Goal: Transaction & Acquisition: Purchase product/service

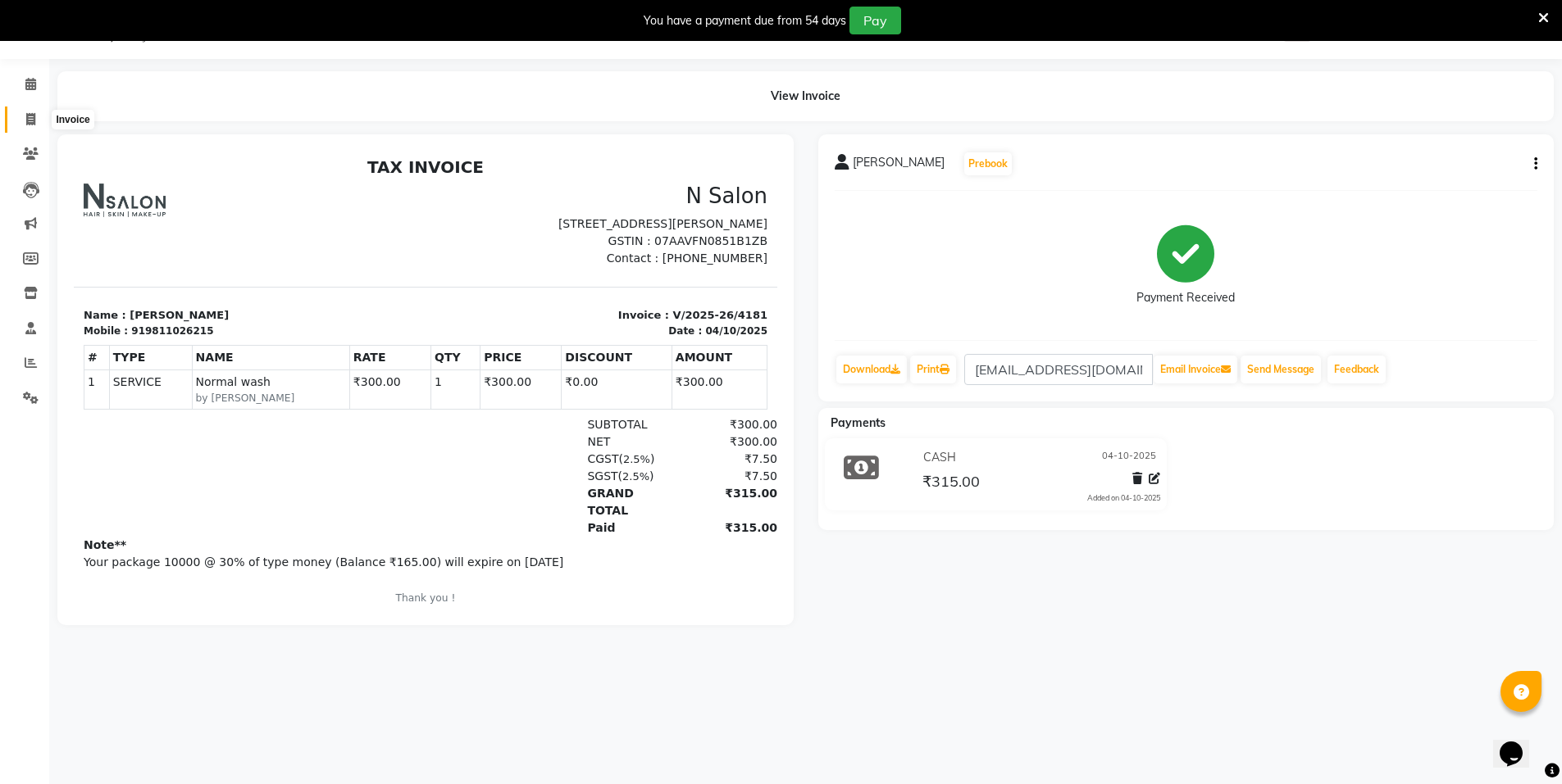
click at [30, 117] on icon at bounding box center [31, 119] width 9 height 12
select select "service"
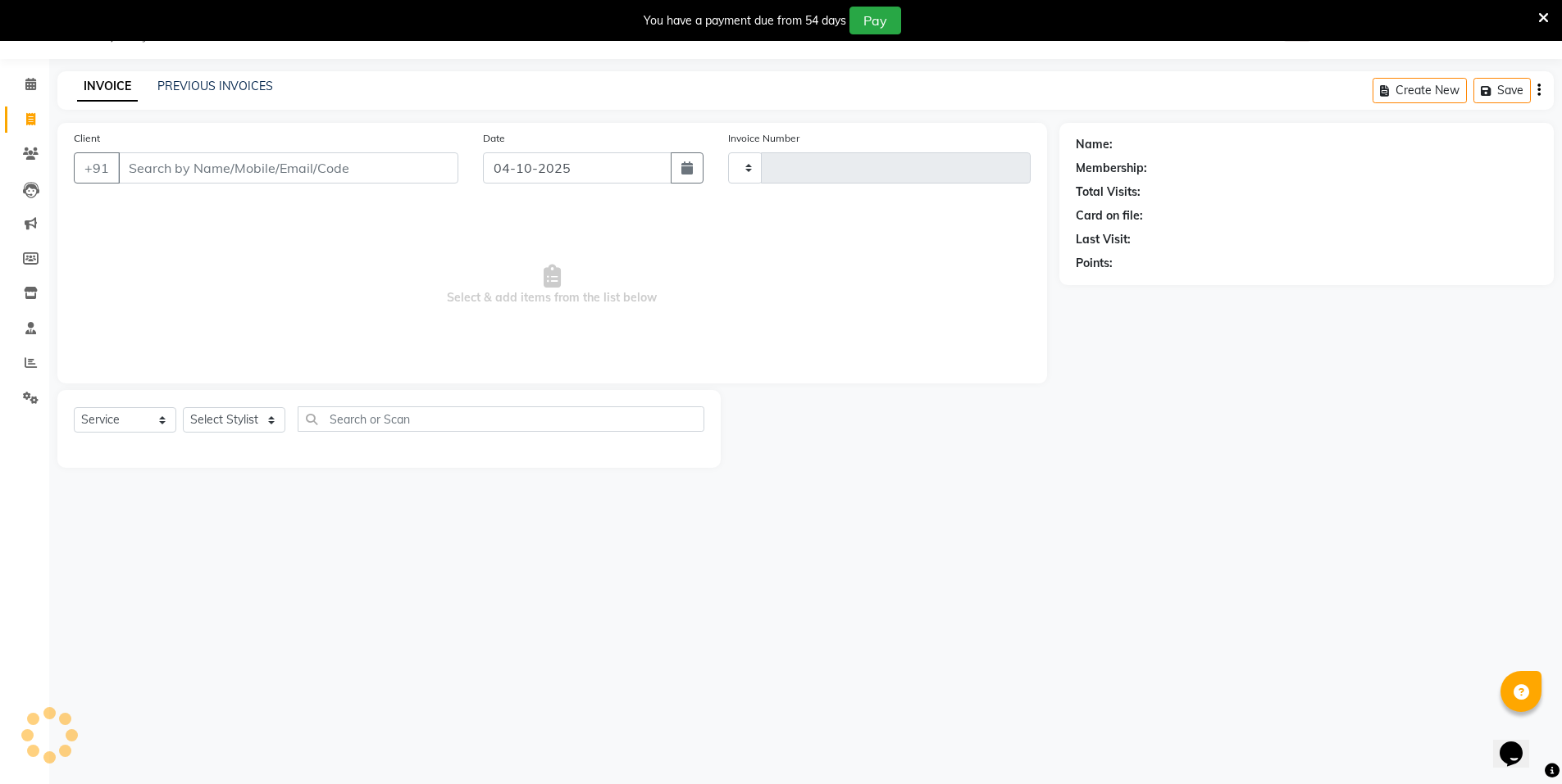
type input "4182"
select select "3472"
select select "P"
click at [264, 175] on input "Client" at bounding box center [288, 168] width 341 height 31
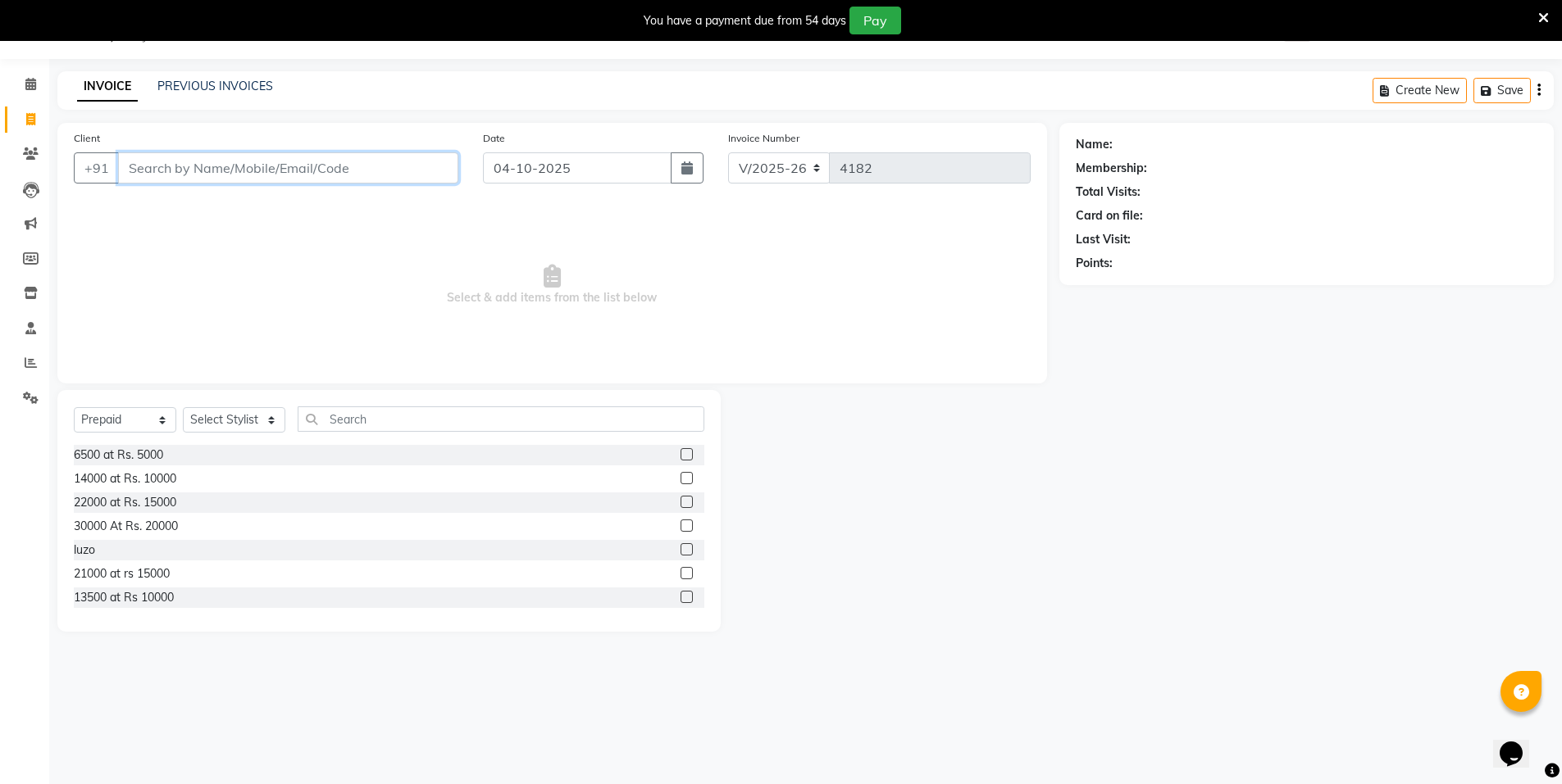
click at [226, 157] on input "Client" at bounding box center [288, 168] width 341 height 31
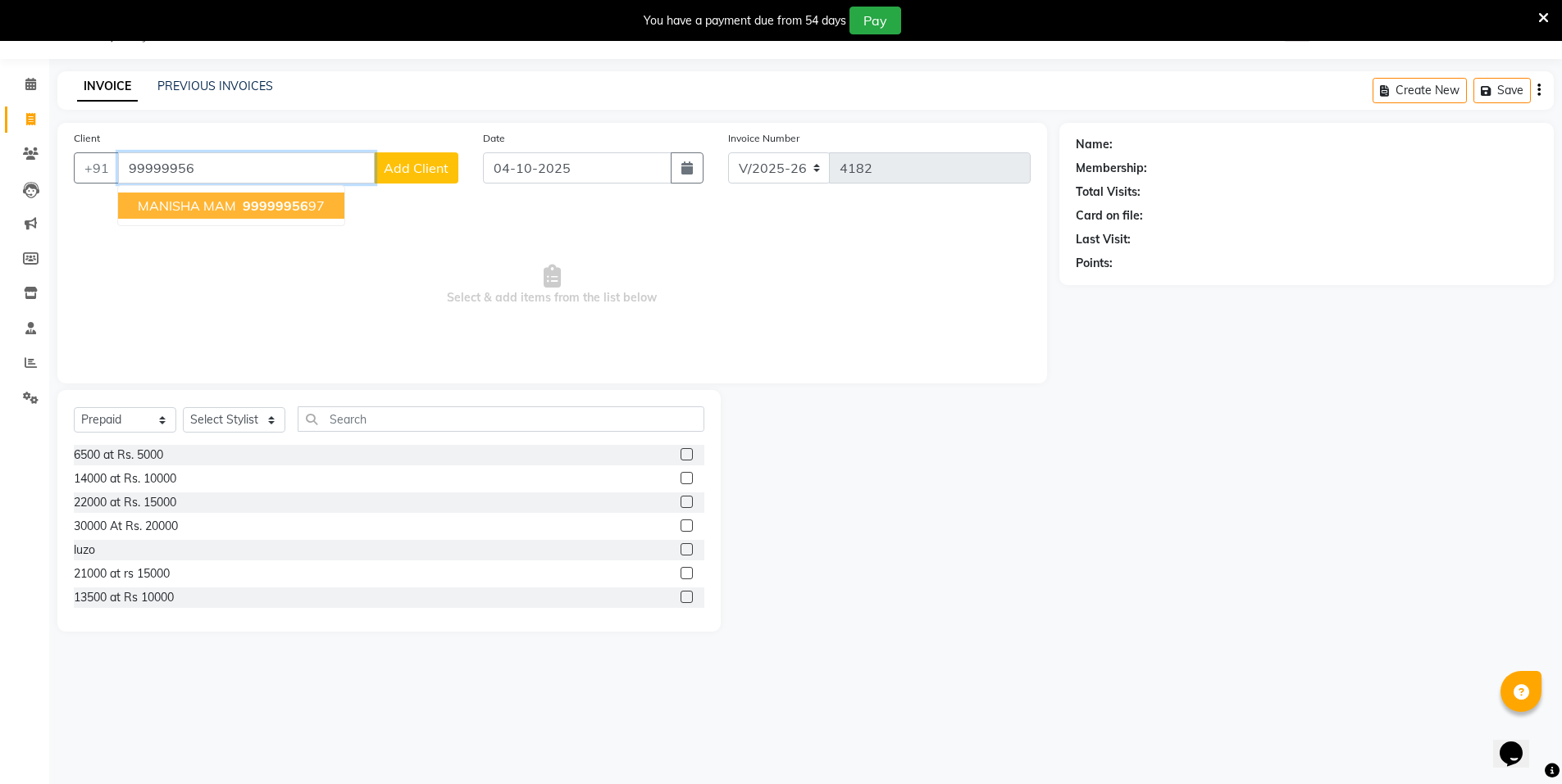
click at [252, 201] on span "99999956" at bounding box center [276, 205] width 66 height 16
type input "9999995697"
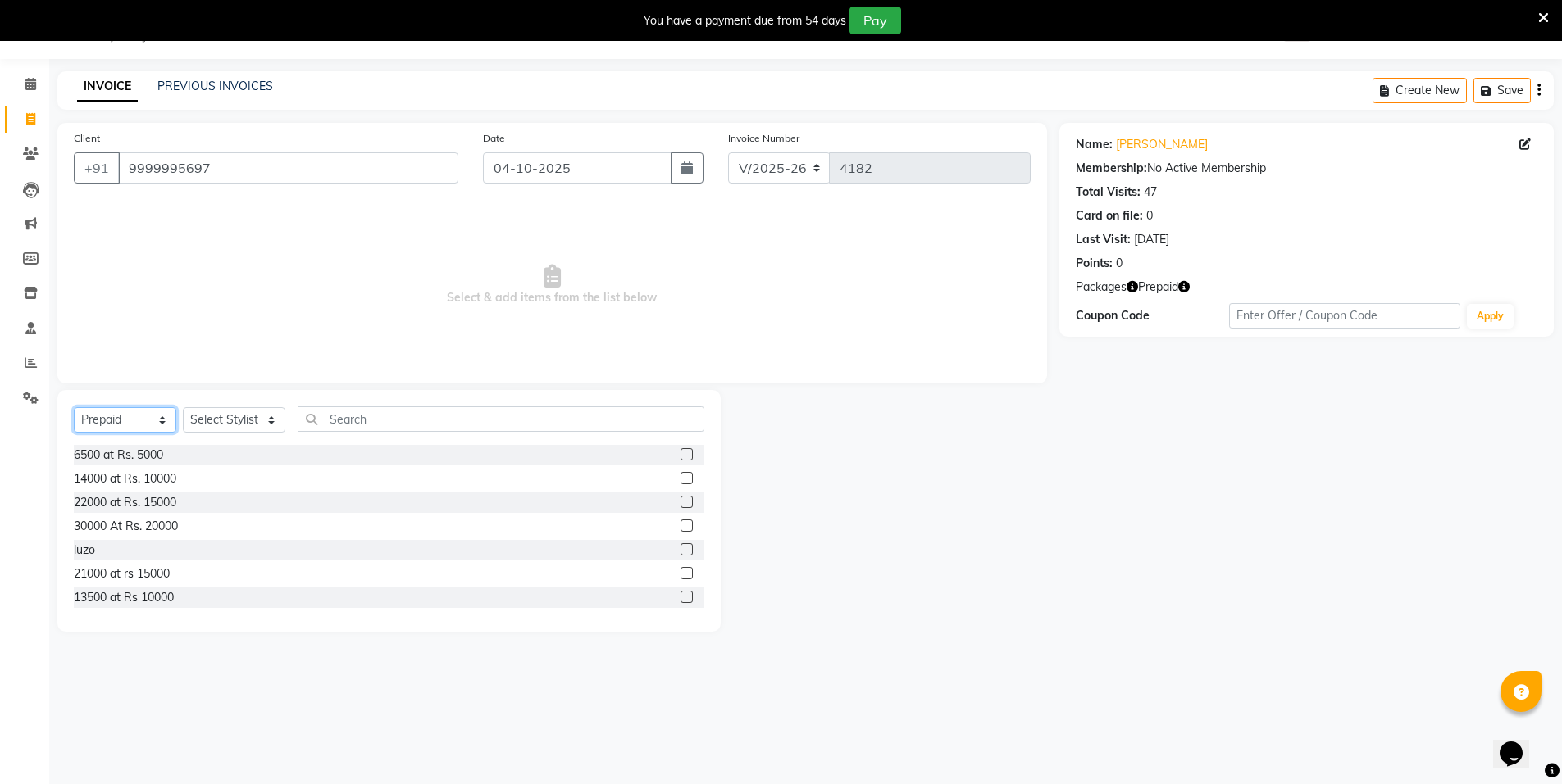
click at [106, 425] on select "Select Service Product Membership Package Voucher Prepaid Gift Card" at bounding box center [125, 420] width 103 height 25
select select "service"
click at [74, 408] on select "Select Service Product Membership Package Voucher Prepaid Gift Card" at bounding box center [125, 420] width 103 height 25
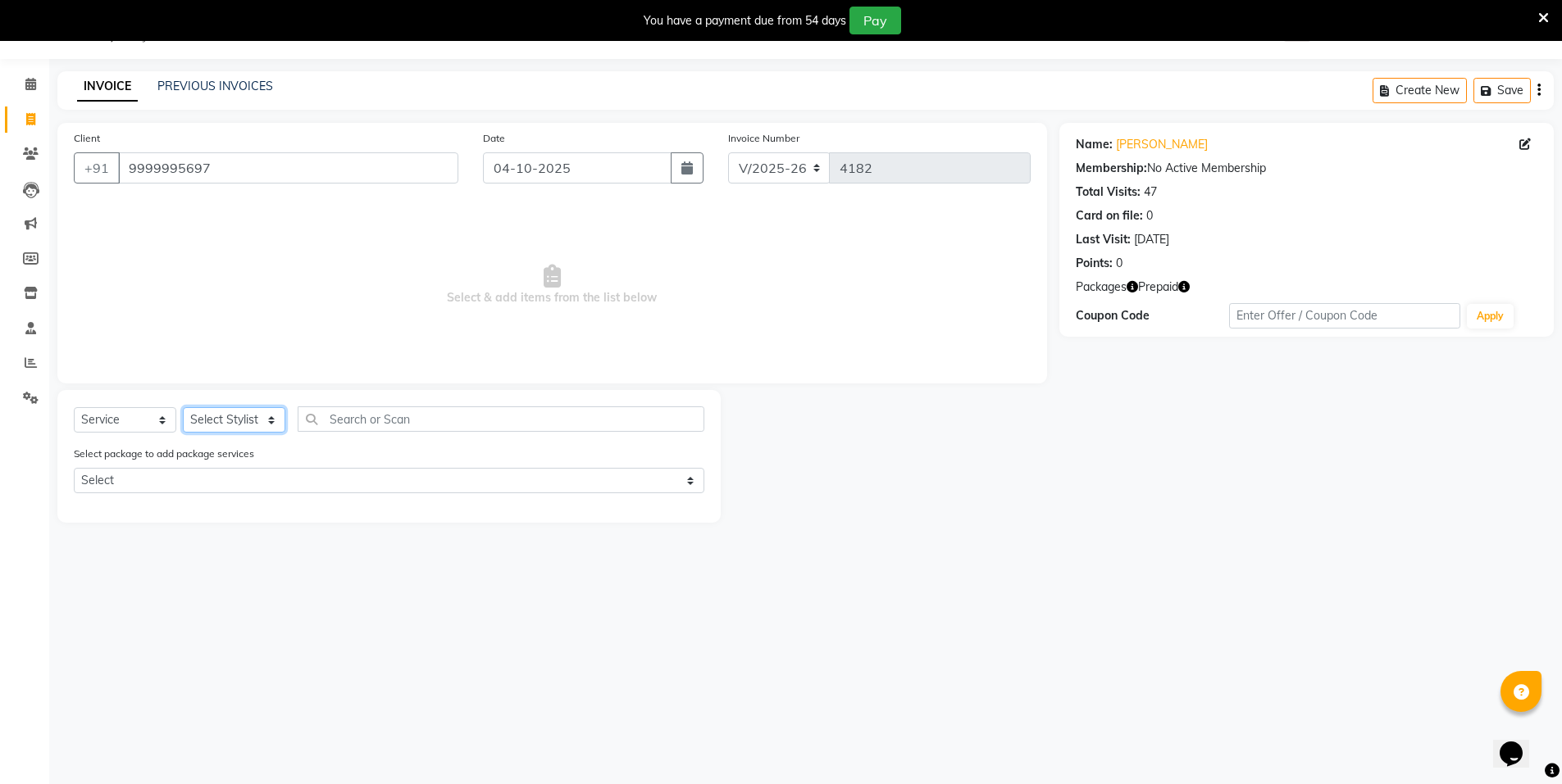
click at [244, 414] on select "Select Stylist Anju Faiz Faizal MANAGER MD..... Pankaj Pradeep Sahil NAWAB same…" at bounding box center [234, 420] width 103 height 25
select select "15667"
click at [183, 408] on select "Select Stylist Anju Faiz Faizal MANAGER MD..... Pankaj Pradeep Sahil NAWAB same…" at bounding box center [234, 420] width 103 height 25
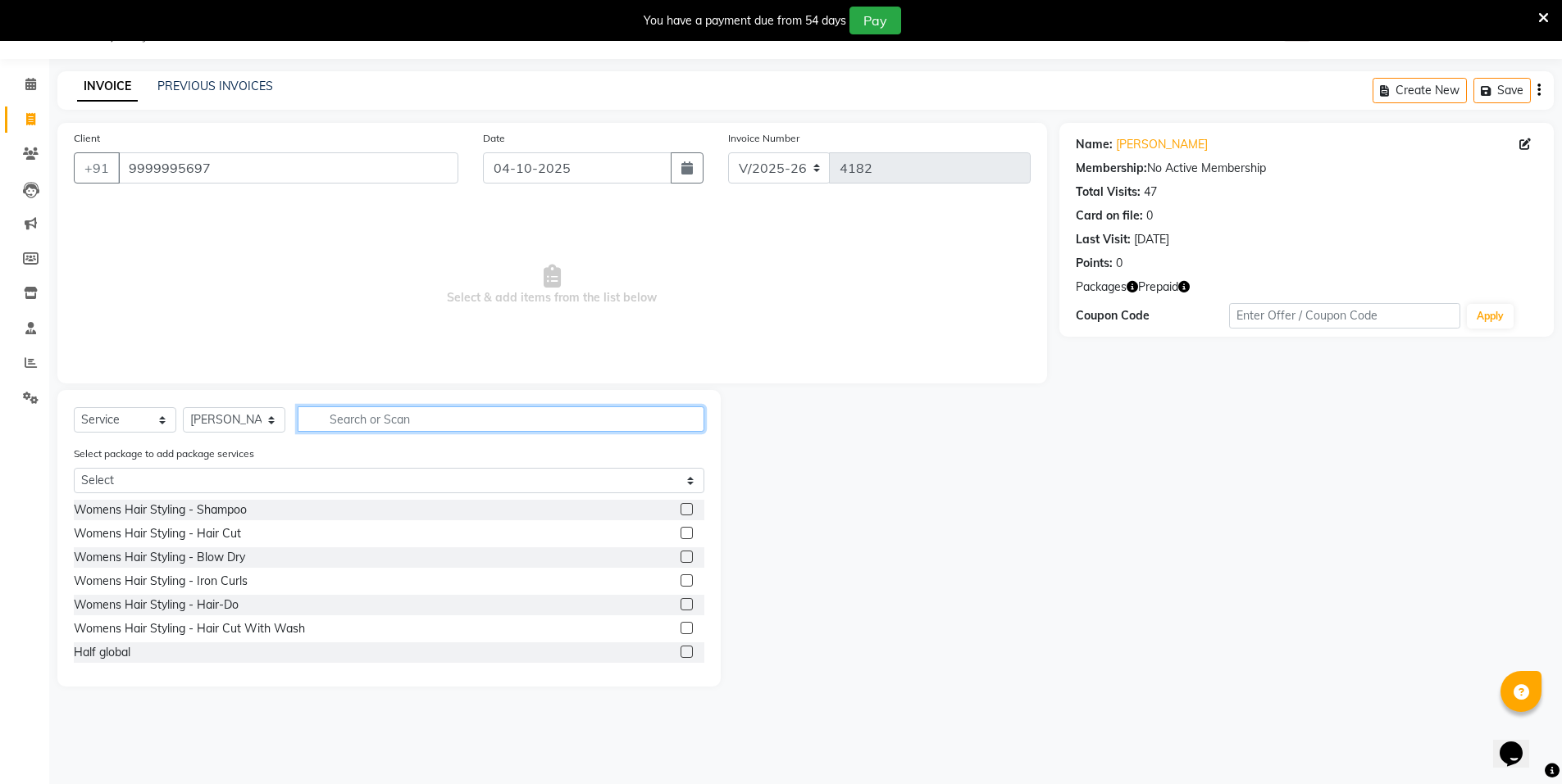
click at [350, 412] on input "text" at bounding box center [500, 419] width 407 height 25
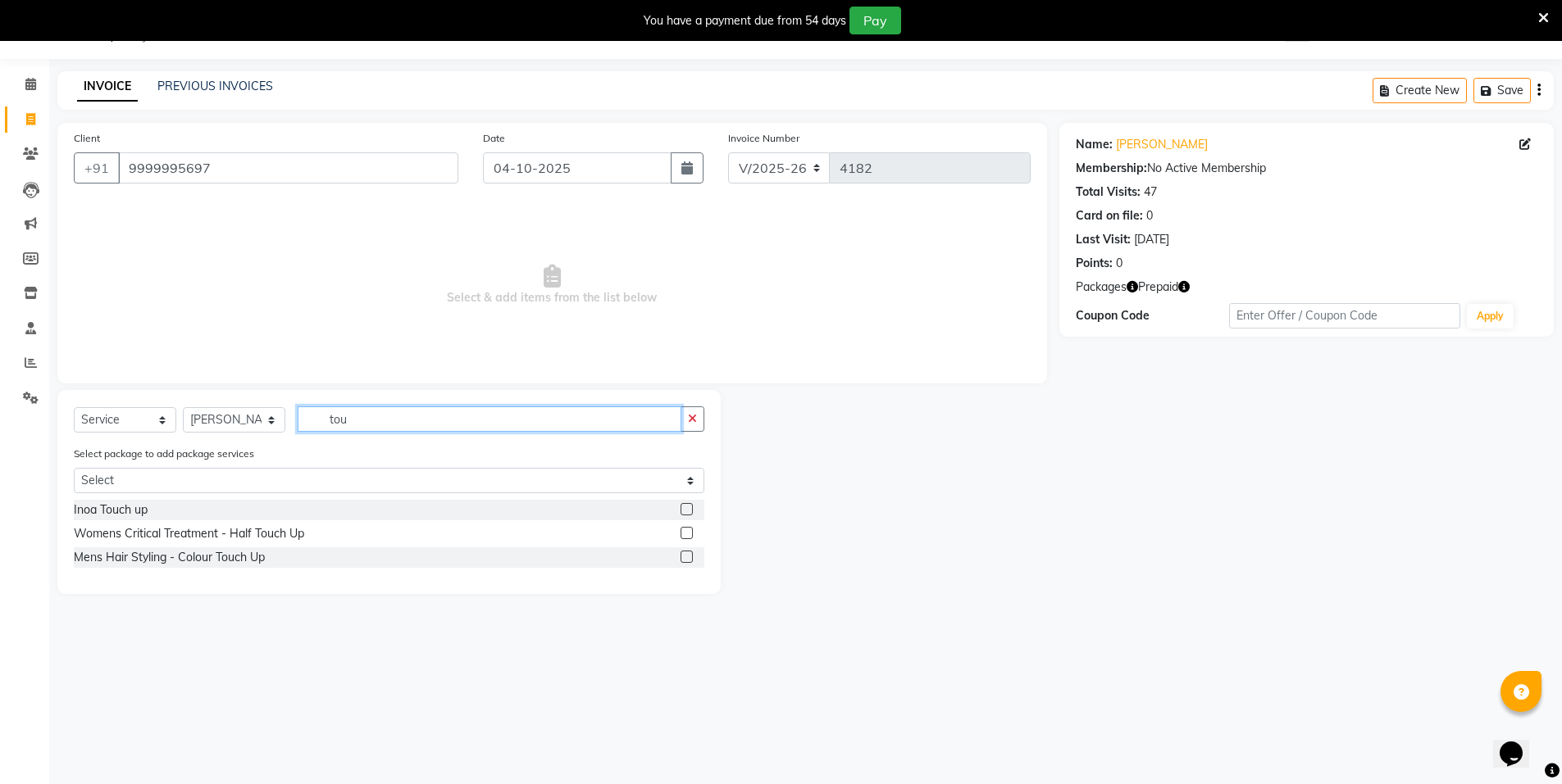
type input "tou"
click at [688, 512] on label at bounding box center [686, 509] width 12 height 12
click at [688, 512] on input "checkbox" at bounding box center [685, 509] width 10 height 10
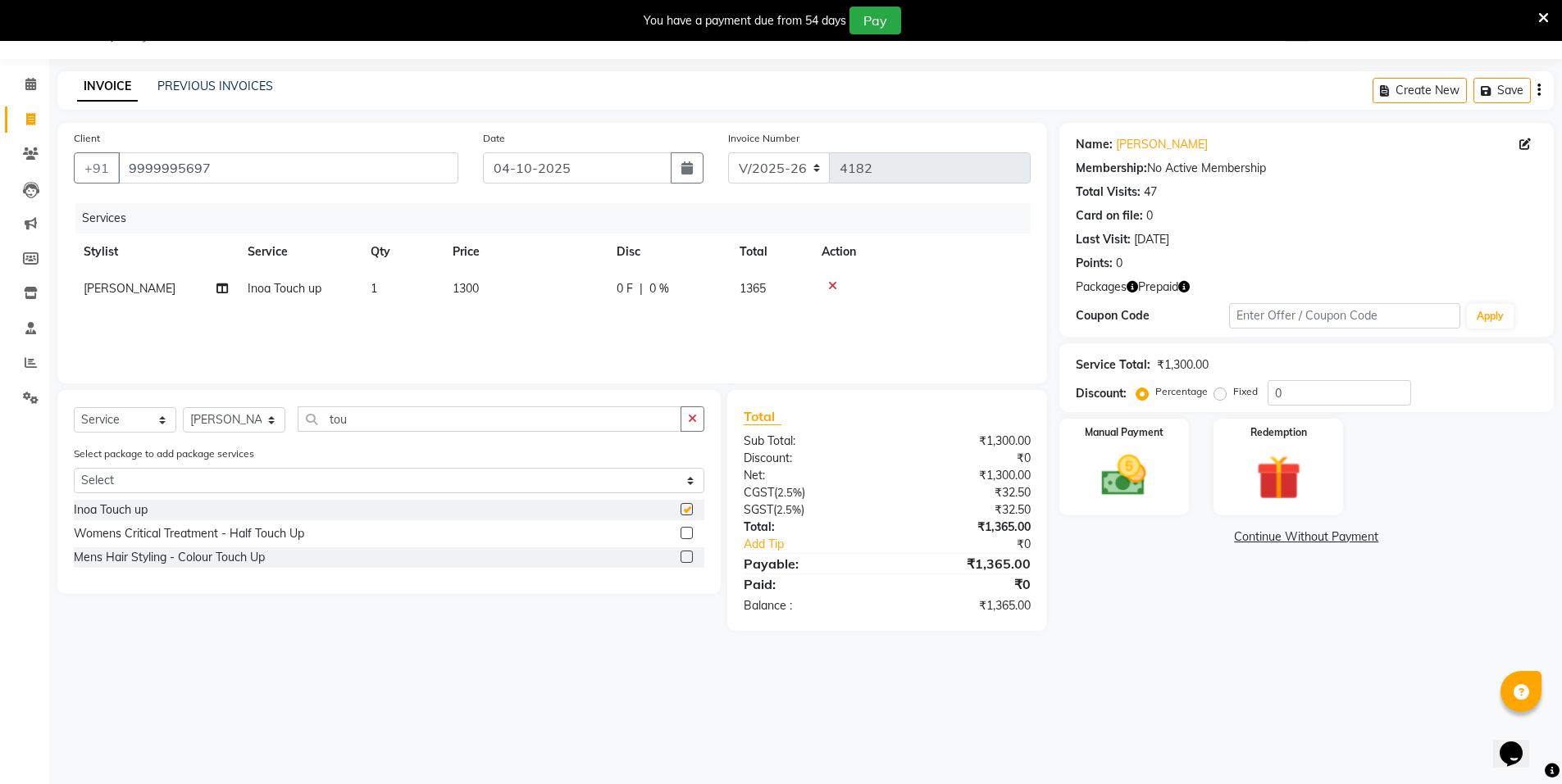
checkbox input "false"
click at [440, 422] on input "tou" at bounding box center [489, 419] width 384 height 25
type input "t"
type input "eye"
click at [686, 531] on label at bounding box center [686, 533] width 12 height 12
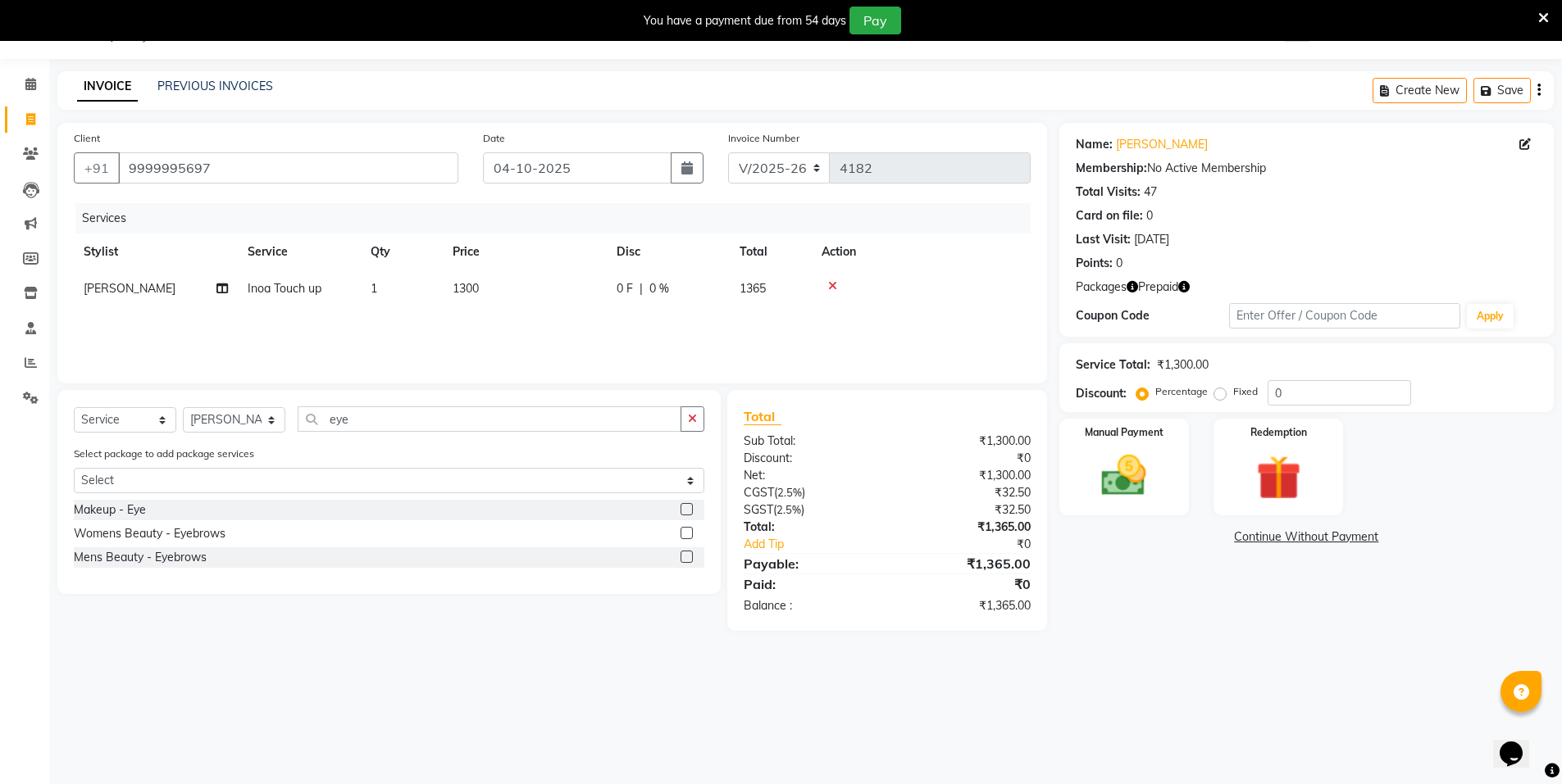
click at [686, 531] on input "checkbox" at bounding box center [685, 533] width 10 height 10
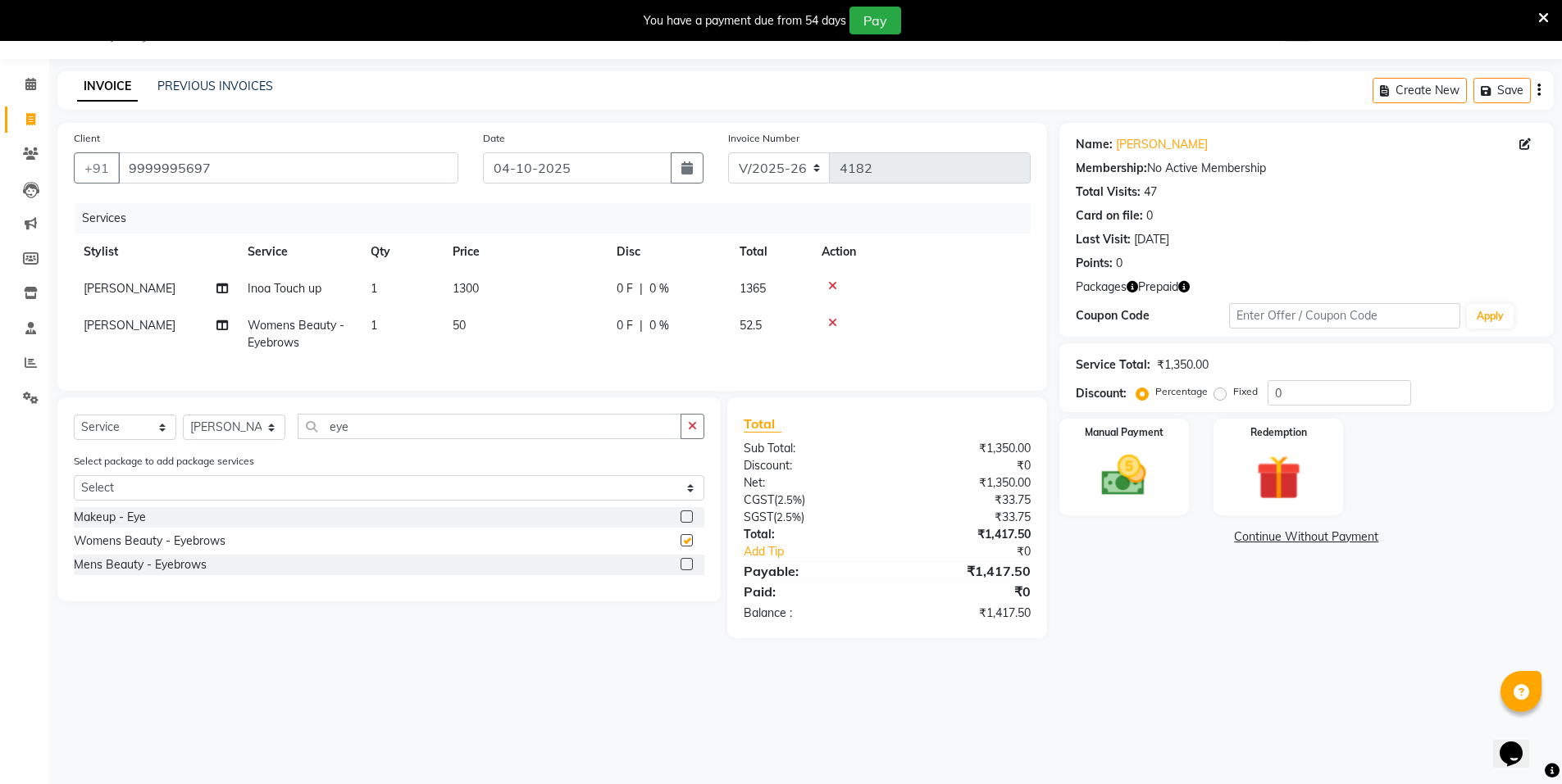
checkbox input "false"
click at [391, 320] on td "1" at bounding box center [401, 334] width 82 height 54
select select "15667"
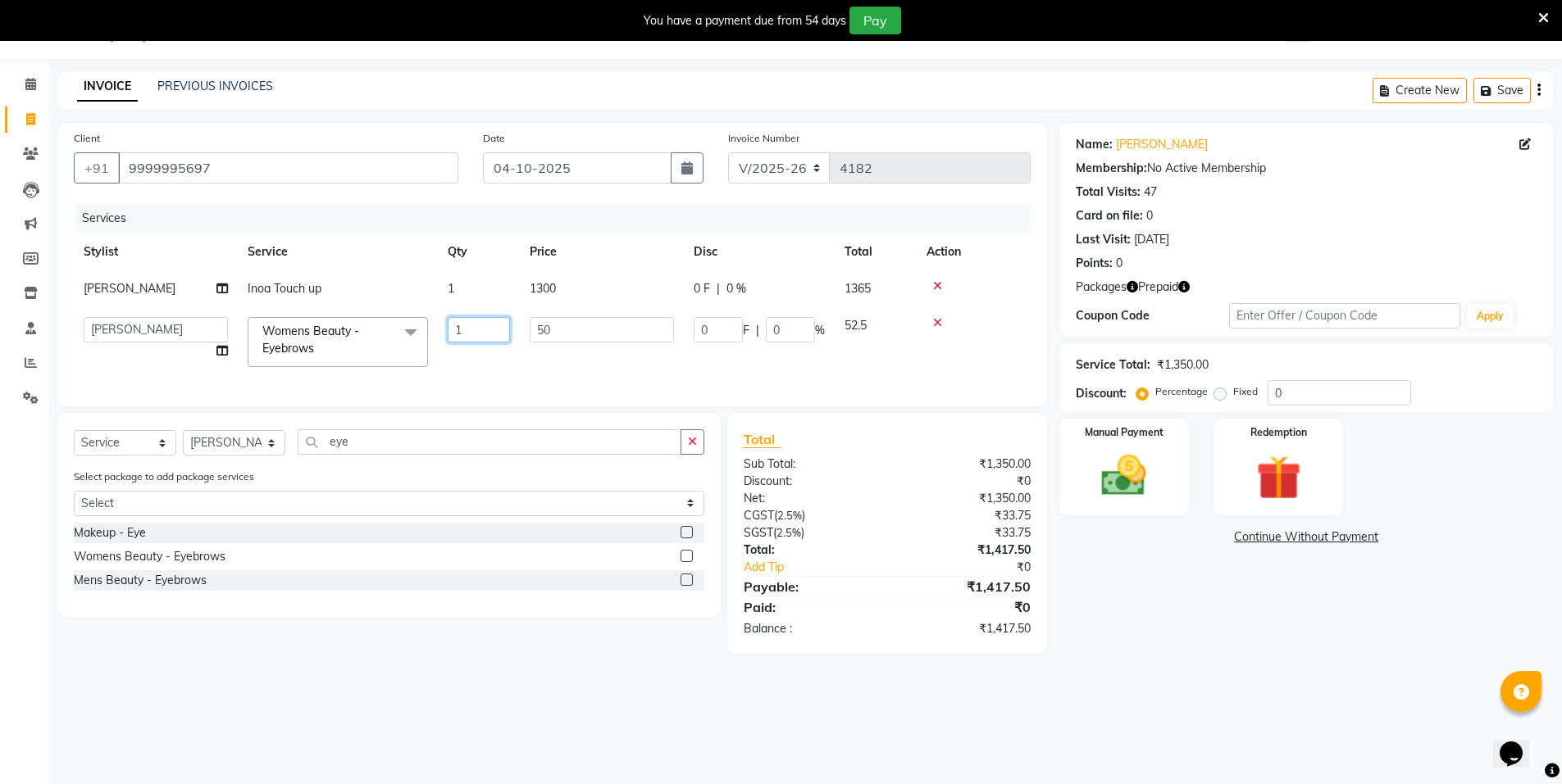
click at [471, 331] on input "1" at bounding box center [479, 329] width 62 height 25
type input "2"
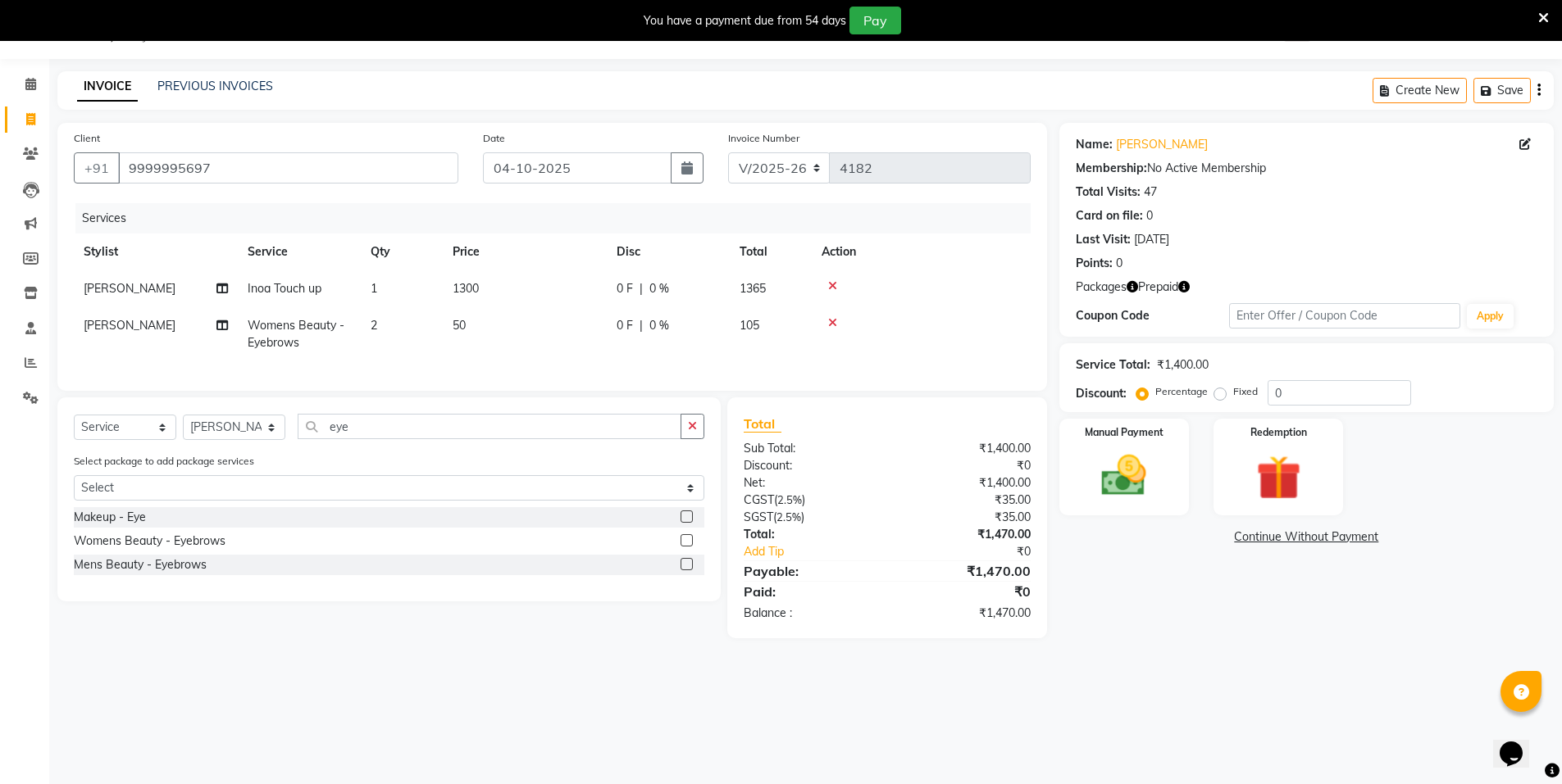
click at [185, 322] on td "[PERSON_NAME]" at bounding box center [156, 334] width 164 height 54
select select "15667"
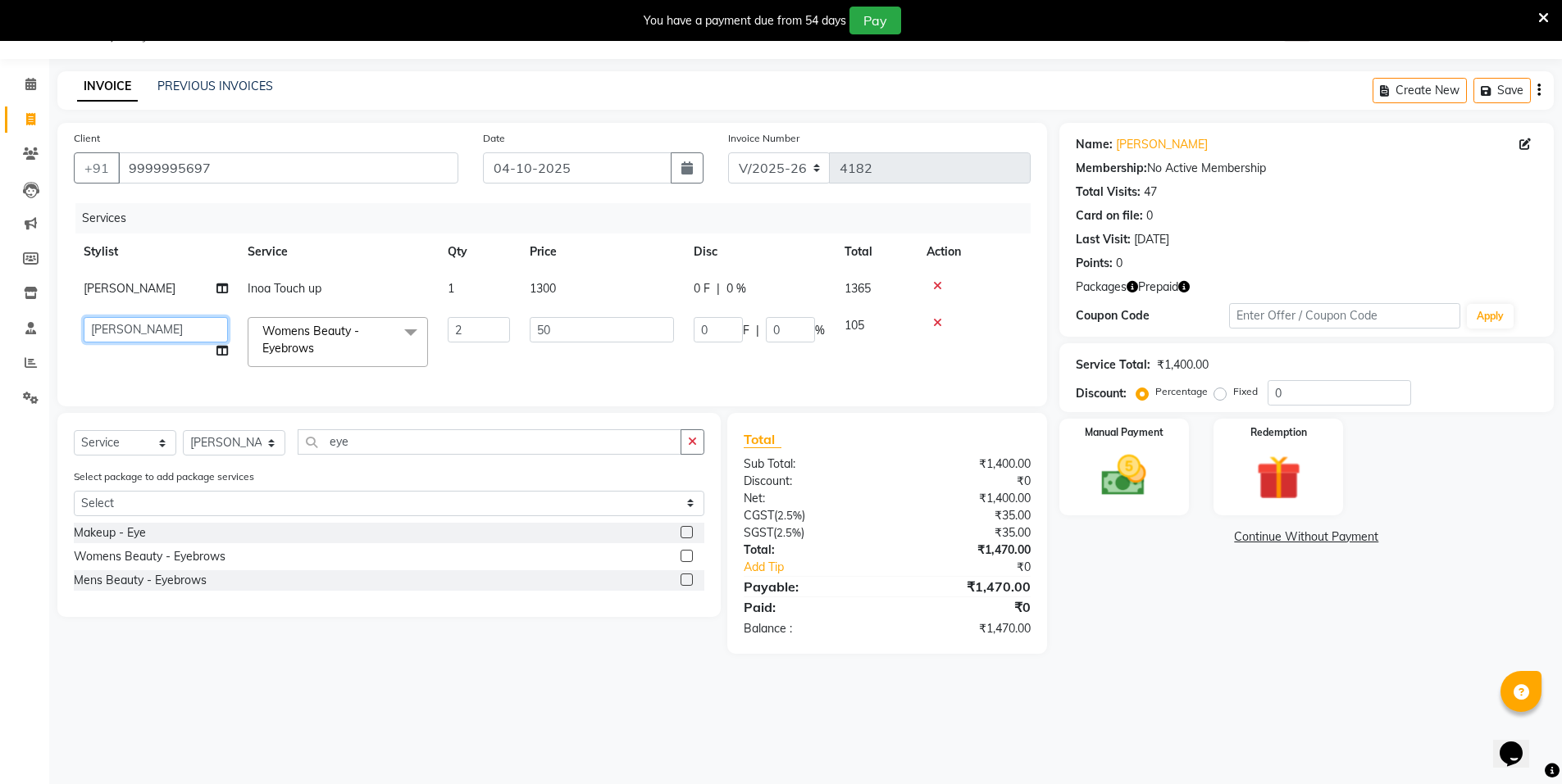
click at [185, 322] on select "Anju Faiz Faizal MANAGER MD..... Pankaj Pradeep Sahil NAWAB sameer shweta Suzen" at bounding box center [156, 329] width 144 height 25
click at [1262, 472] on img at bounding box center [1279, 478] width 76 height 58
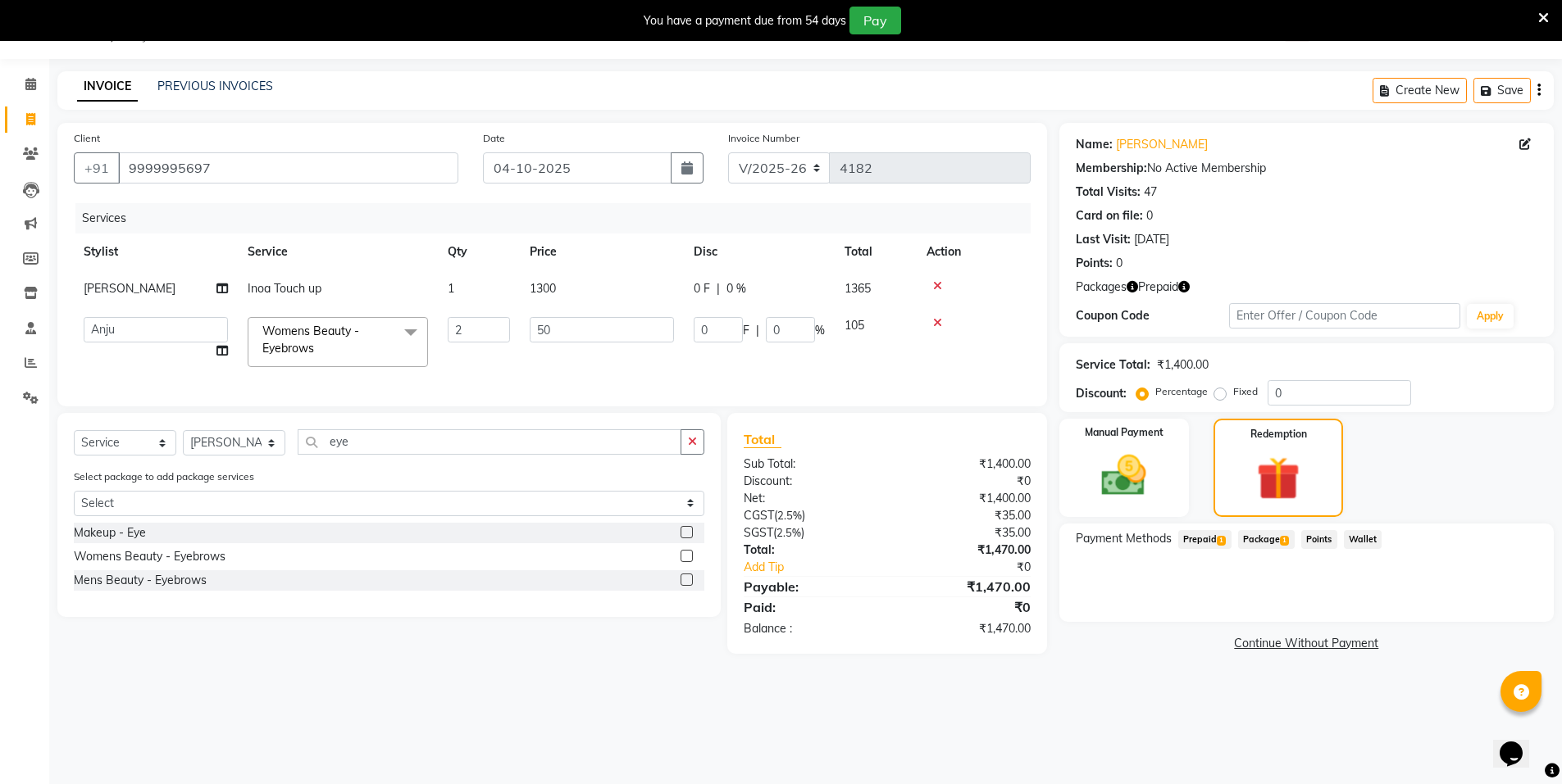
click at [1201, 535] on span "Prepaid 1" at bounding box center [1204, 540] width 53 height 19
click at [1508, 607] on button "Add" at bounding box center [1498, 606] width 59 height 28
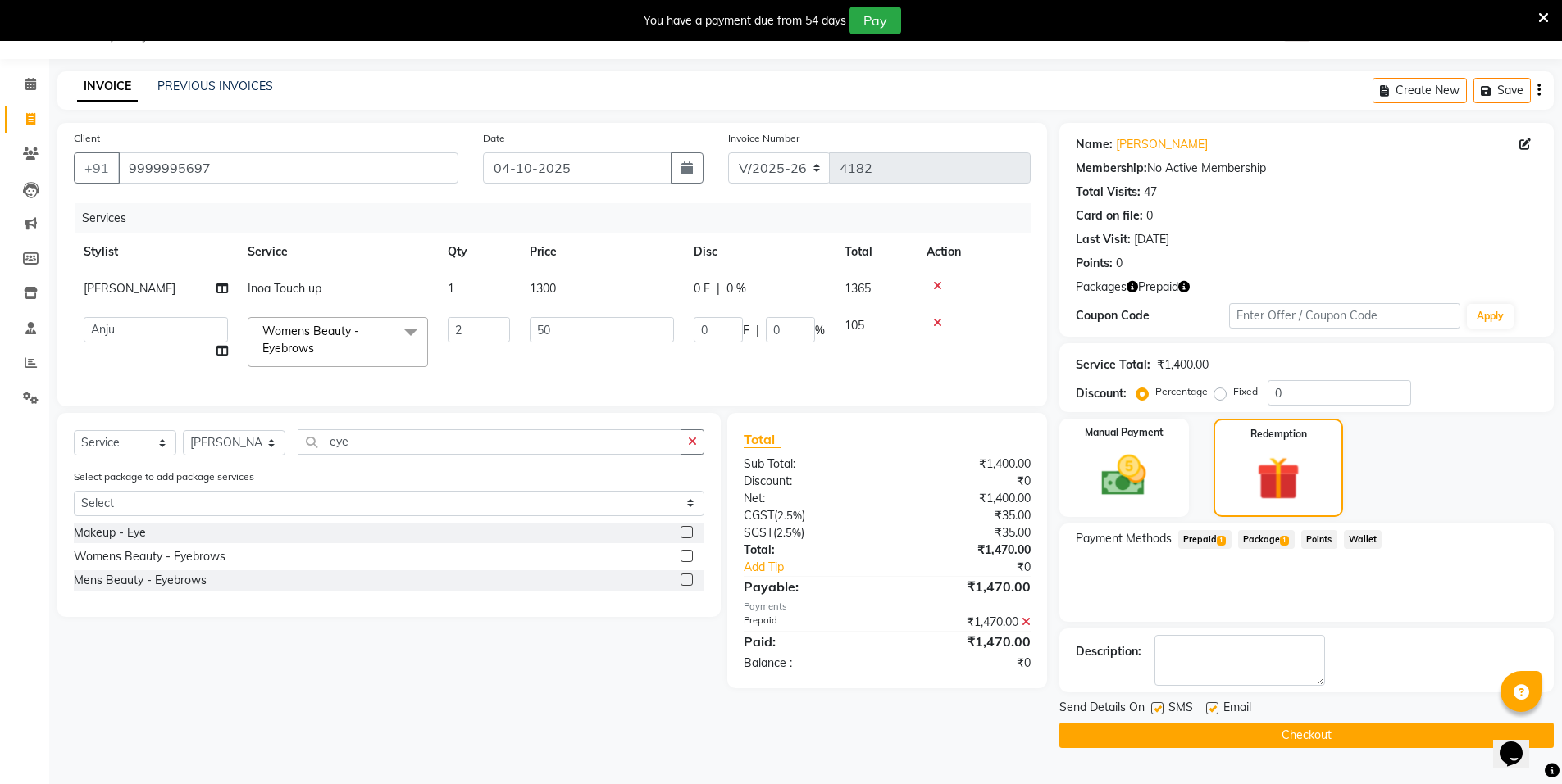
click at [1356, 727] on button "Checkout" at bounding box center [1307, 735] width 495 height 25
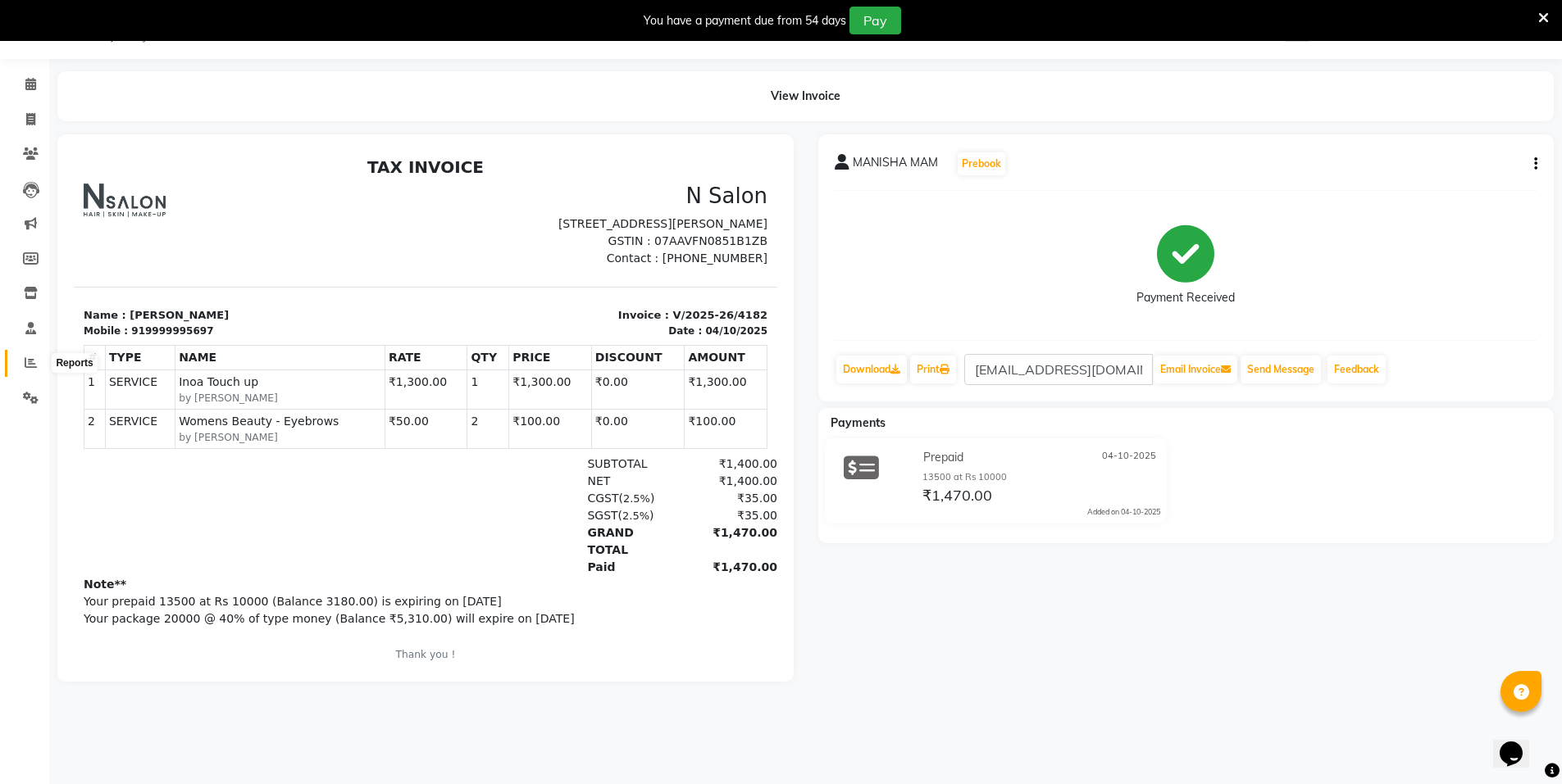
click at [38, 358] on span at bounding box center [30, 363] width 28 height 19
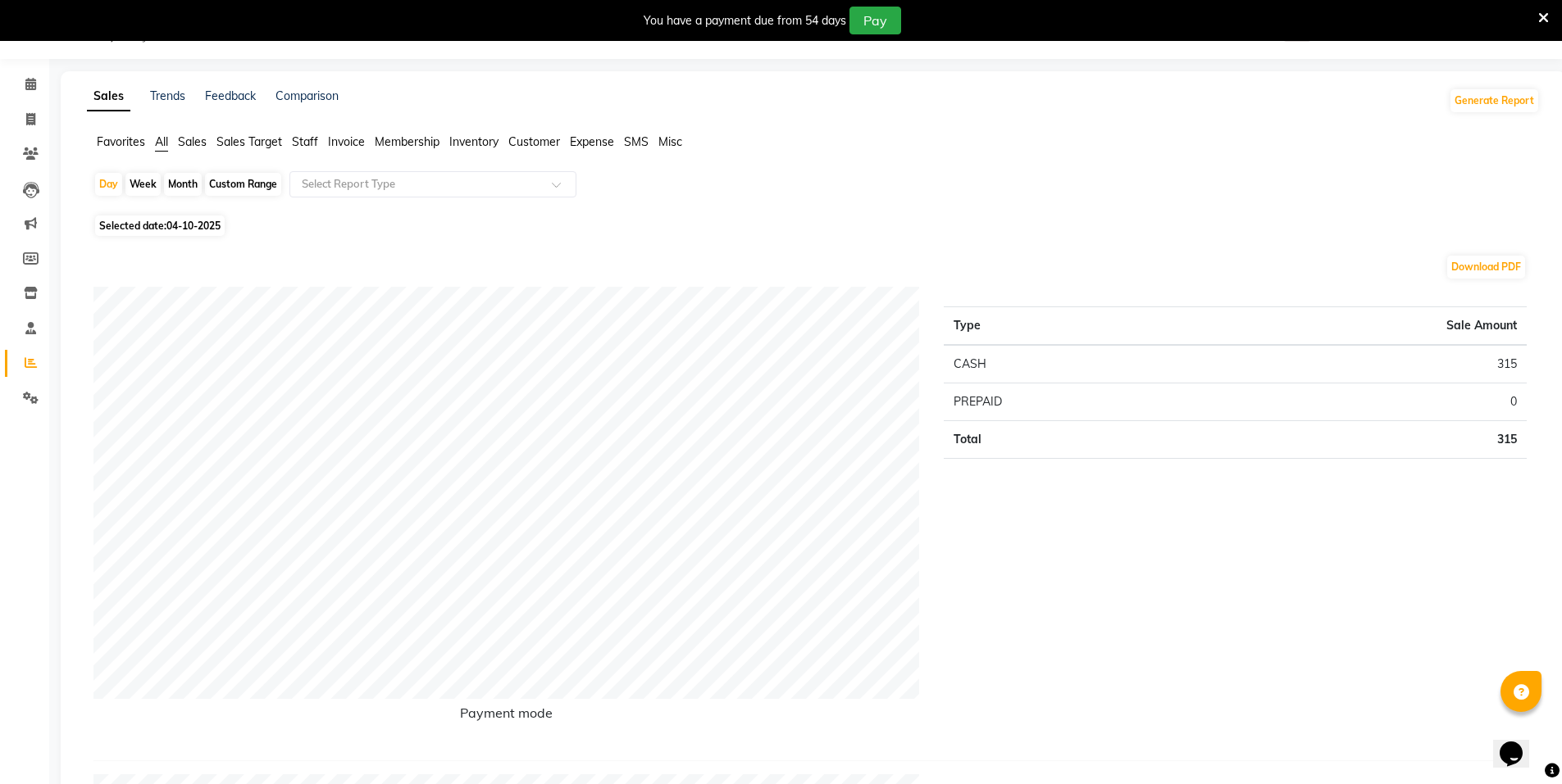
click at [299, 144] on span "Staff" at bounding box center [305, 142] width 26 height 15
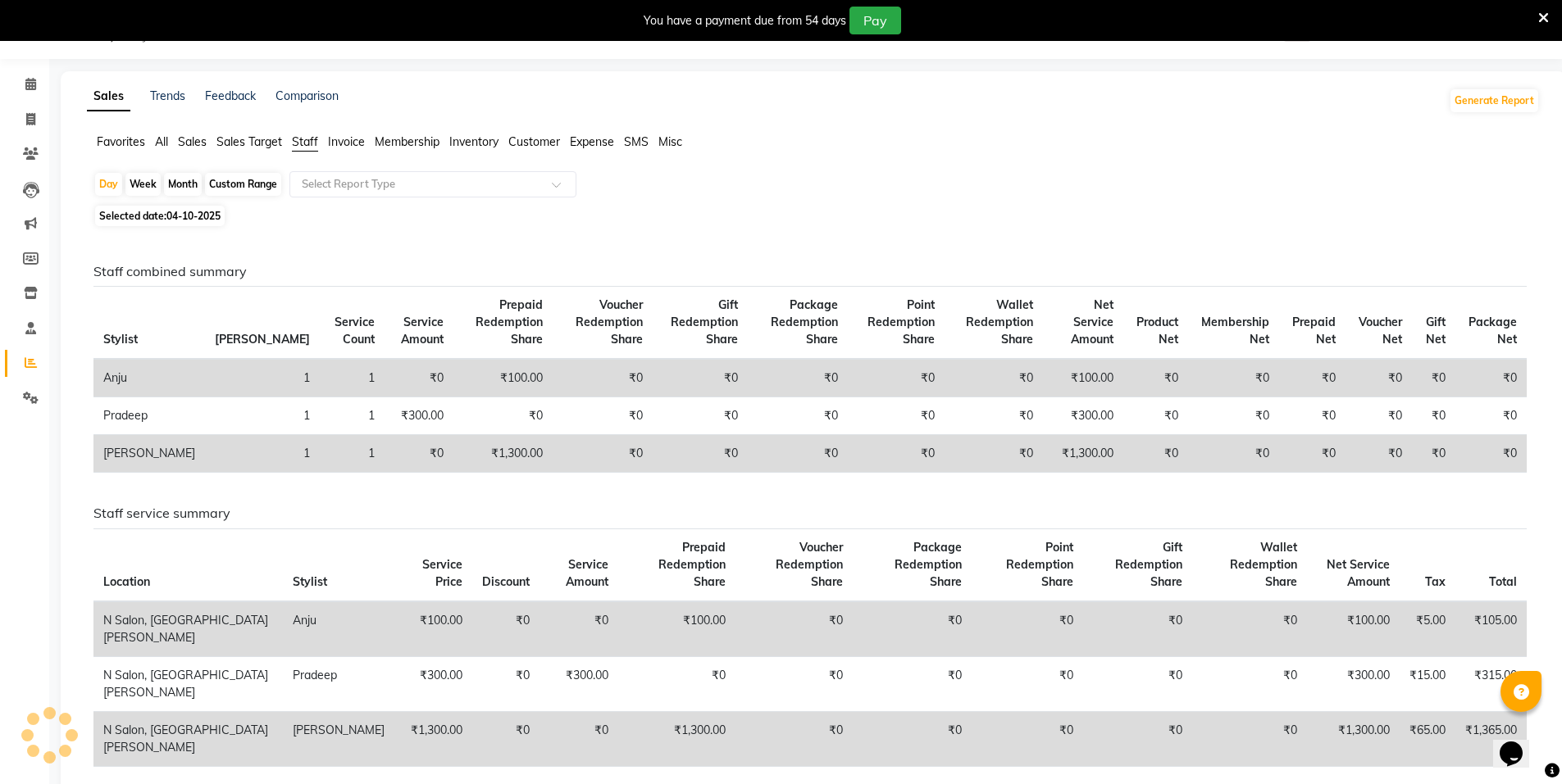
click at [265, 185] on div "Custom Range" at bounding box center [243, 184] width 76 height 23
select select "10"
select select "2025"
click at [238, 182] on div "Custom Range" at bounding box center [243, 184] width 76 height 23
select select "10"
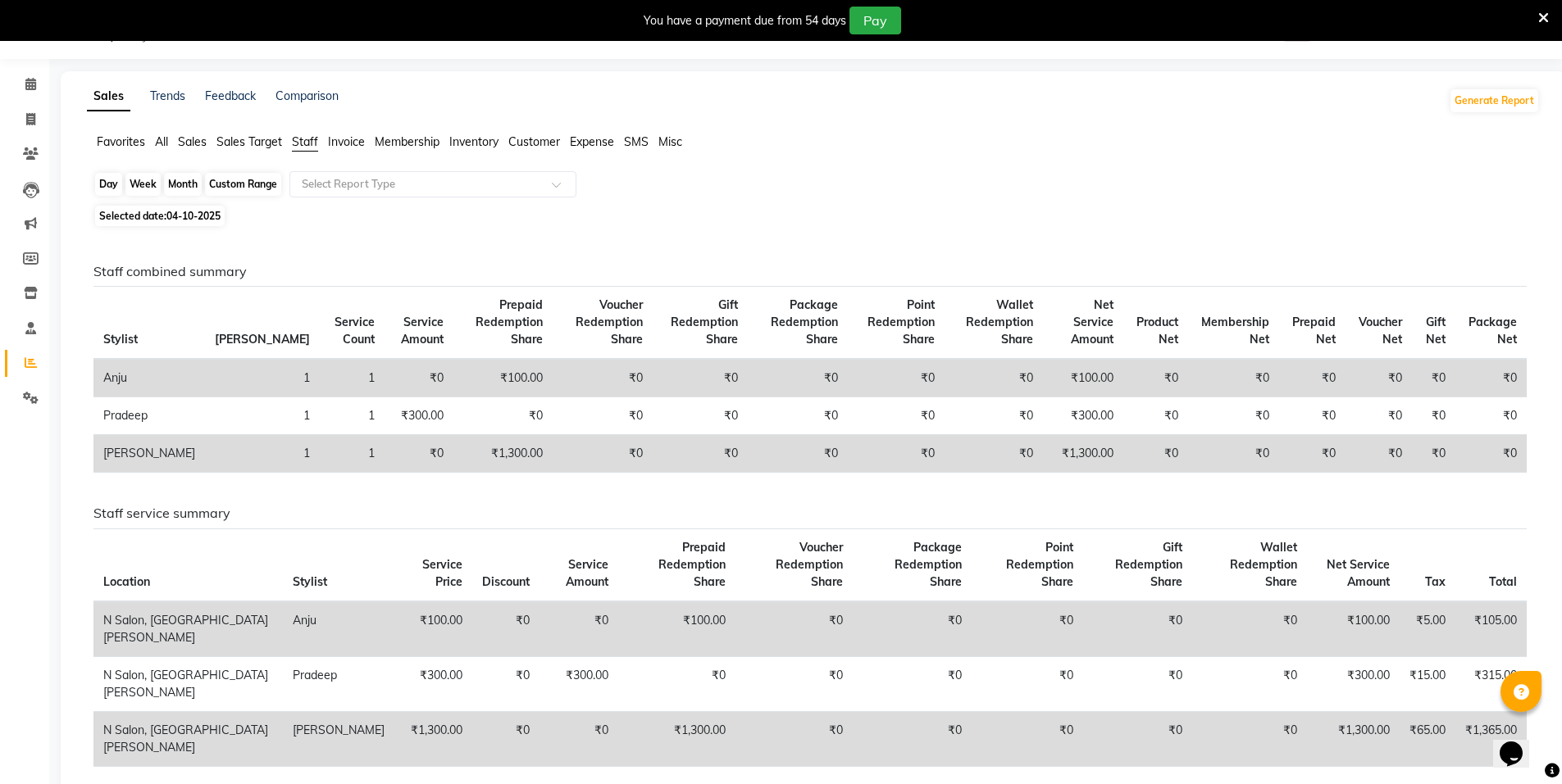
select select "2025"
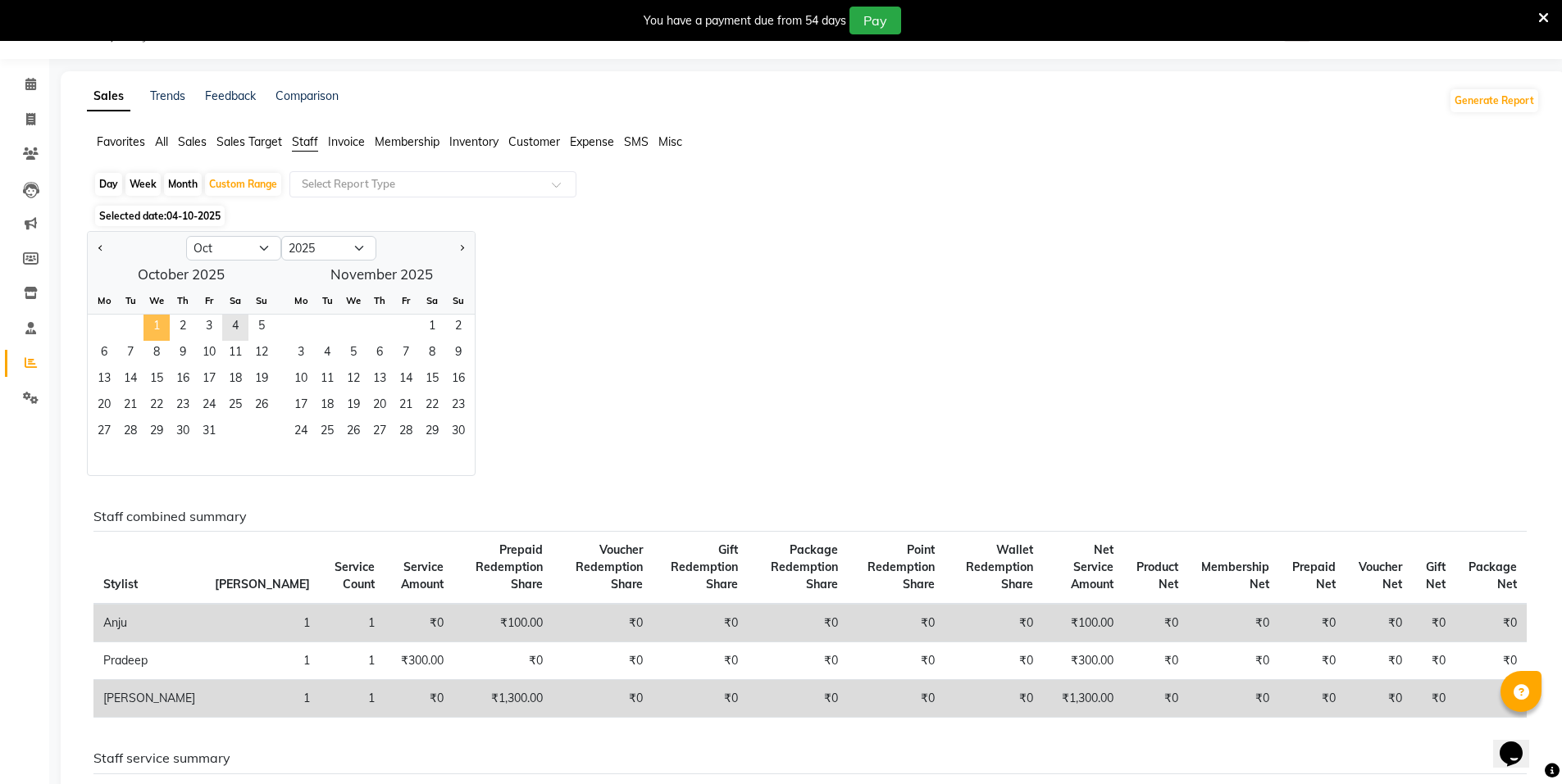
click at [159, 322] on span "1" at bounding box center [157, 328] width 26 height 26
click at [260, 328] on span "5" at bounding box center [261, 328] width 26 height 26
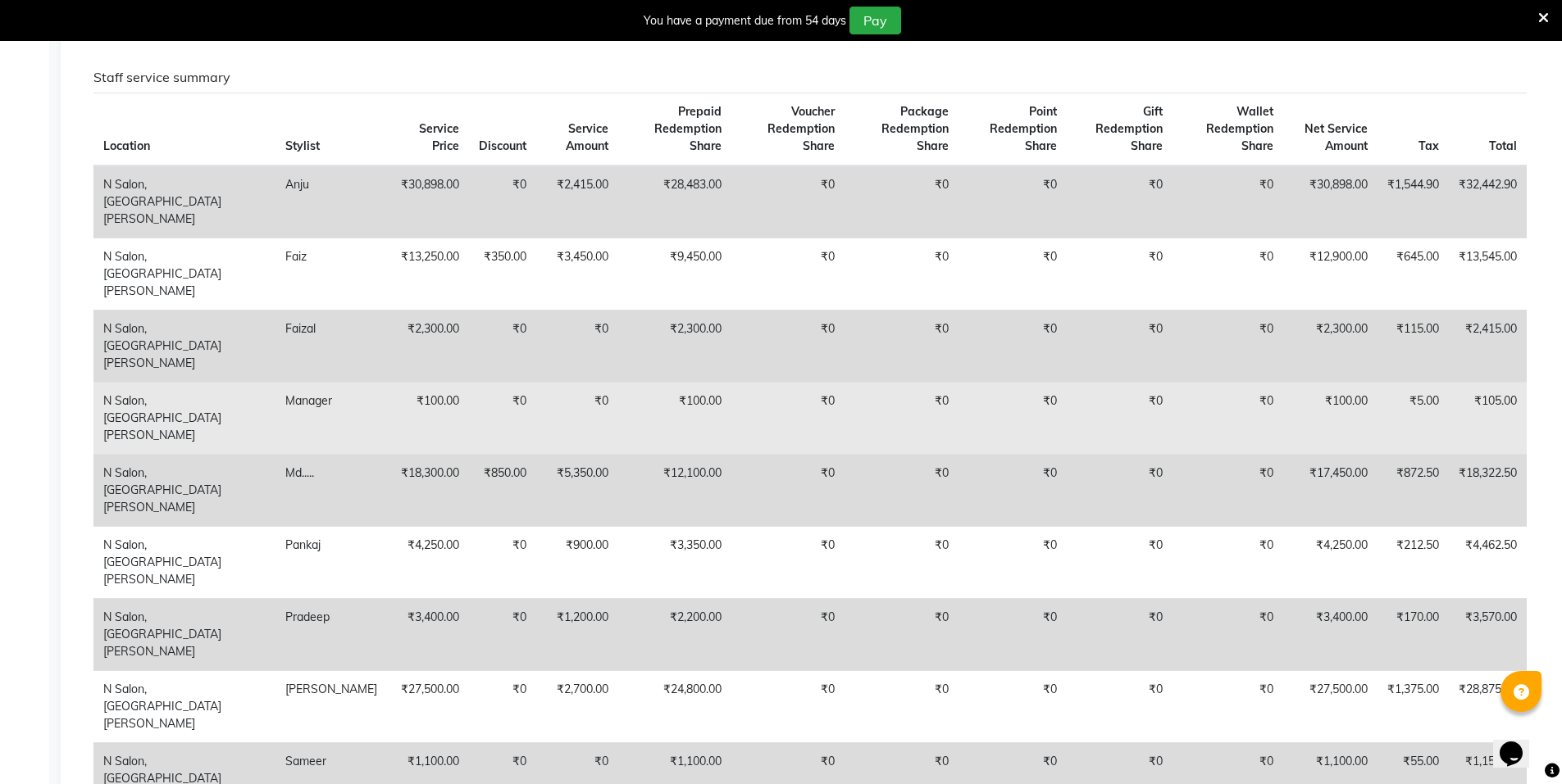
scroll to position [860, 0]
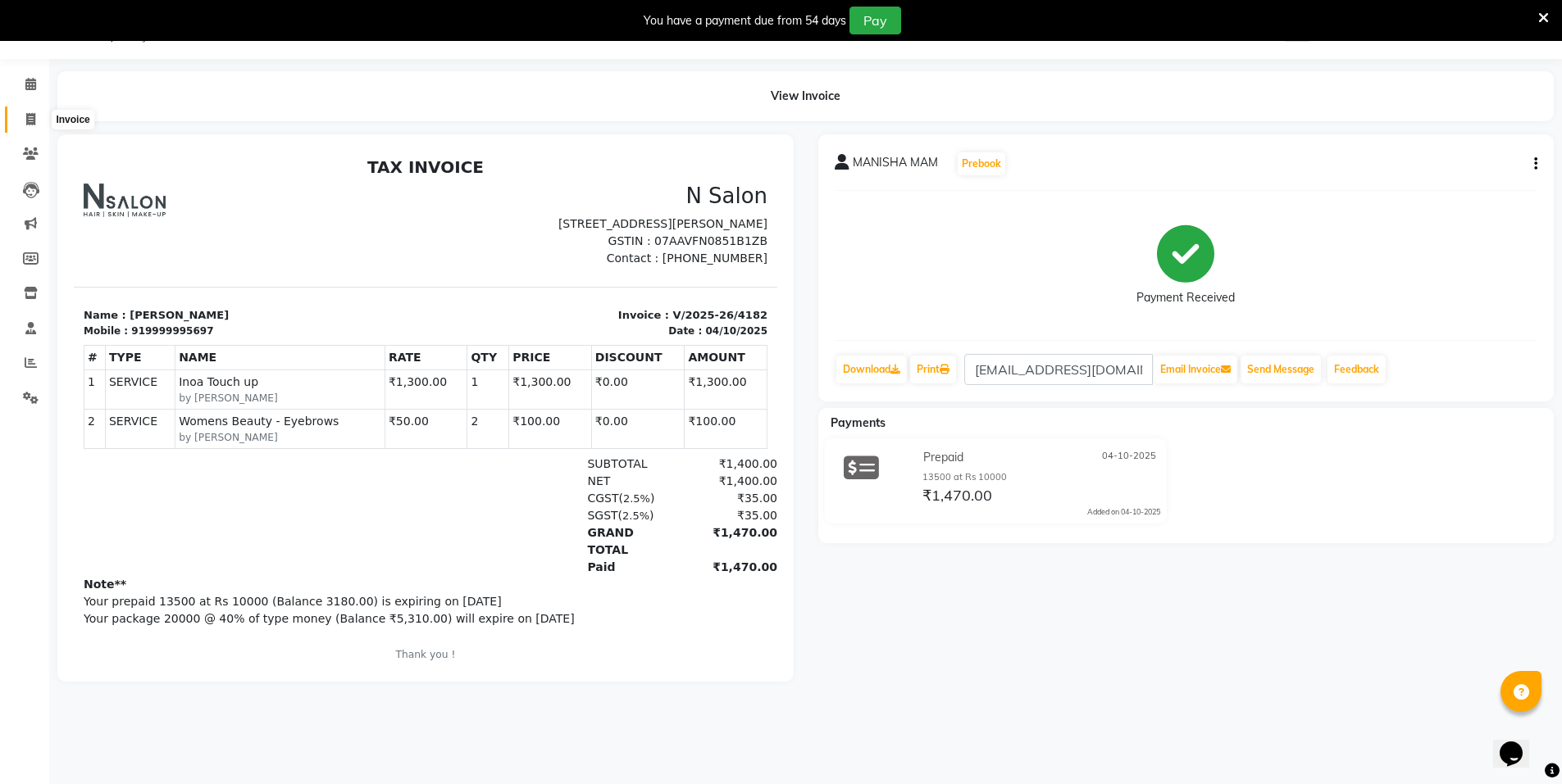
drag, startPoint x: 25, startPoint y: 125, endPoint x: 63, endPoint y: 108, distance: 41.6
click at [26, 125] on icon at bounding box center [31, 119] width 9 height 12
select select "service"
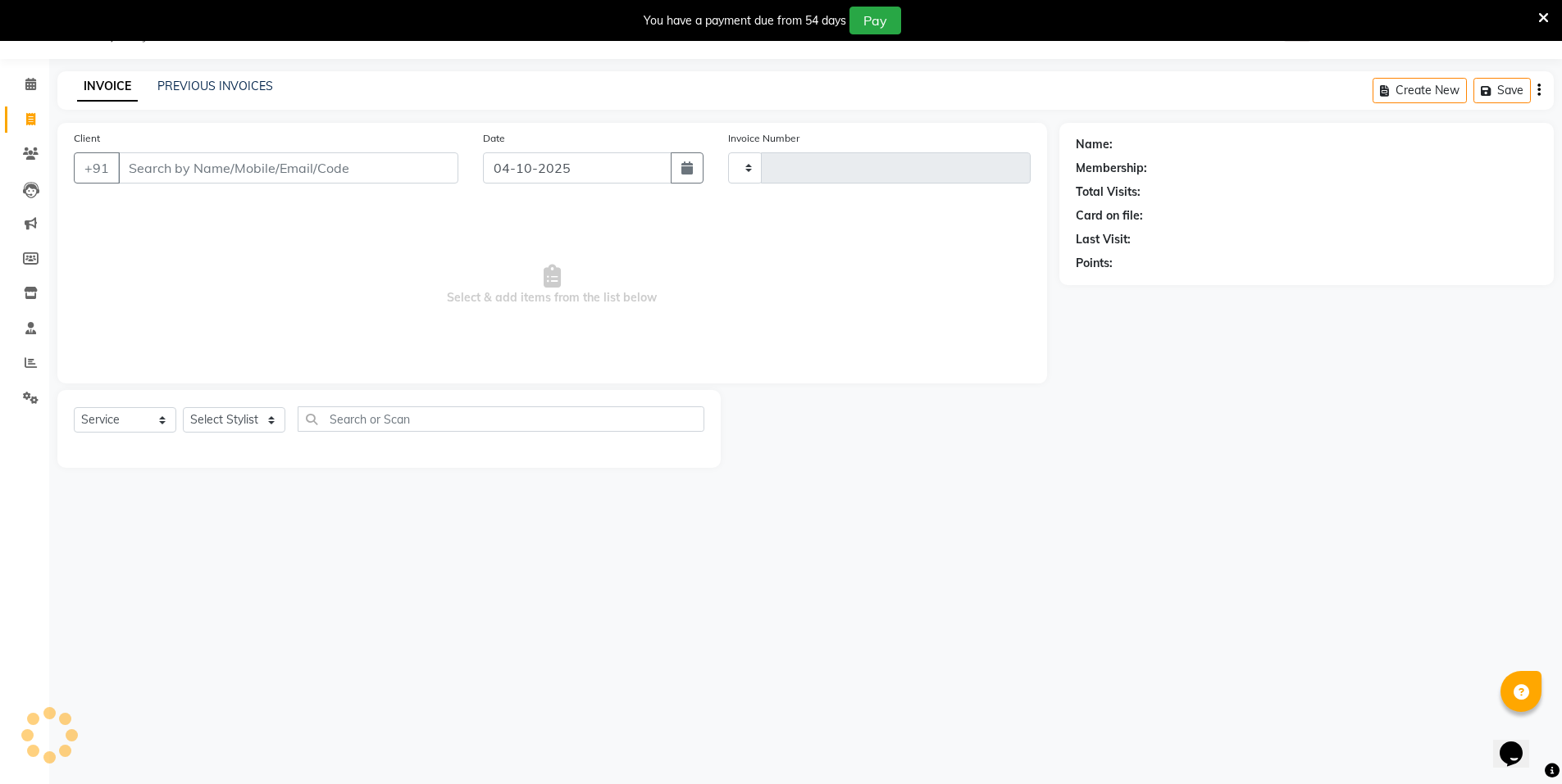
type input "4183"
select select "3472"
select select "P"
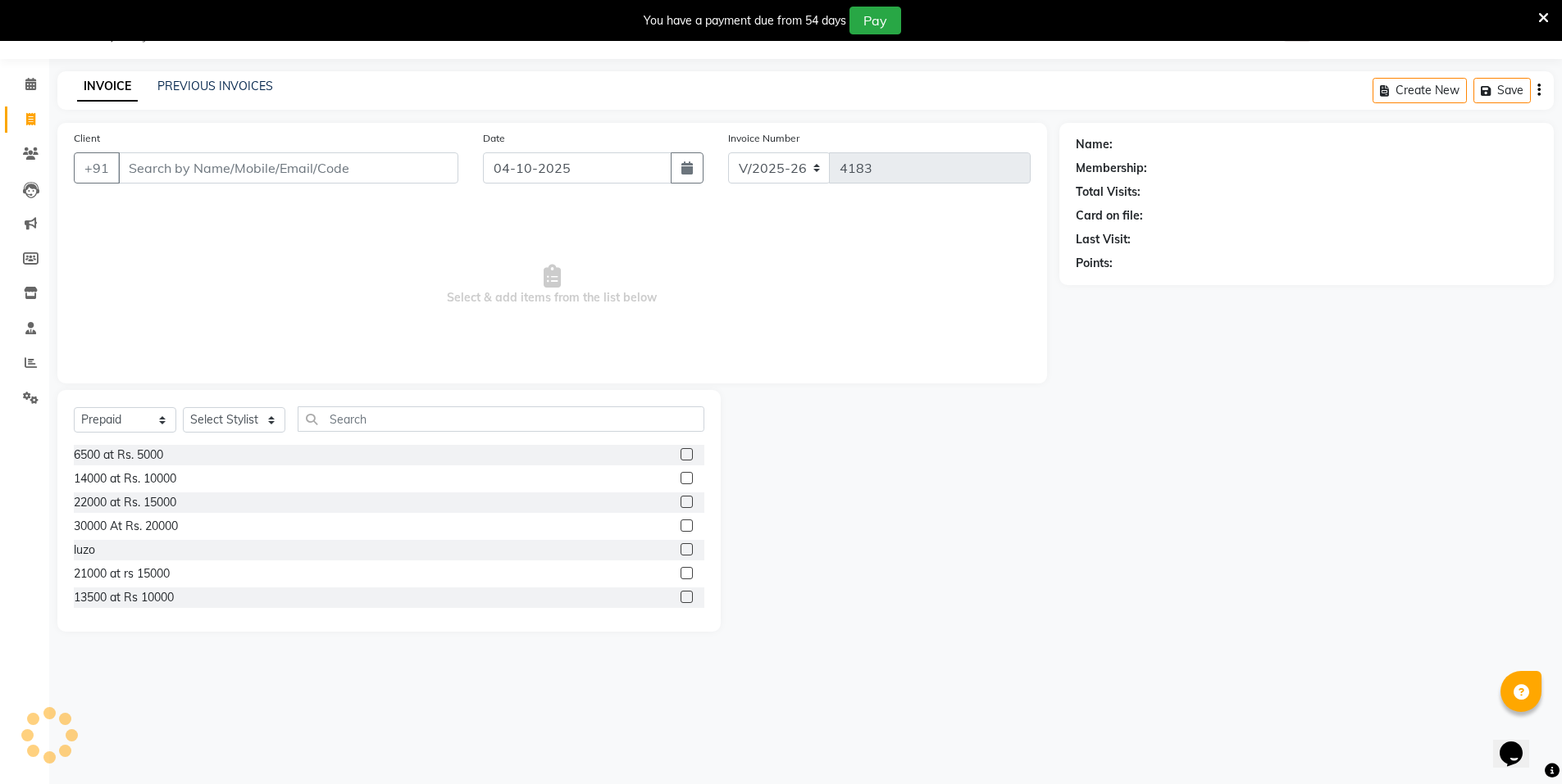
click at [177, 177] on input "Client" at bounding box center [288, 168] width 341 height 31
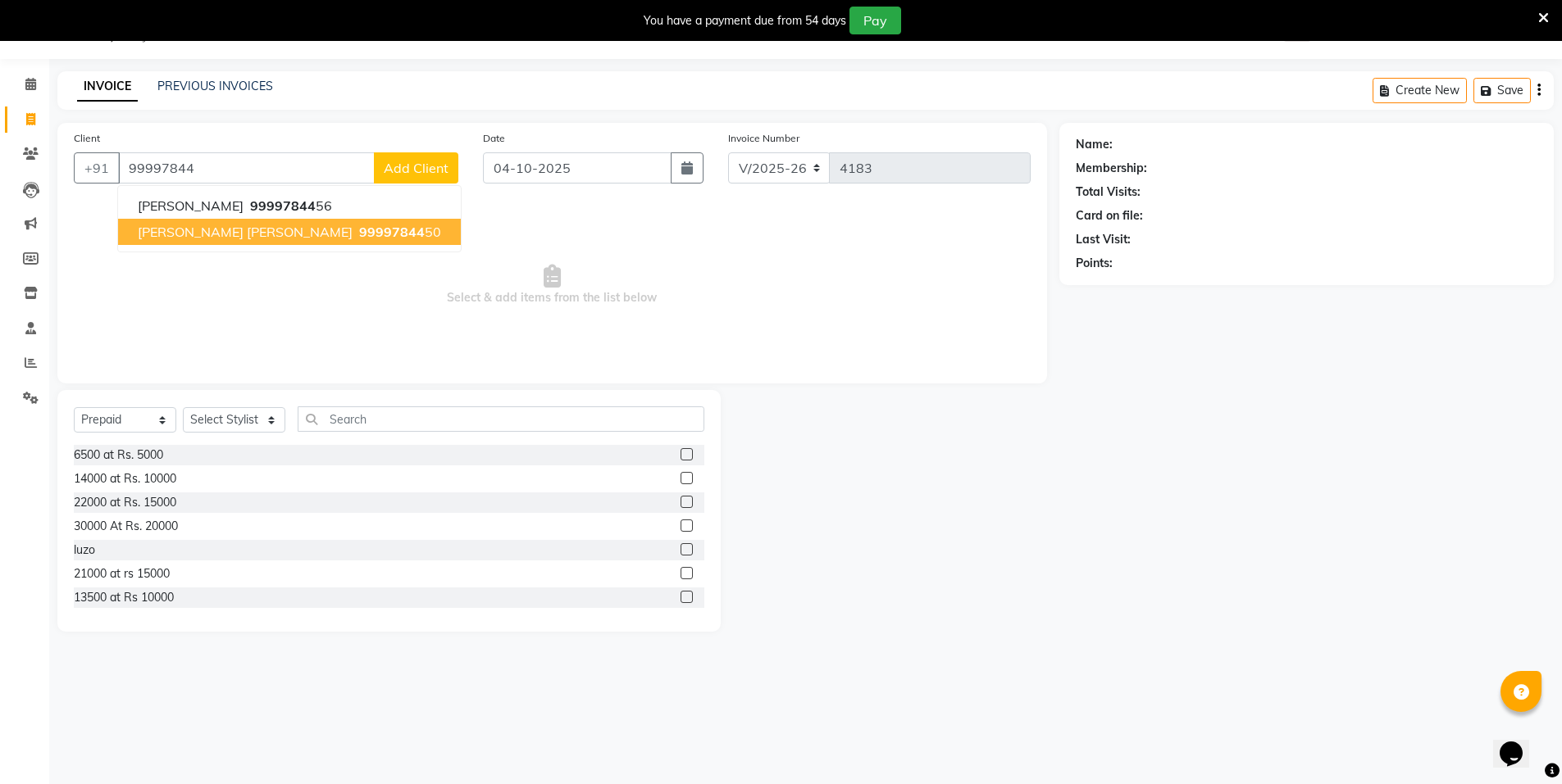
click at [222, 231] on span "Divya kapoor gujral" at bounding box center [245, 231] width 215 height 16
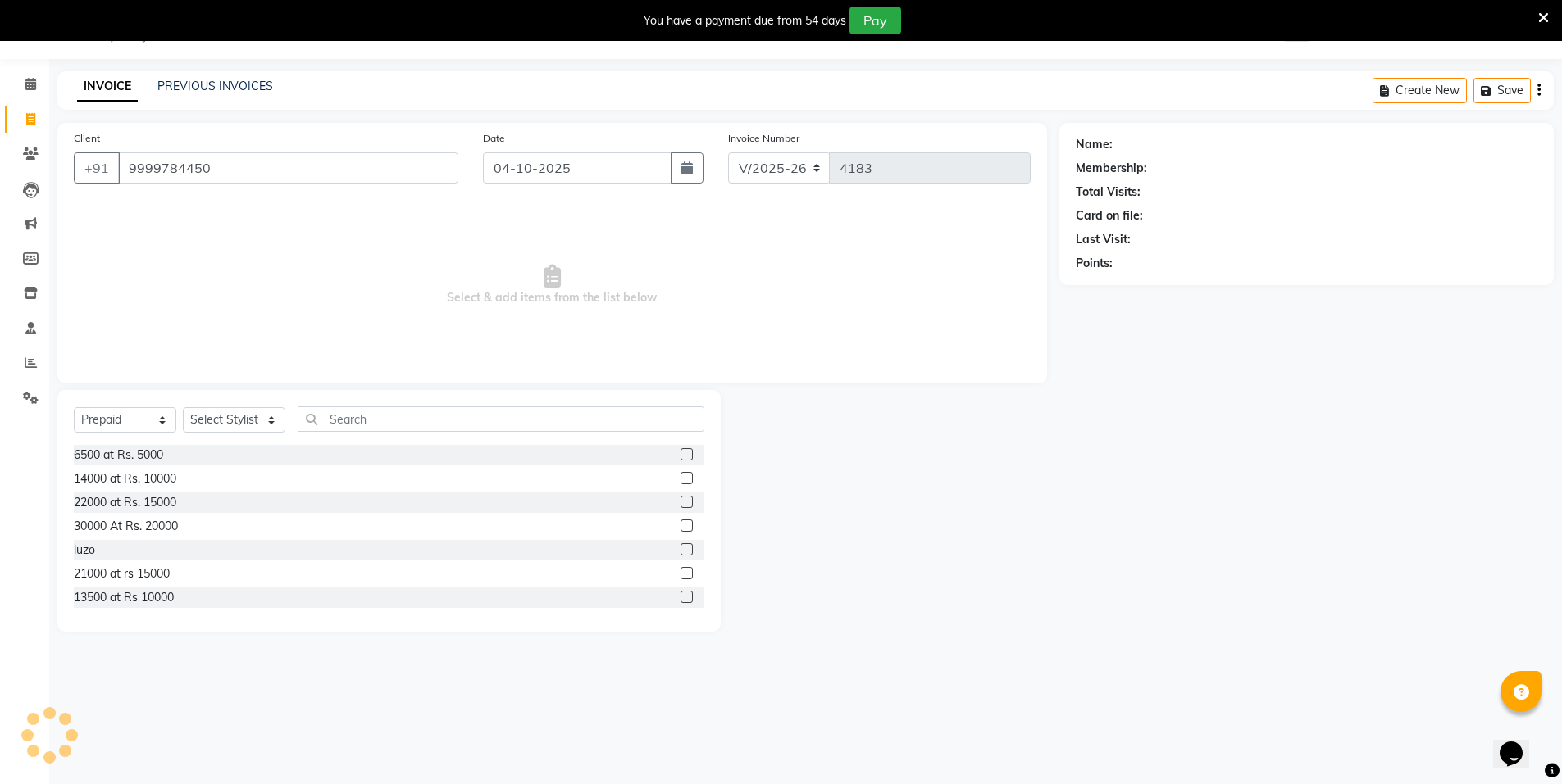
type input "9999784450"
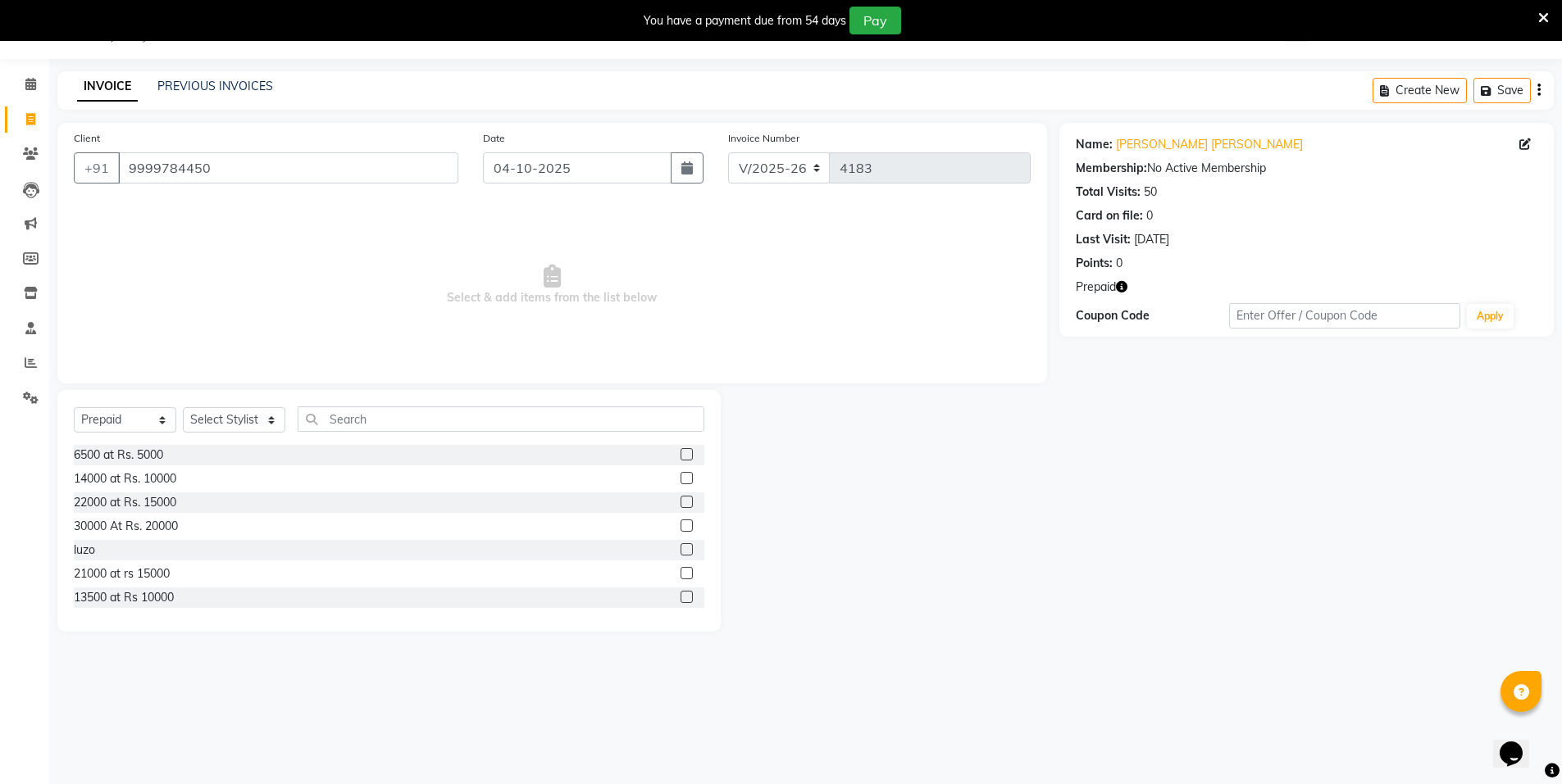
click at [1118, 290] on icon "button" at bounding box center [1121, 287] width 11 height 11
click at [27, 120] on icon at bounding box center [31, 119] width 9 height 12
select select "3472"
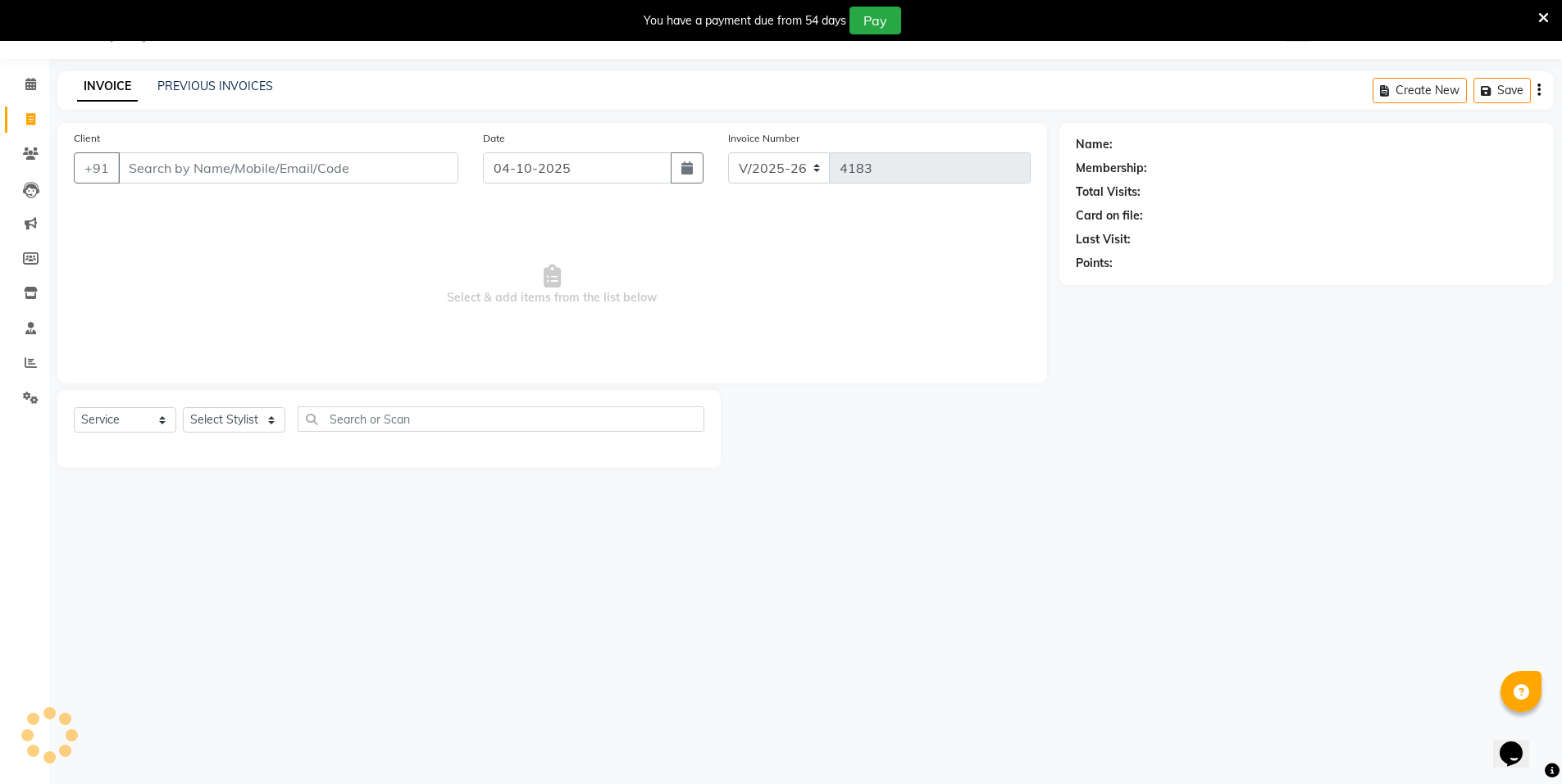
select select "P"
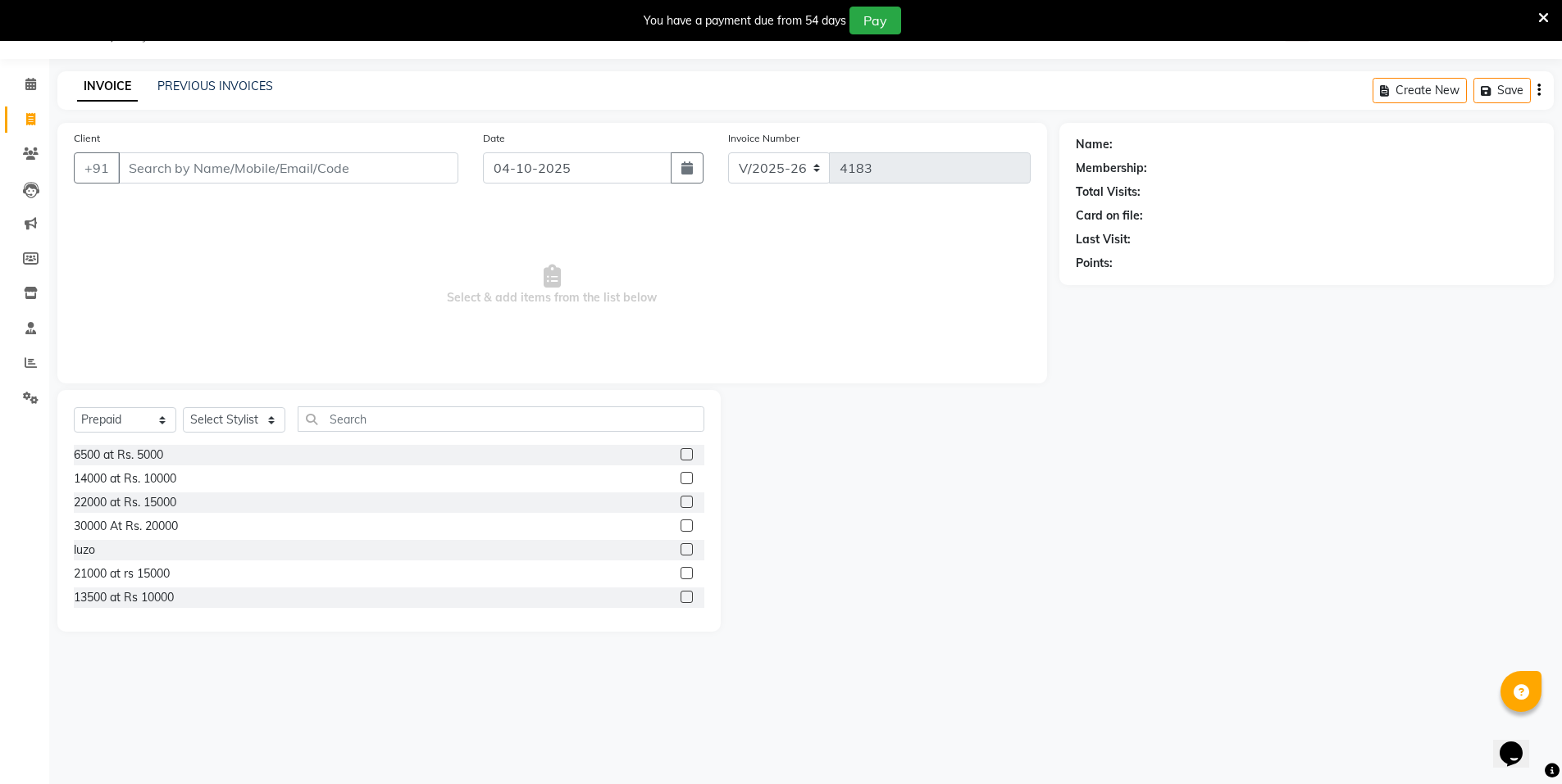
click at [193, 170] on input "Client" at bounding box center [288, 168] width 341 height 31
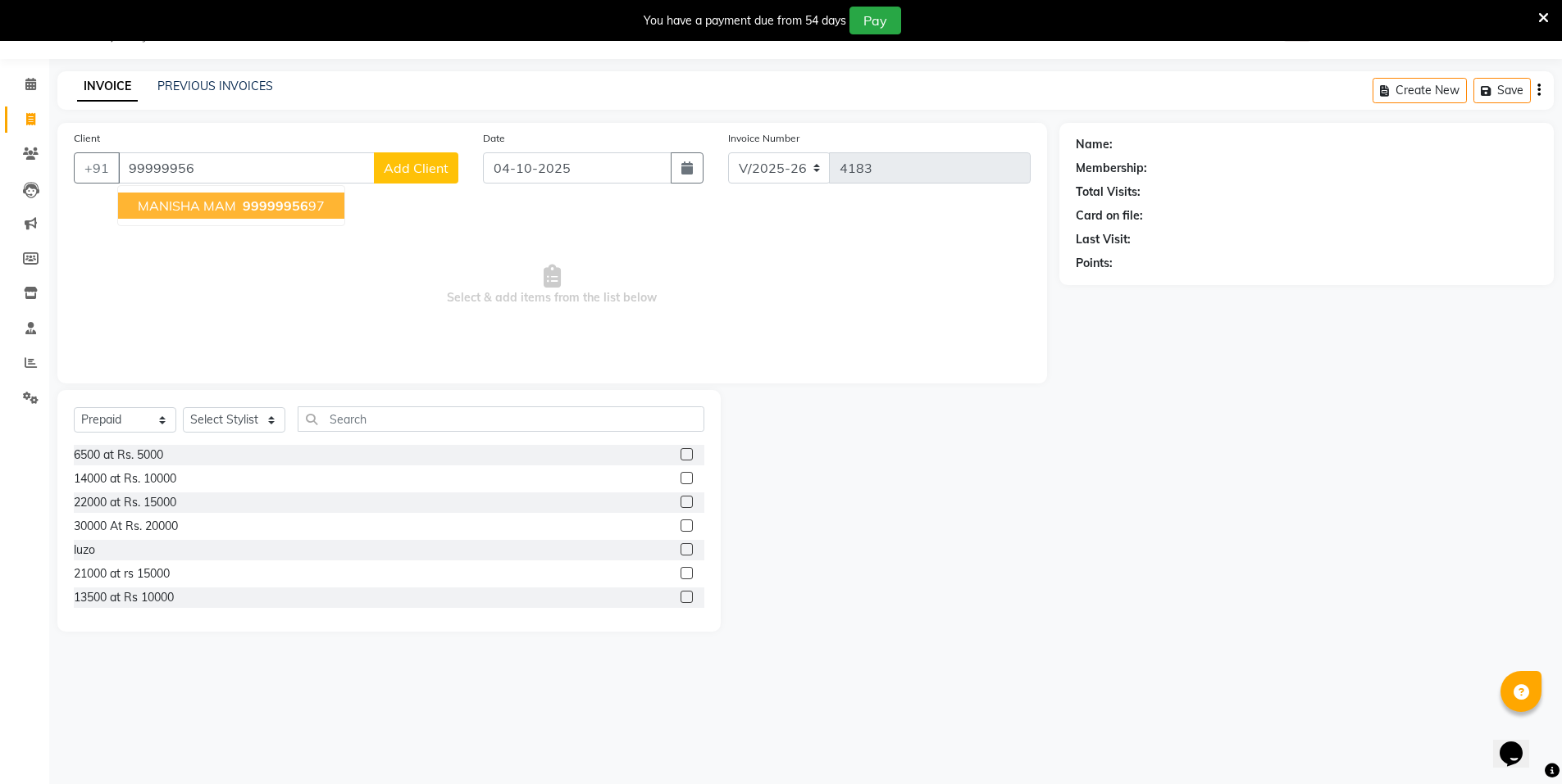
click at [215, 199] on span "MANISHA MAM" at bounding box center [187, 205] width 98 height 16
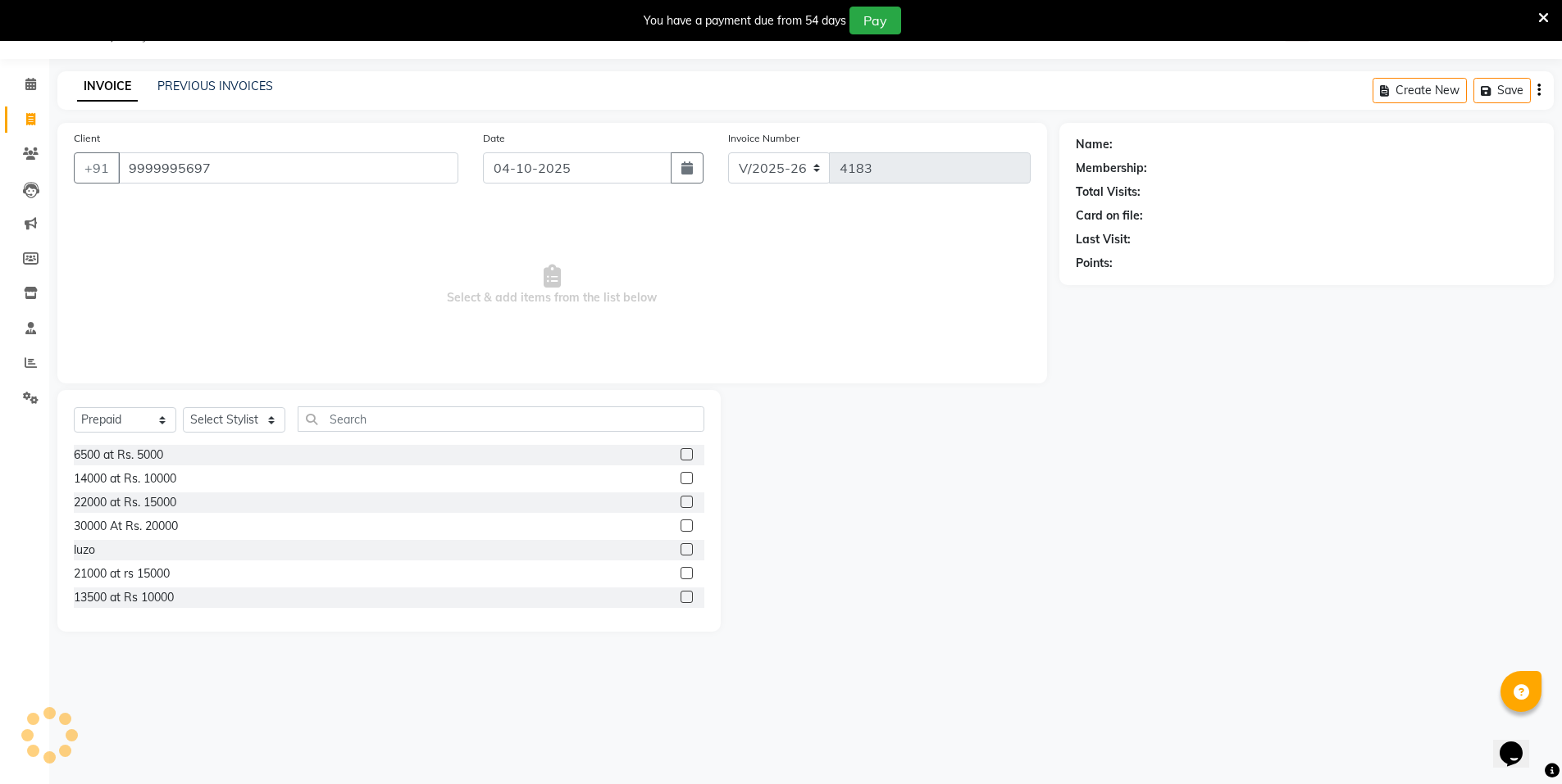
type input "9999995697"
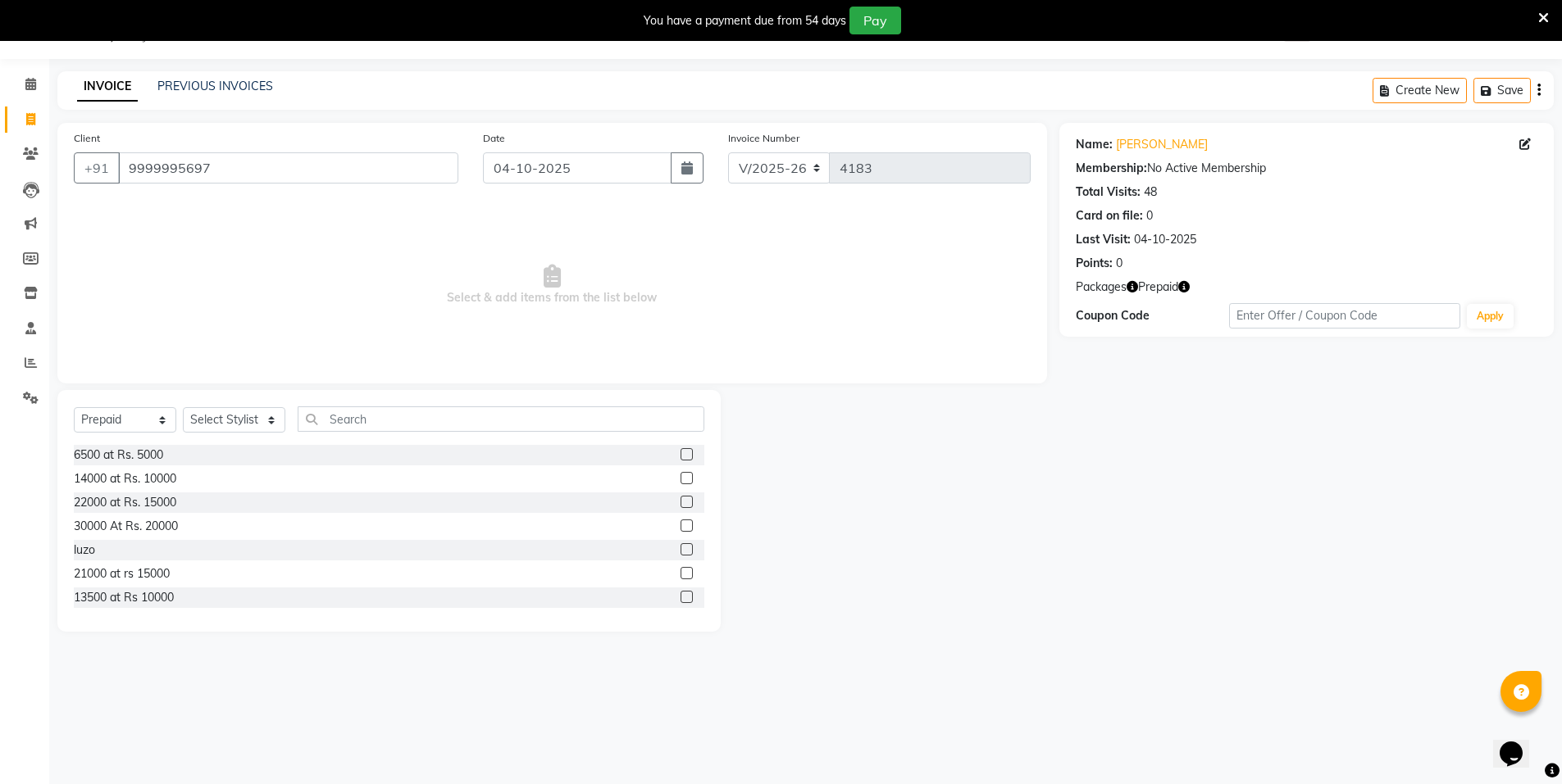
click at [1190, 289] on icon "button" at bounding box center [1184, 287] width 11 height 11
click at [1128, 391] on div "Name: Manisha Mam Membership: No Active Membership Total Visits: 48 Card on fil…" at bounding box center [1313, 377] width 507 height 509
click at [1128, 287] on icon "button" at bounding box center [1133, 287] width 11 height 11
click at [1067, 305] on div "1. 20000 @ 40% :" at bounding box center [1066, 302] width 89 height 17
click at [1187, 286] on icon "button" at bounding box center [1184, 287] width 11 height 11
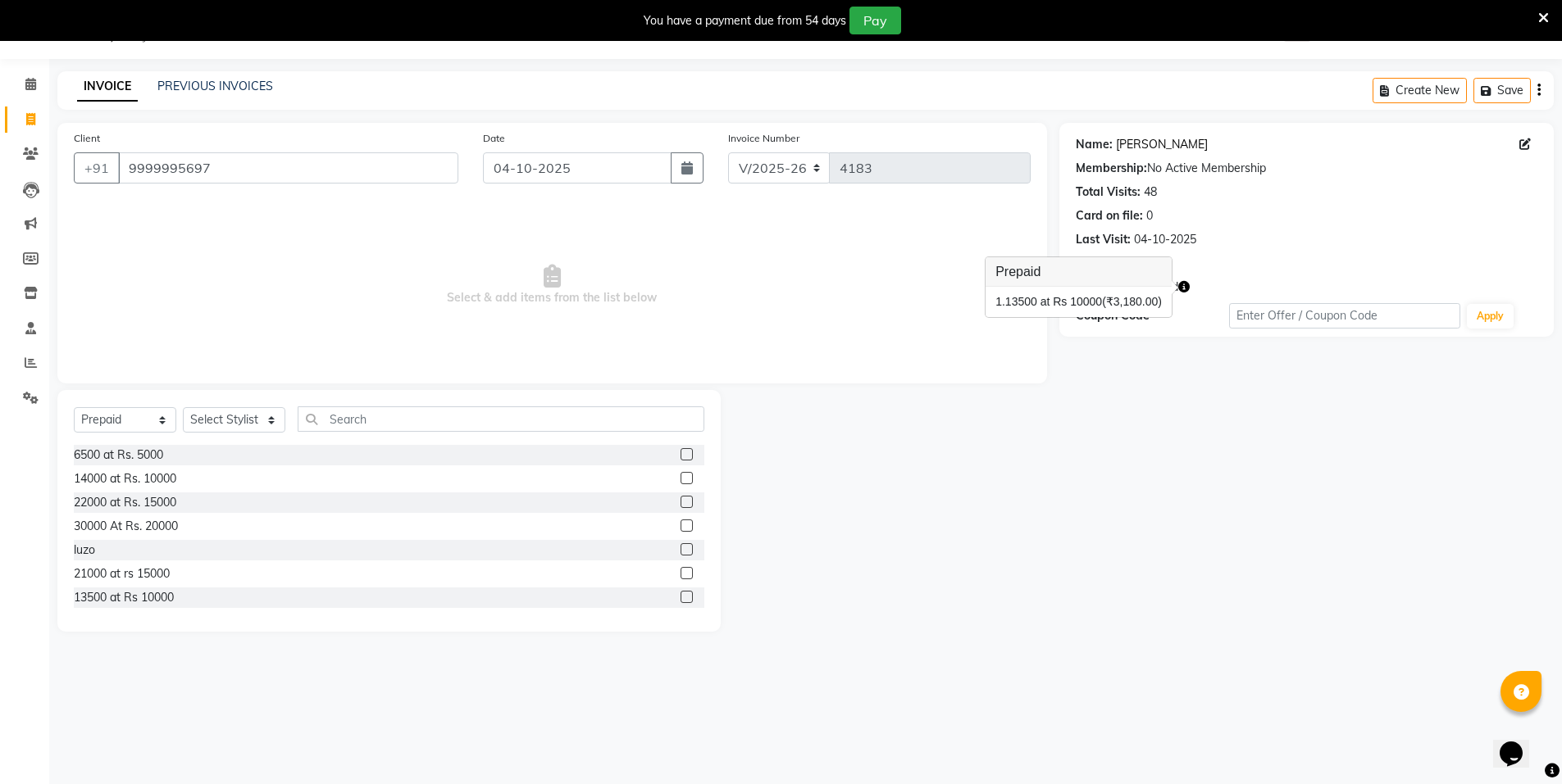
click at [1141, 137] on link "Manisha Mam" at bounding box center [1161, 144] width 92 height 17
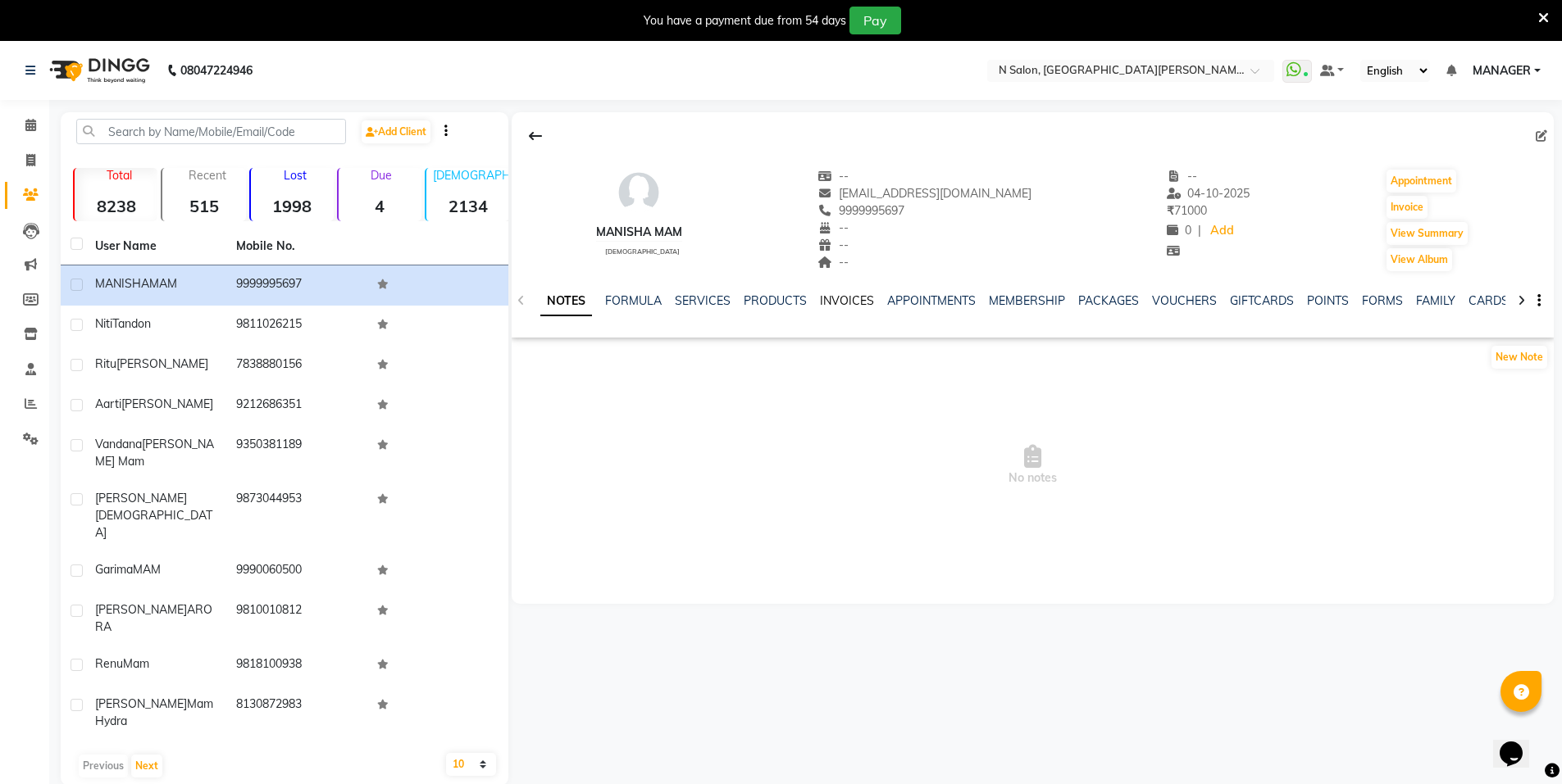
click at [842, 303] on link "INVOICES" at bounding box center [847, 301] width 54 height 15
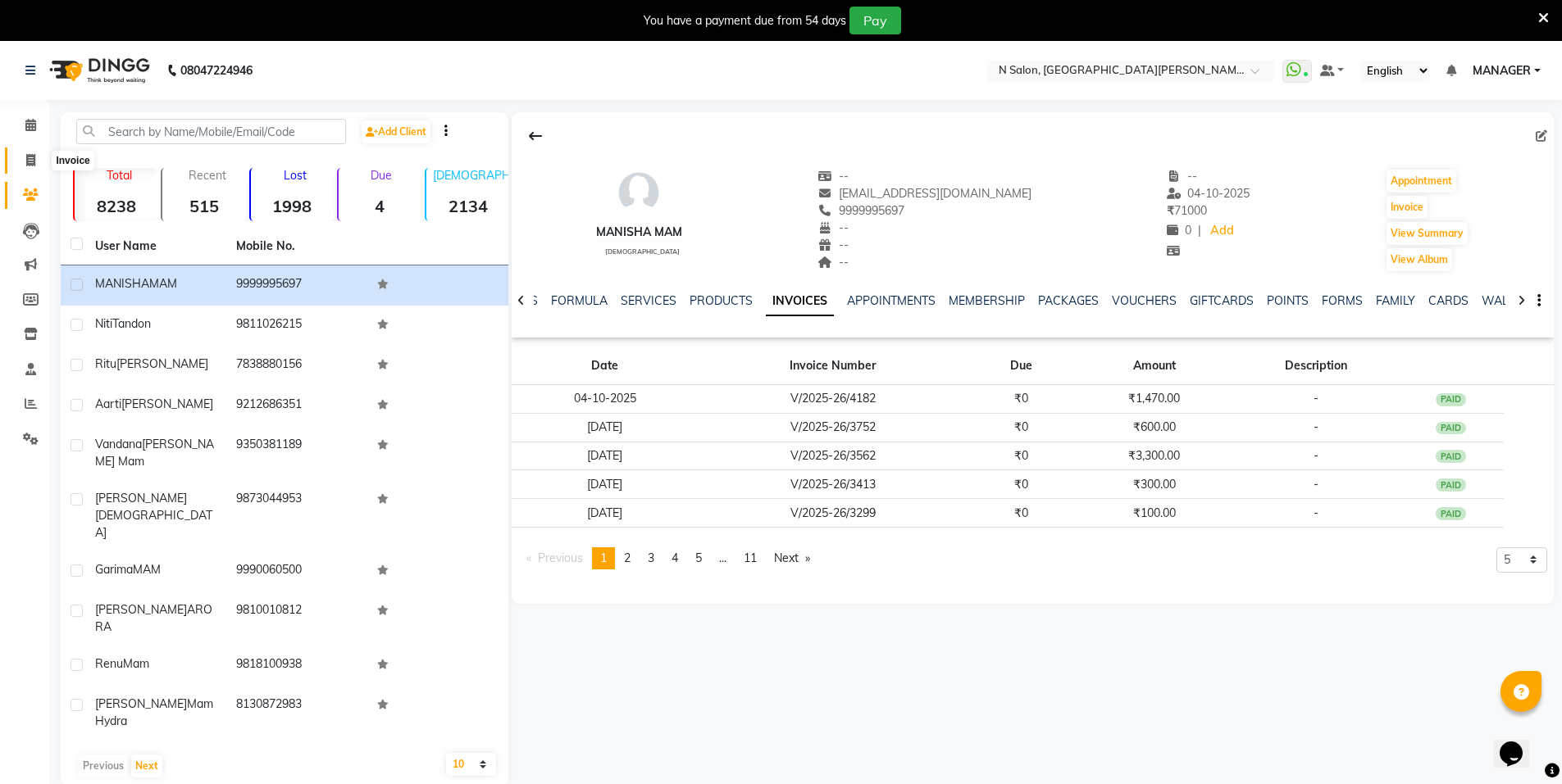
click at [30, 166] on icon at bounding box center [31, 159] width 9 height 12
select select "service"
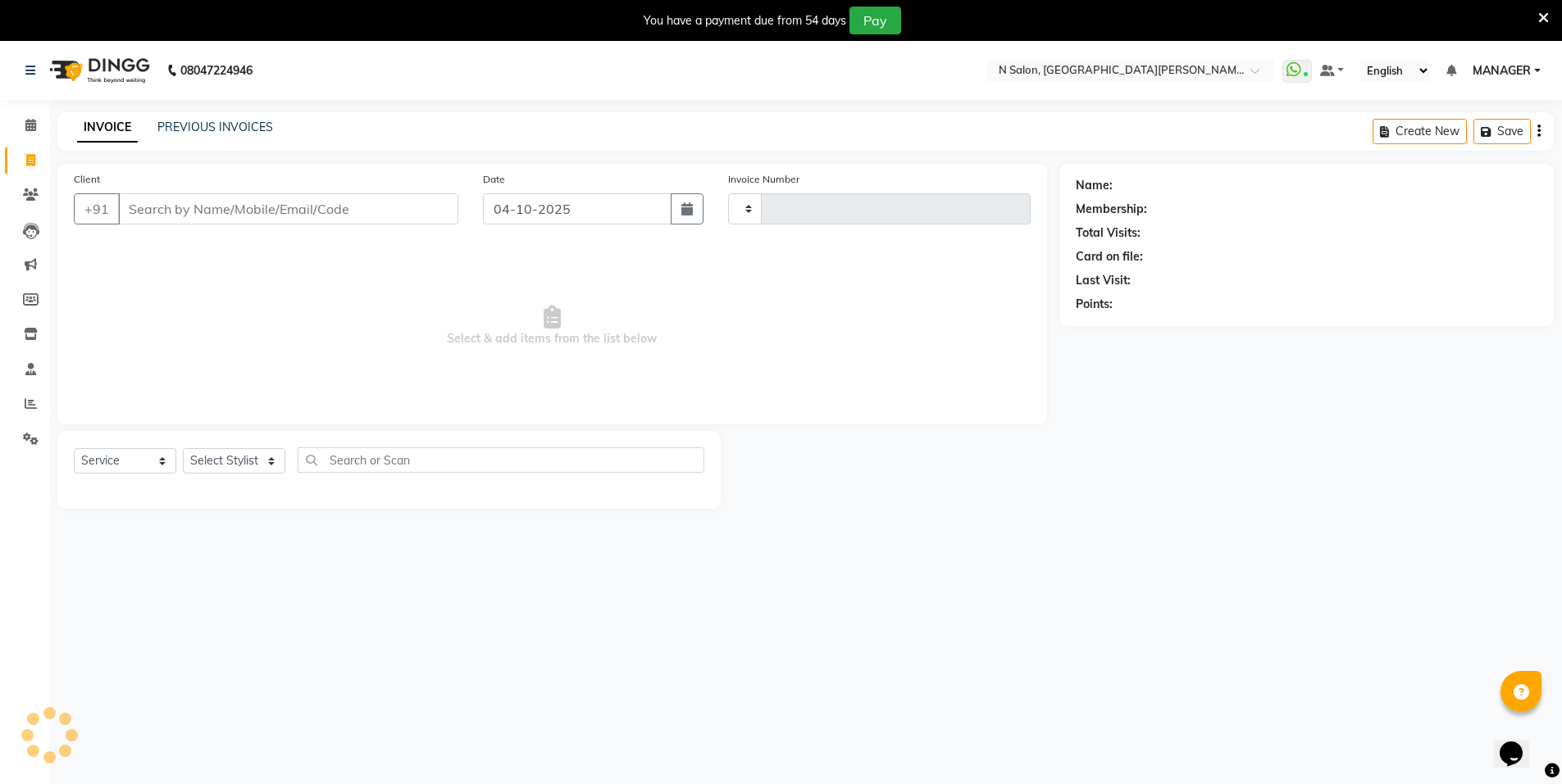
type input "4183"
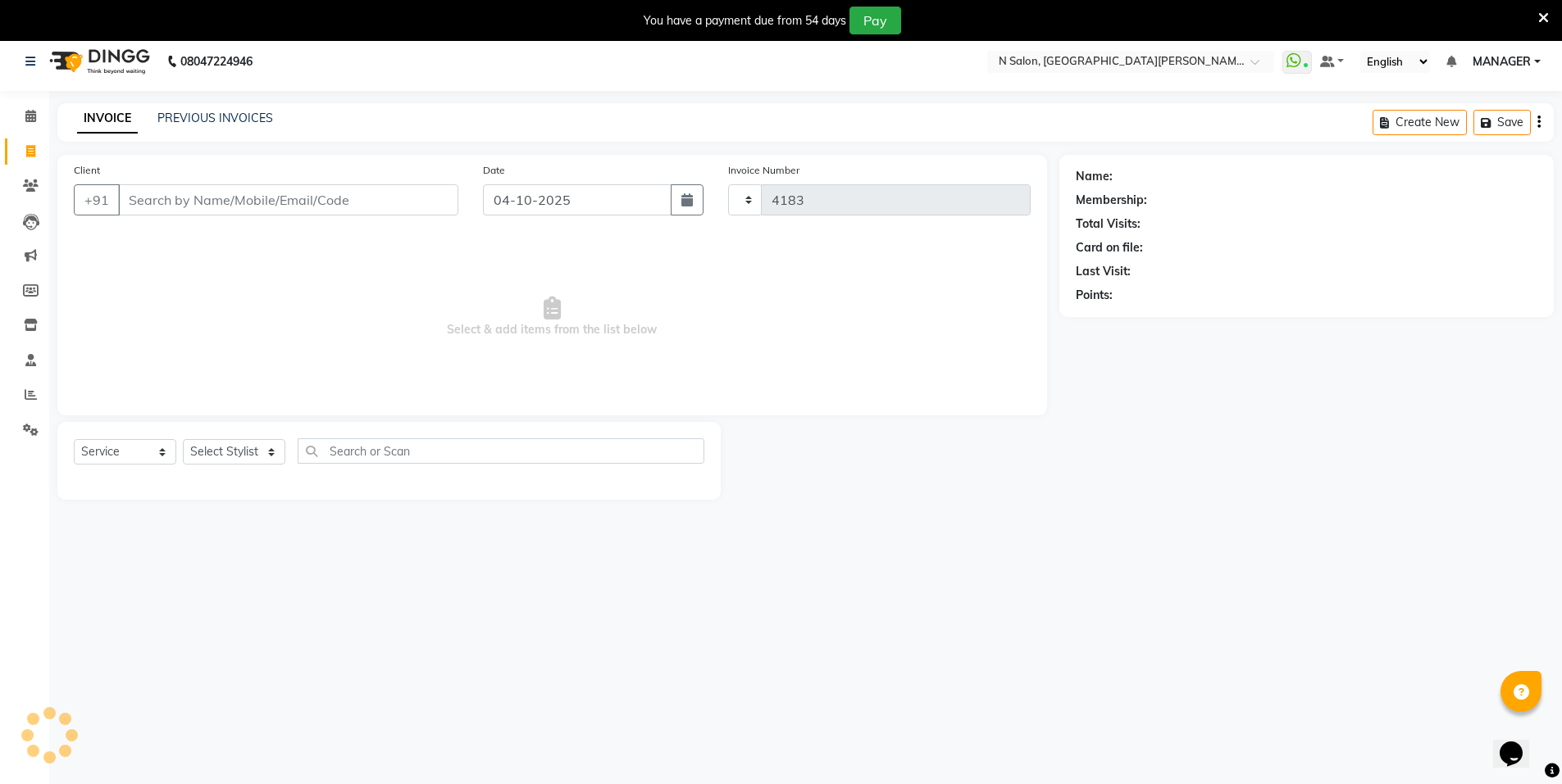
select select "3472"
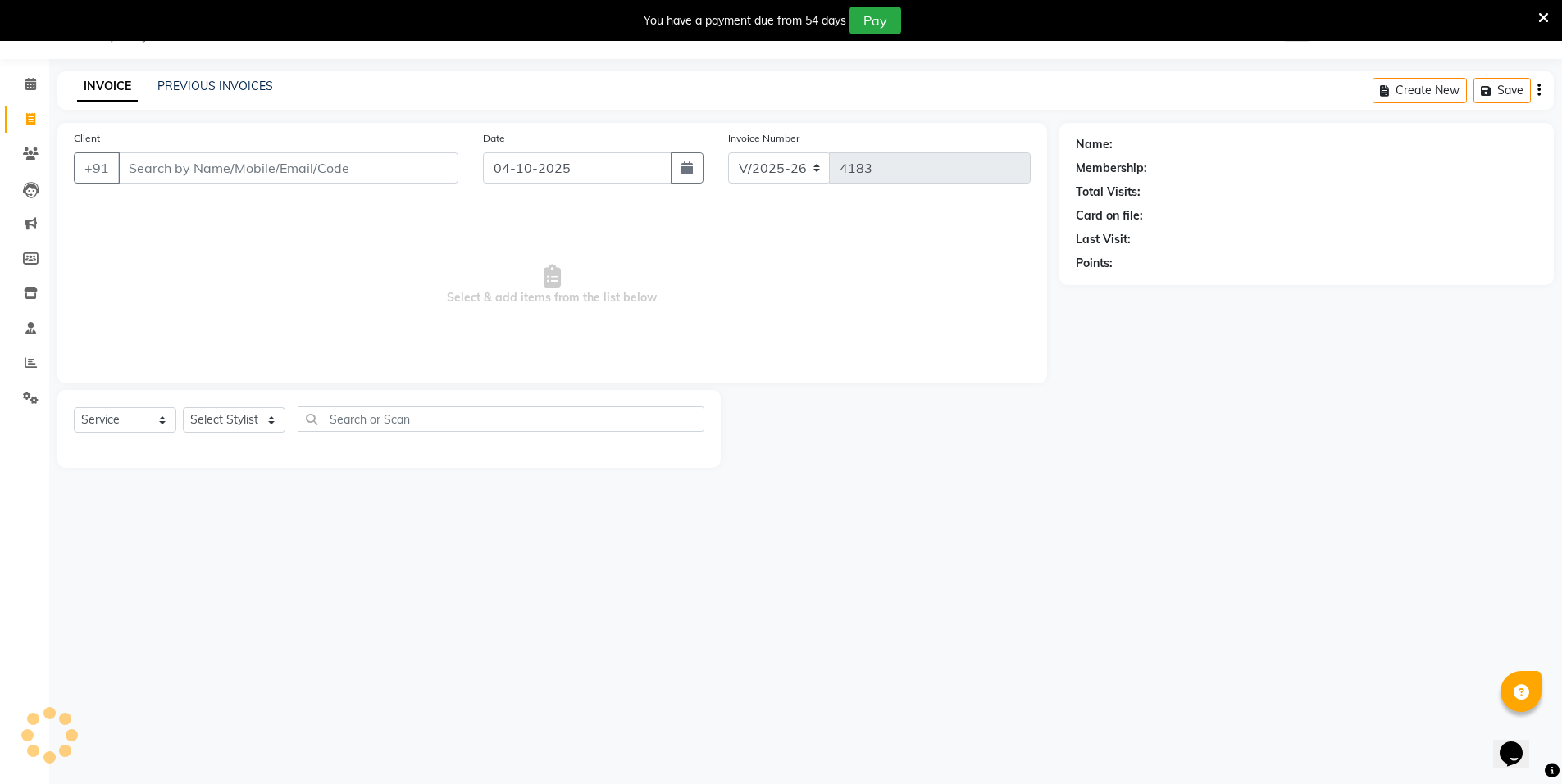
select select "P"
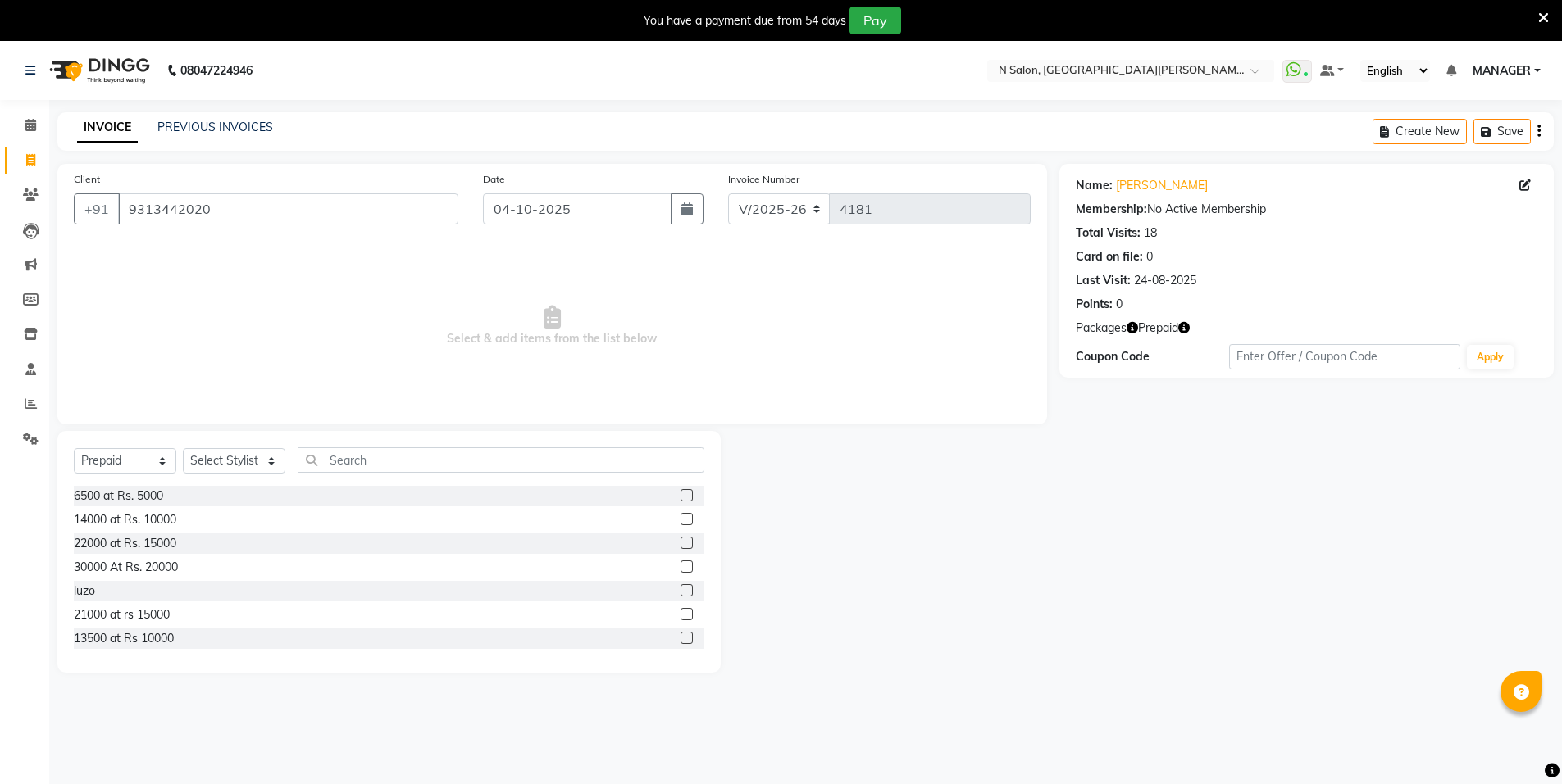
select select "3472"
select select "P"
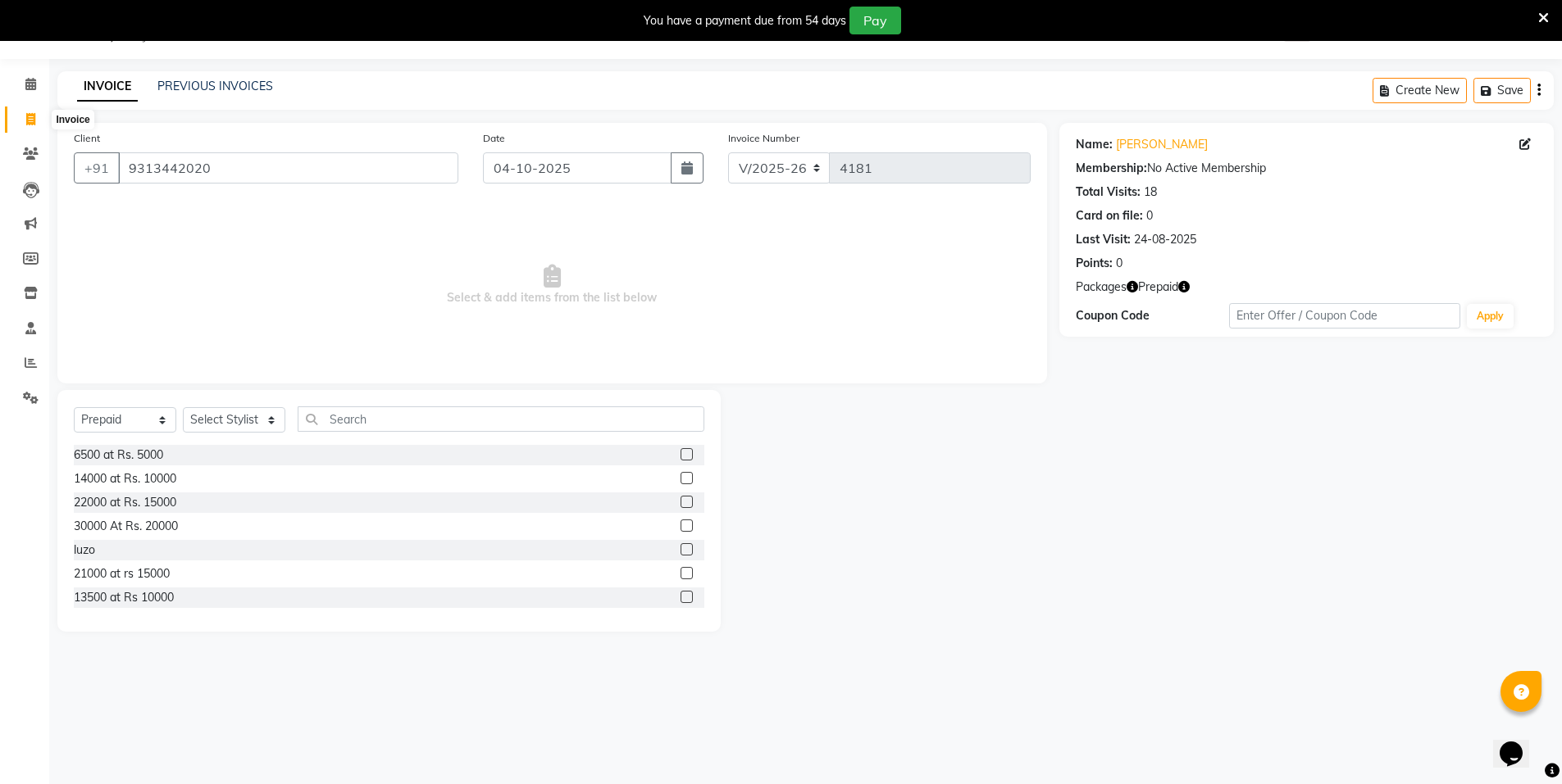
click at [27, 121] on icon at bounding box center [31, 119] width 9 height 12
select select "service"
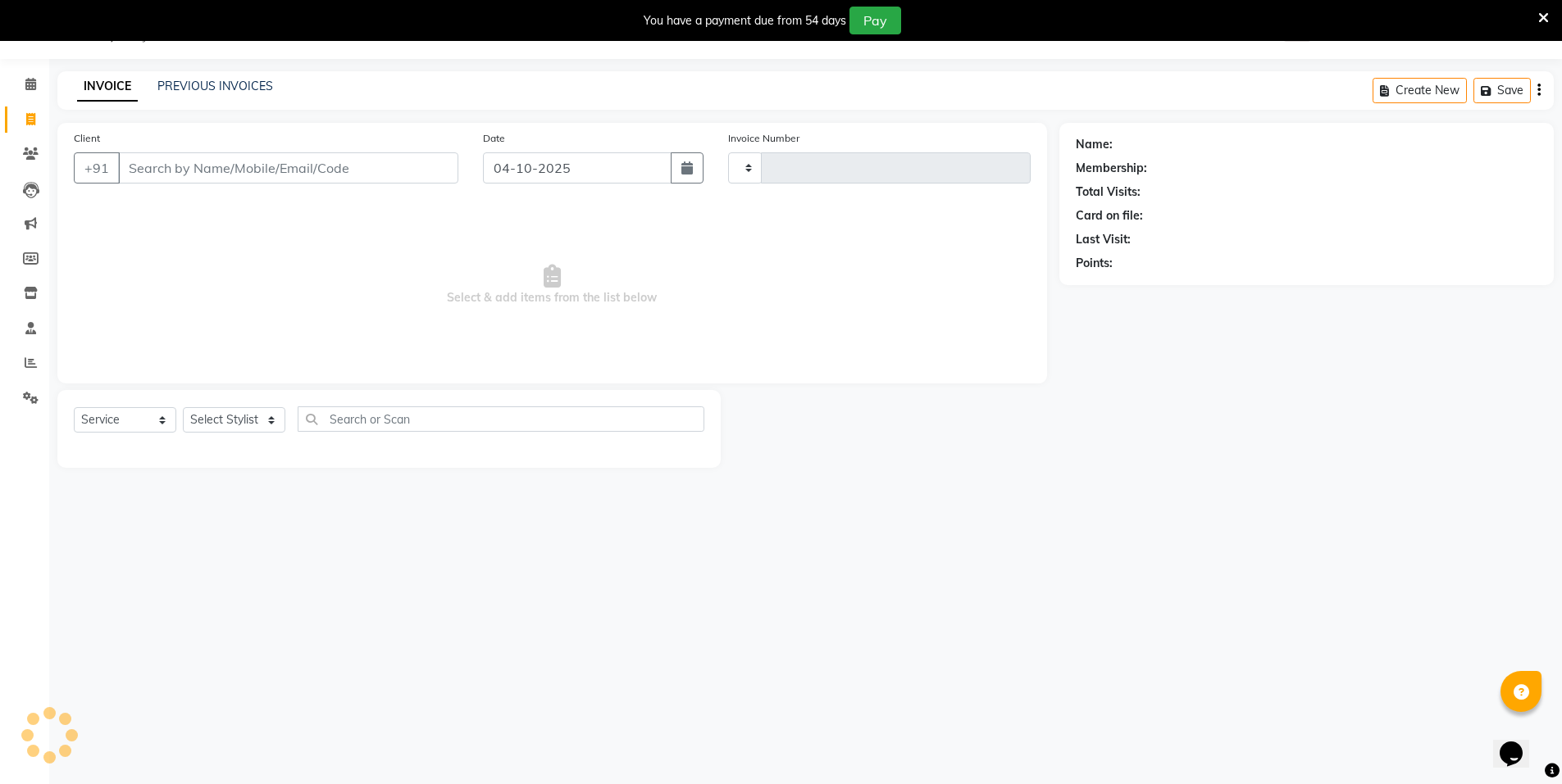
type input "4183"
select select "3472"
select select "P"
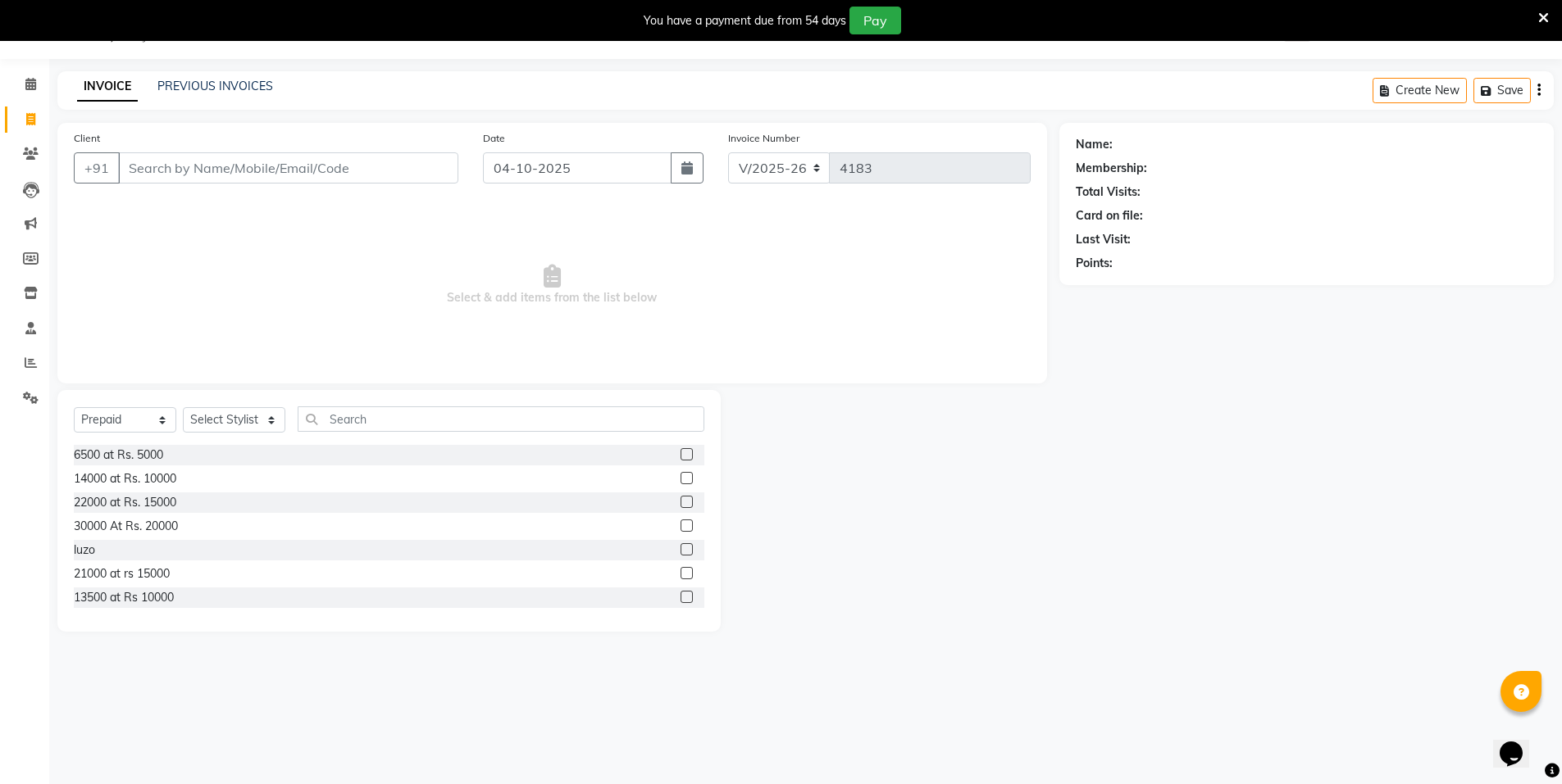
click at [203, 185] on div "Client +91" at bounding box center [266, 162] width 410 height 67
click at [176, 177] on input "Client" at bounding box center [288, 168] width 341 height 31
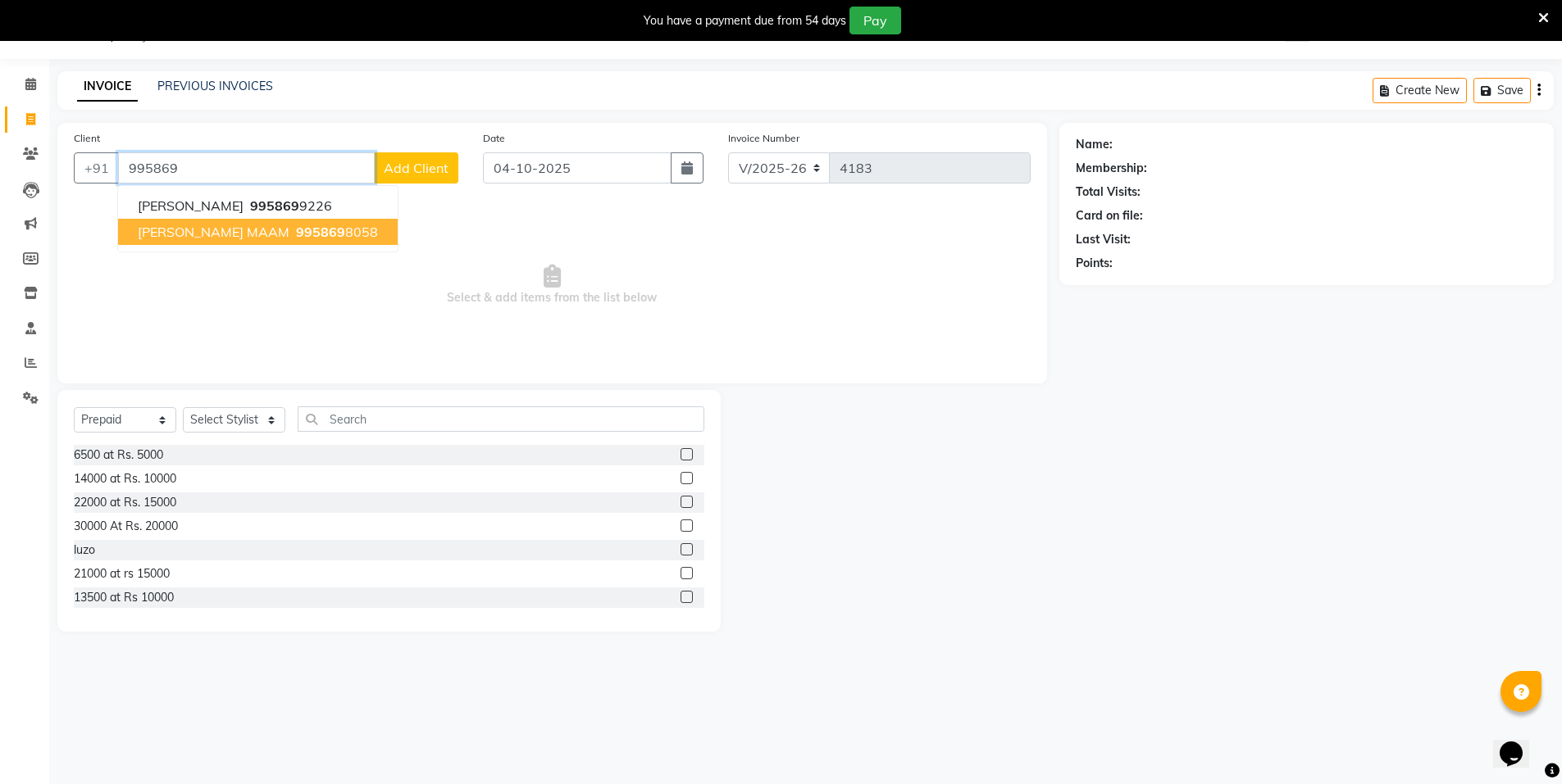
click at [301, 234] on span "995869" at bounding box center [321, 231] width 49 height 16
type input "9958698058"
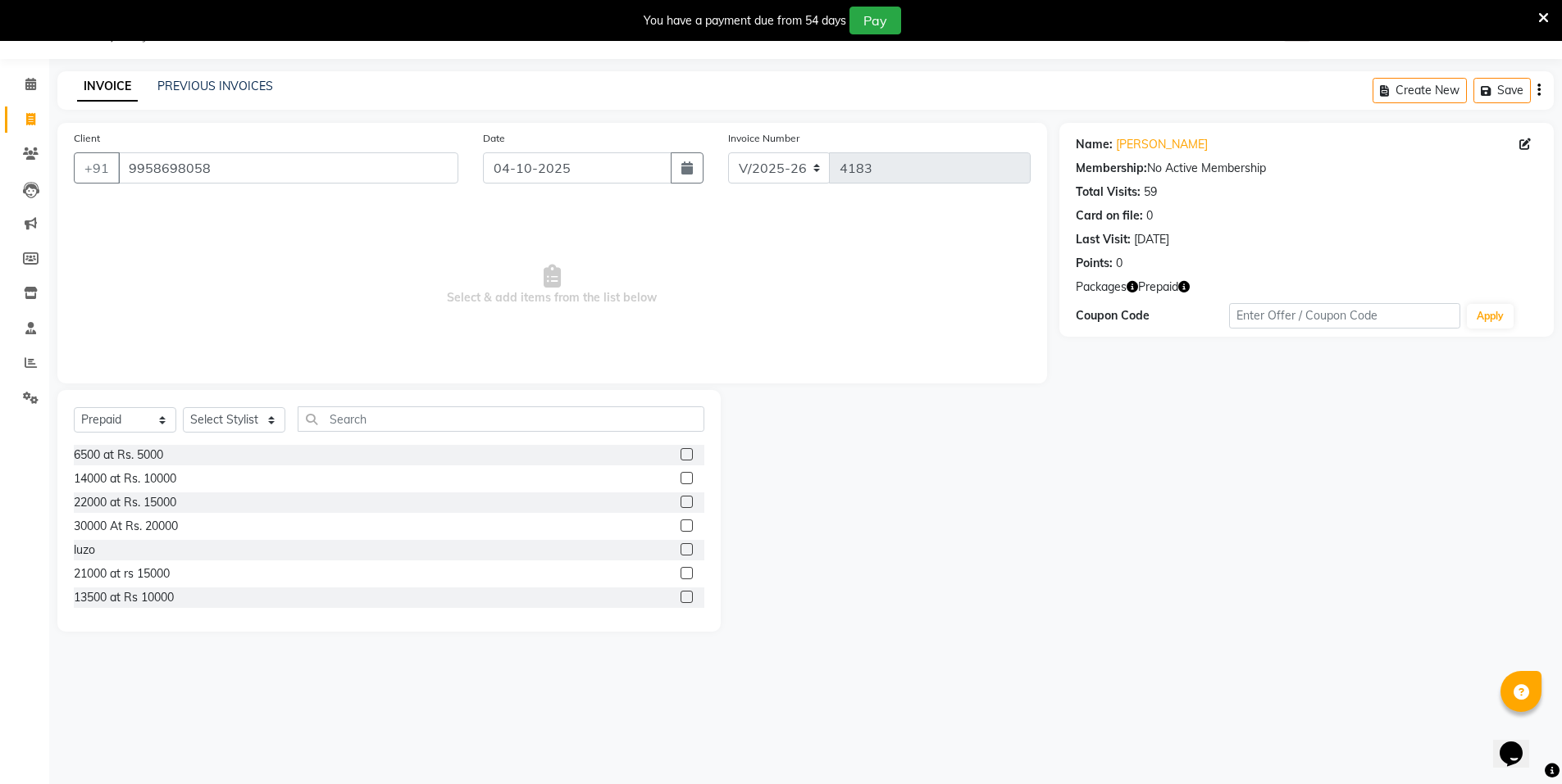
click at [1187, 286] on icon "button" at bounding box center [1184, 287] width 11 height 11
drag, startPoint x: 1210, startPoint y: 277, endPoint x: 1195, endPoint y: 283, distance: 16.2
click at [1211, 278] on div "Name: Surinder Maam Membership: No Active Membership Total Visits: 59 Card on f…" at bounding box center [1307, 229] width 495 height 214
click at [1133, 291] on icon "button" at bounding box center [1133, 287] width 11 height 11
click at [1184, 292] on icon "button" at bounding box center [1184, 287] width 11 height 11
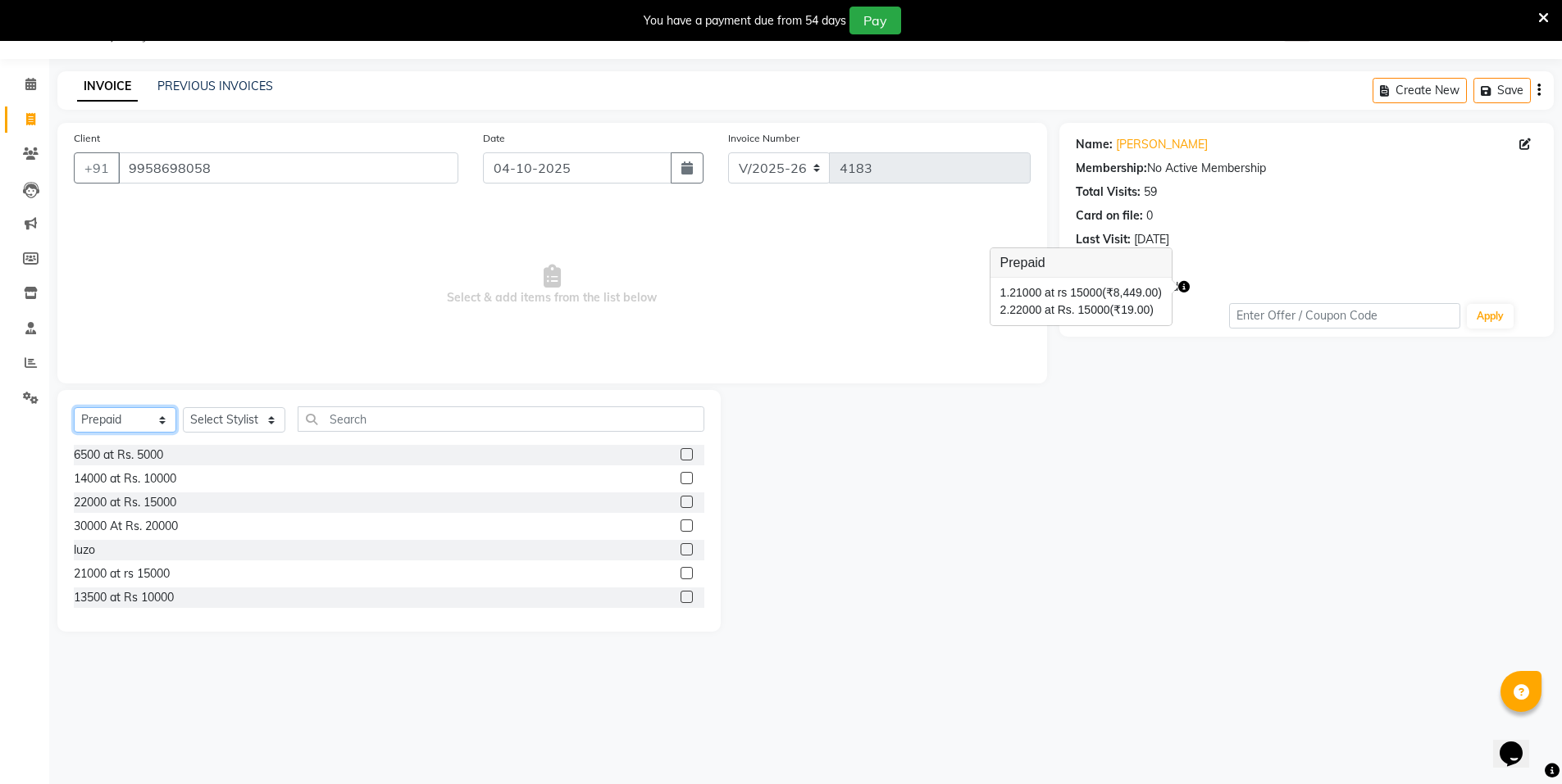
click at [103, 420] on select "Select Service Product Membership Package Voucher Prepaid Gift Card" at bounding box center [125, 420] width 103 height 25
select select "service"
click at [74, 408] on select "Select Service Product Membership Package Voucher Prepaid Gift Card" at bounding box center [125, 420] width 103 height 25
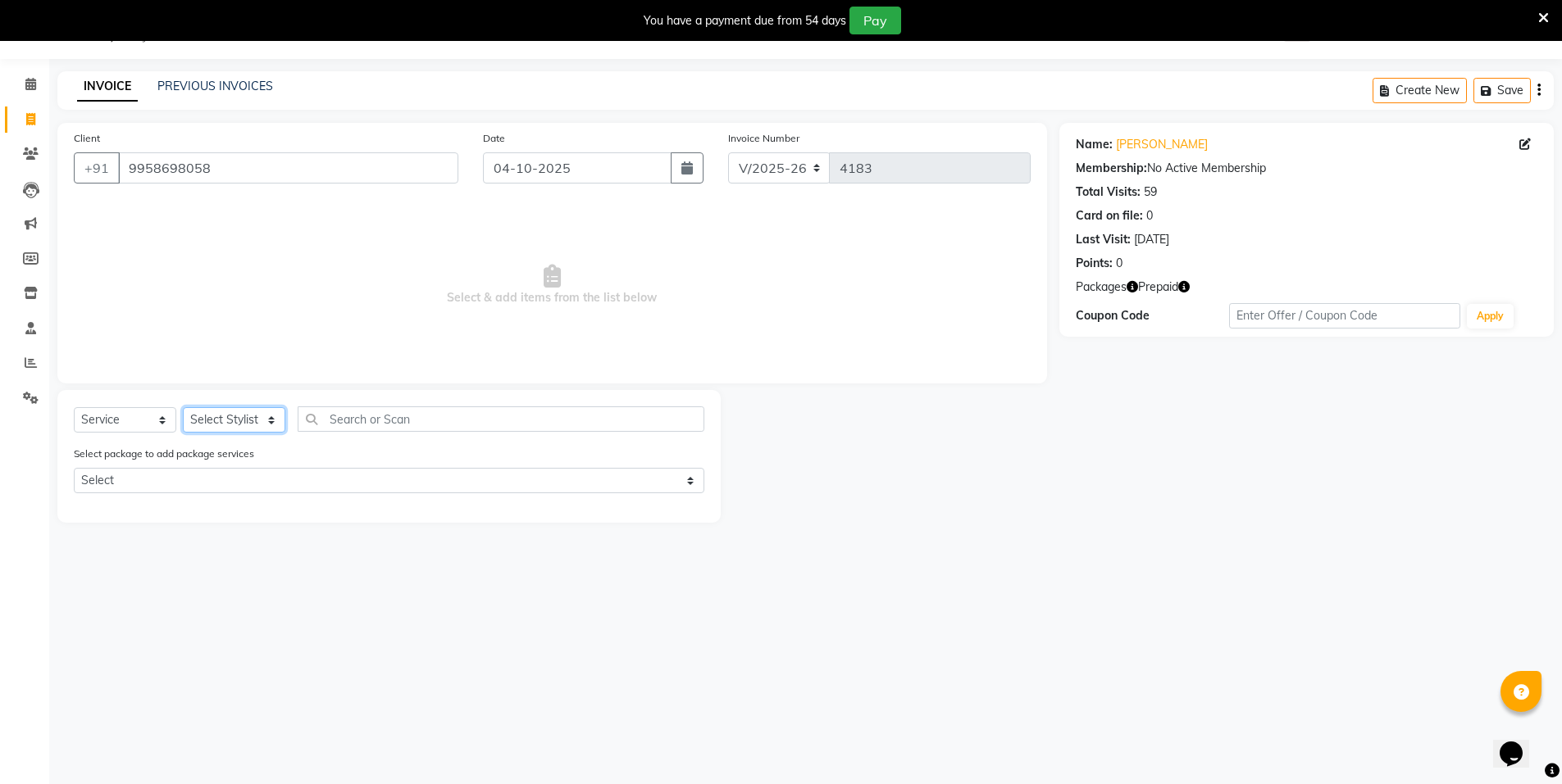
click at [194, 417] on select "Select Stylist Anju Faiz Faizal MANAGER MD..... Pankaj Pradeep Sahil NAWAB same…" at bounding box center [234, 420] width 103 height 25
select select "15670"
click at [183, 408] on select "Select Stylist Anju Faiz Faizal MANAGER MD..... Pankaj Pradeep Sahil NAWAB same…" at bounding box center [234, 420] width 103 height 25
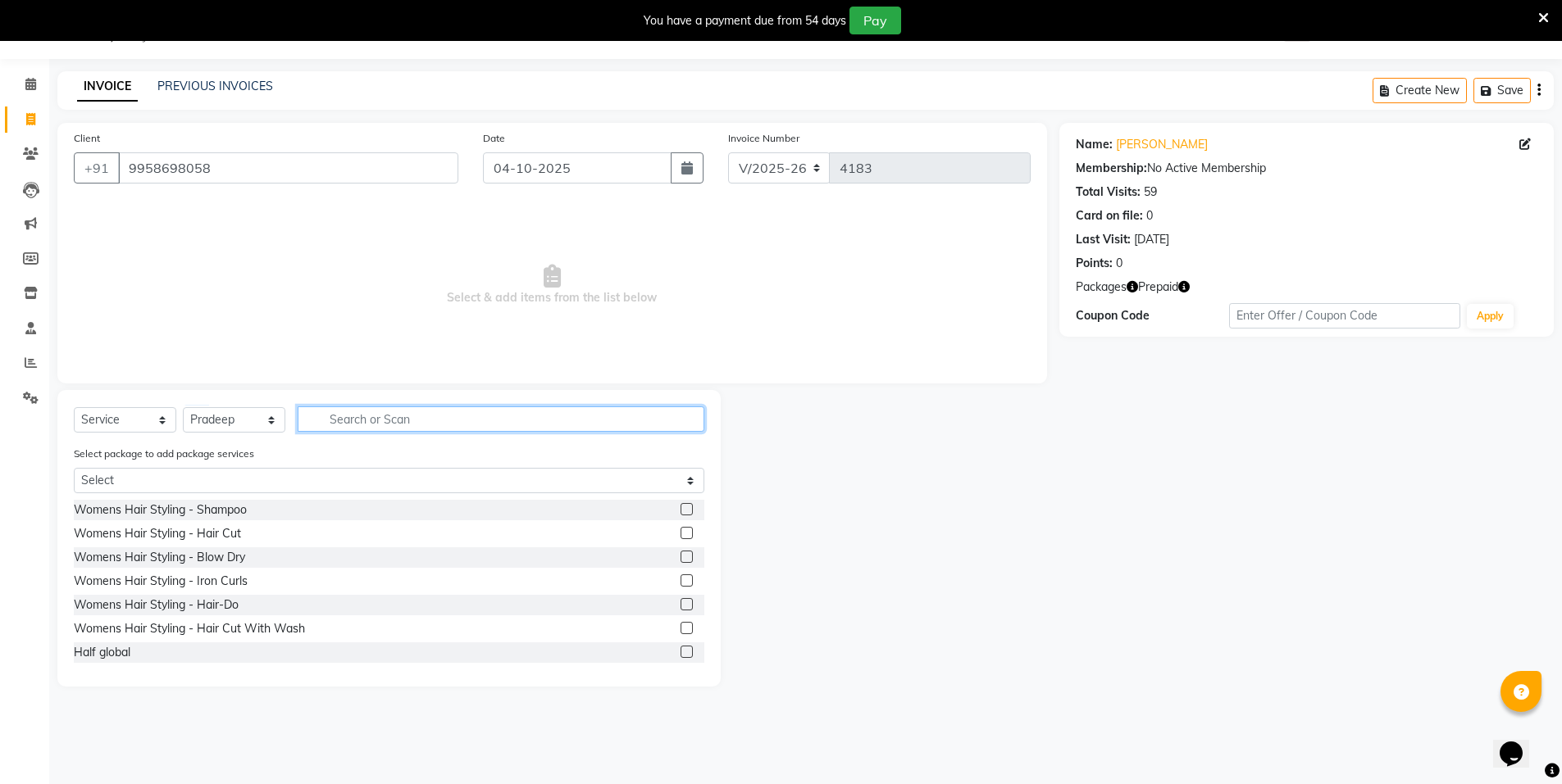
click at [379, 425] on input "text" at bounding box center [500, 419] width 407 height 25
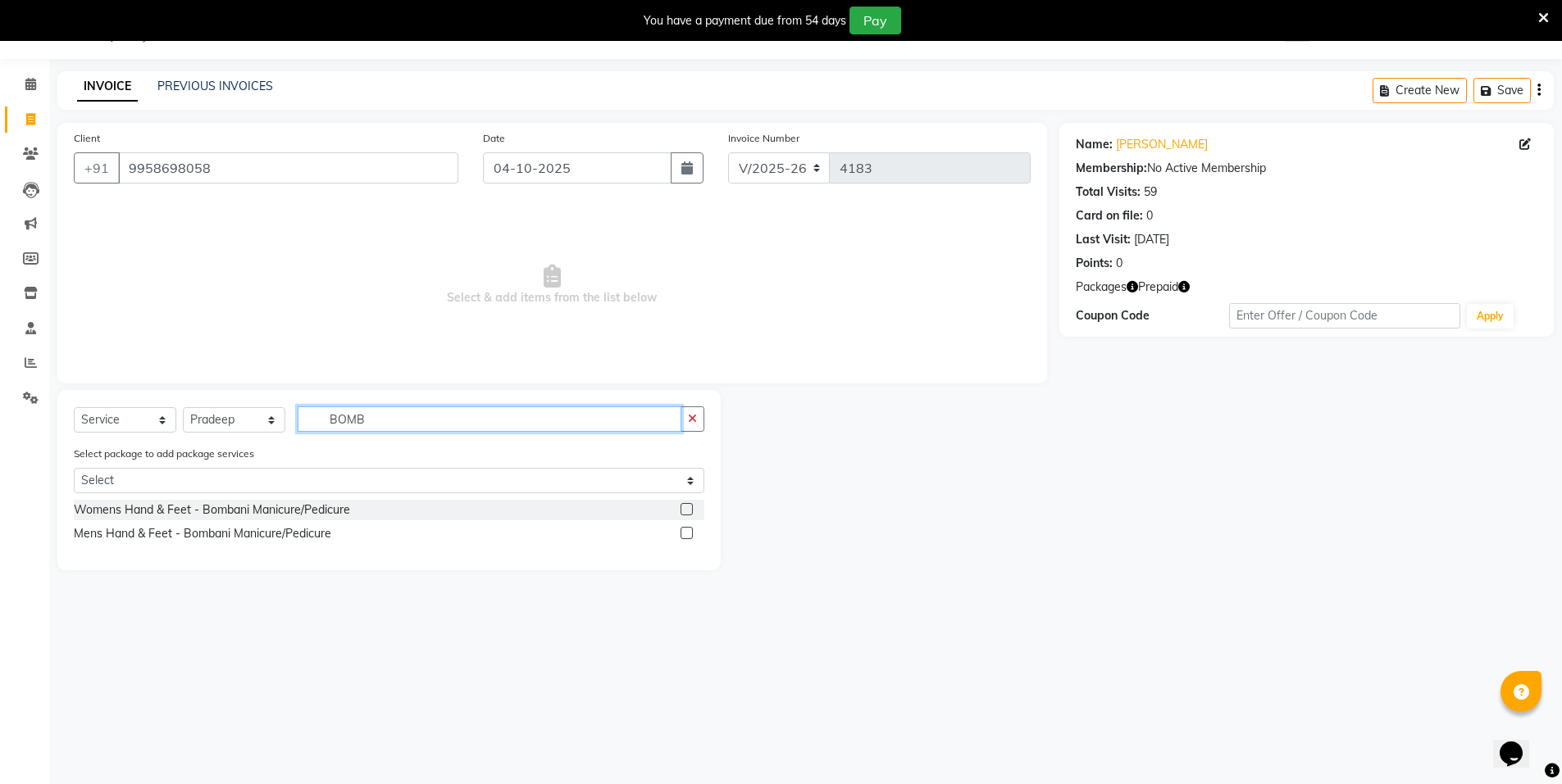
type input "BOMB"
click at [691, 508] on label at bounding box center [686, 509] width 12 height 12
click at [691, 508] on input "checkbox" at bounding box center [685, 509] width 10 height 10
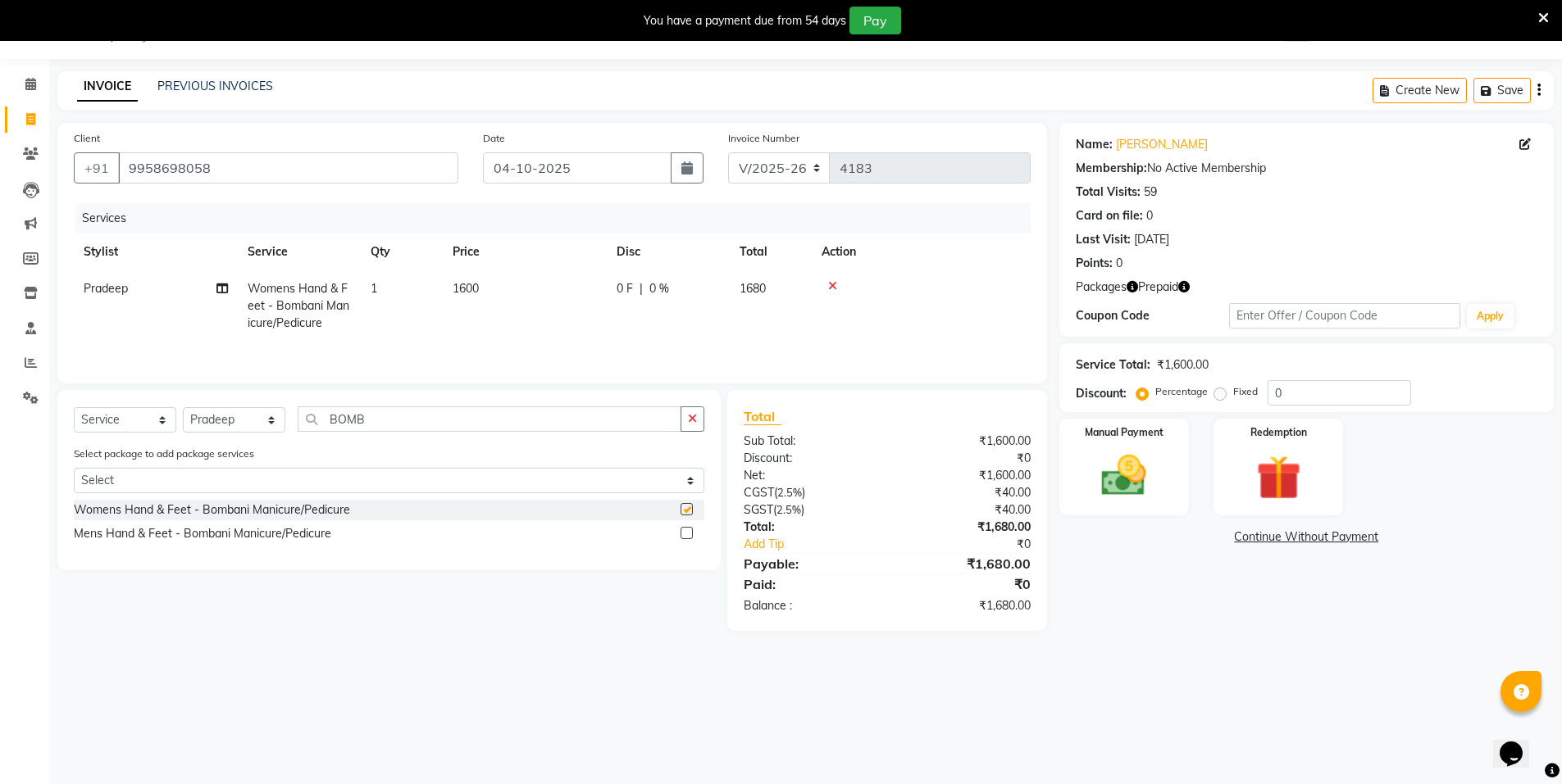
checkbox input "false"
click at [392, 284] on td "1" at bounding box center [401, 307] width 82 height 72
select select "15670"
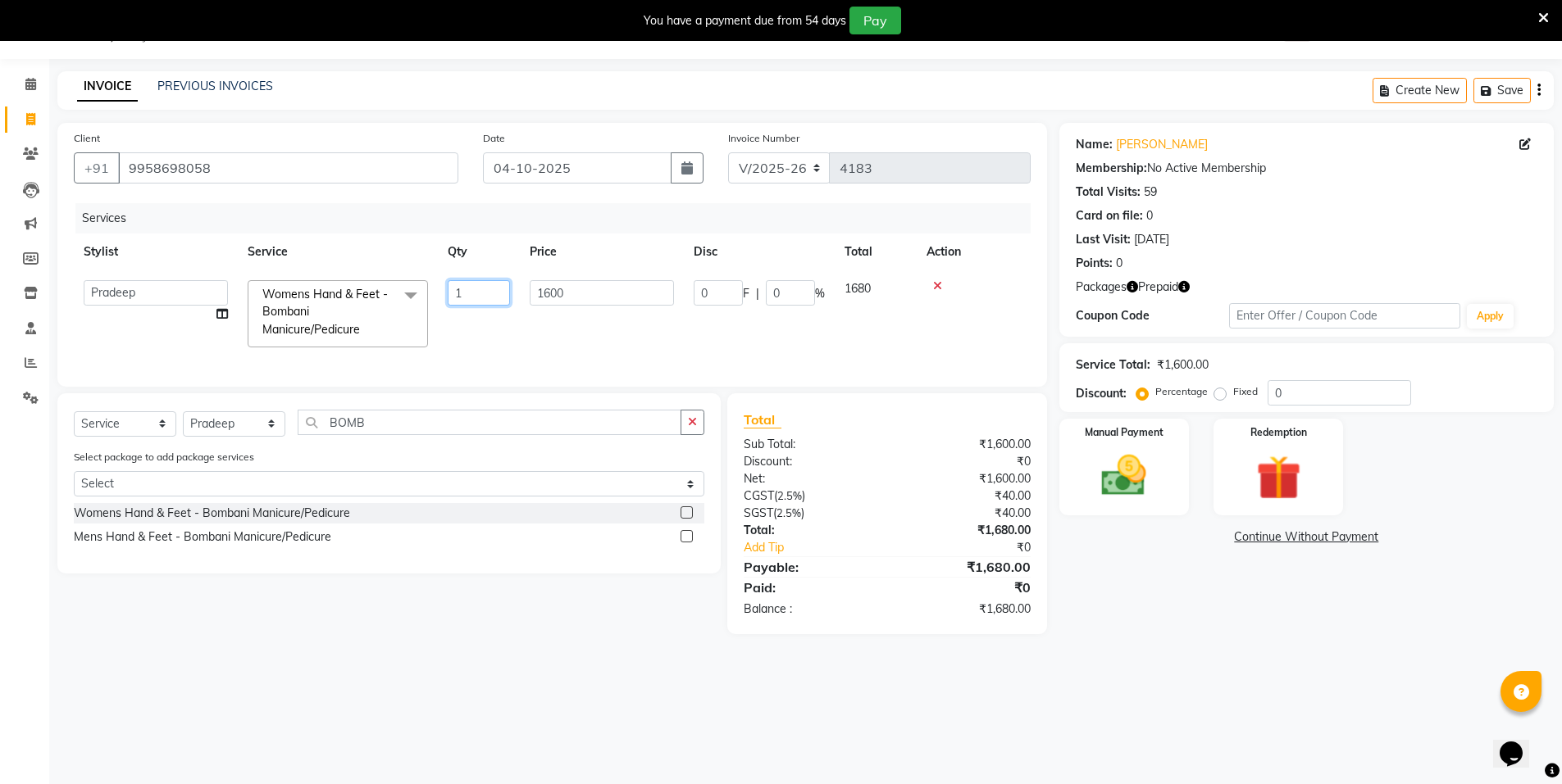
click at [461, 296] on input "1" at bounding box center [479, 292] width 62 height 25
type input "2"
click at [536, 309] on td "1600" at bounding box center [602, 314] width 164 height 87
select select "15670"
click at [1268, 484] on img at bounding box center [1279, 478] width 76 height 58
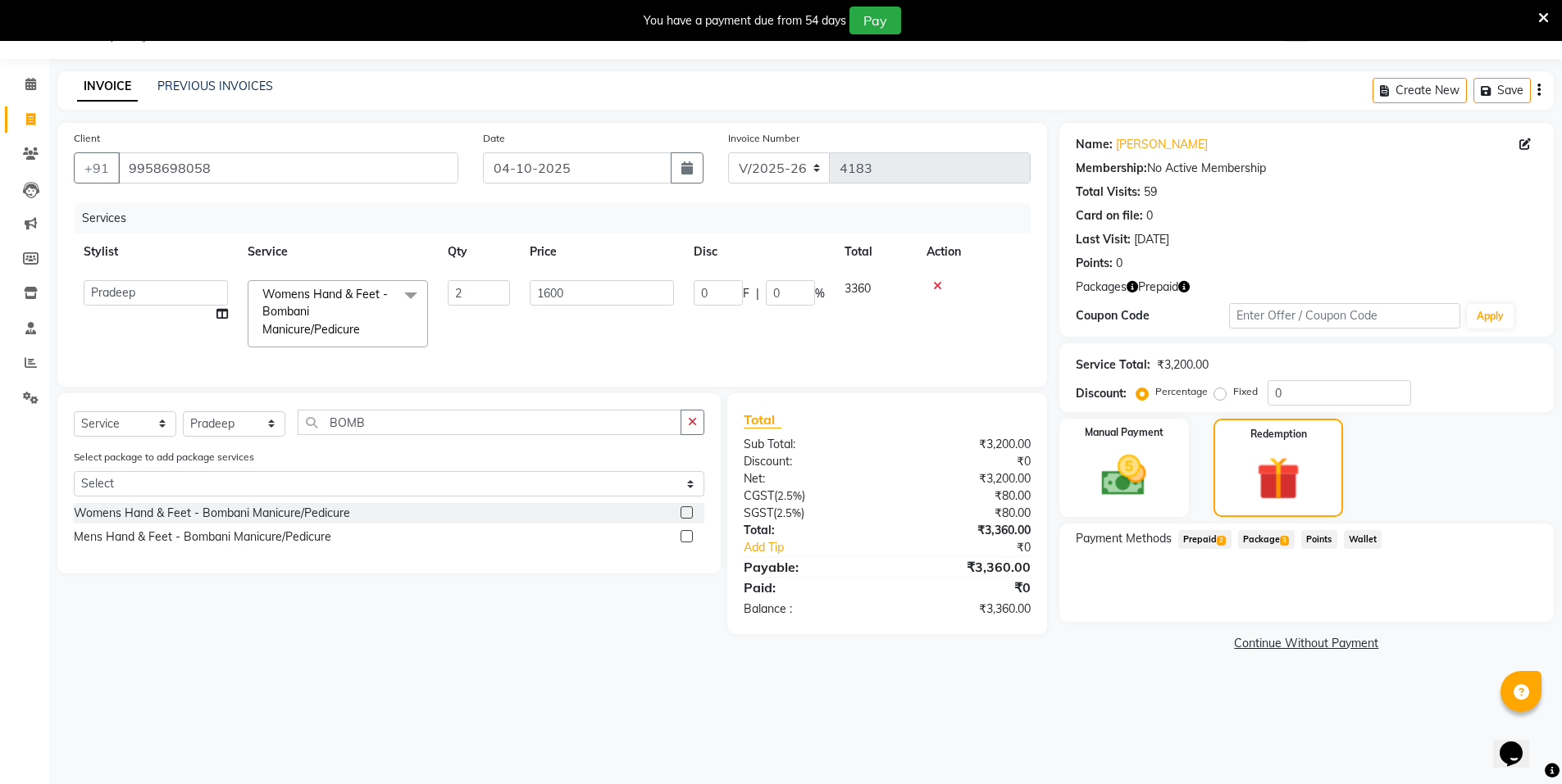
click at [1203, 542] on span "Prepaid 2" at bounding box center [1204, 540] width 53 height 19
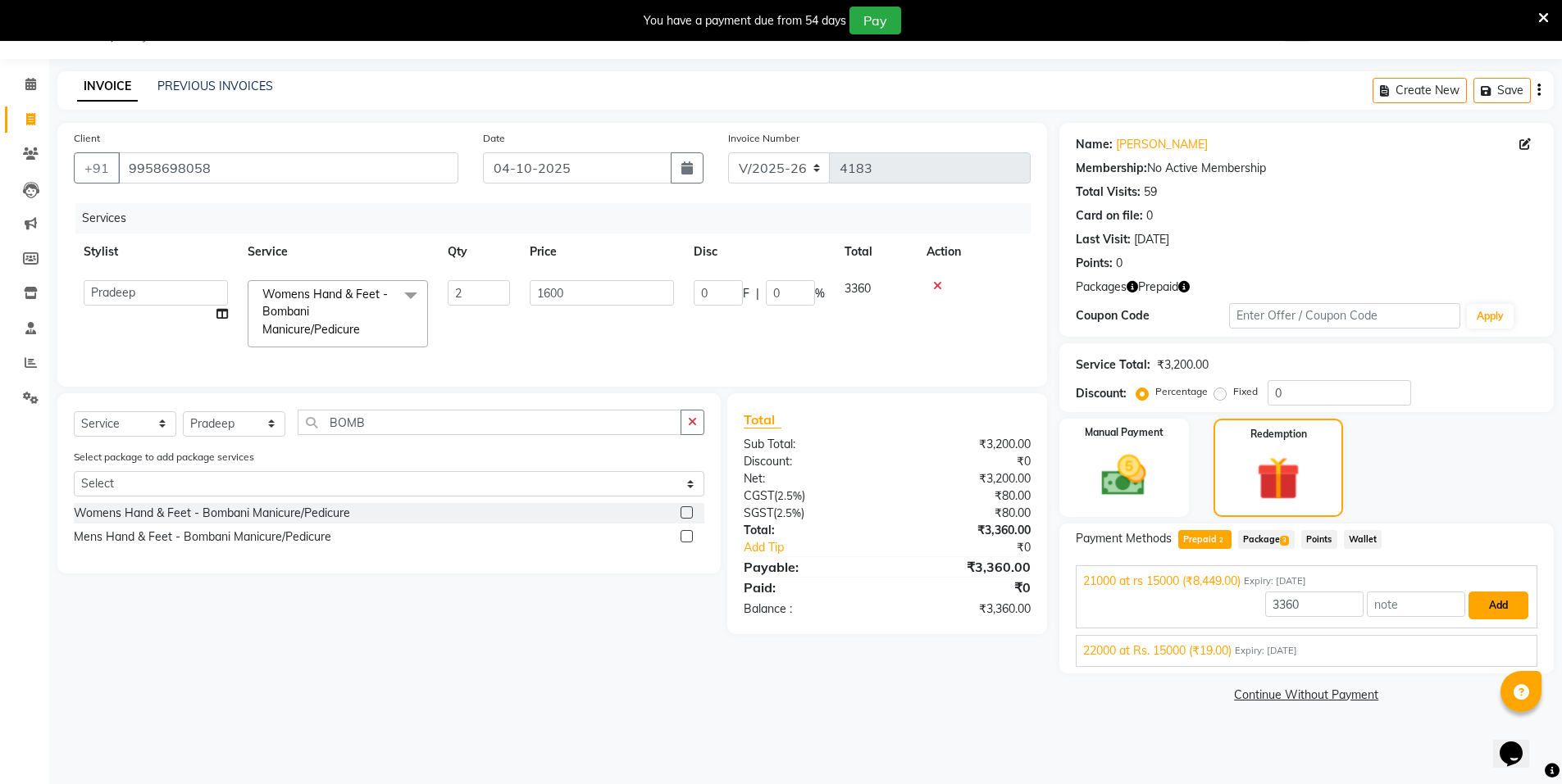
click at [1487, 609] on button "Add" at bounding box center [1498, 606] width 59 height 28
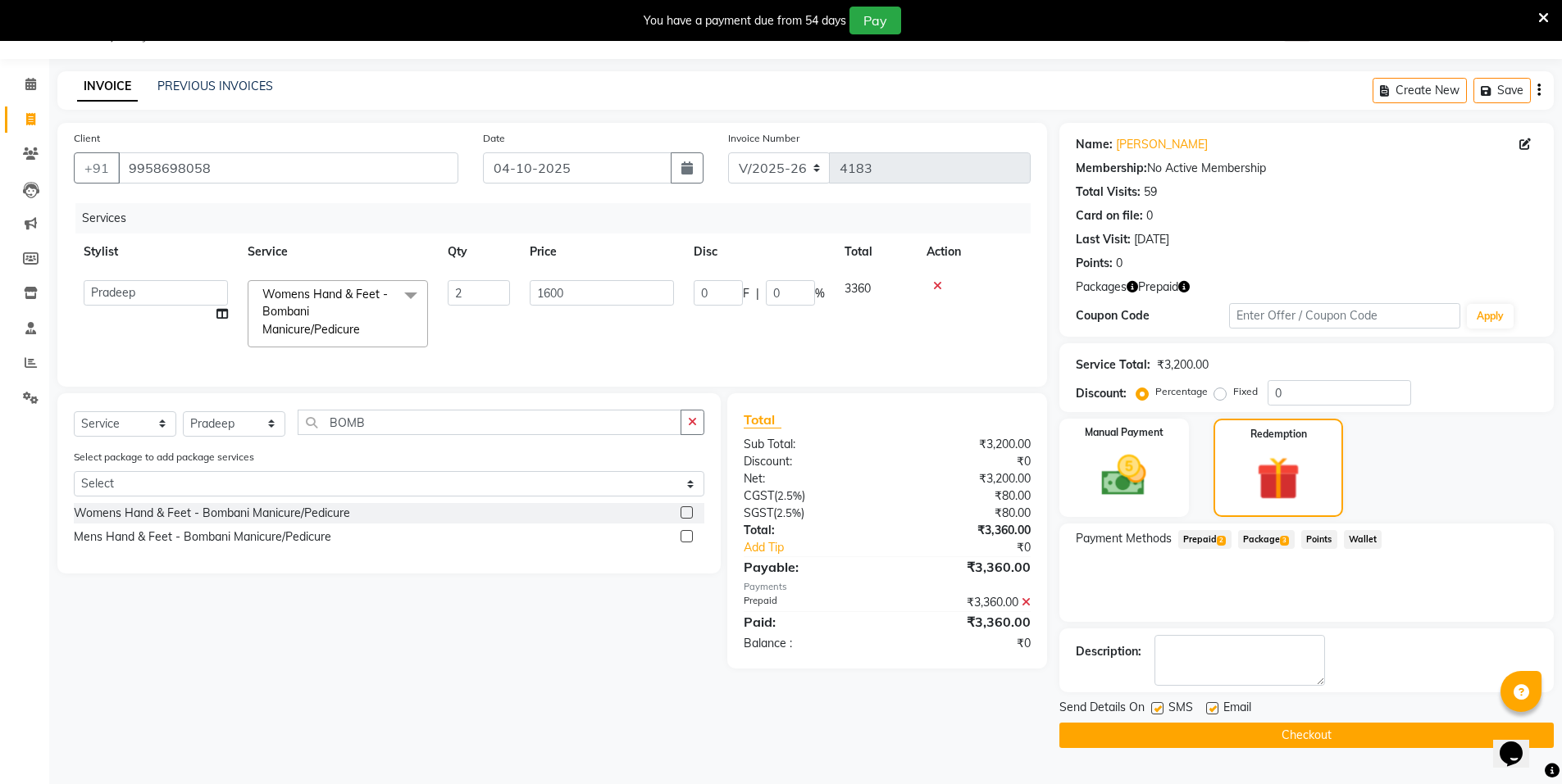
click at [1320, 740] on button "Checkout" at bounding box center [1307, 735] width 495 height 25
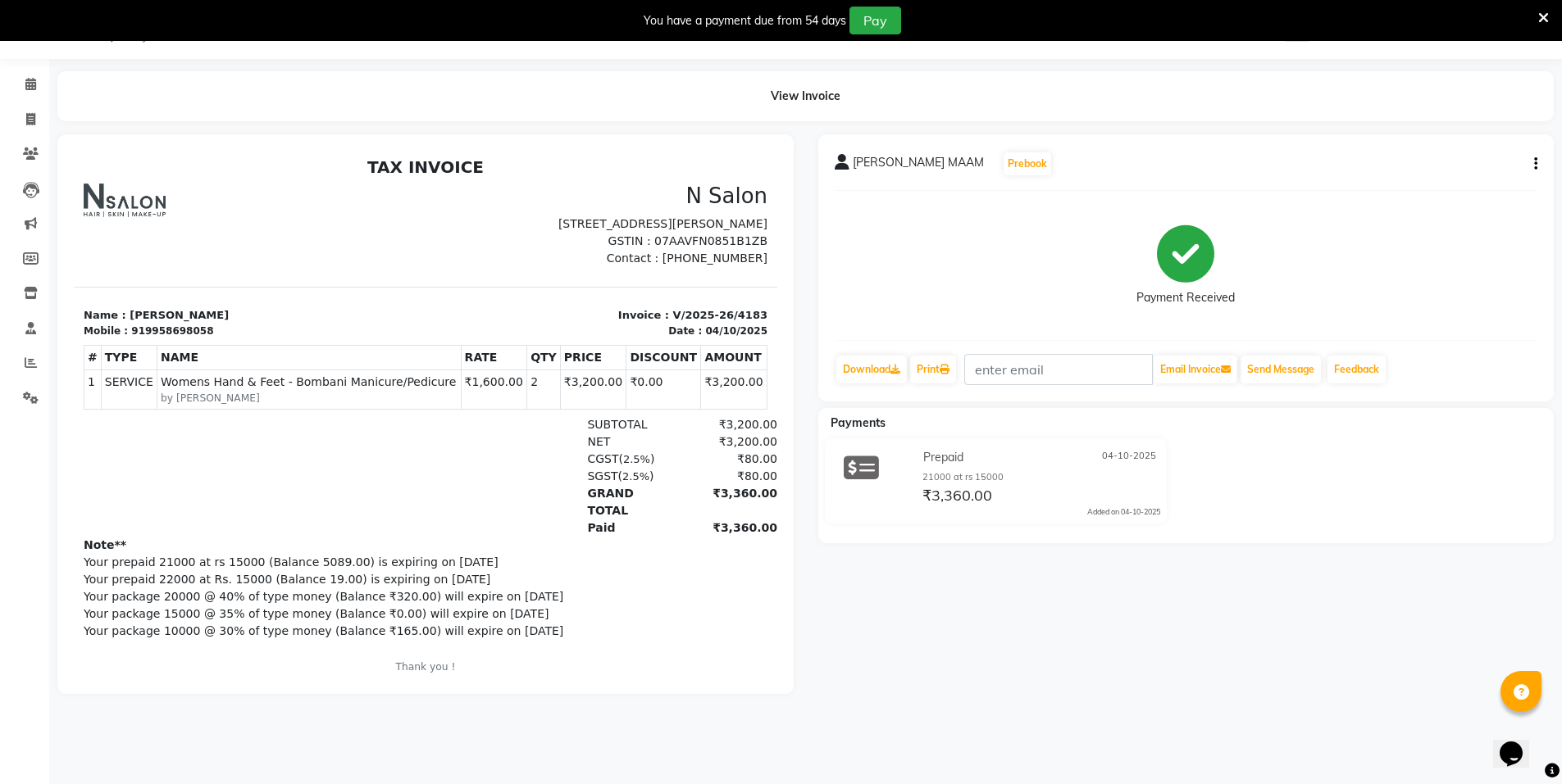
select select "service"
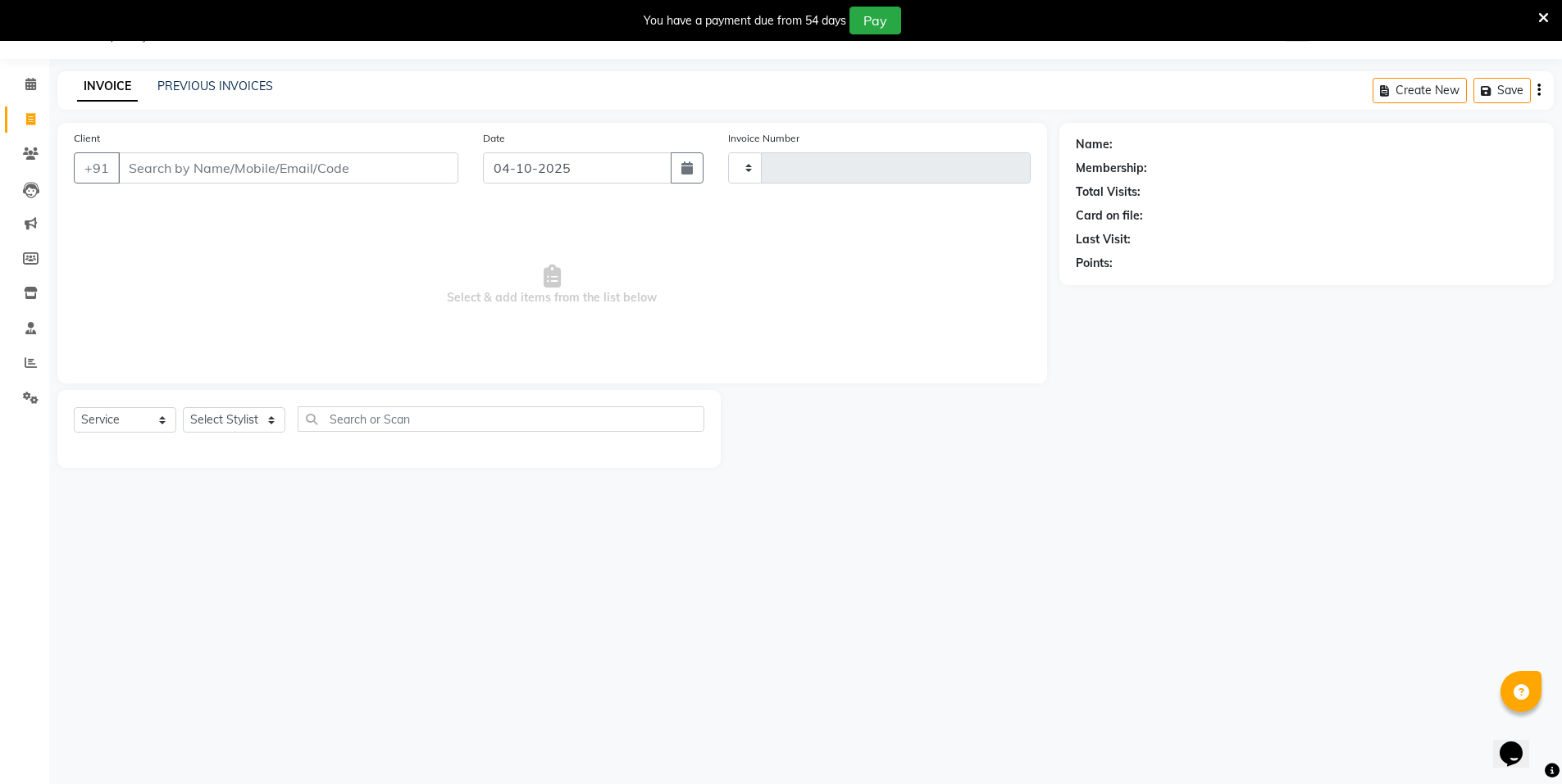
type input "4184"
select select "3472"
select select "P"
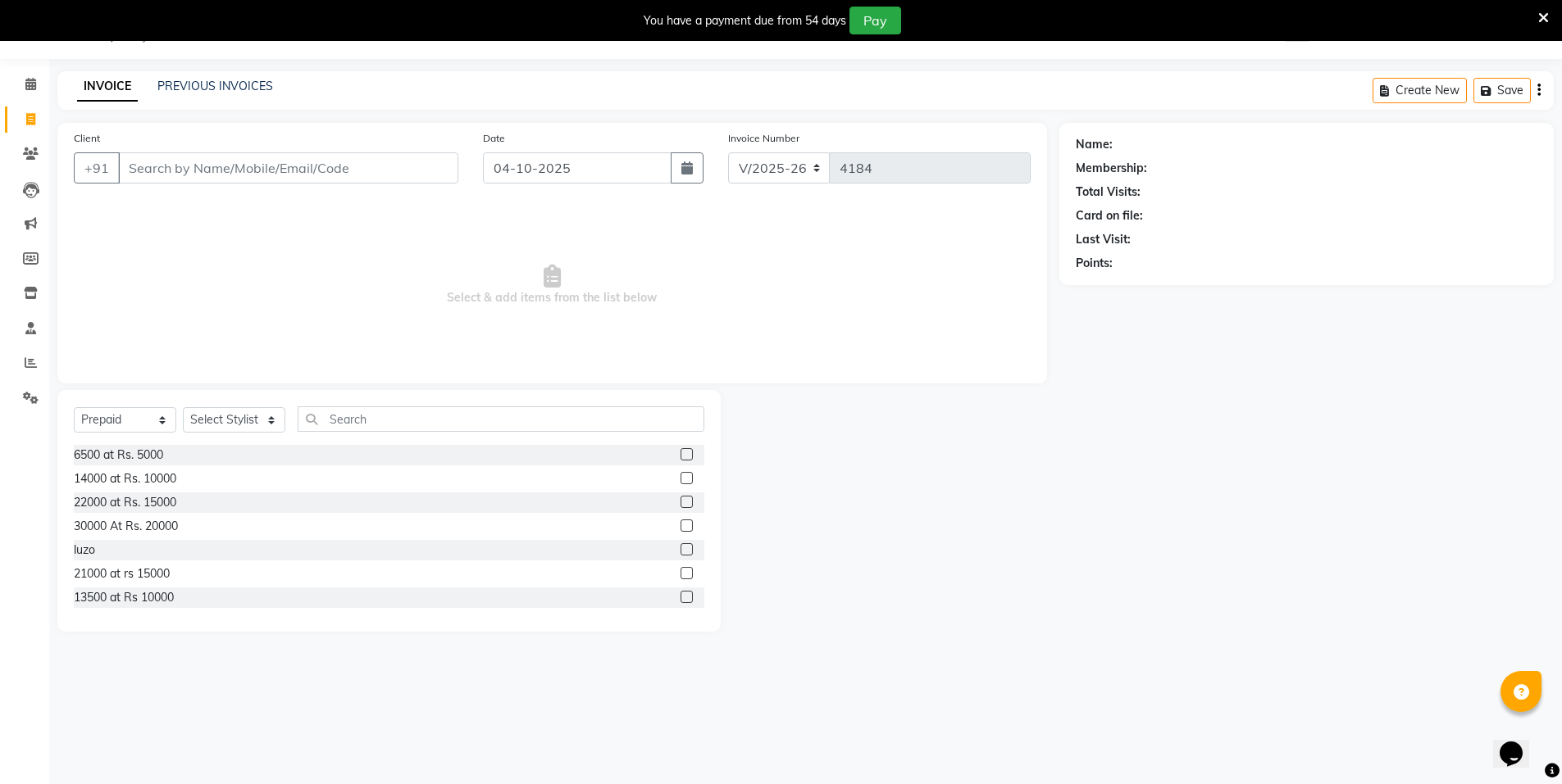
drag, startPoint x: 0, startPoint y: 124, endPoint x: 868, endPoint y: 549, distance: 966.5
click at [904, 559] on div at bounding box center [890, 511] width 338 height 242
click at [35, 123] on icon at bounding box center [31, 119] width 9 height 12
select select "service"
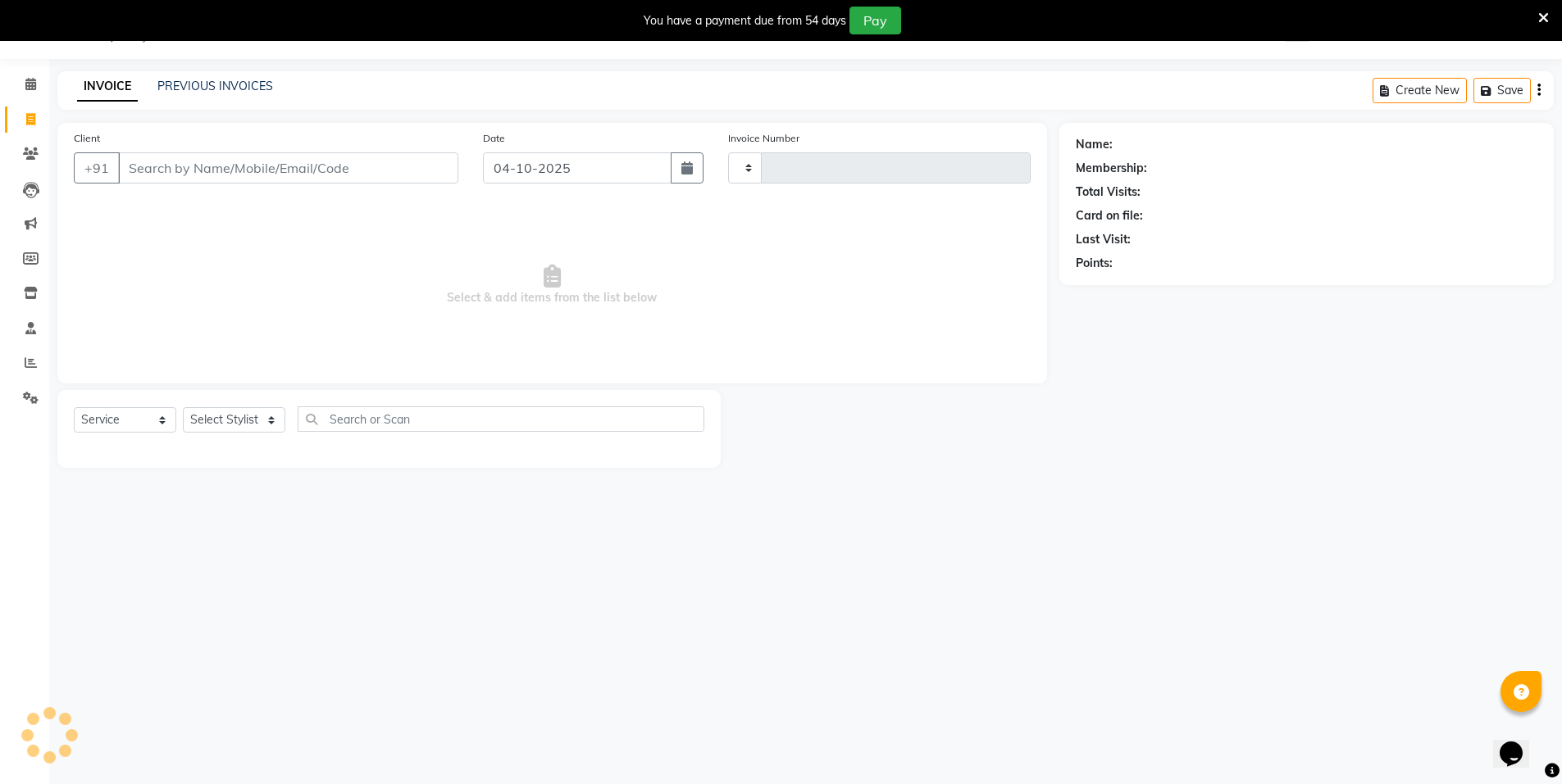
type input "4184"
select select "3472"
select select "P"
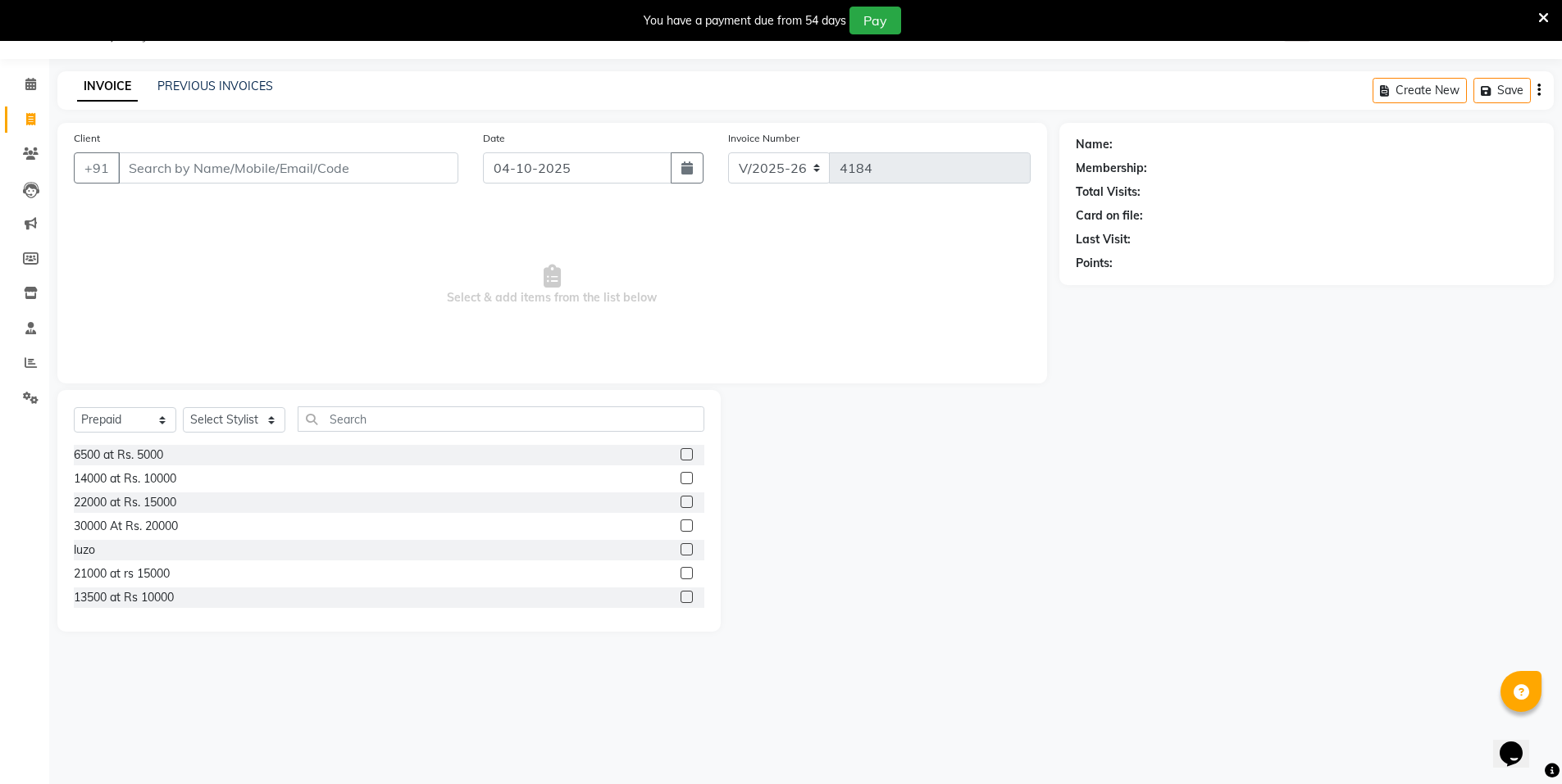
click at [1060, 598] on div "Name: Membership: Total Visits: Card on file: Last Visit: Points:" at bounding box center [1313, 377] width 507 height 509
click at [1169, 662] on div "08047224946 Select Location × N Salon, East Patel Nagar WhatsApp Status ✕ Statu…" at bounding box center [781, 392] width 1562 height 784
click at [278, 173] on input "Client" at bounding box center [288, 168] width 341 height 31
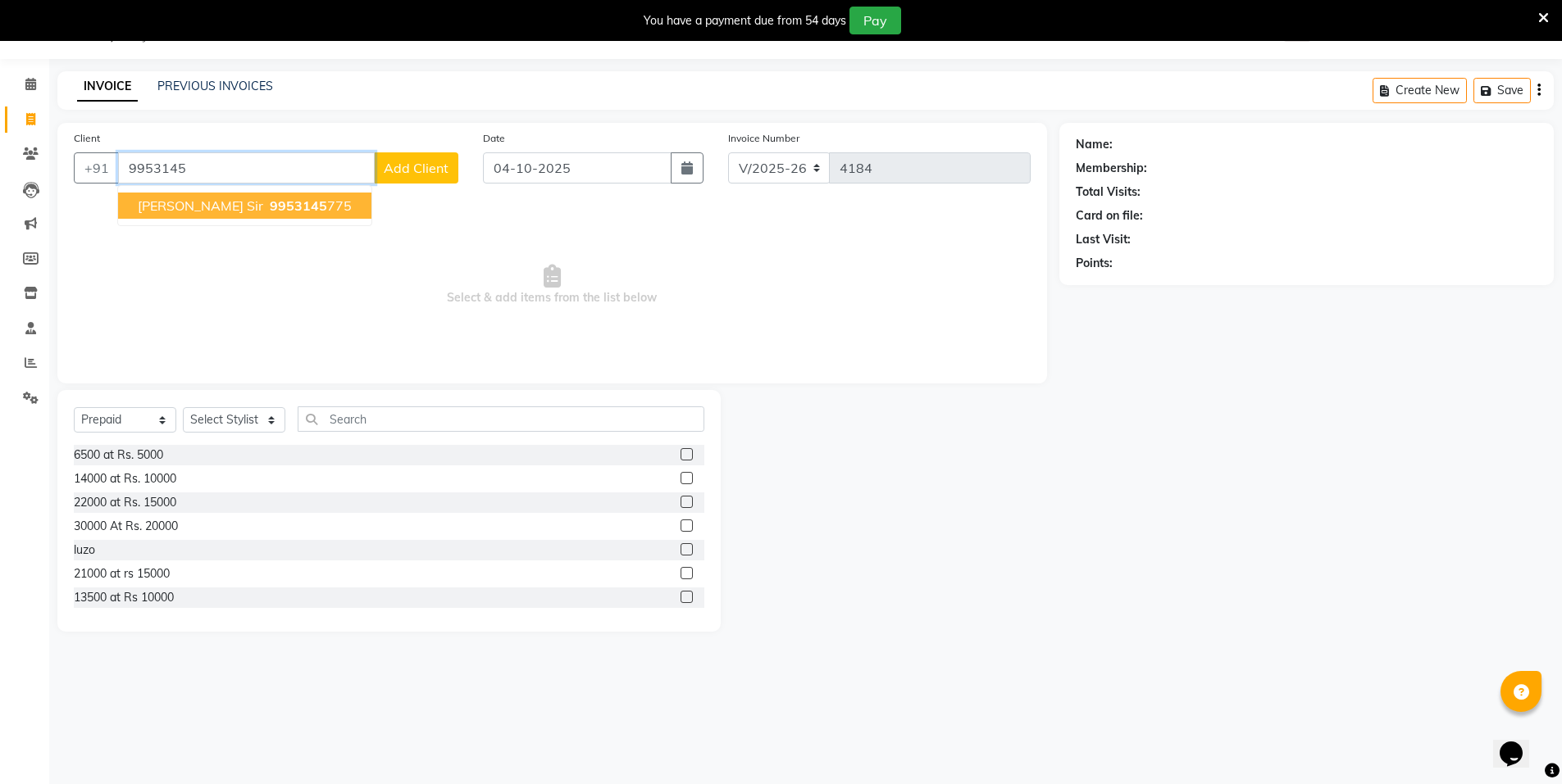
click at [270, 200] on span "9953145" at bounding box center [298, 205] width 58 height 16
type input "9953145775"
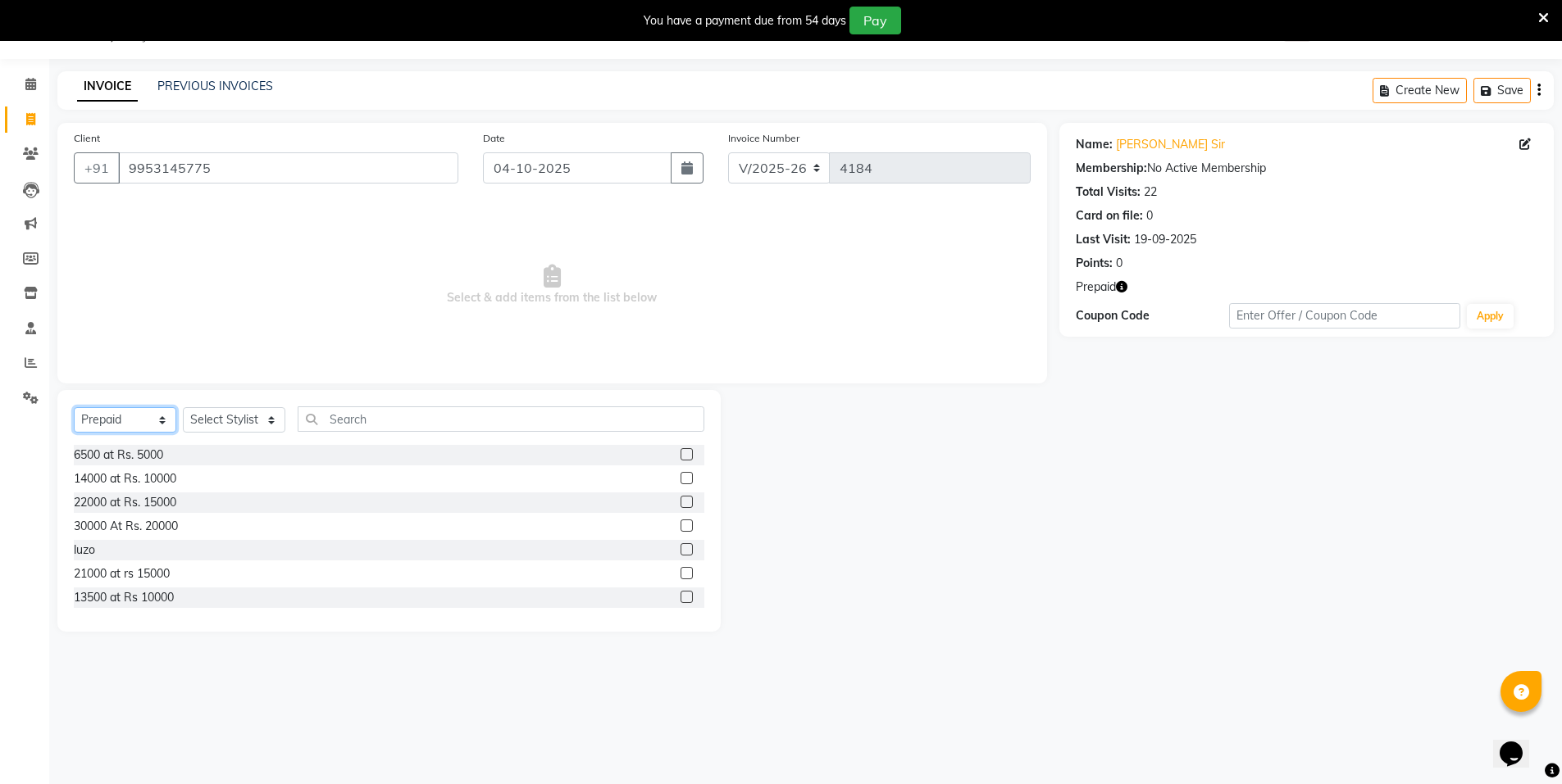
click at [90, 422] on select "Select Service Product Membership Package Voucher Prepaid Gift Card" at bounding box center [125, 420] width 103 height 25
select select "service"
click at [74, 408] on select "Select Service Product Membership Package Voucher Prepaid Gift Card" at bounding box center [125, 420] width 103 height 25
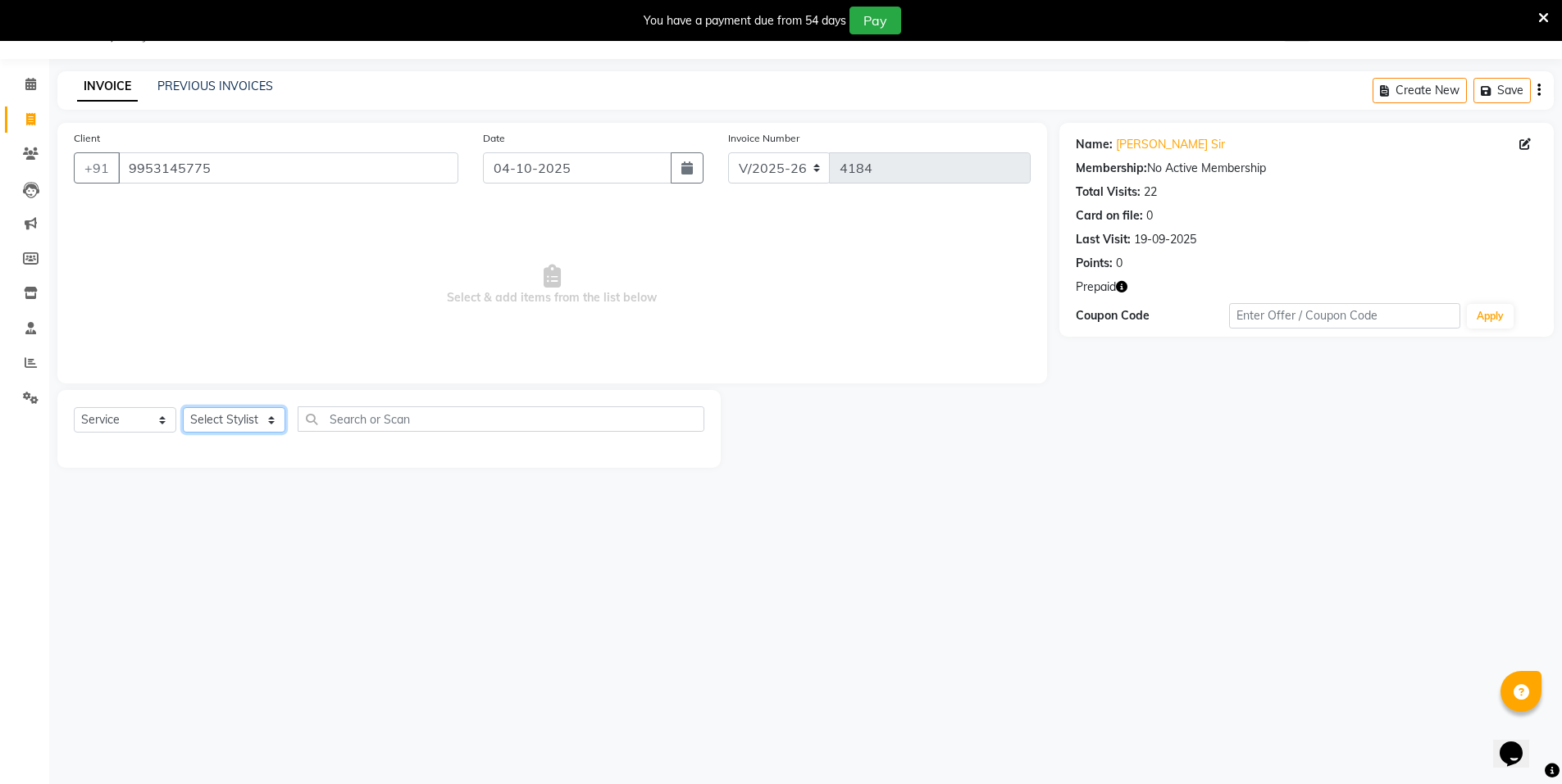
click at [194, 421] on select "Select Stylist Anju Faiz Faizal MANAGER MD..... Pankaj Pradeep Sahil NAWAB same…" at bounding box center [234, 420] width 103 height 25
select select "72439"
click at [183, 408] on select "Select Stylist Anju Faiz Faizal MANAGER MD..... Pankaj Pradeep Sahil NAWAB same…" at bounding box center [234, 420] width 103 height 25
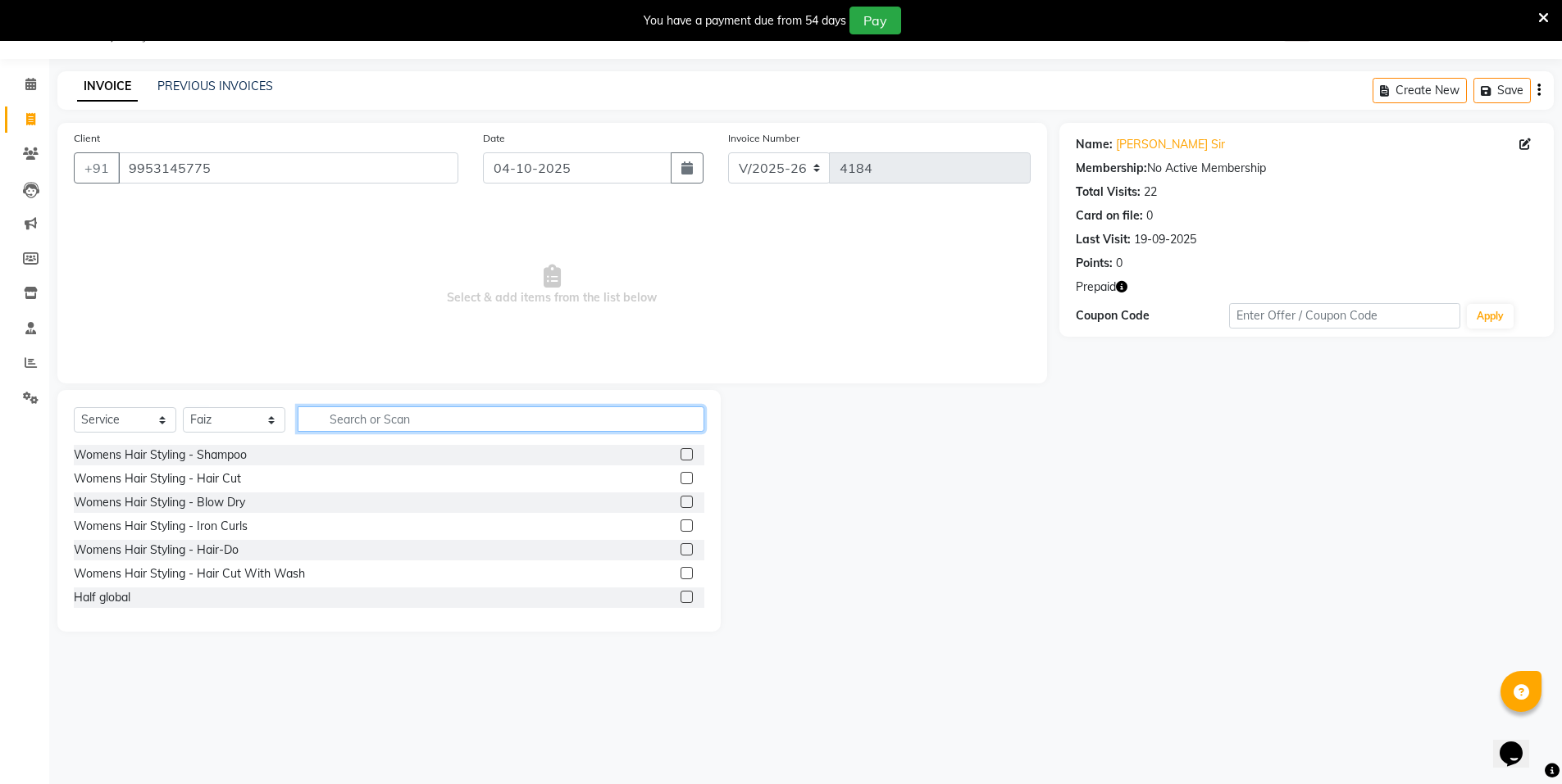
click at [344, 419] on input "text" at bounding box center [500, 419] width 407 height 25
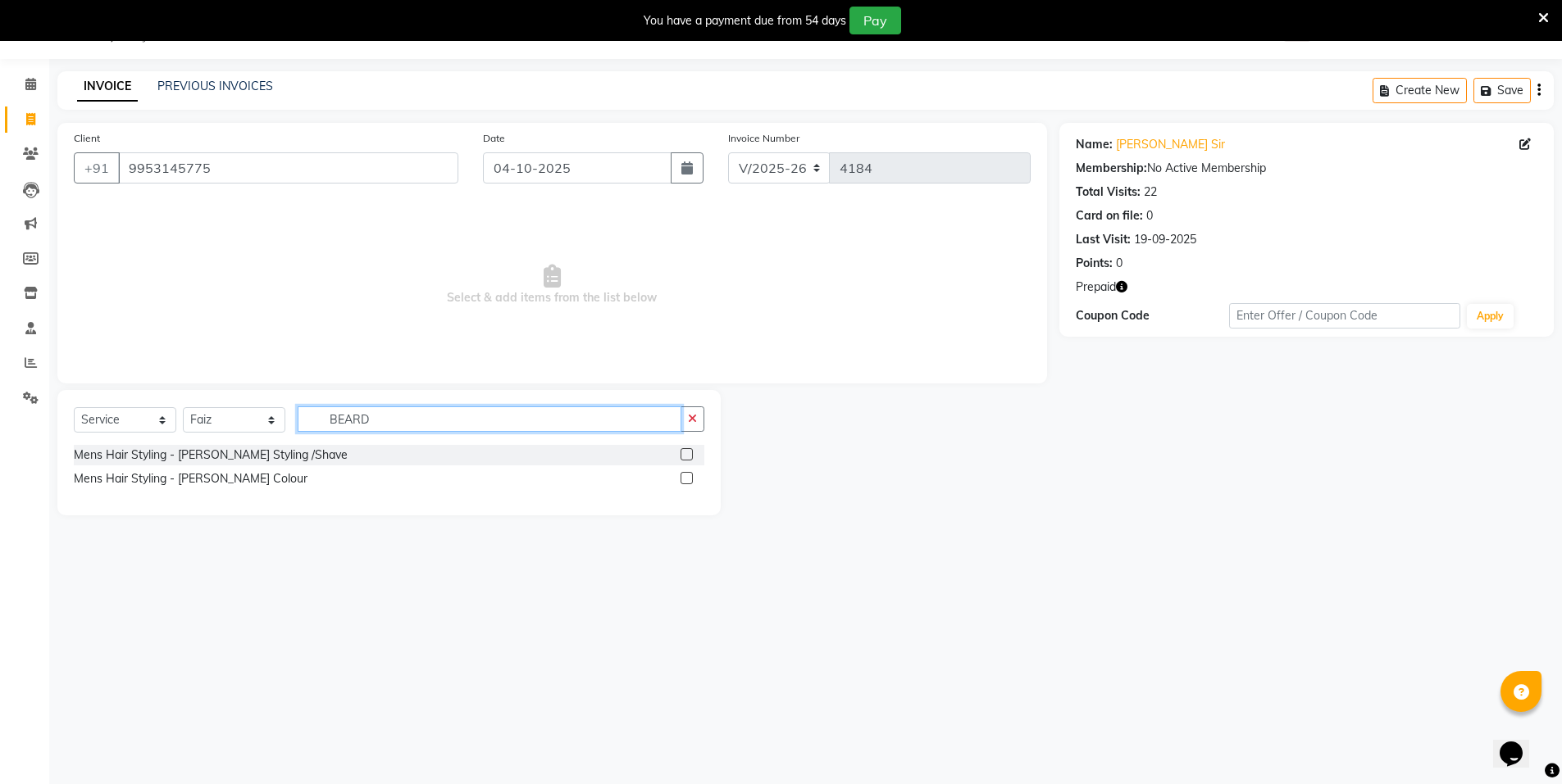
type input "BEARD"
click at [684, 453] on label at bounding box center [686, 454] width 12 height 12
click at [684, 453] on input "checkbox" at bounding box center [685, 455] width 10 height 10
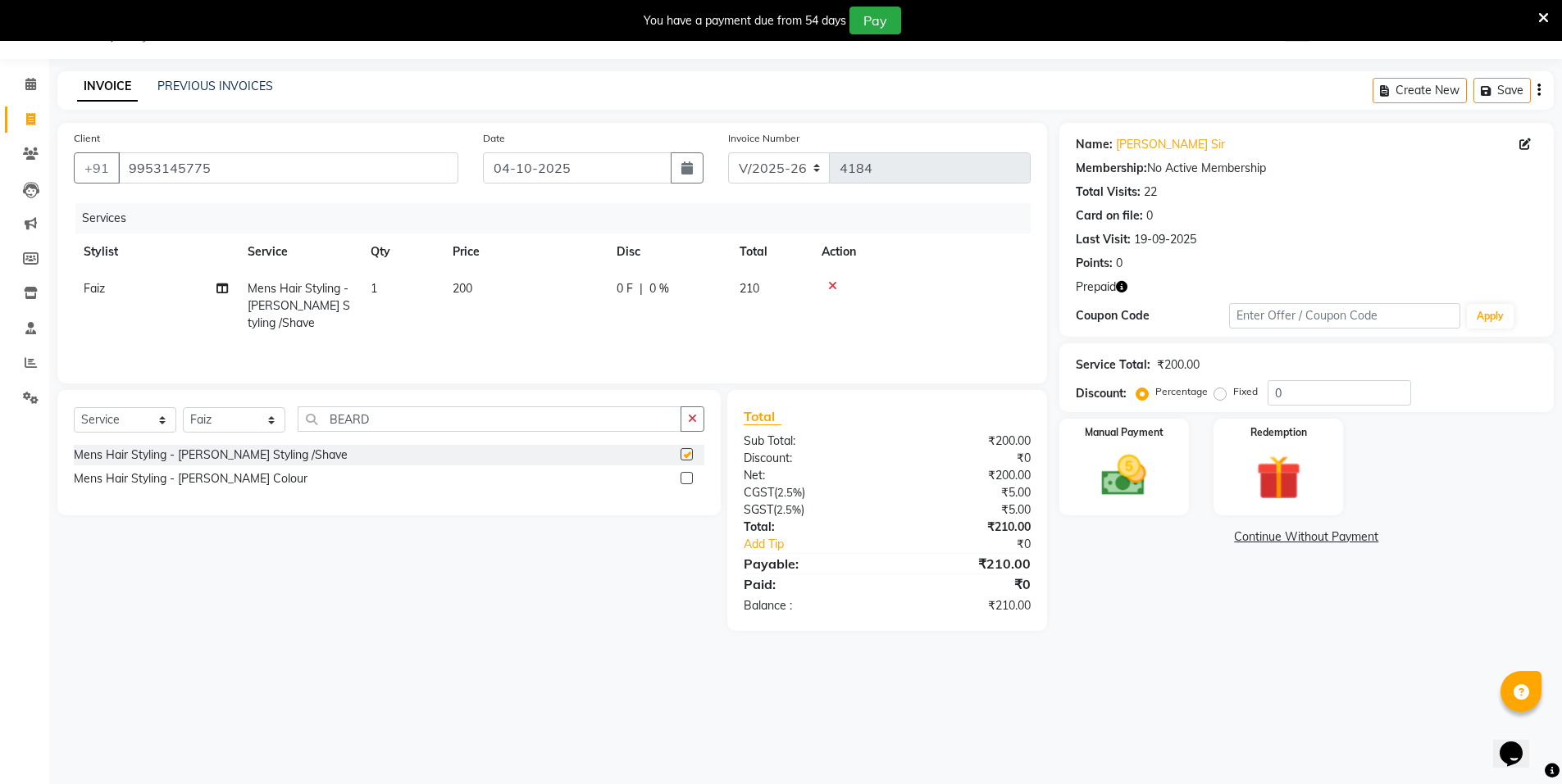
checkbox input "false"
click at [686, 475] on label at bounding box center [686, 477] width 12 height 12
click at [686, 475] on input "checkbox" at bounding box center [685, 478] width 10 height 10
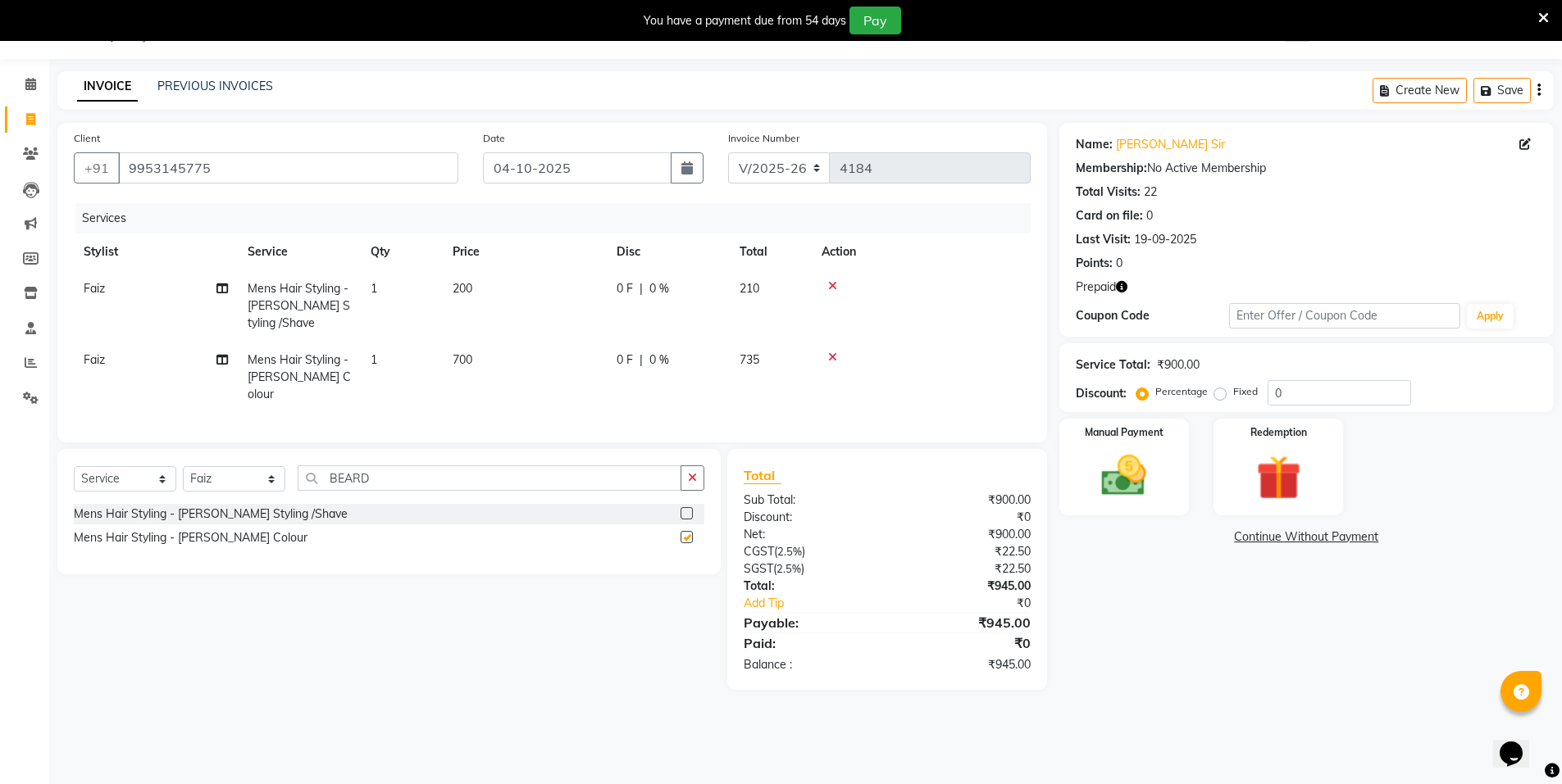
checkbox input "false"
click at [497, 354] on td "700" at bounding box center [525, 377] width 164 height 72
select select "72439"
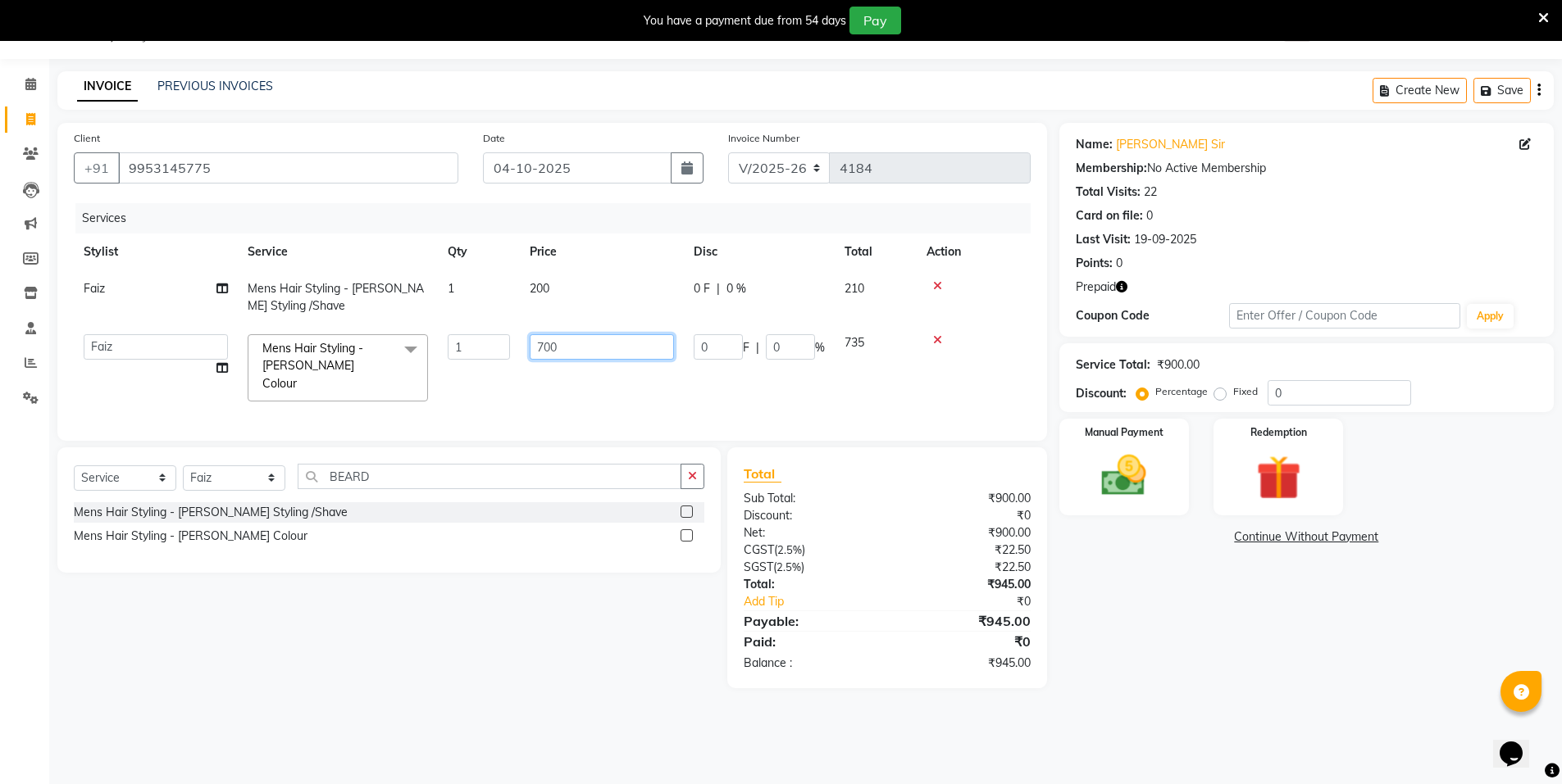
click at [565, 346] on input "700" at bounding box center [601, 346] width 144 height 25
type input "7"
type input "800"
click at [575, 372] on td "800" at bounding box center [602, 368] width 164 height 87
select select "72439"
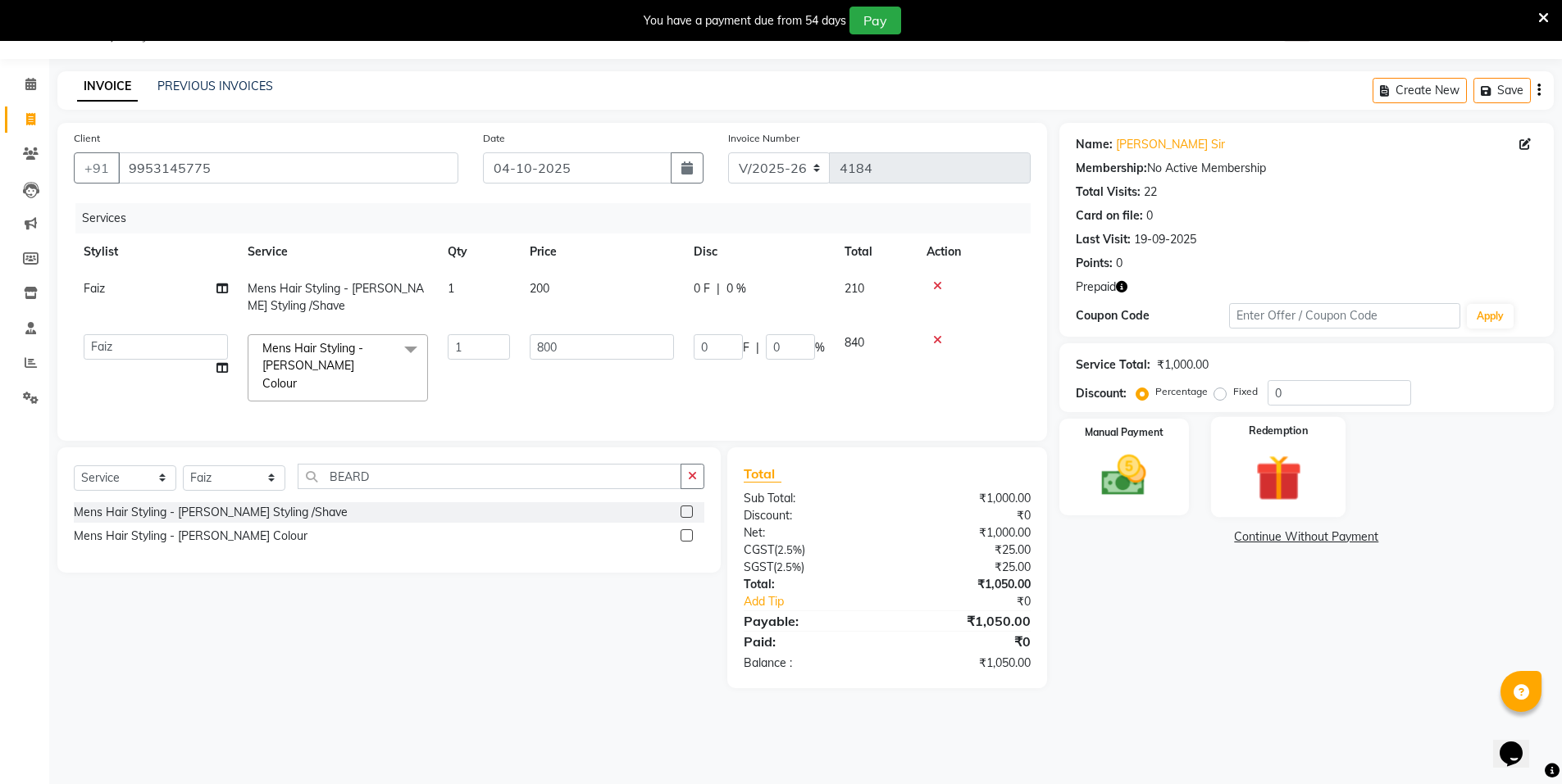
click at [1235, 456] on div "Redemption" at bounding box center [1278, 467] width 135 height 101
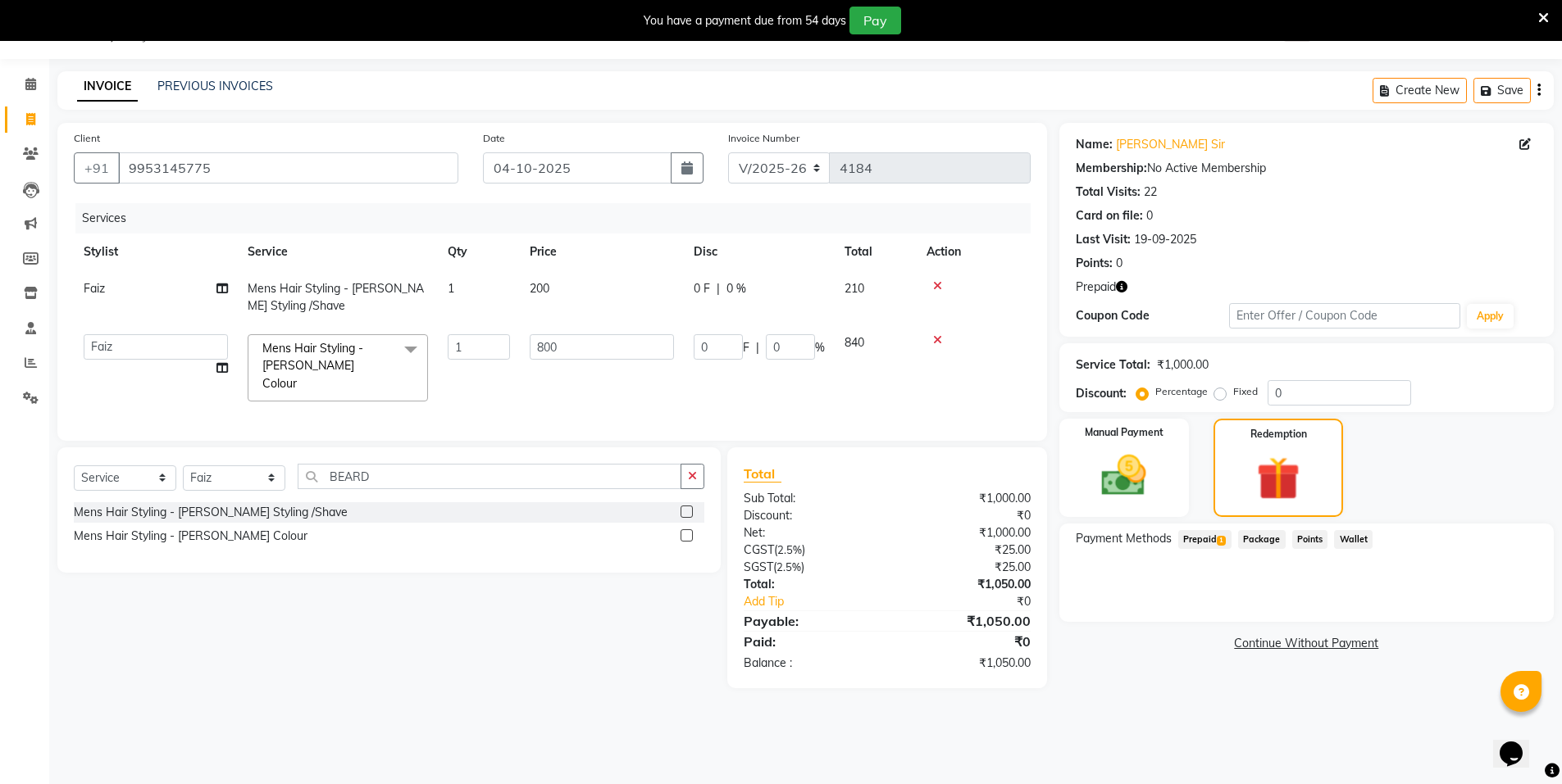
click at [1201, 542] on span "Prepaid 1" at bounding box center [1204, 540] width 53 height 19
click at [1501, 601] on button "Add" at bounding box center [1498, 606] width 59 height 28
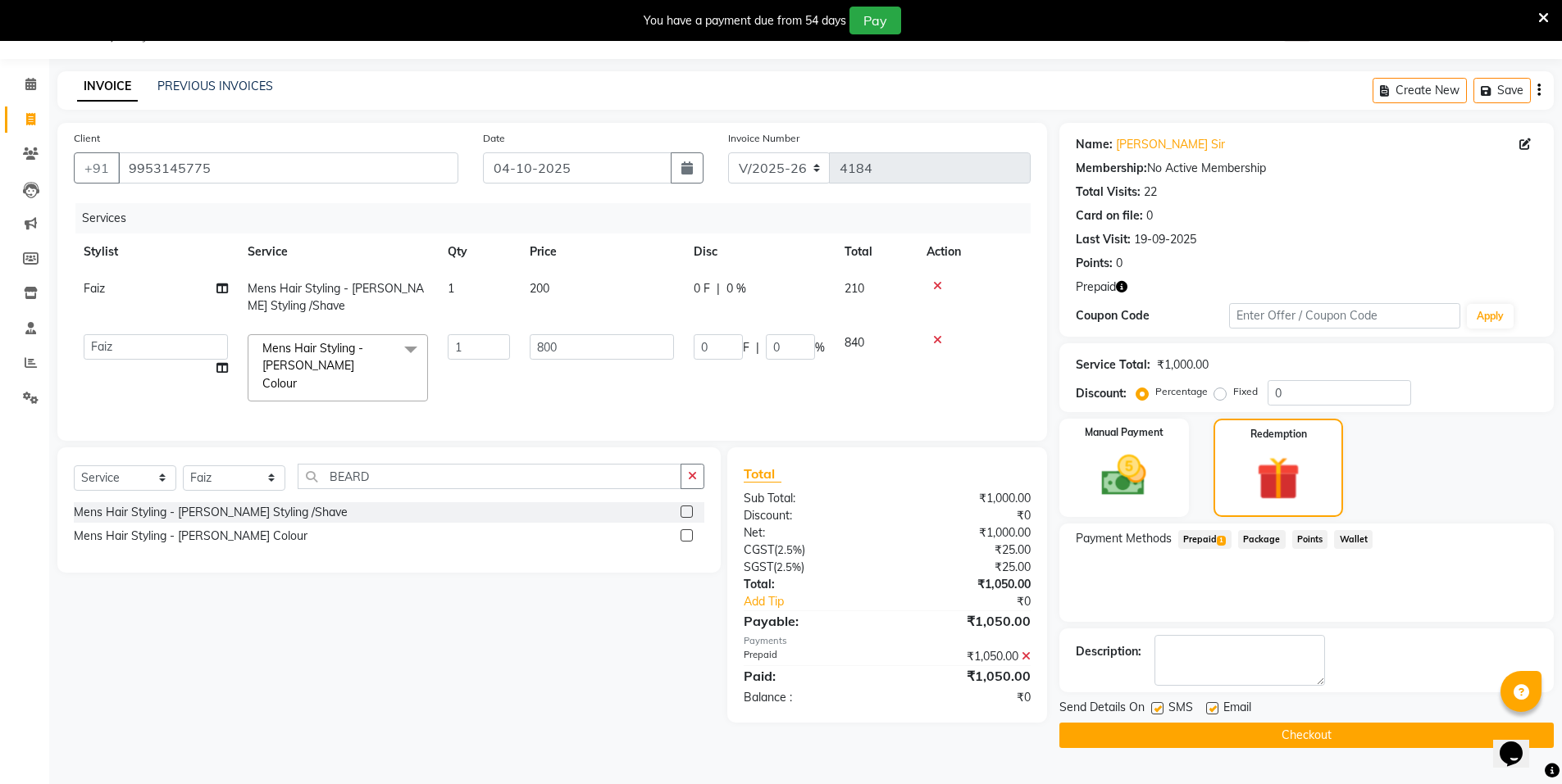
click at [1402, 734] on button "Checkout" at bounding box center [1307, 735] width 495 height 25
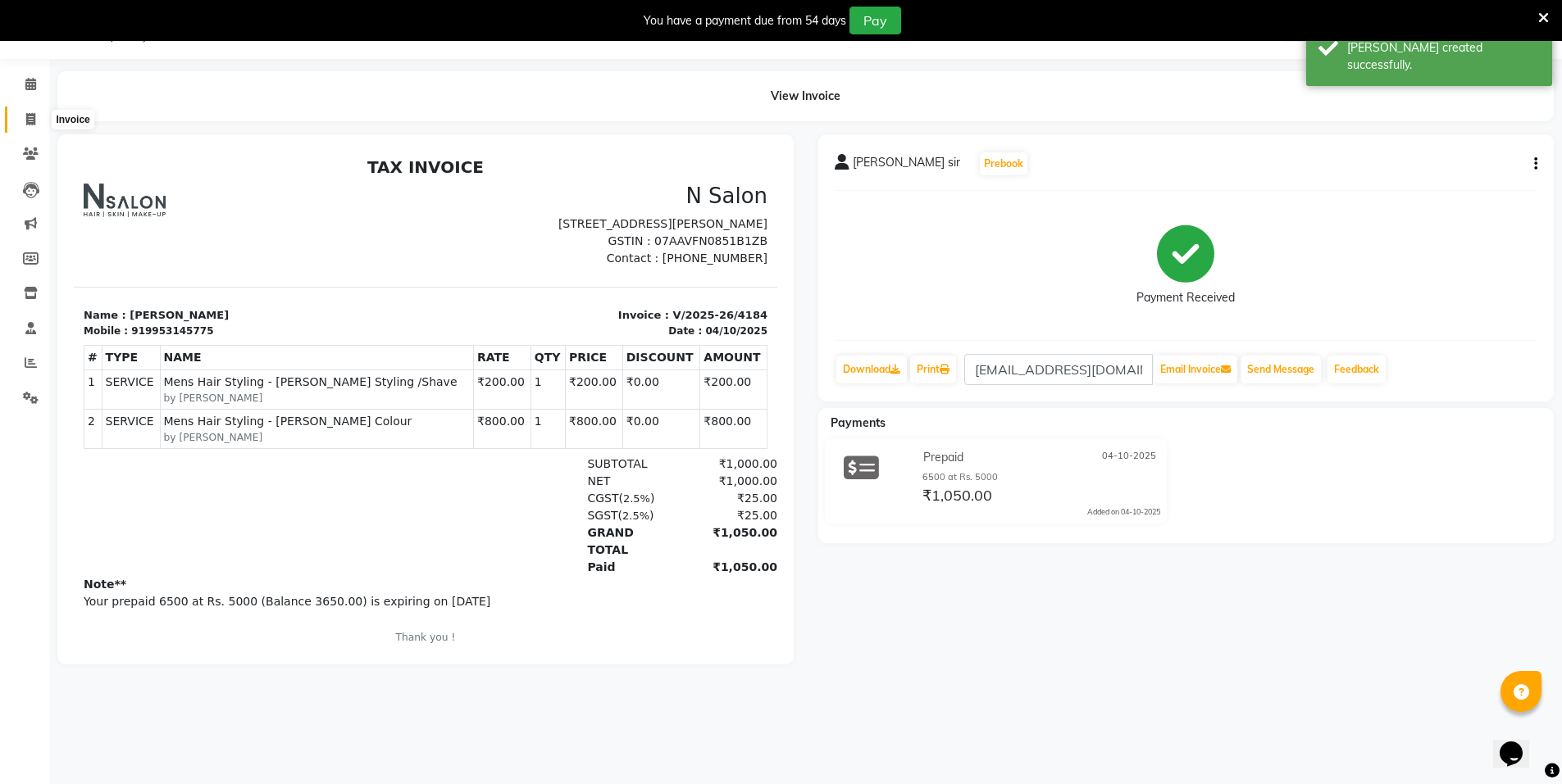
click at [28, 113] on icon at bounding box center [31, 119] width 9 height 12
select select "service"
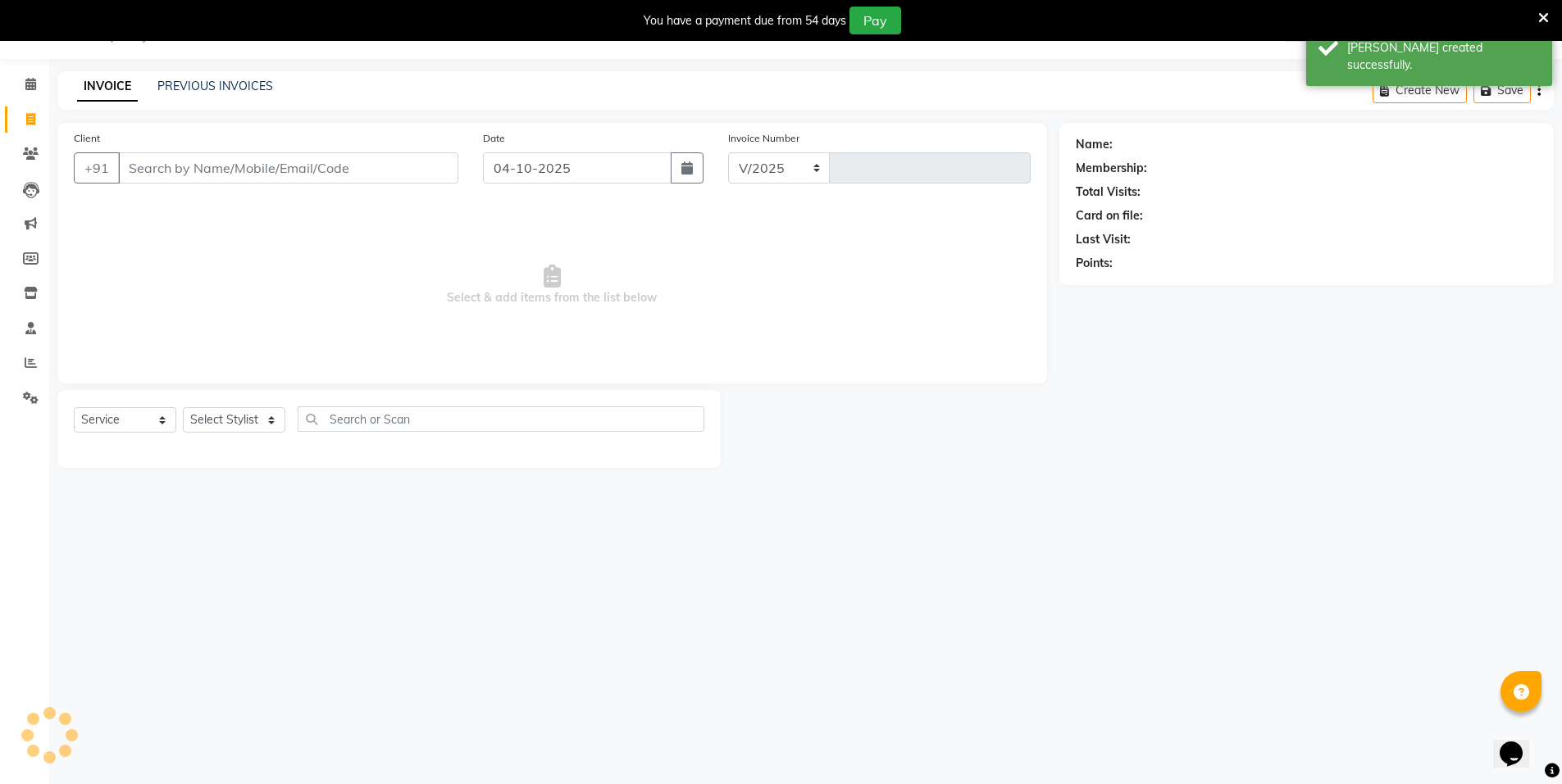
select select "3472"
type input "4185"
select select "P"
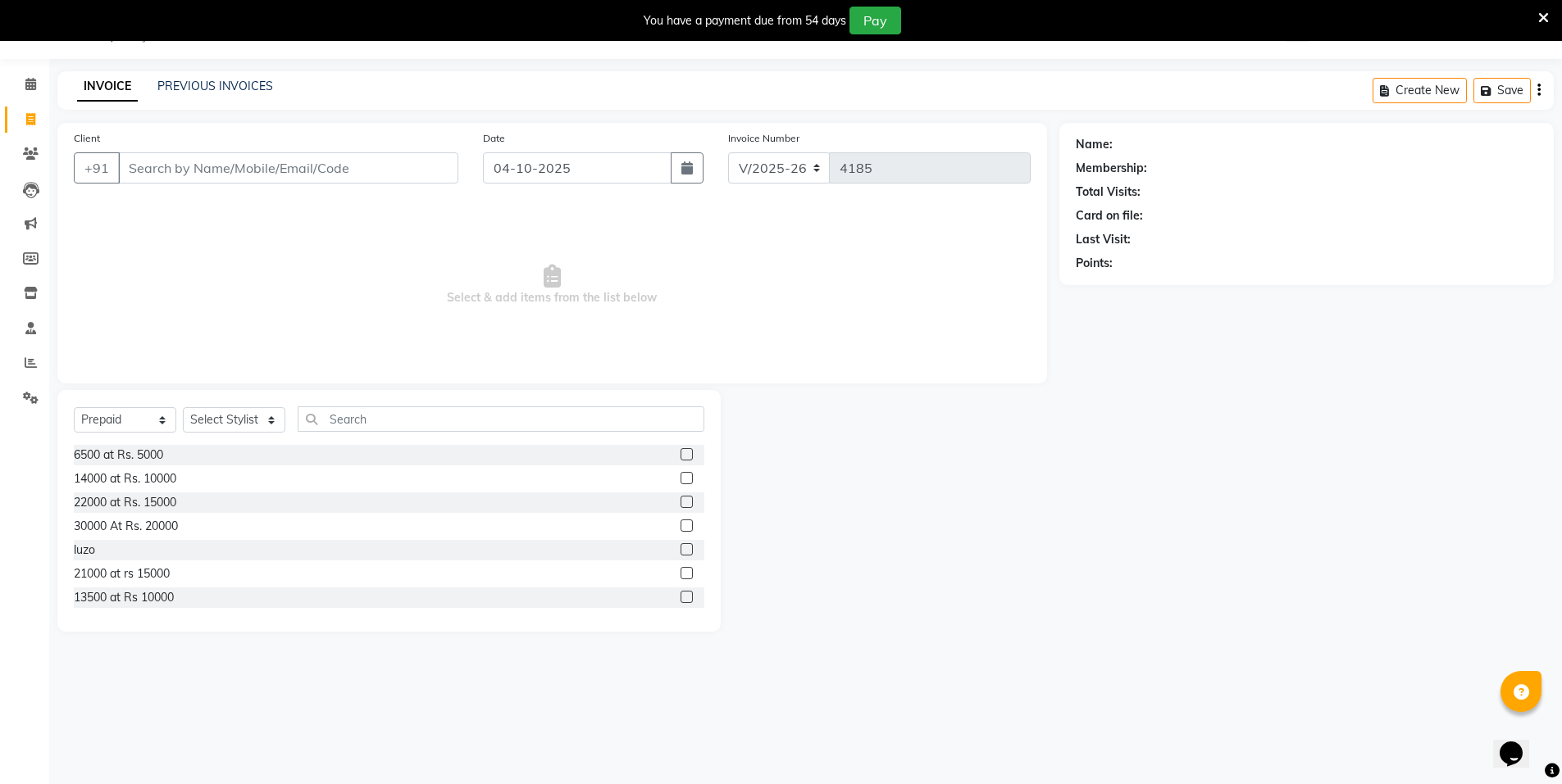
click at [305, 158] on input "Client" at bounding box center [288, 168] width 341 height 31
click at [301, 165] on input "Client" at bounding box center [288, 168] width 341 height 31
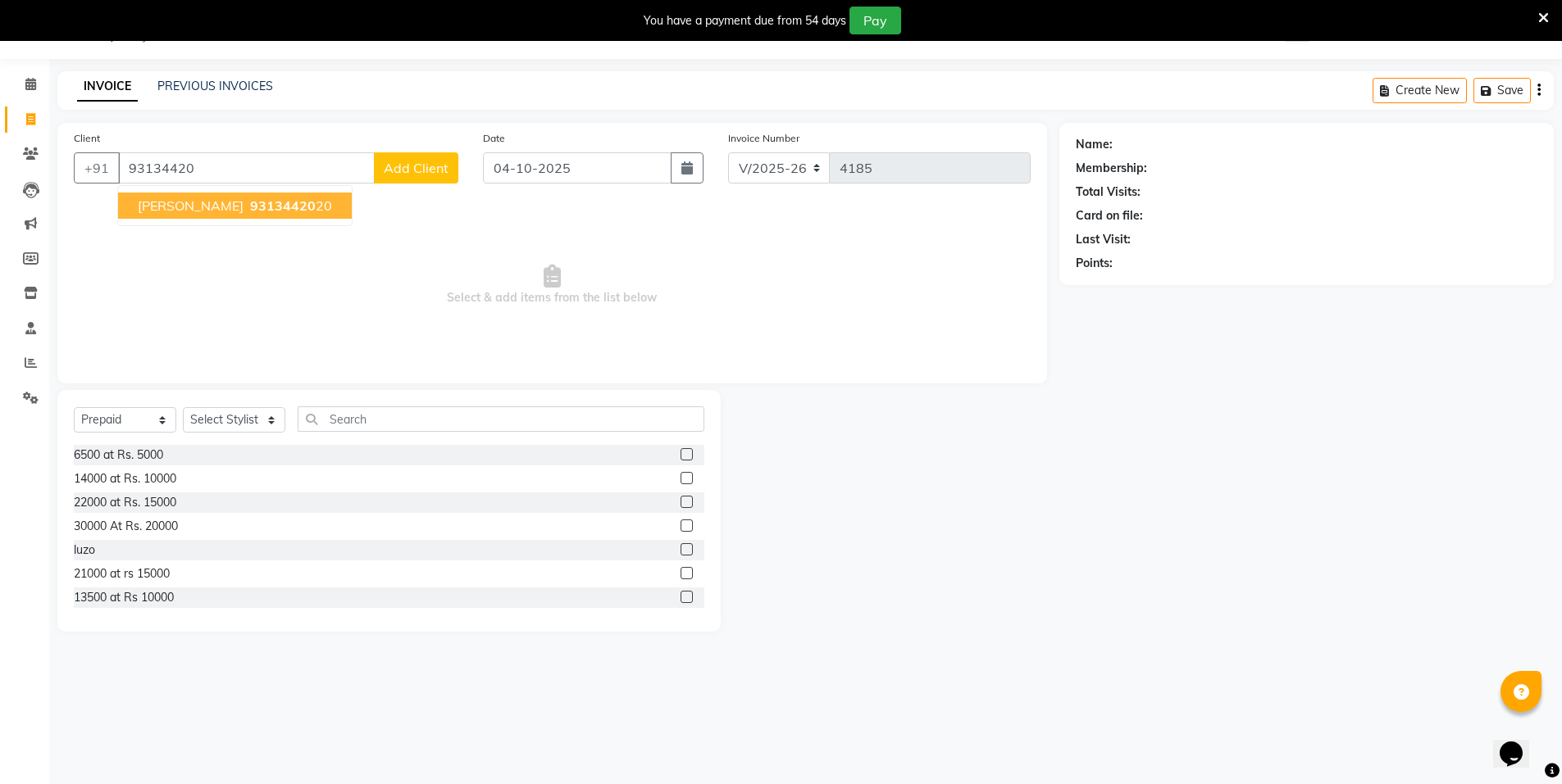
click at [264, 204] on span "93134420" at bounding box center [283, 205] width 66 height 16
type input "9313442020"
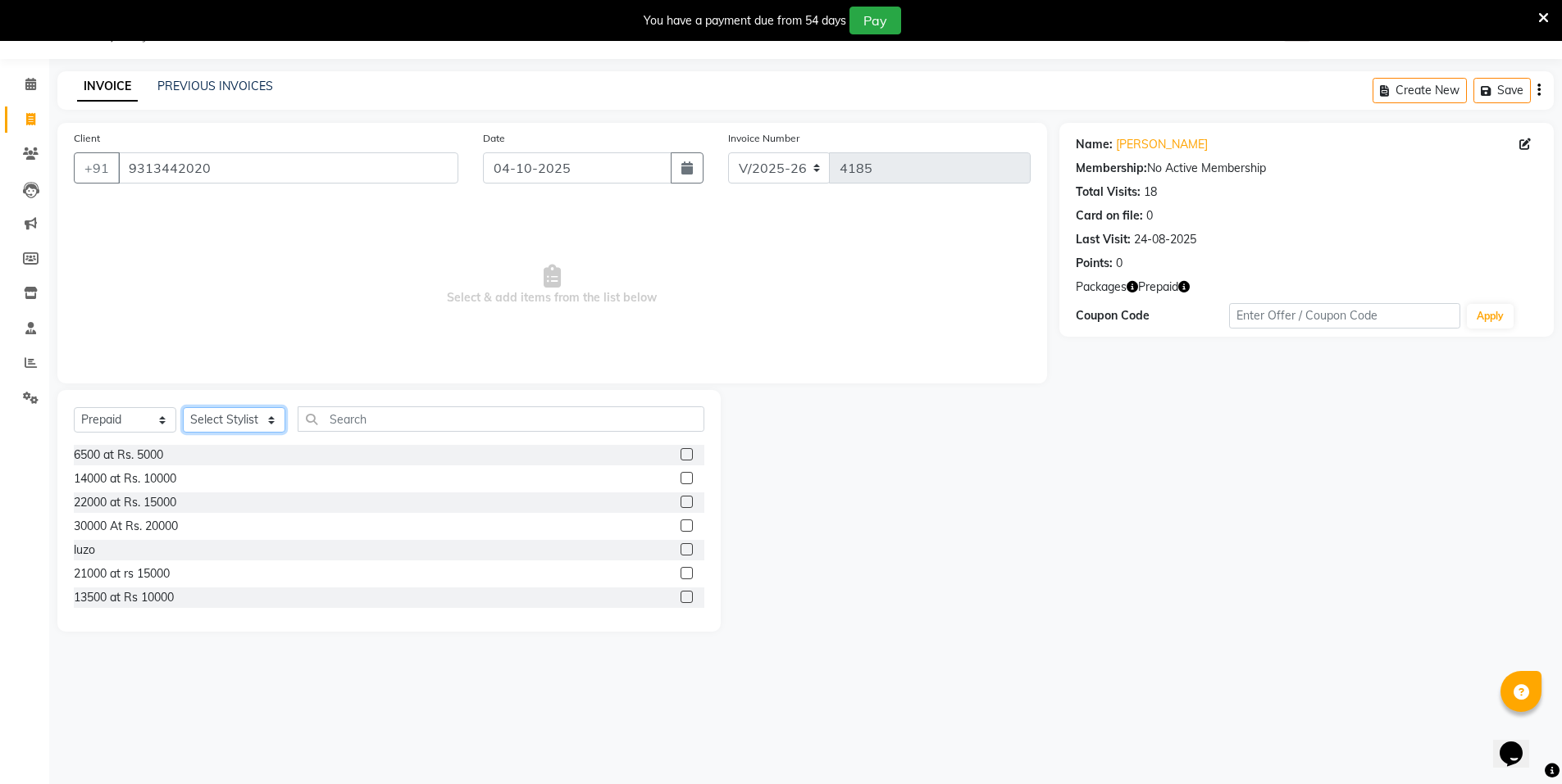
click at [256, 418] on select "Select Stylist Anju Faiz Faizal MANAGER MD..... Pankaj Pradeep Sahil NAWAB same…" at bounding box center [234, 420] width 103 height 25
select select "15673"
click at [183, 408] on select "Select Stylist Anju Faiz Faizal MANAGER MD..... Pankaj Pradeep Sahil NAWAB same…" at bounding box center [234, 420] width 103 height 25
click at [680, 573] on label at bounding box center [686, 573] width 12 height 12
click at [680, 573] on input "checkbox" at bounding box center [685, 574] width 10 height 10
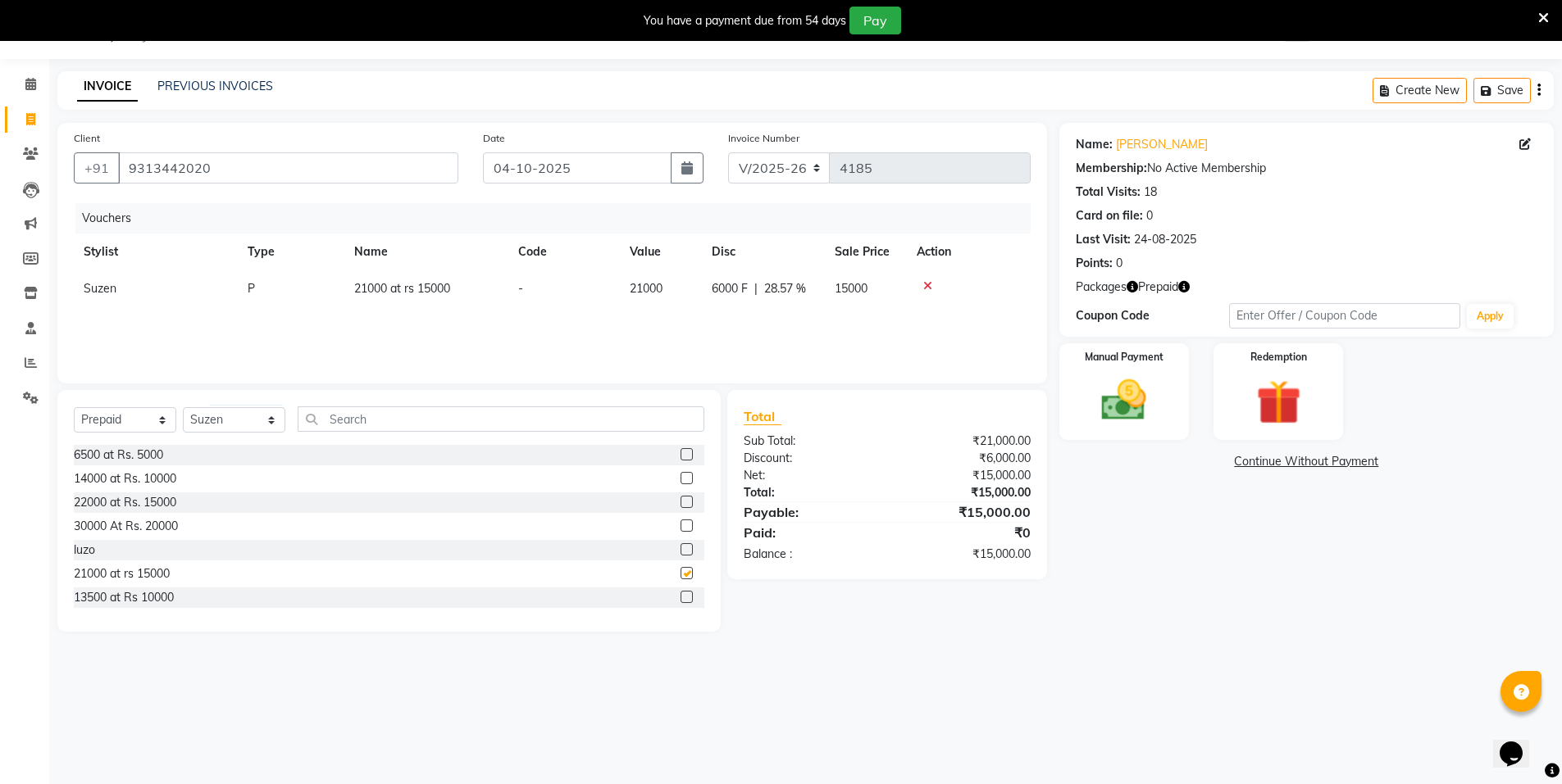
checkbox input "false"
click at [1140, 360] on label "Manual Payment" at bounding box center [1124, 356] width 82 height 16
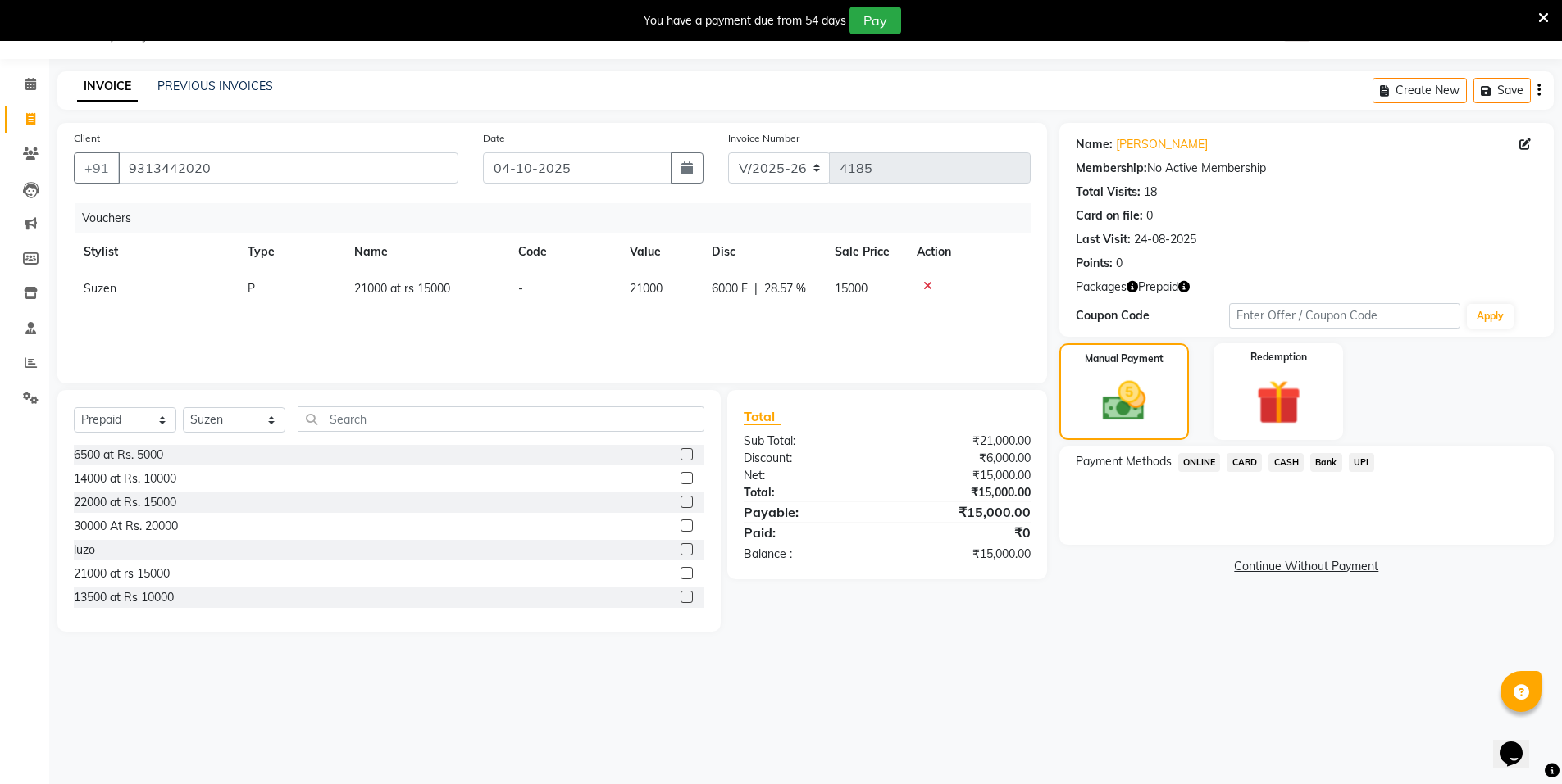
click at [1247, 457] on span "CARD" at bounding box center [1244, 462] width 35 height 19
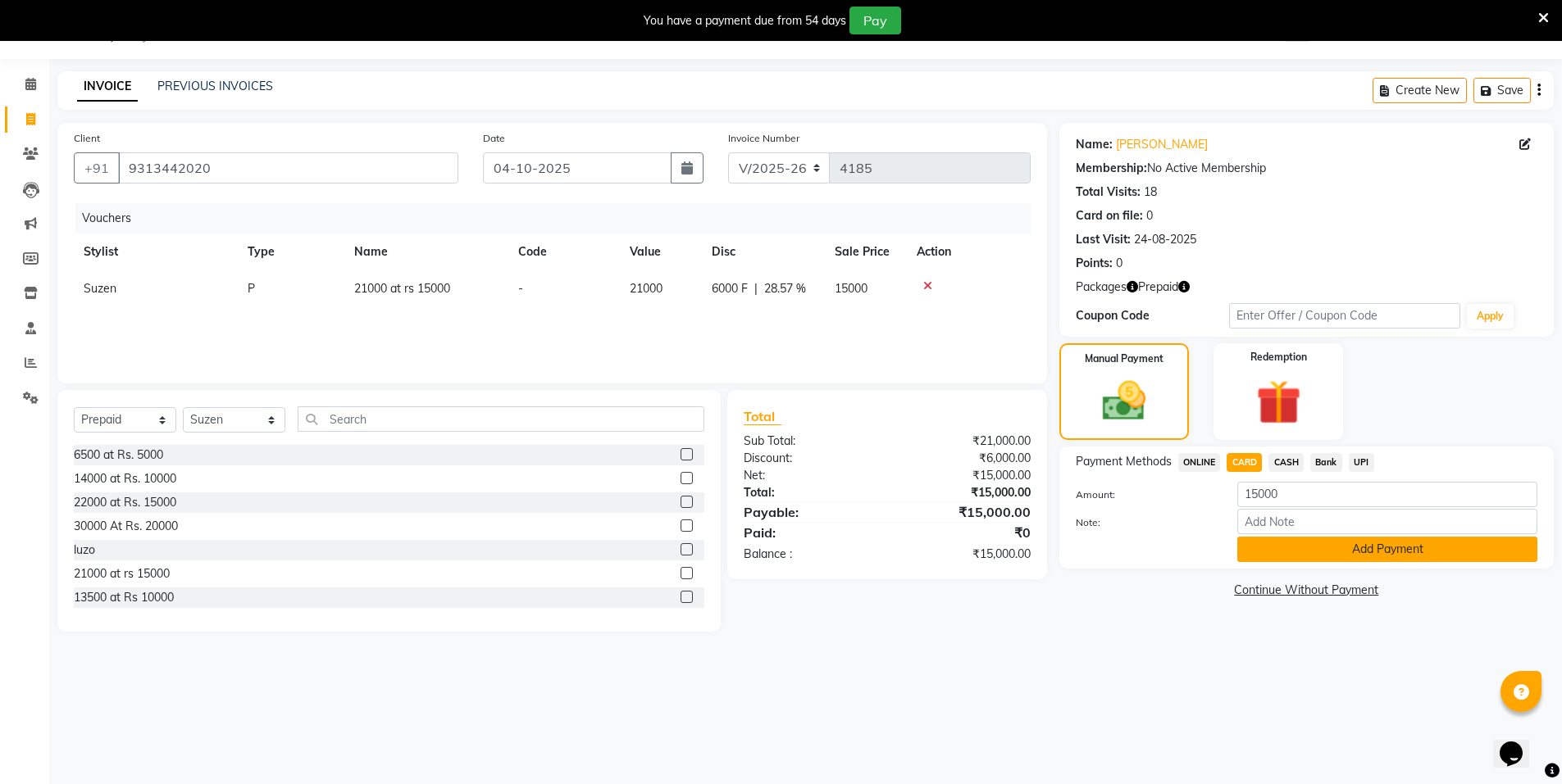
click at [1431, 547] on button "Add Payment" at bounding box center [1387, 549] width 300 height 25
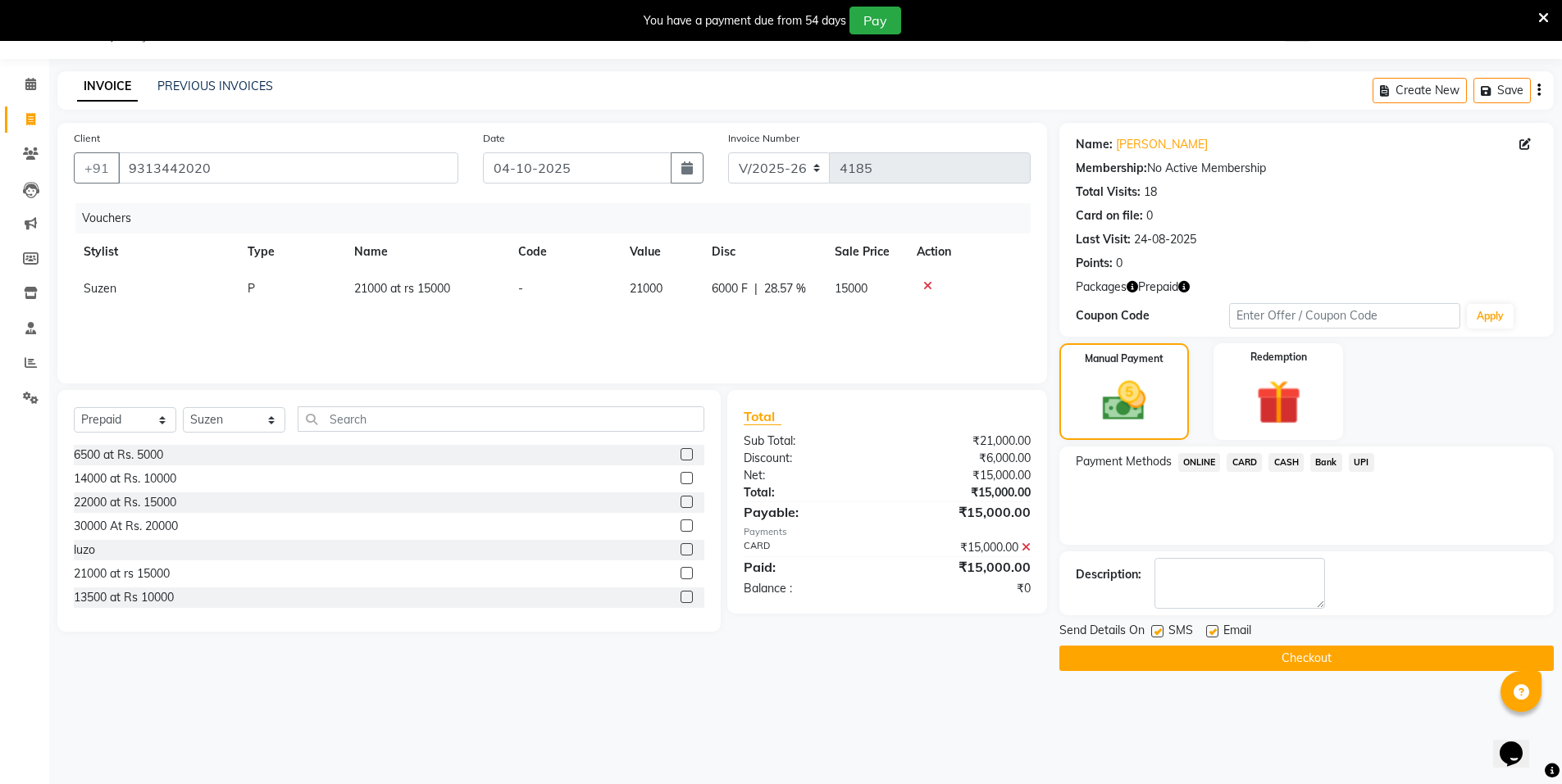
click at [1341, 660] on button "Checkout" at bounding box center [1307, 659] width 495 height 25
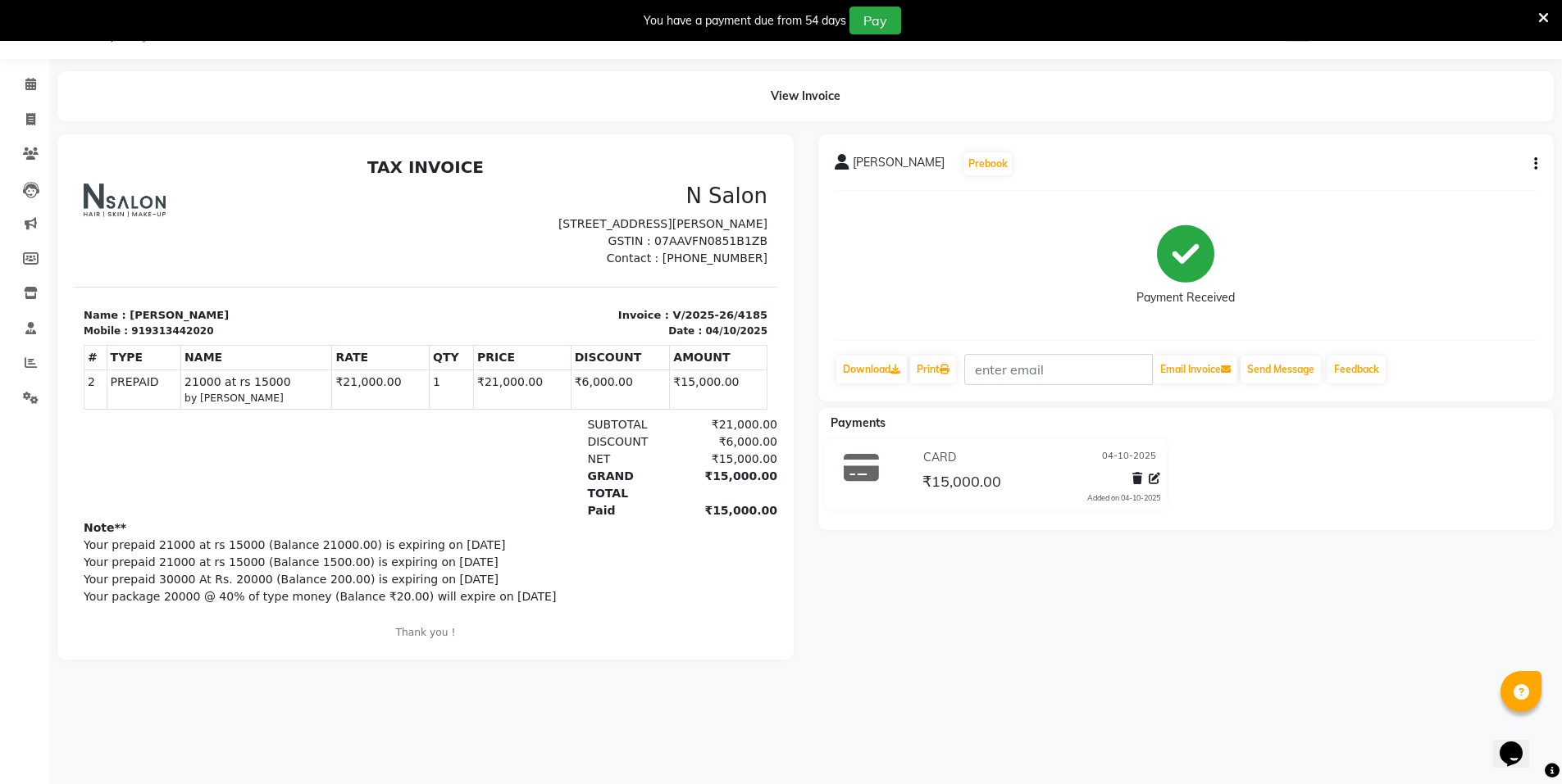
select select "service"
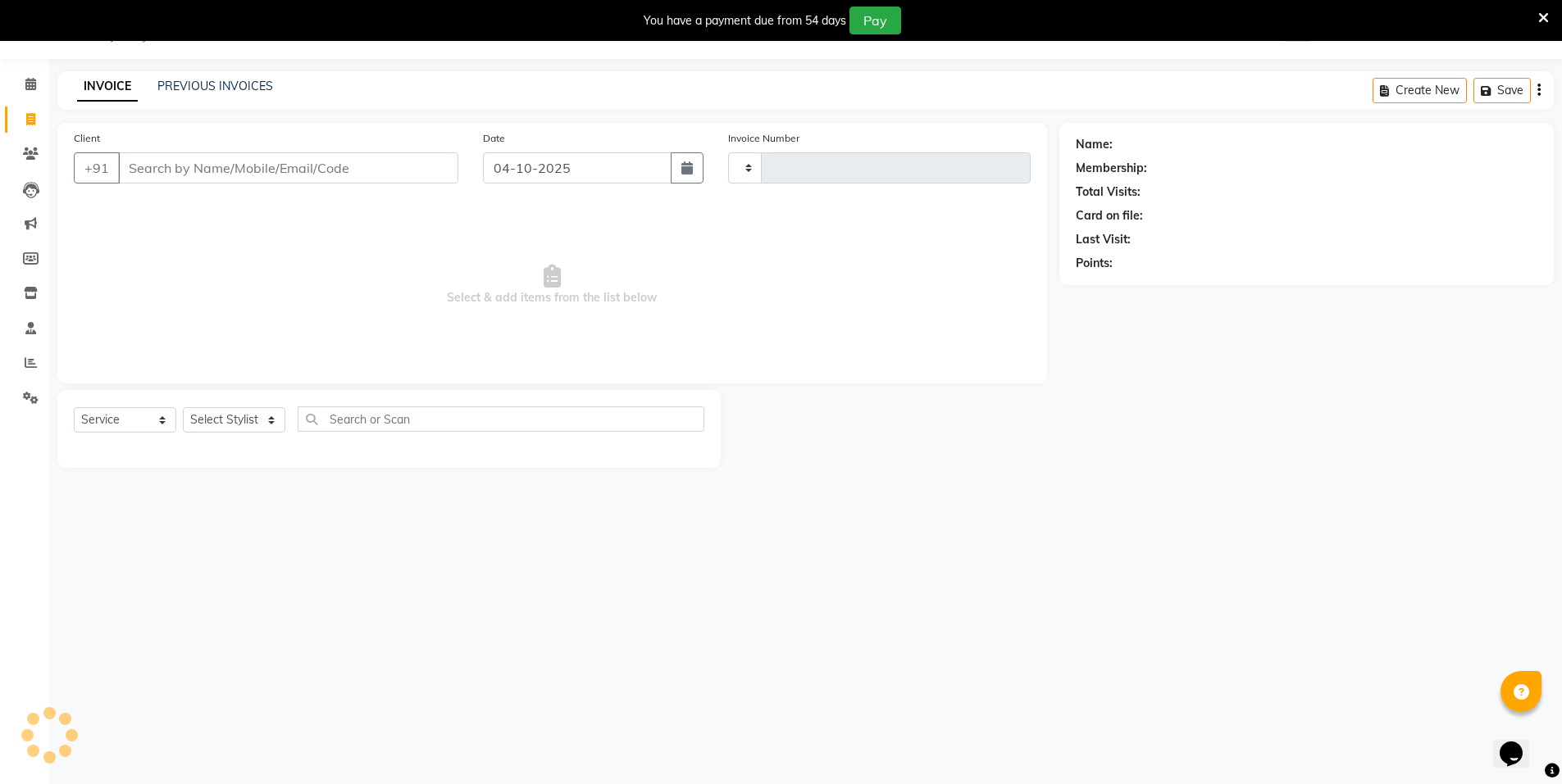
type input "4186"
select select "3472"
select select "P"
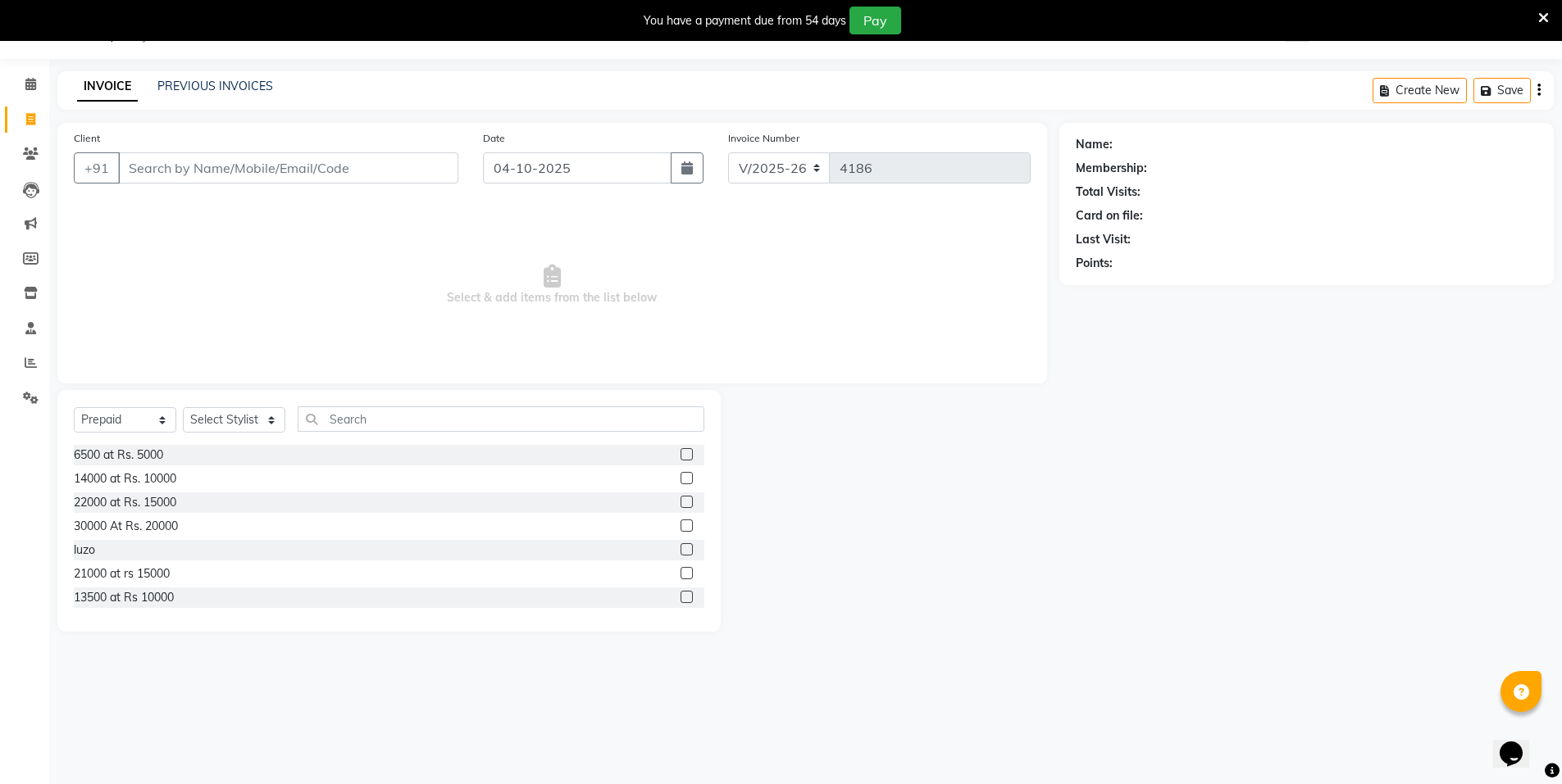
click at [195, 171] on input "Client" at bounding box center [288, 168] width 341 height 31
click at [25, 364] on icon at bounding box center [30, 362] width 12 height 12
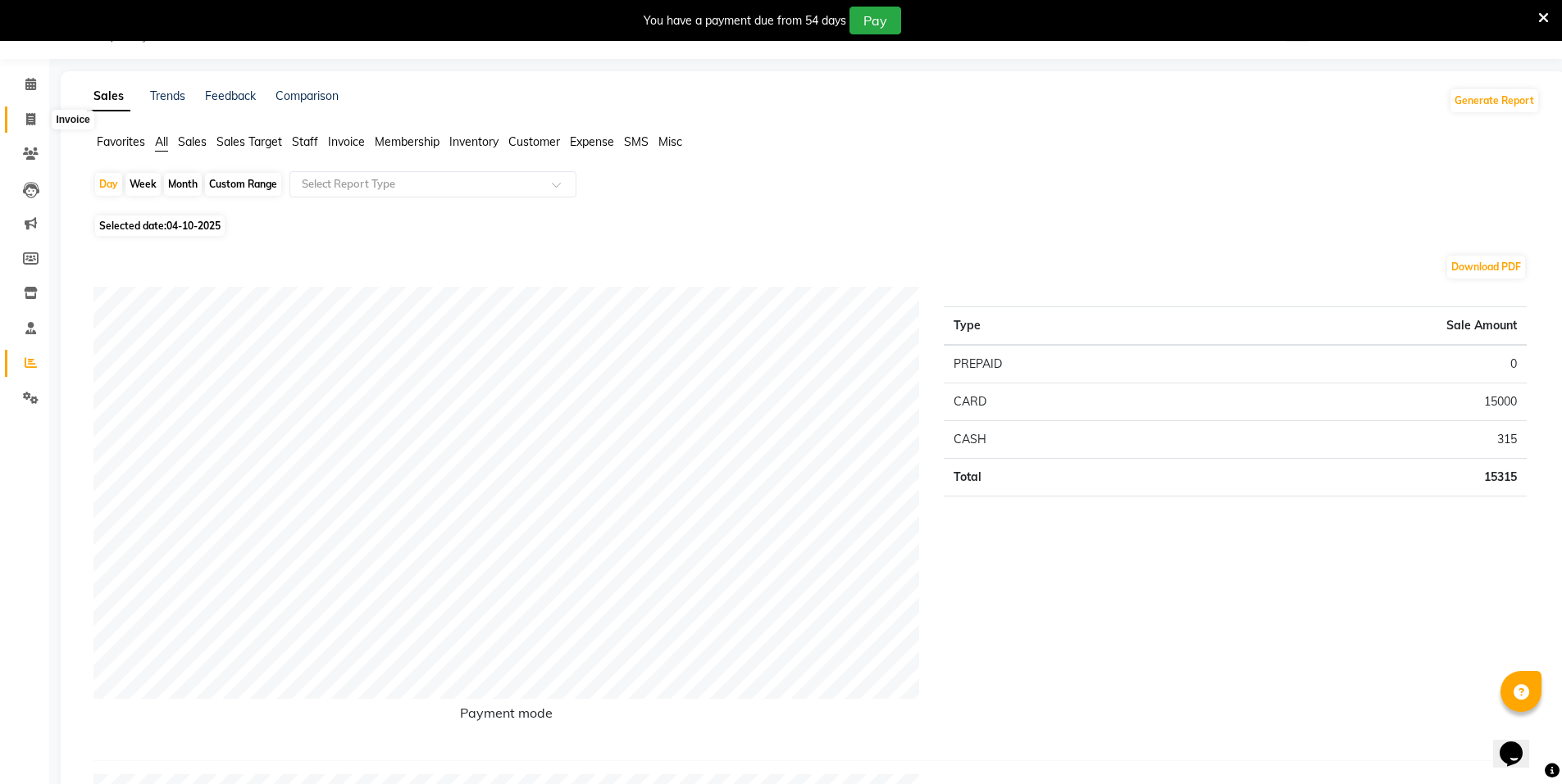
drag, startPoint x: 32, startPoint y: 111, endPoint x: 77, endPoint y: 118, distance: 45.5
click at [32, 111] on span at bounding box center [30, 120] width 28 height 19
select select "service"
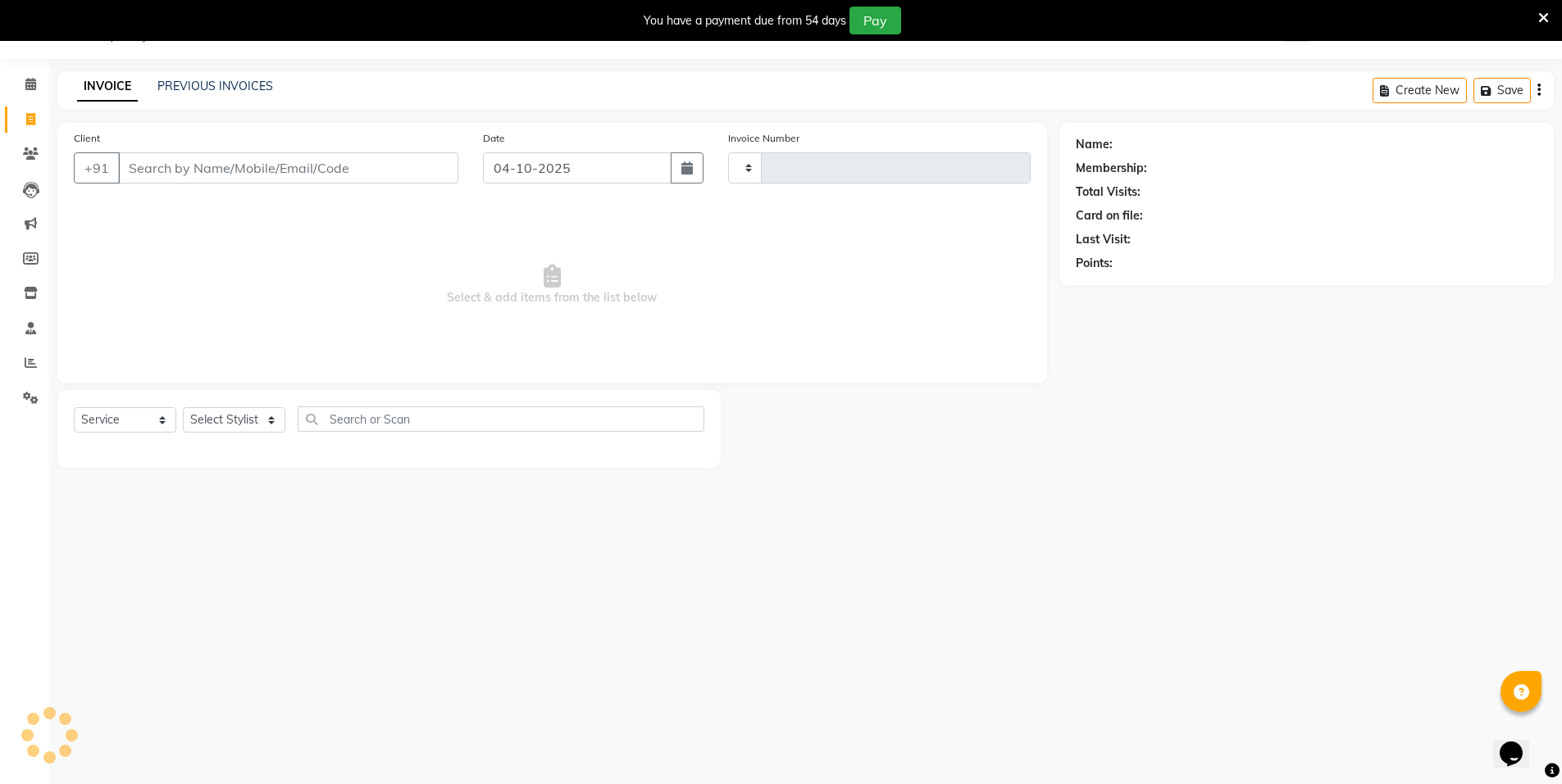
type input "4186"
select select "3472"
click at [189, 171] on input "Client" at bounding box center [288, 168] width 341 height 31
select select "P"
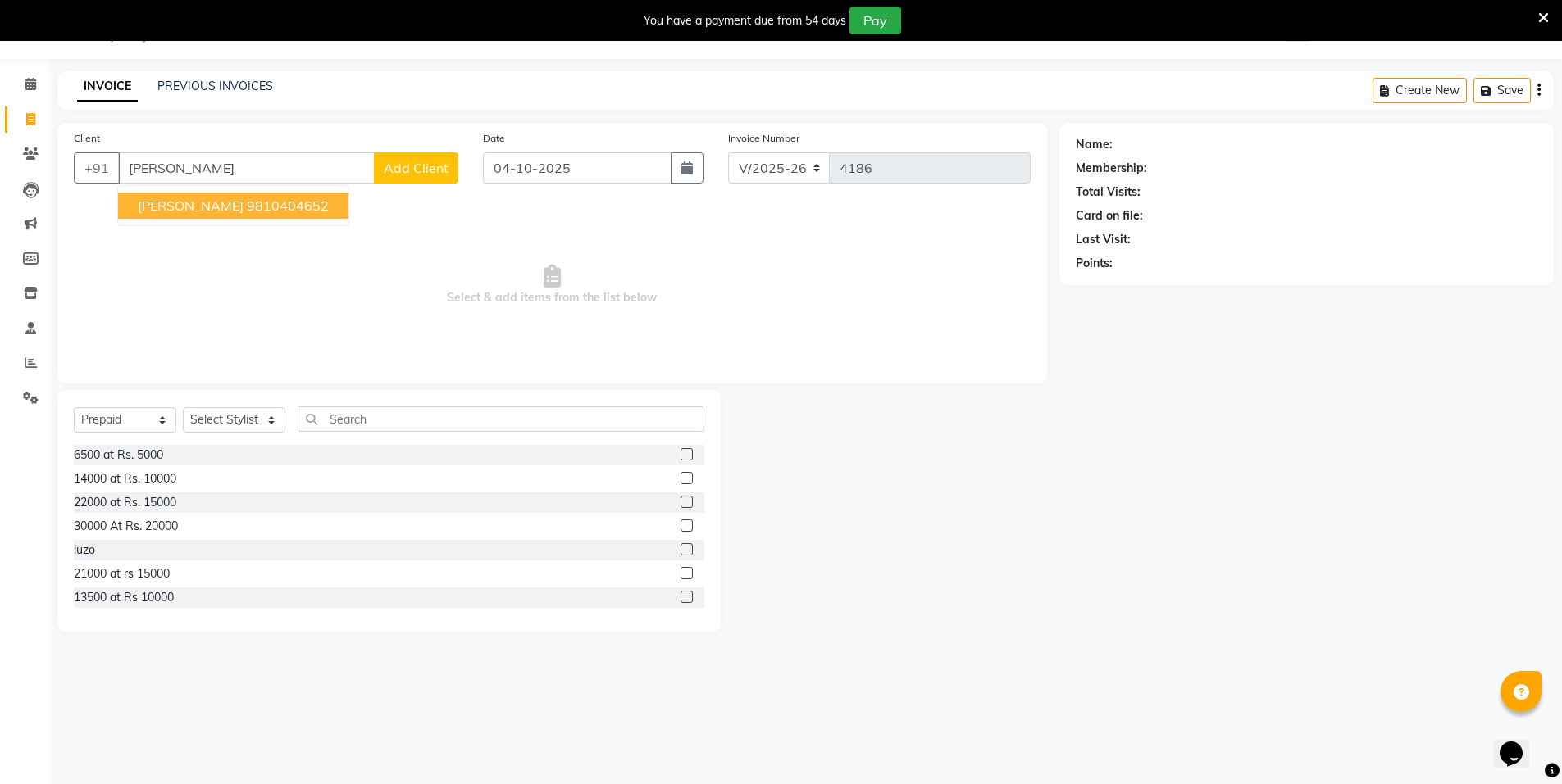
click at [270, 213] on ngb-highlight "9810404652" at bounding box center [288, 205] width 82 height 16
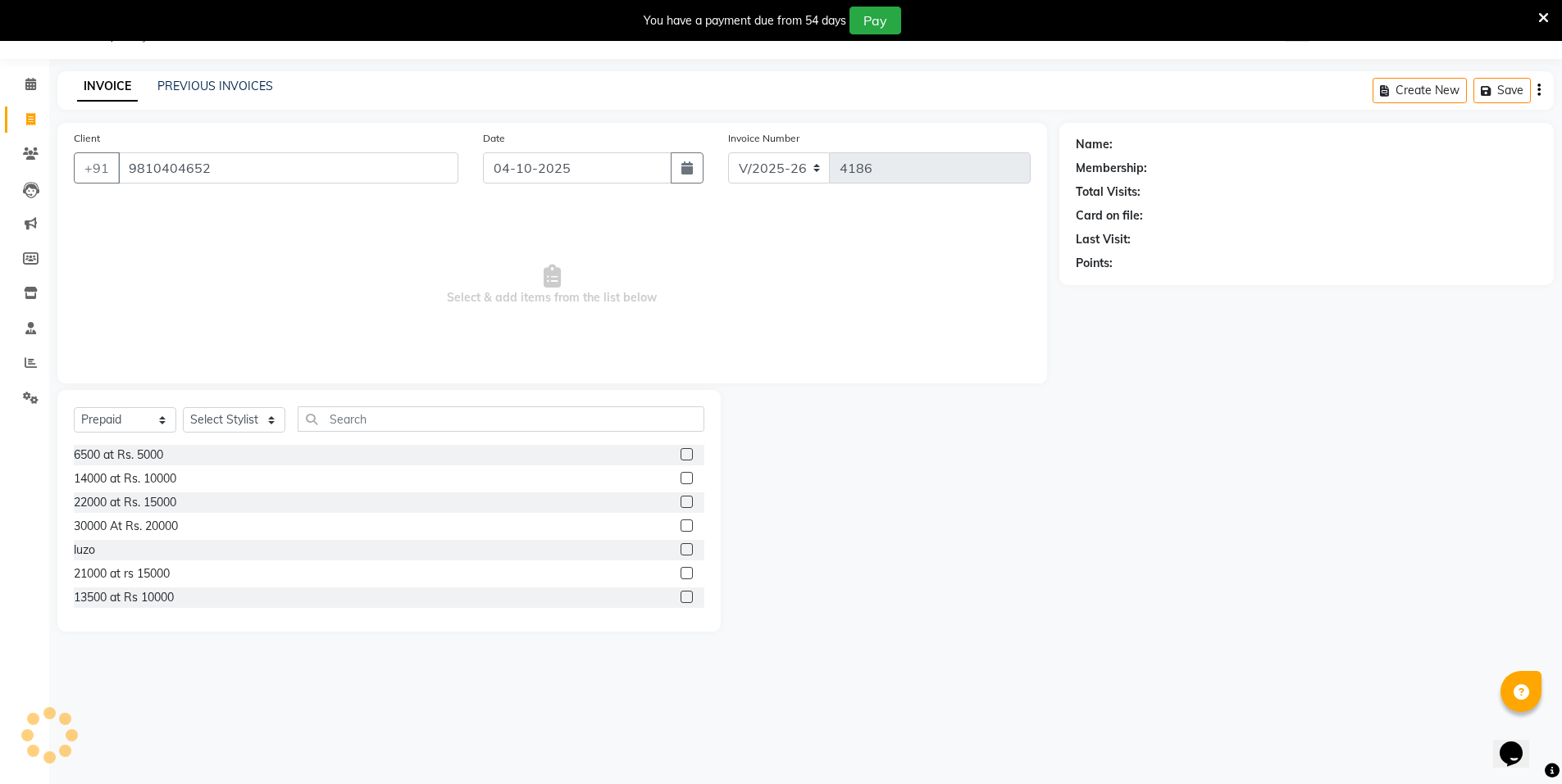
type input "9810404652"
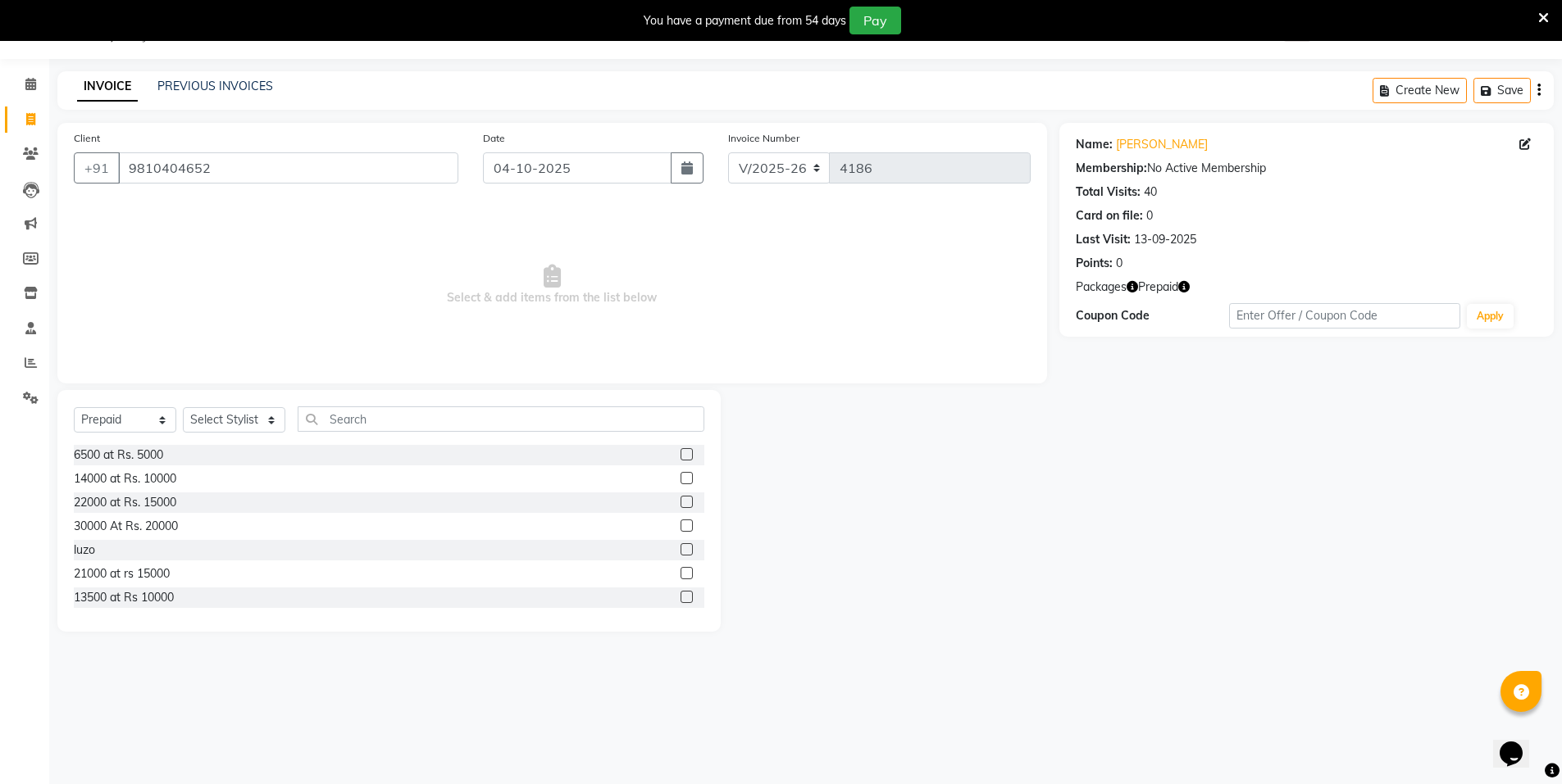
click at [1183, 286] on icon "button" at bounding box center [1184, 287] width 11 height 11
click at [1180, 432] on div "Name: Noopur Sablania Membership: No Active Membership Total Visits: 40 Card on…" at bounding box center [1313, 377] width 507 height 509
click at [27, 118] on icon at bounding box center [31, 119] width 9 height 12
select select "service"
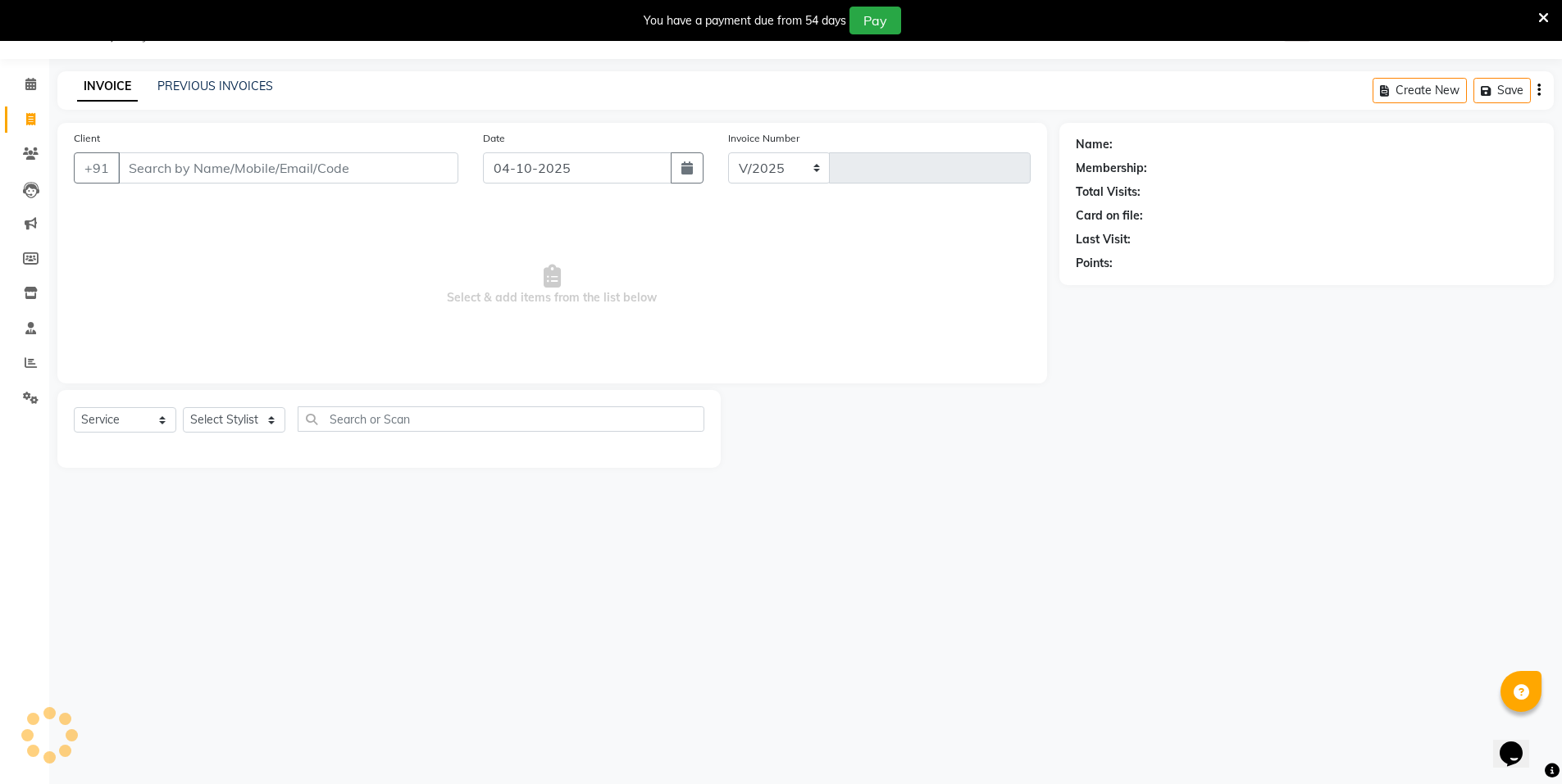
select select "3472"
type input "4186"
select select "P"
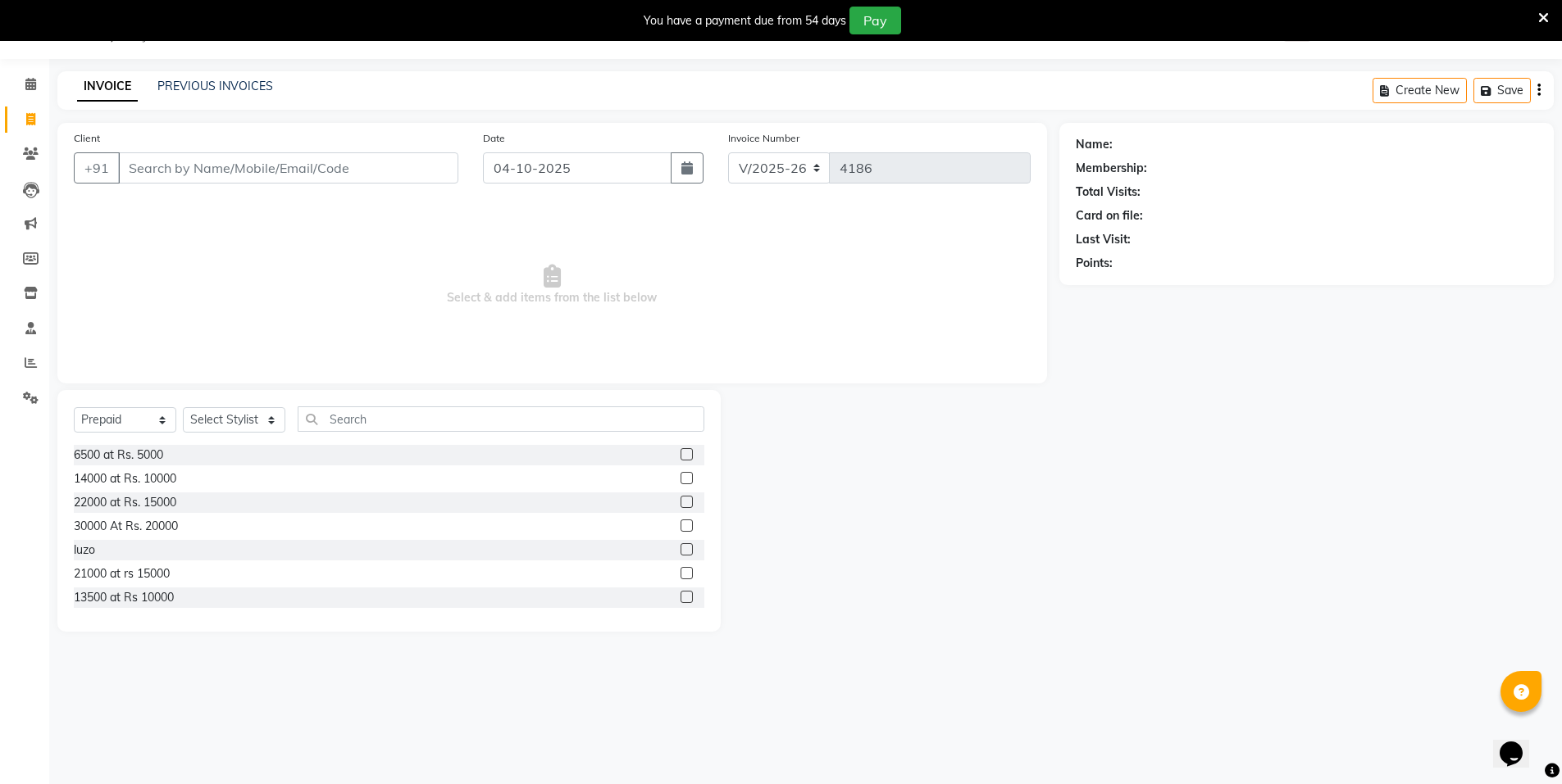
click at [334, 153] on input "Client" at bounding box center [288, 168] width 341 height 31
click at [325, 159] on input "Client" at bounding box center [288, 168] width 341 height 31
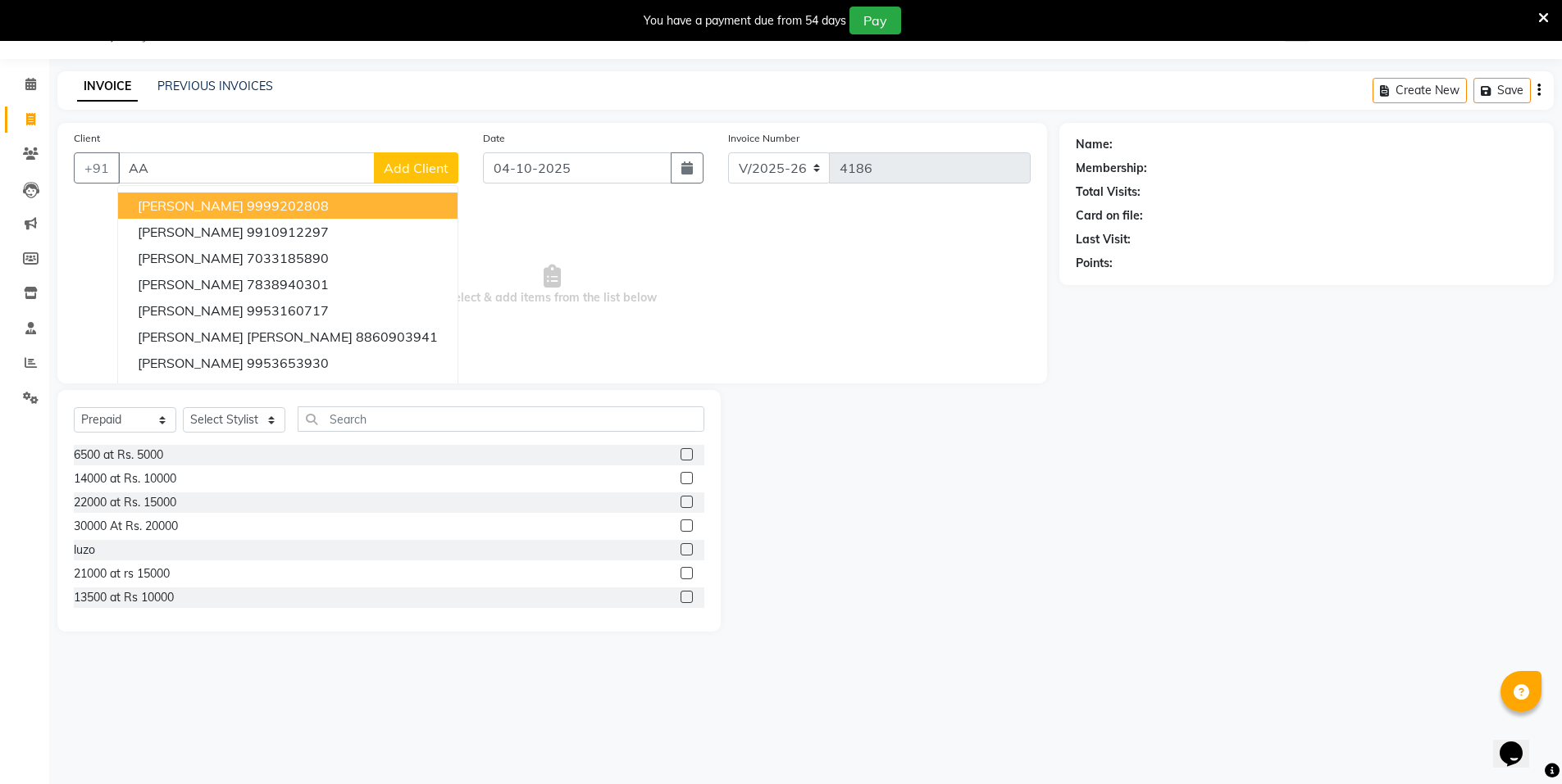
type input "A"
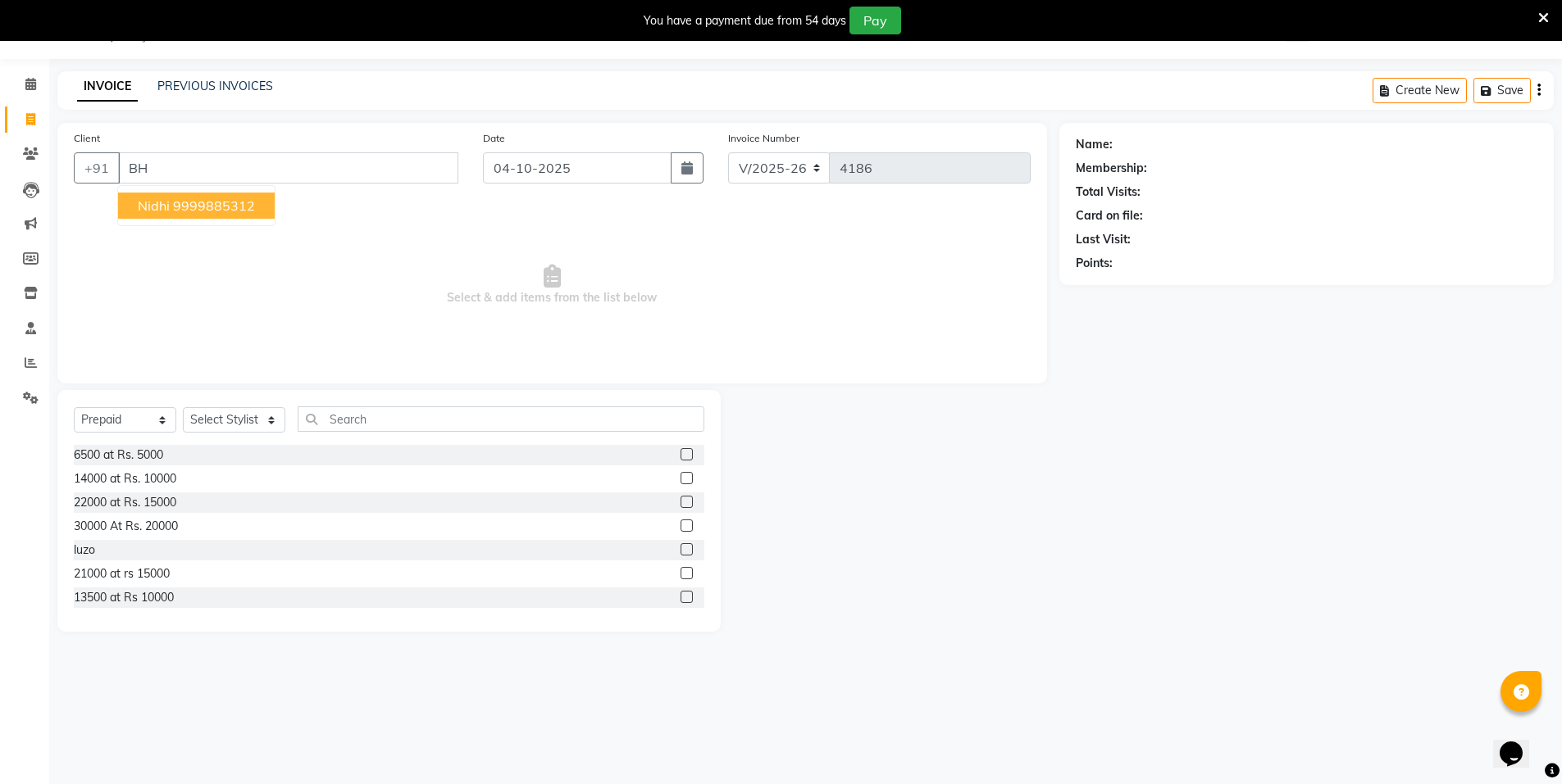
type input "B"
click at [232, 209] on span "98997979" at bounding box center [232, 205] width 66 height 16
type input "9899797930"
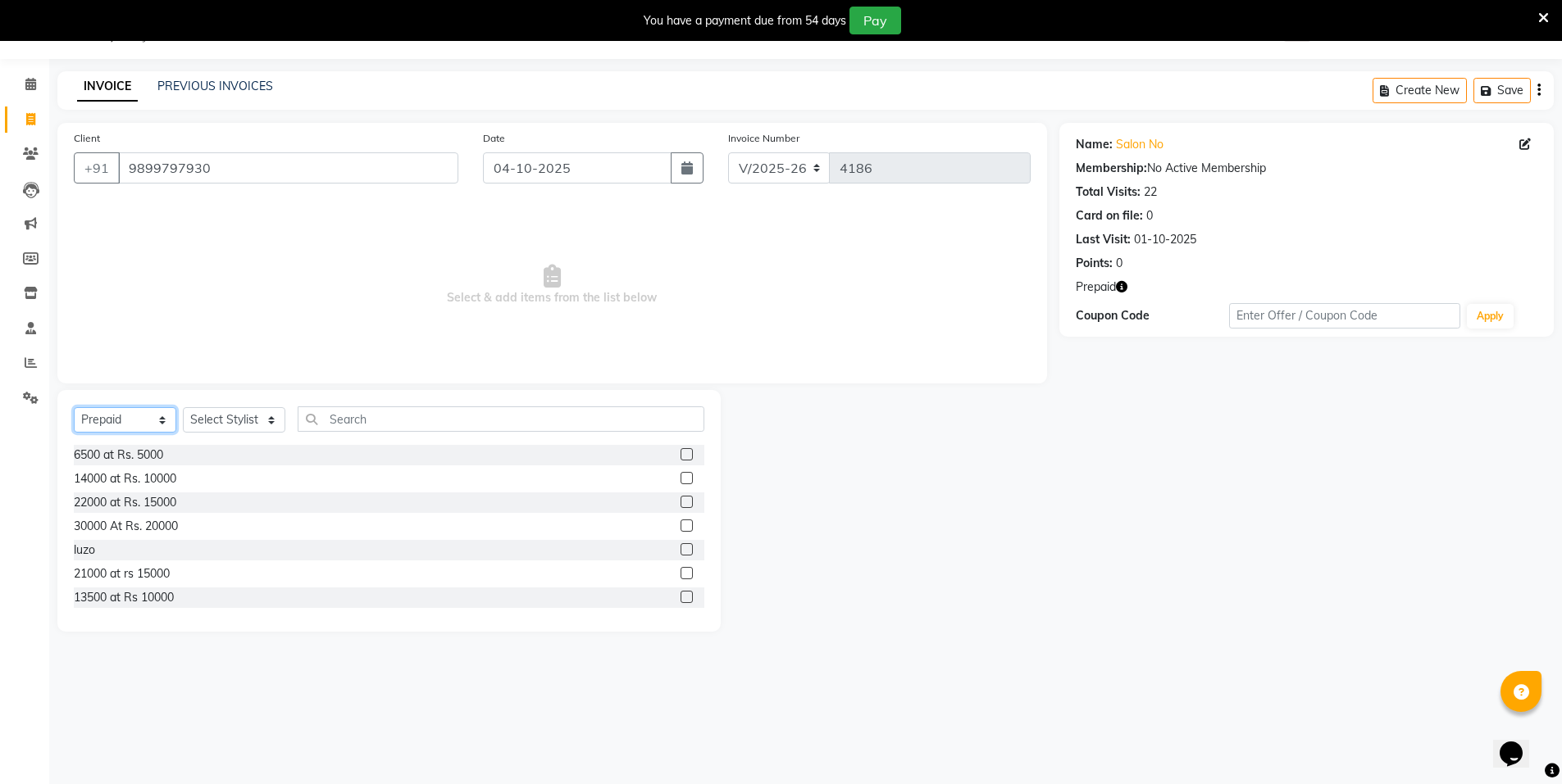
click at [116, 427] on select "Select Service Product Membership Package Voucher Prepaid Gift Card" at bounding box center [125, 420] width 103 height 25
select select "select"
click at [74, 408] on select "Select Service Product Membership Package Voucher Prepaid Gift Card" at bounding box center [125, 420] width 103 height 25
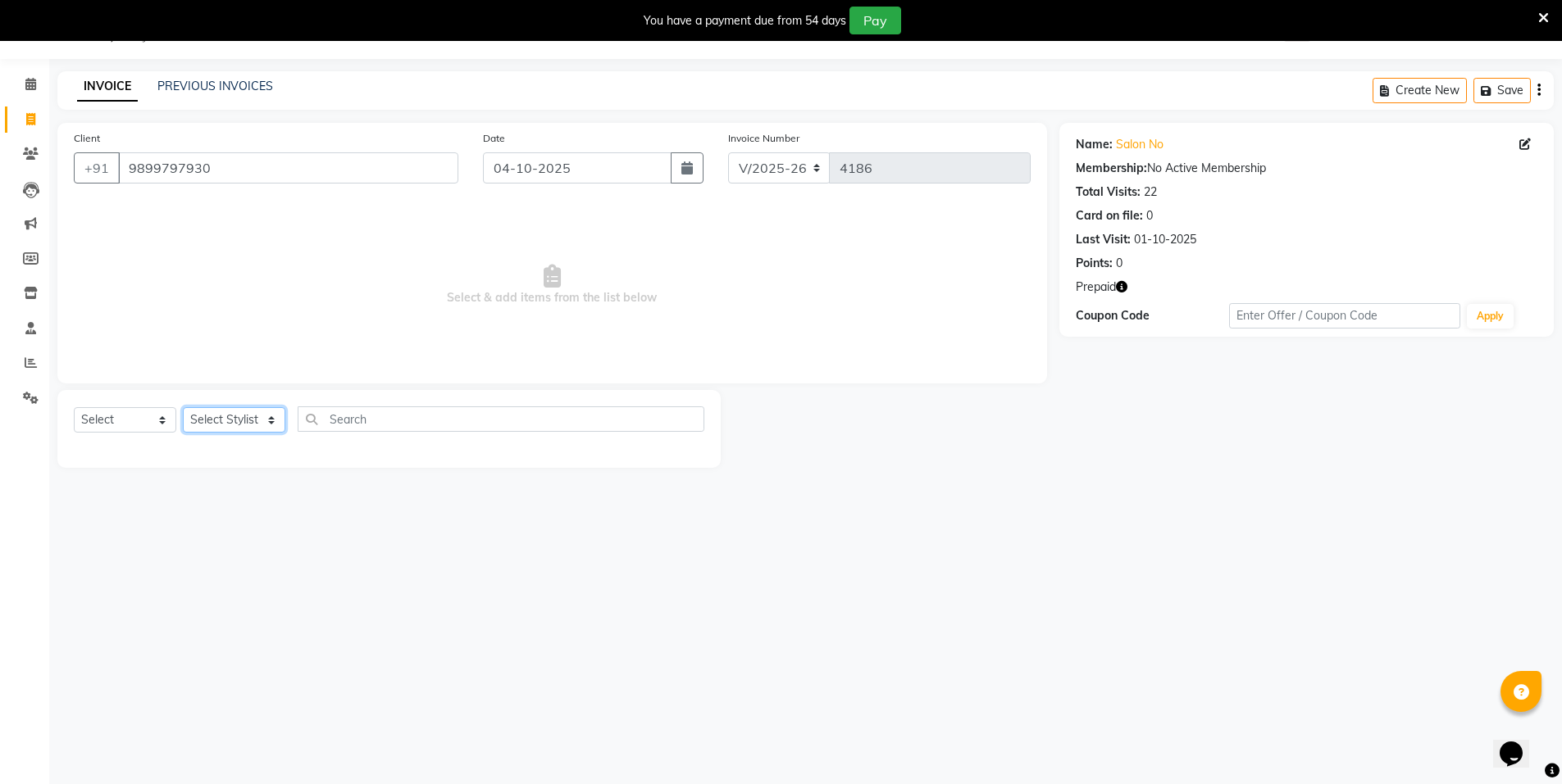
click at [253, 427] on select "Select Stylist Anju Faiz Faizal MANAGER MD..... Pankaj Pradeep Sahil NAWAB same…" at bounding box center [234, 420] width 103 height 25
select select "72439"
click at [183, 408] on select "Select Stylist Anju Faiz Faizal MANAGER MD..... Pankaj Pradeep Sahil NAWAB same…" at bounding box center [234, 420] width 103 height 25
click at [378, 418] on input "text" at bounding box center [500, 419] width 407 height 25
type input "bear"
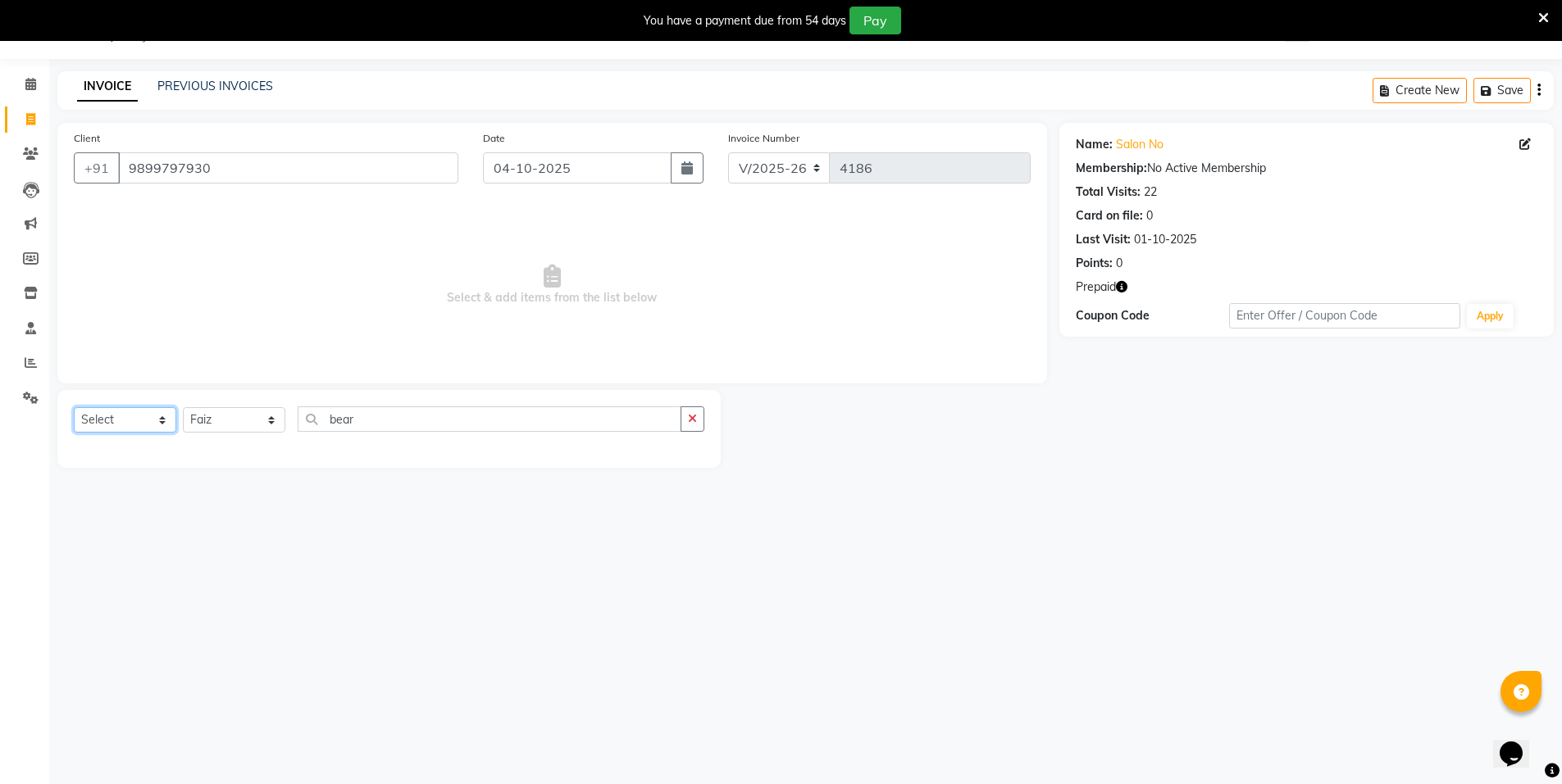
click at [109, 413] on select "Select Service Product Membership Package Voucher Prepaid Gift Card" at bounding box center [125, 420] width 103 height 25
click at [74, 408] on select "Select Service Product Membership Package Voucher Prepaid Gift Card" at bounding box center [125, 420] width 103 height 25
click at [93, 425] on select "Select Service Product Membership Package Voucher Prepaid Gift Card" at bounding box center [125, 420] width 103 height 25
select select "service"
click at [74, 408] on select "Select Service Product Membership Package Voucher Prepaid Gift Card" at bounding box center [125, 420] width 103 height 25
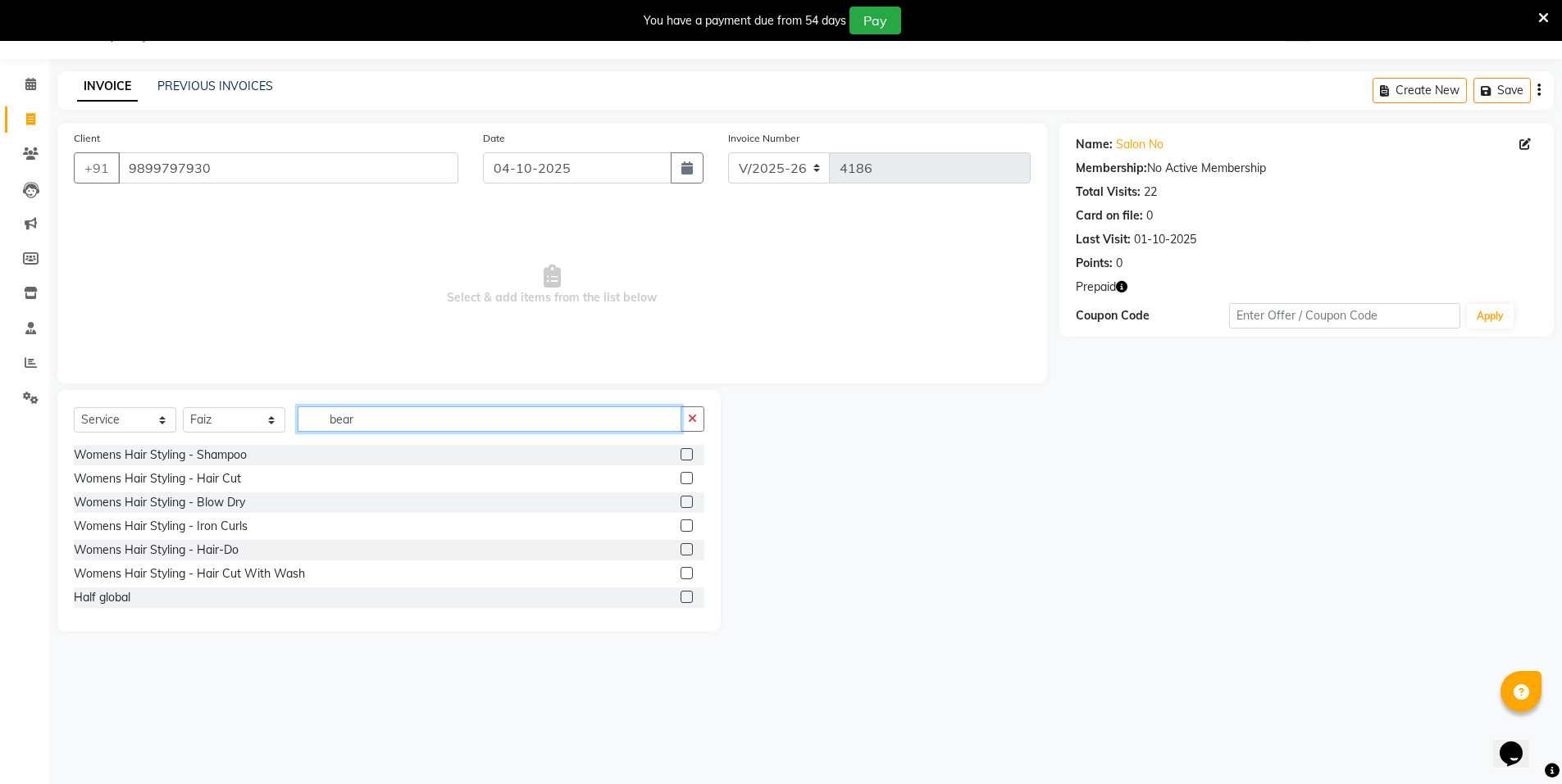
click at [372, 428] on input "bear" at bounding box center [489, 419] width 384 height 25
type input "bear"
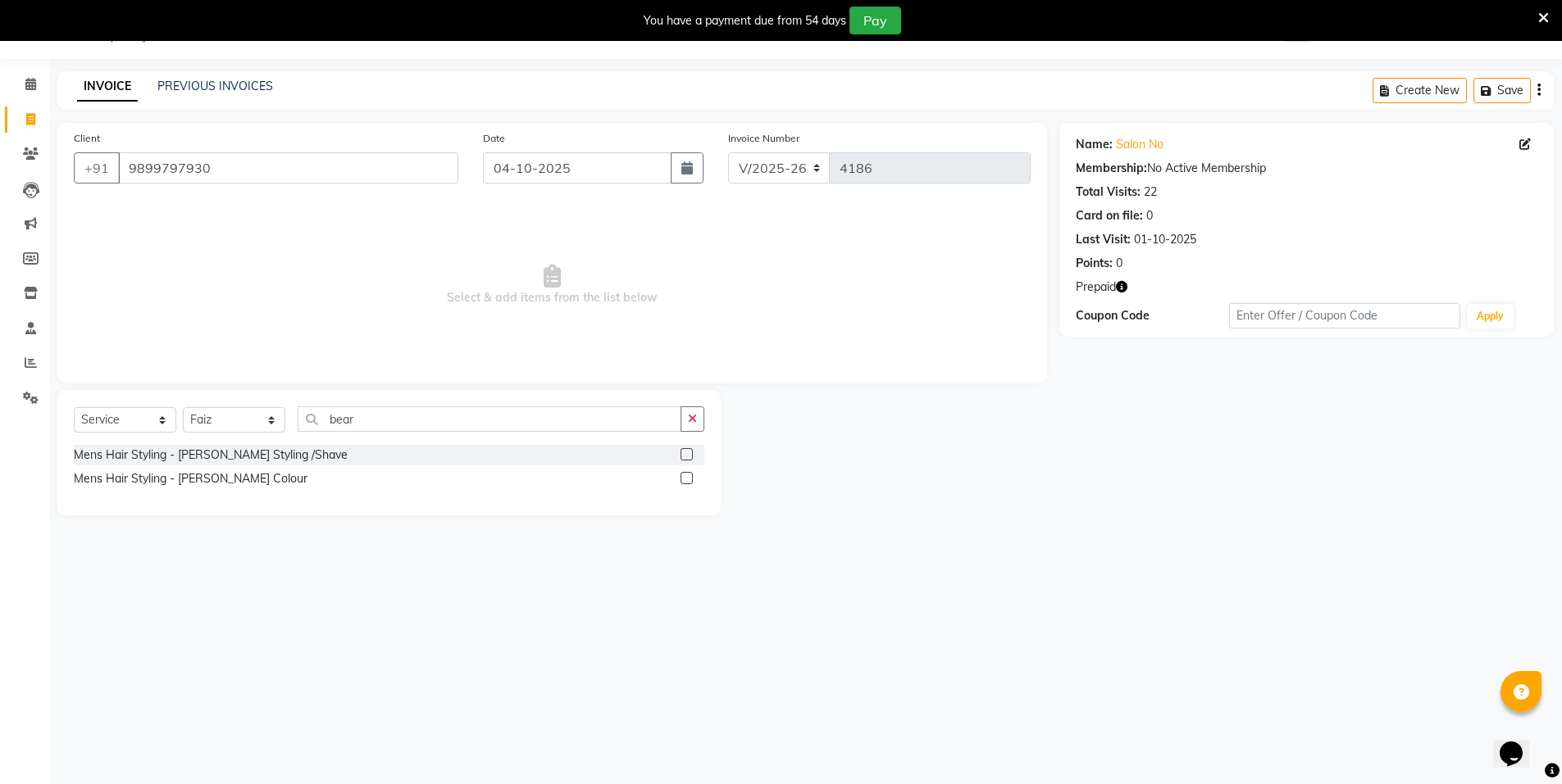
click at [682, 452] on label at bounding box center [686, 454] width 12 height 12
click at [682, 452] on input "checkbox" at bounding box center [685, 455] width 10 height 10
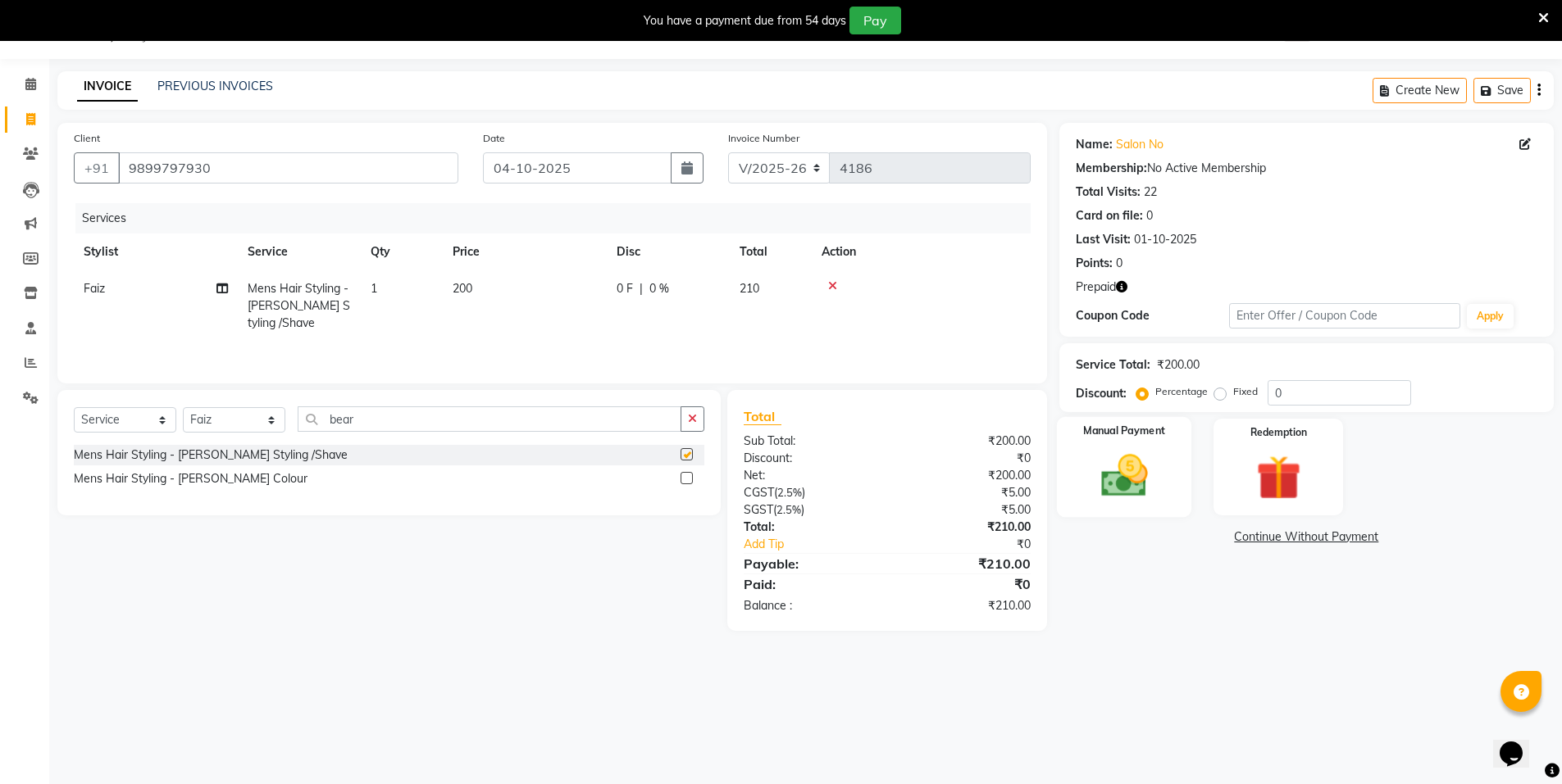
checkbox input "false"
click at [1136, 475] on img at bounding box center [1124, 475] width 76 height 53
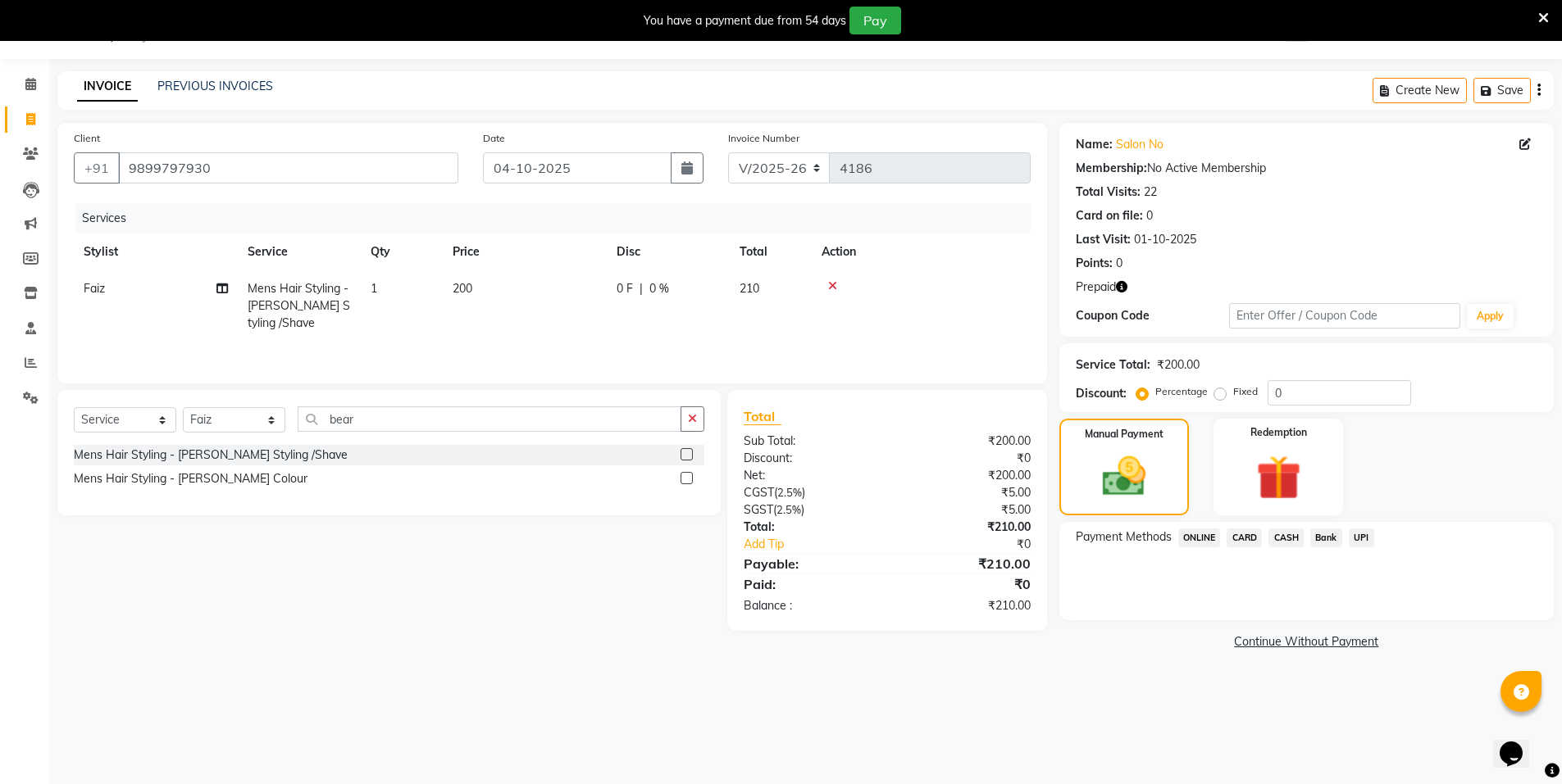
drag, startPoint x: 1195, startPoint y: 533, endPoint x: 1297, endPoint y: 548, distance: 103.1
click at [1198, 531] on span "ONLINE" at bounding box center [1199, 538] width 42 height 19
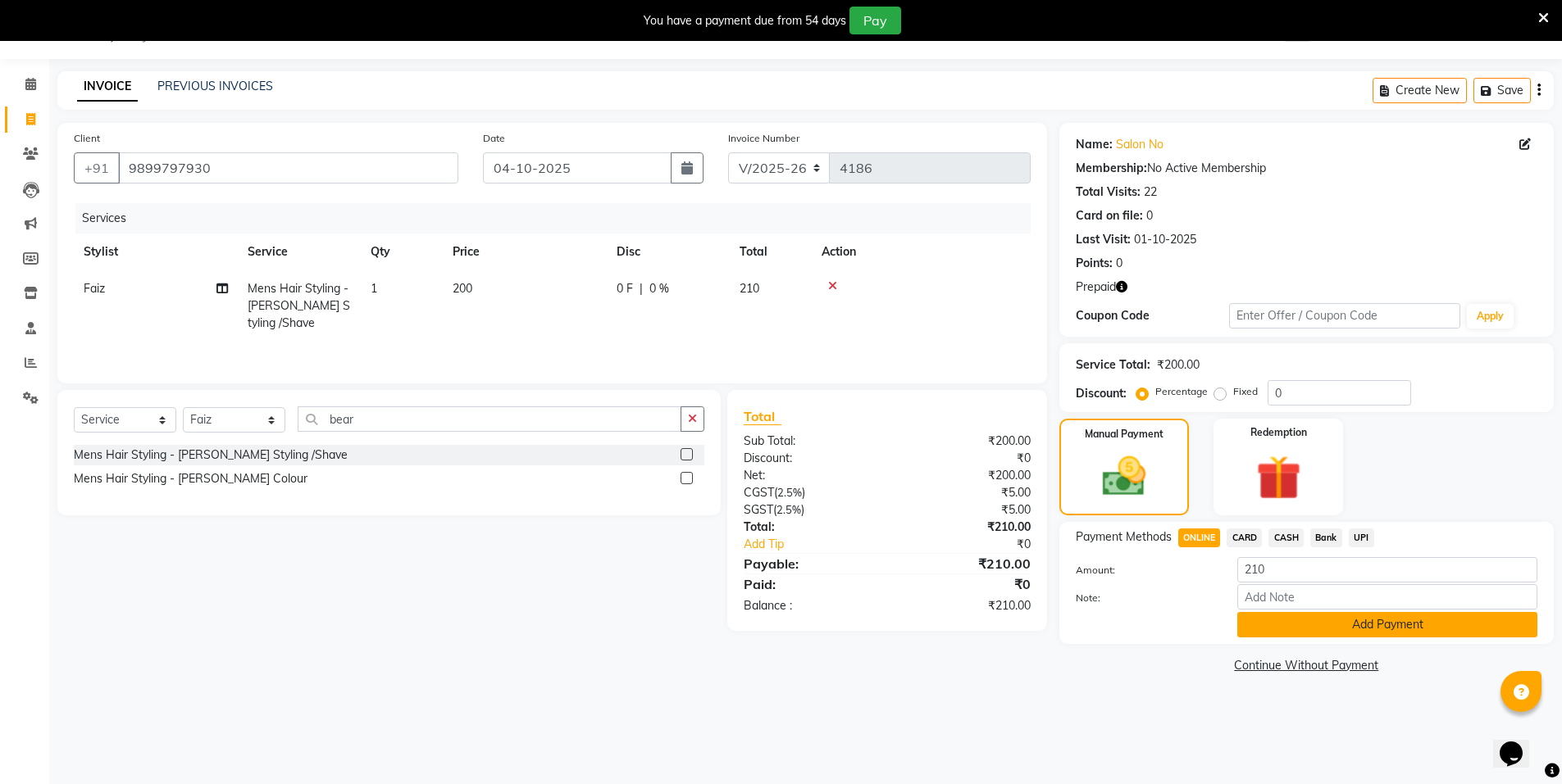
click at [1343, 627] on button "Add Payment" at bounding box center [1387, 625] width 300 height 25
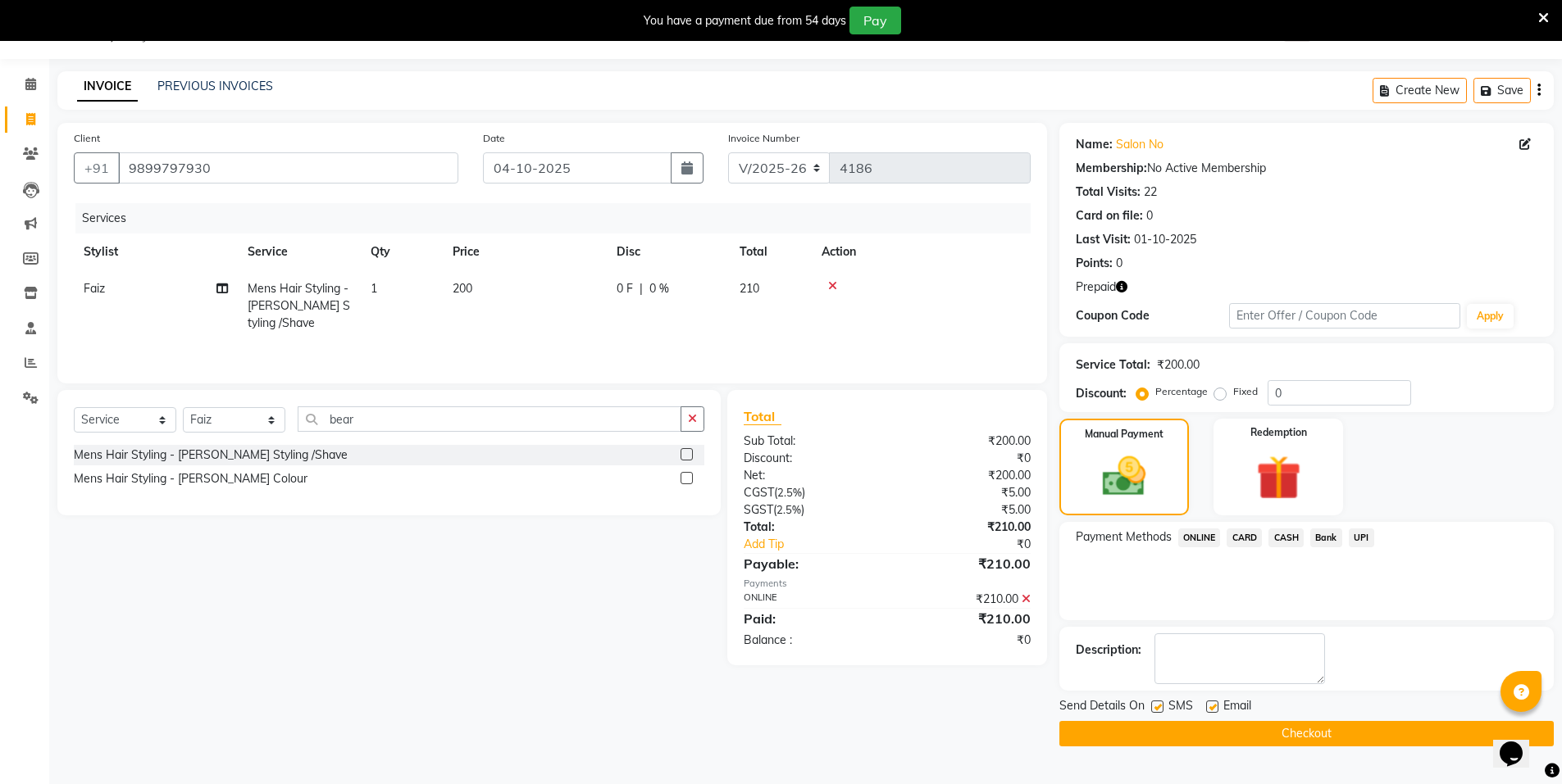
click at [1309, 727] on button "Checkout" at bounding box center [1307, 734] width 495 height 25
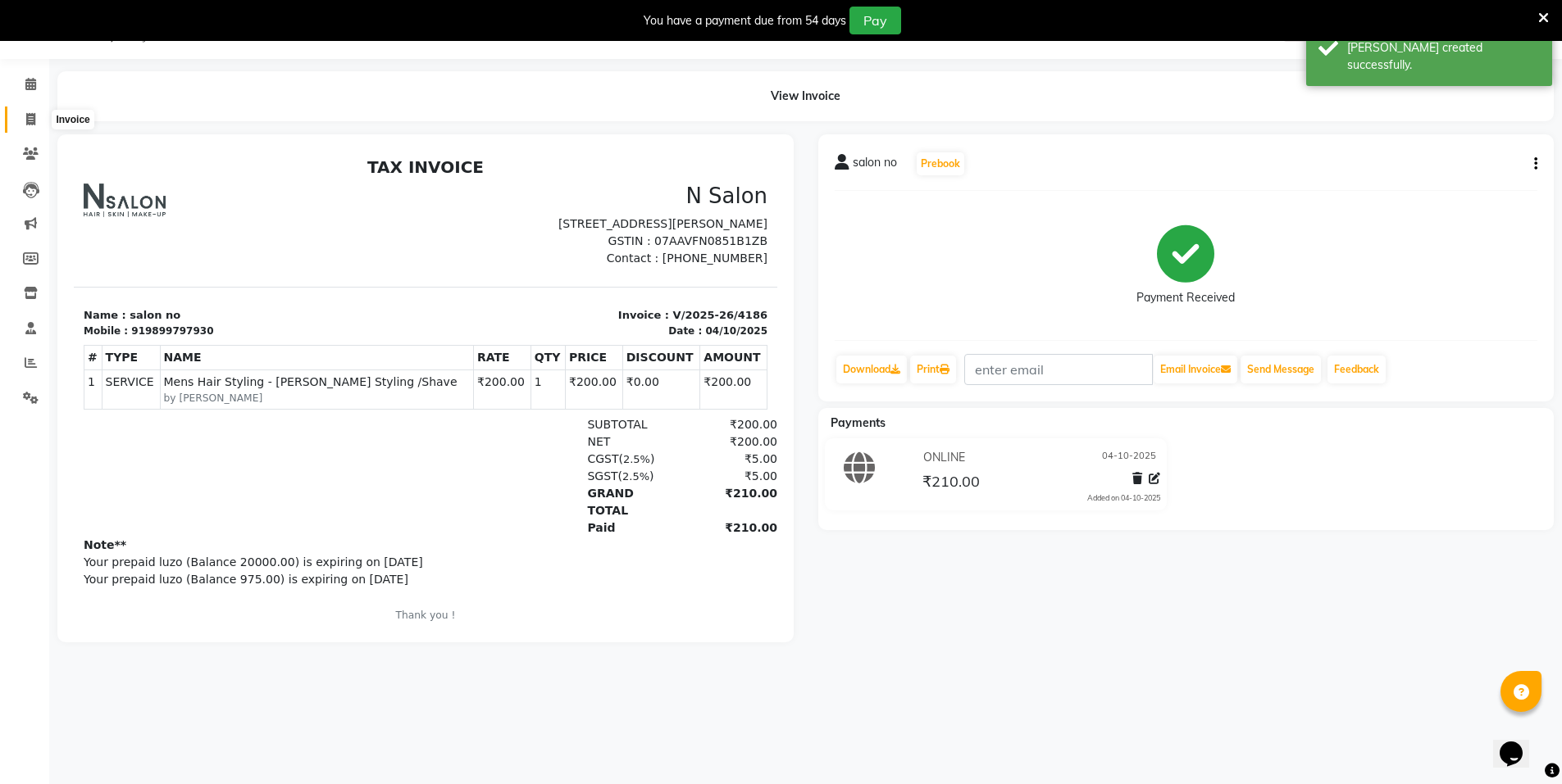
click at [36, 116] on span at bounding box center [30, 120] width 28 height 19
select select "service"
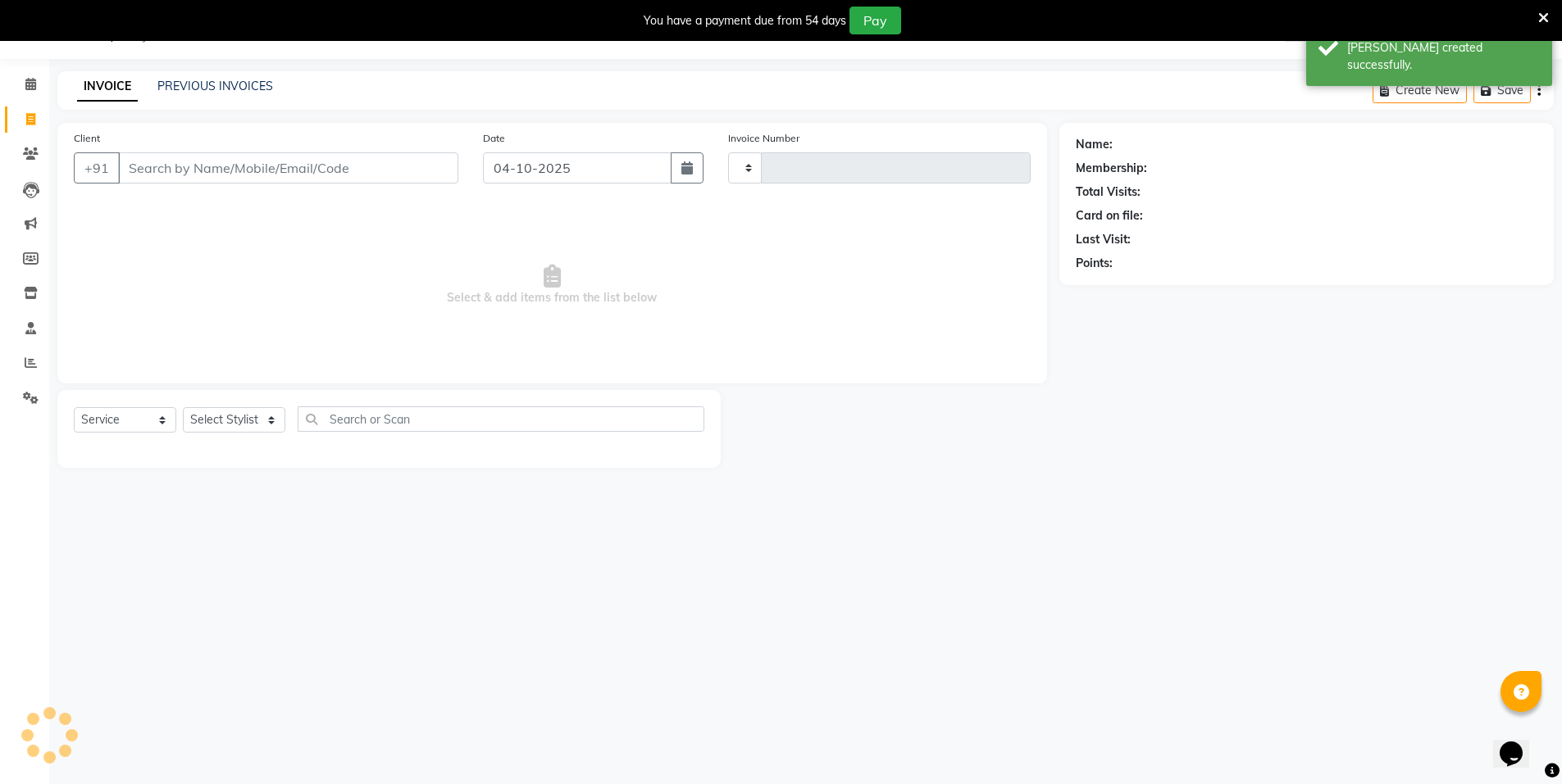
type input "4187"
select select "3472"
select select "P"
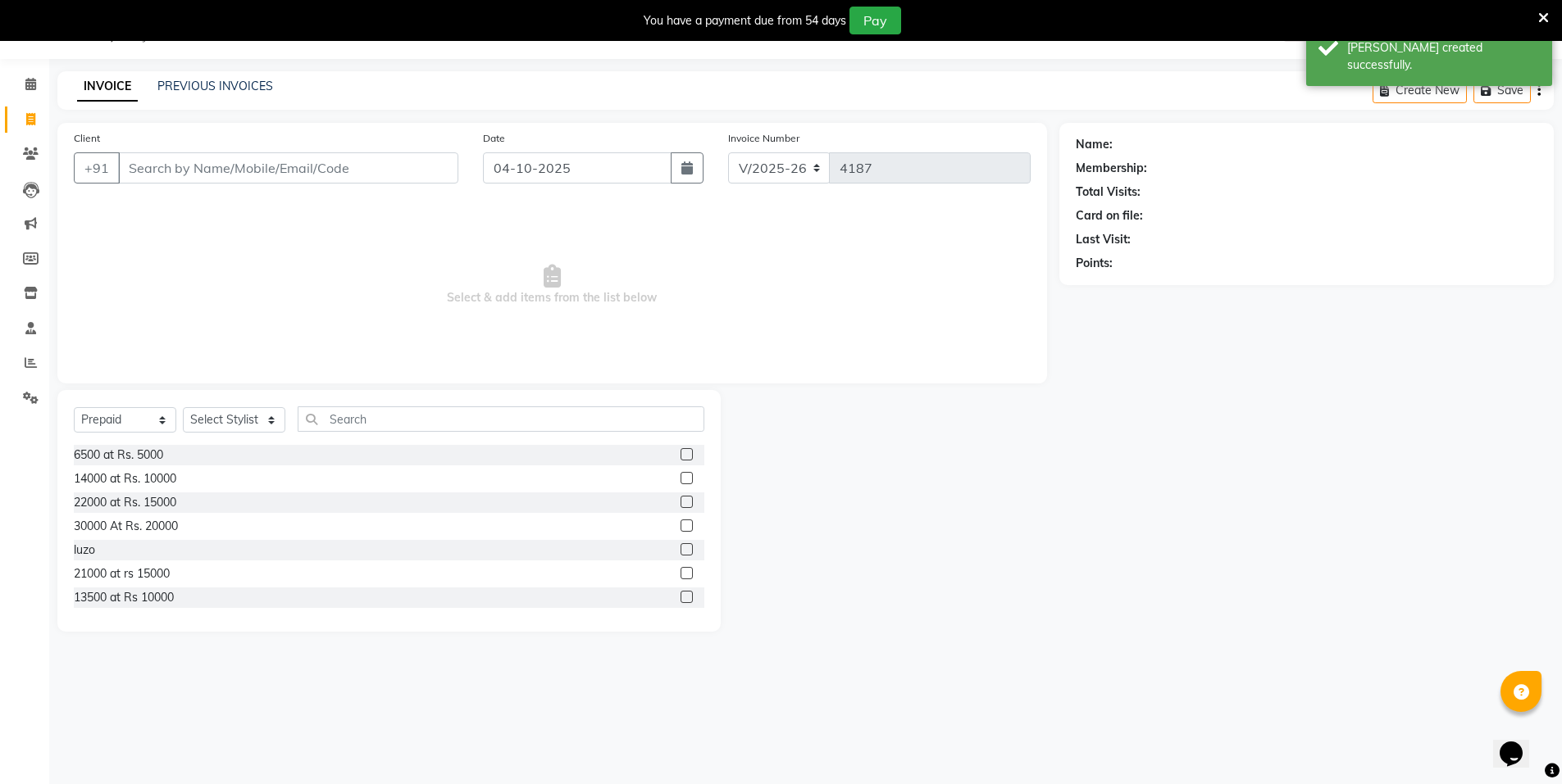
click at [201, 175] on input "Client" at bounding box center [288, 168] width 341 height 31
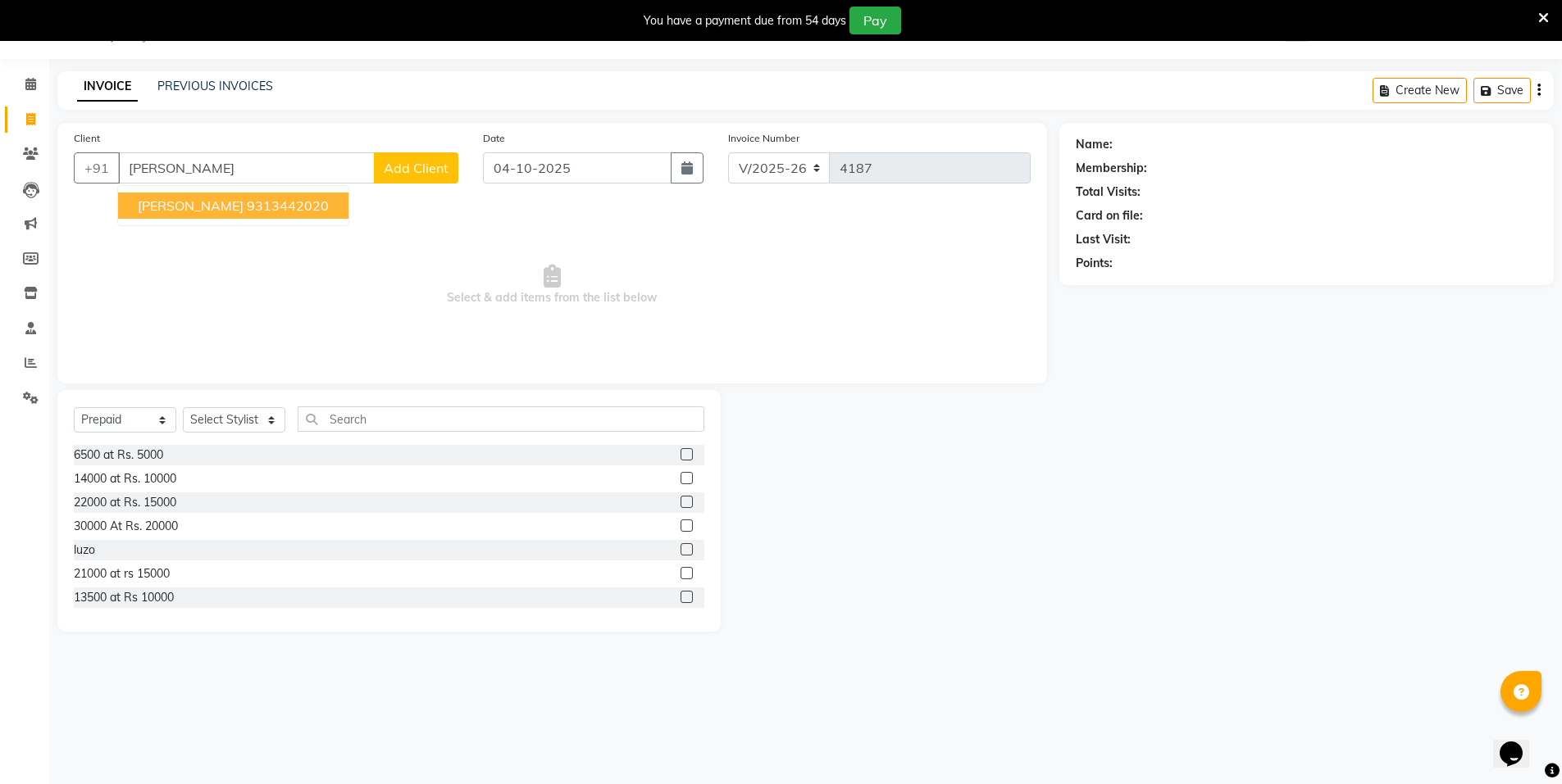
click at [299, 209] on ngb-highlight "9313442020" at bounding box center [288, 205] width 82 height 16
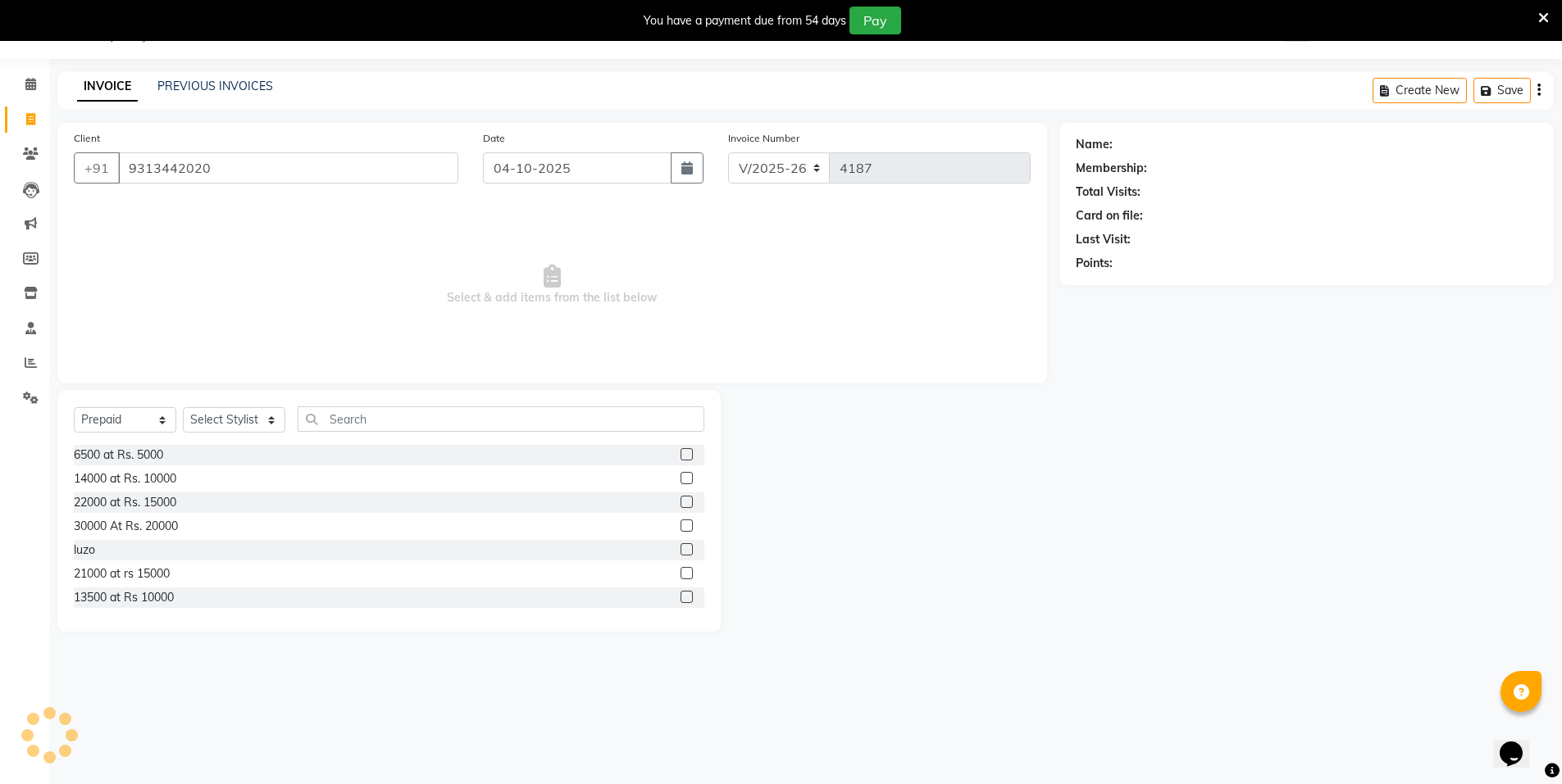
type input "9313442020"
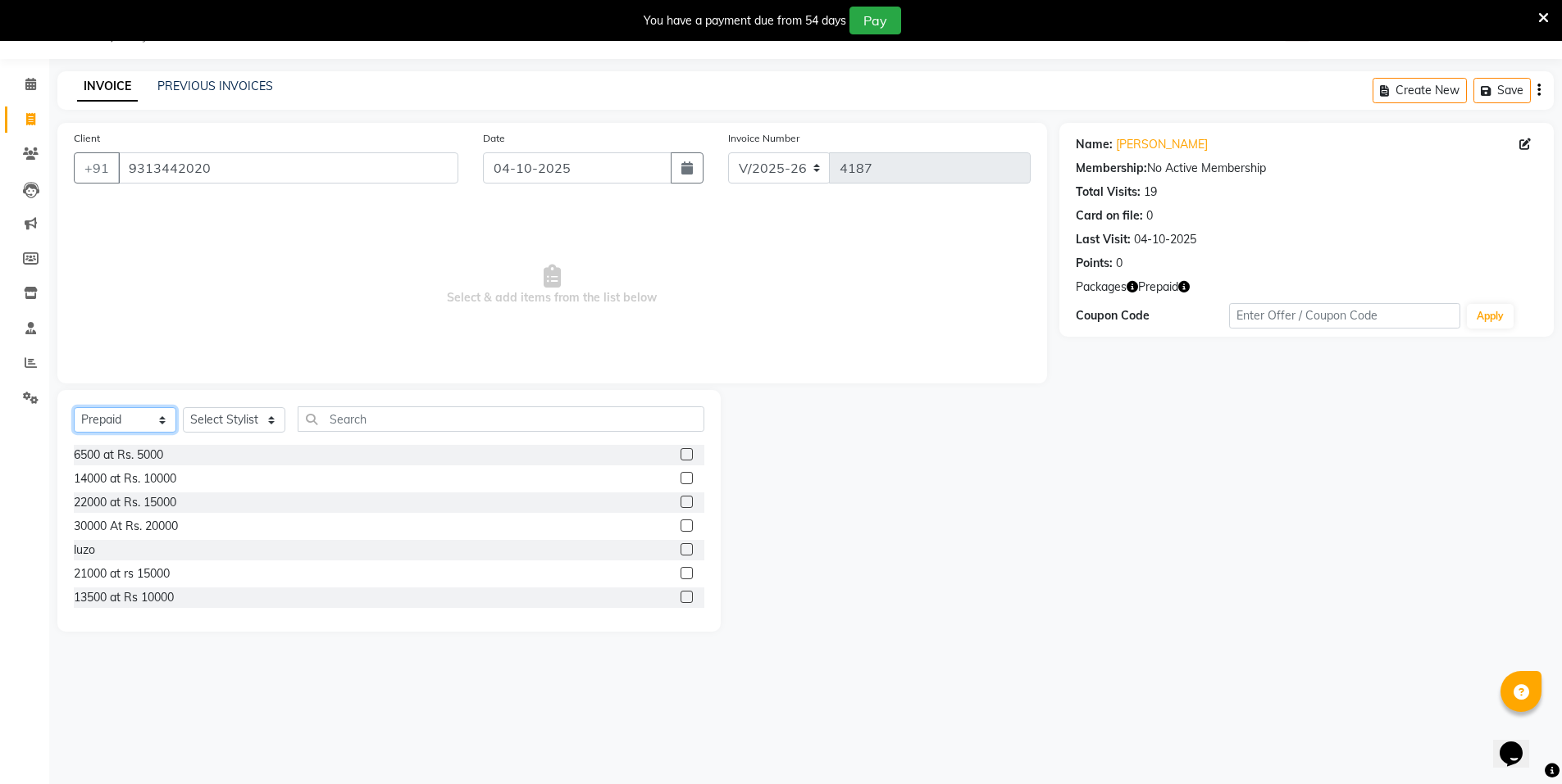
click at [111, 415] on select "Select Service Product Membership Package Voucher Prepaid Gift Card" at bounding box center [125, 420] width 103 height 25
click at [1182, 284] on icon "button" at bounding box center [1184, 287] width 11 height 11
drag, startPoint x: 1140, startPoint y: 395, endPoint x: 1023, endPoint y: 424, distance: 120.5
click at [1117, 408] on div "Name: Monika Wasan Membership: No Active Membership Total Visits: 19 Card on fi…" at bounding box center [1313, 377] width 507 height 509
click at [123, 423] on select "Select Service Product Membership Package Voucher Prepaid Gift Card" at bounding box center [125, 420] width 103 height 25
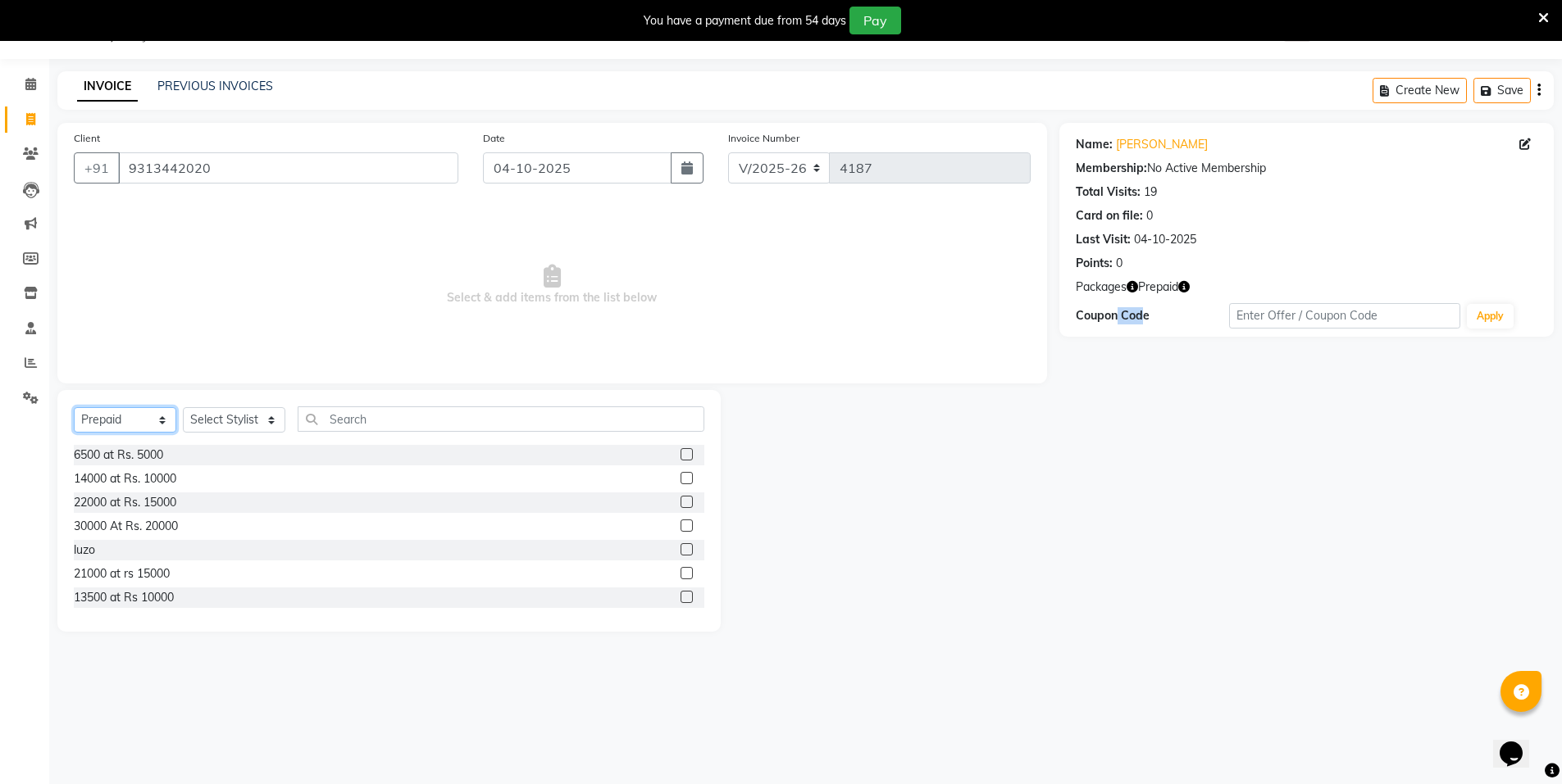
select select "service"
click at [74, 408] on select "Select Service Product Membership Package Voucher Prepaid Gift Card" at bounding box center [125, 420] width 103 height 25
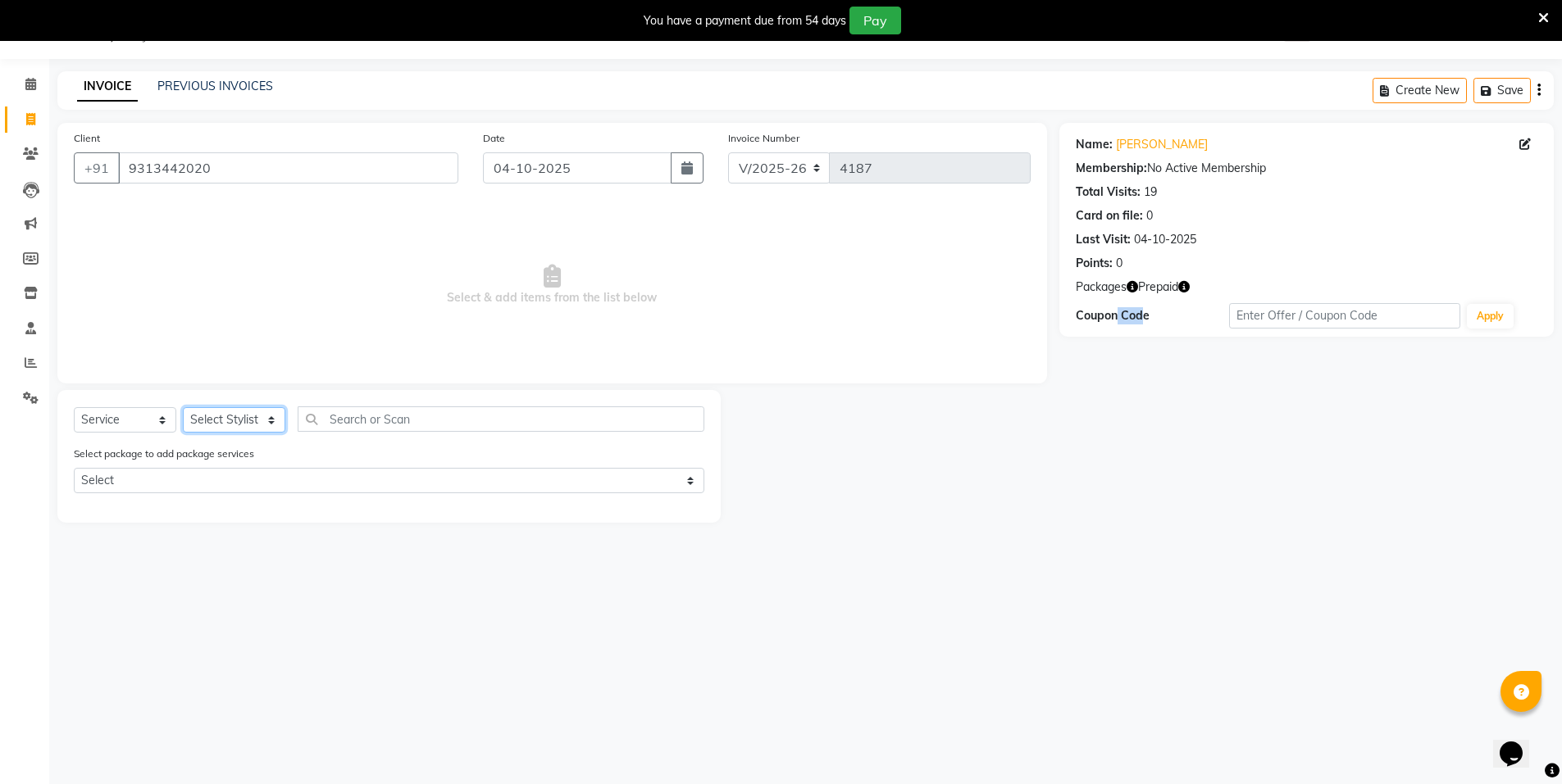
click at [252, 420] on select "Select Stylist Anju Faiz Faizal MANAGER MD..... Pankaj Pradeep Sahil NAWAB same…" at bounding box center [234, 420] width 103 height 25
click at [183, 408] on select "Select Stylist Anju Faiz Faizal MANAGER MD..... Pankaj Pradeep Sahil NAWAB same…" at bounding box center [234, 420] width 103 height 25
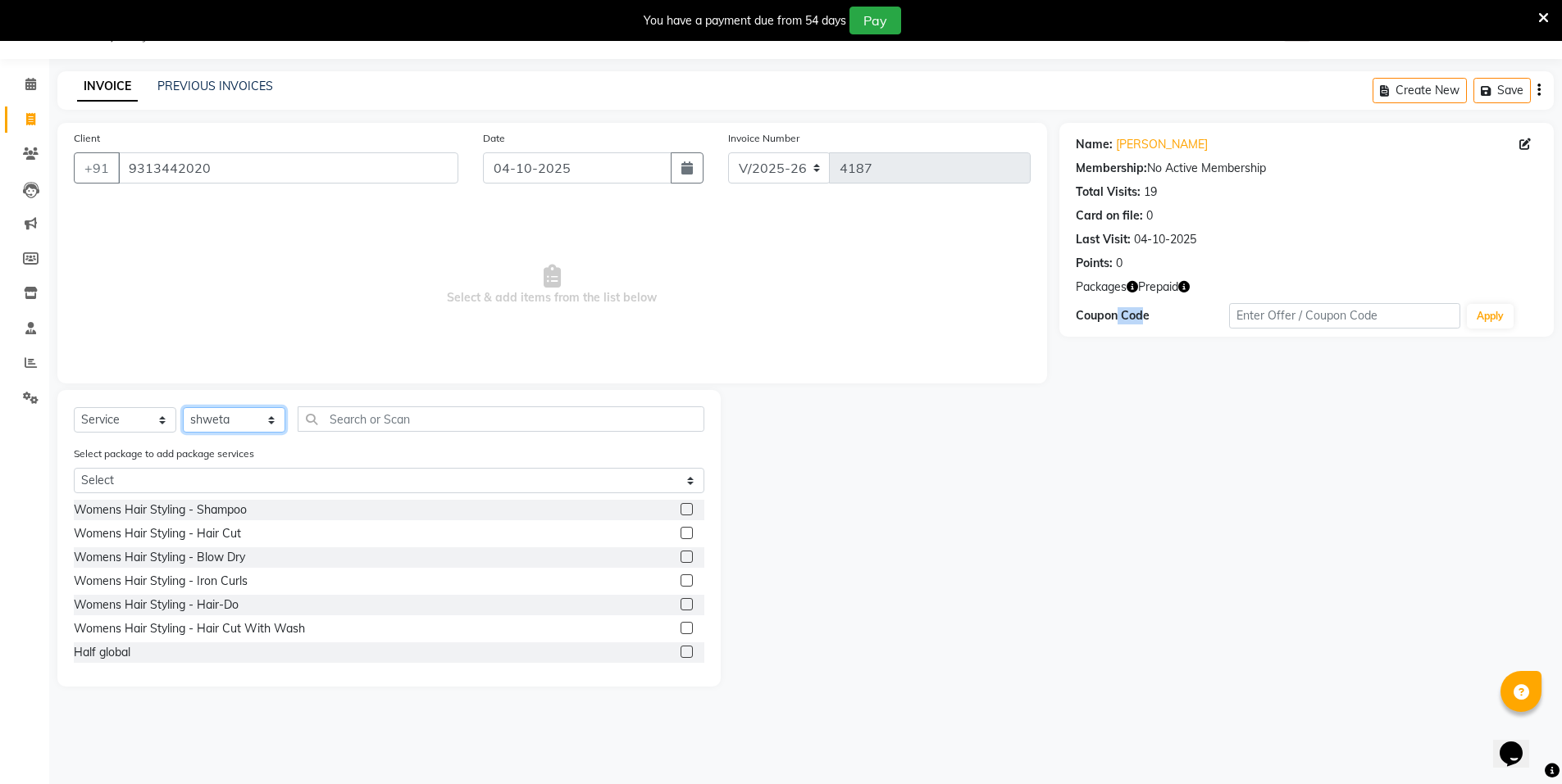
click at [256, 423] on select "Select Stylist Anju Faiz Faizal MANAGER MD..... Pankaj Pradeep Sahil NAWAB same…" at bounding box center [234, 420] width 103 height 25
select select "15673"
click at [183, 408] on select "Select Stylist Anju Faiz Faizal MANAGER MD..... Pankaj Pradeep Sahil NAWAB same…" at bounding box center [234, 420] width 103 height 25
click at [402, 418] on input "text" at bounding box center [500, 419] width 407 height 25
type input "c"
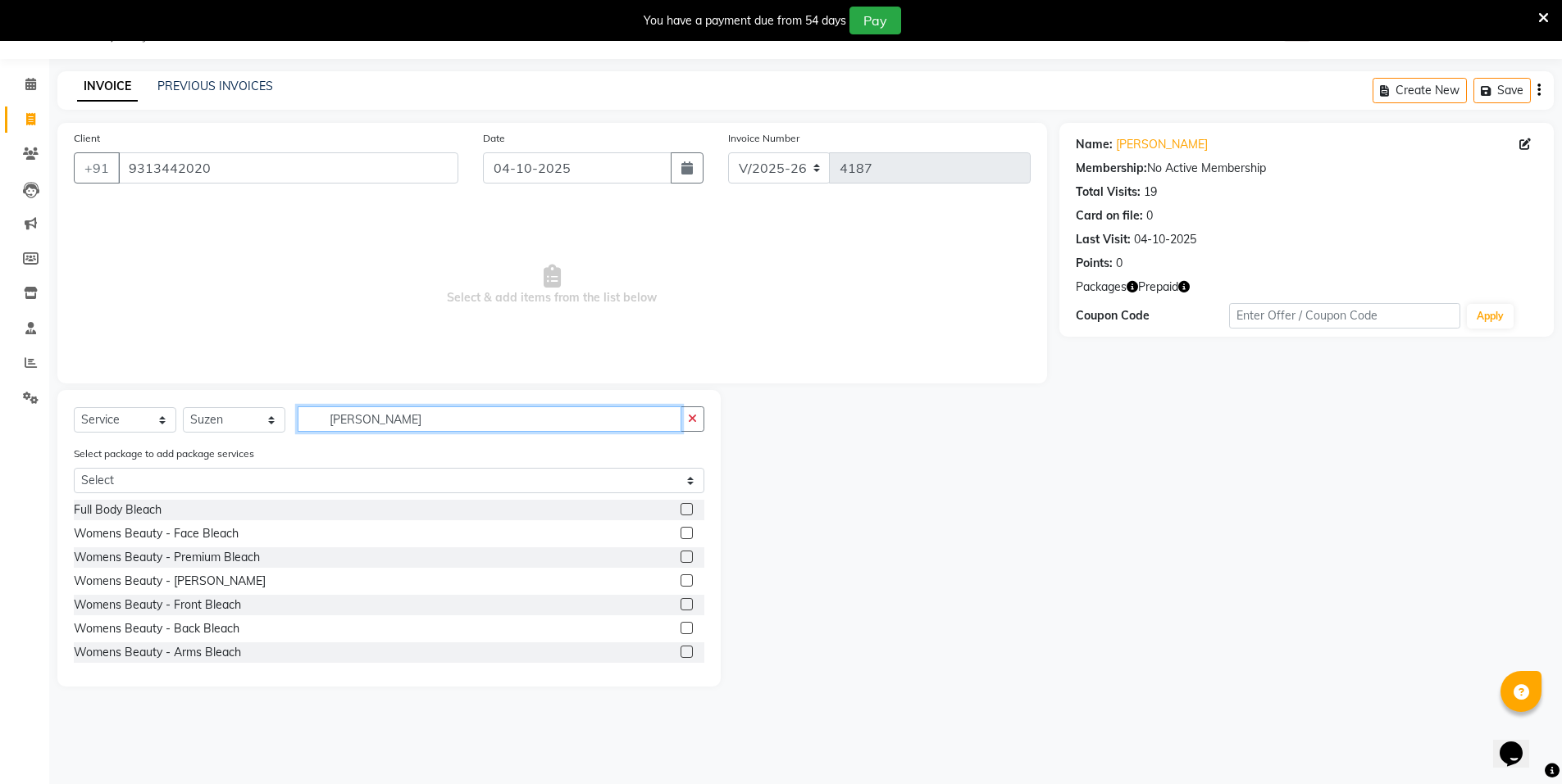
type input "blea"
click at [680, 554] on label at bounding box center [686, 557] width 12 height 12
click at [680, 554] on input "checkbox" at bounding box center [685, 558] width 10 height 10
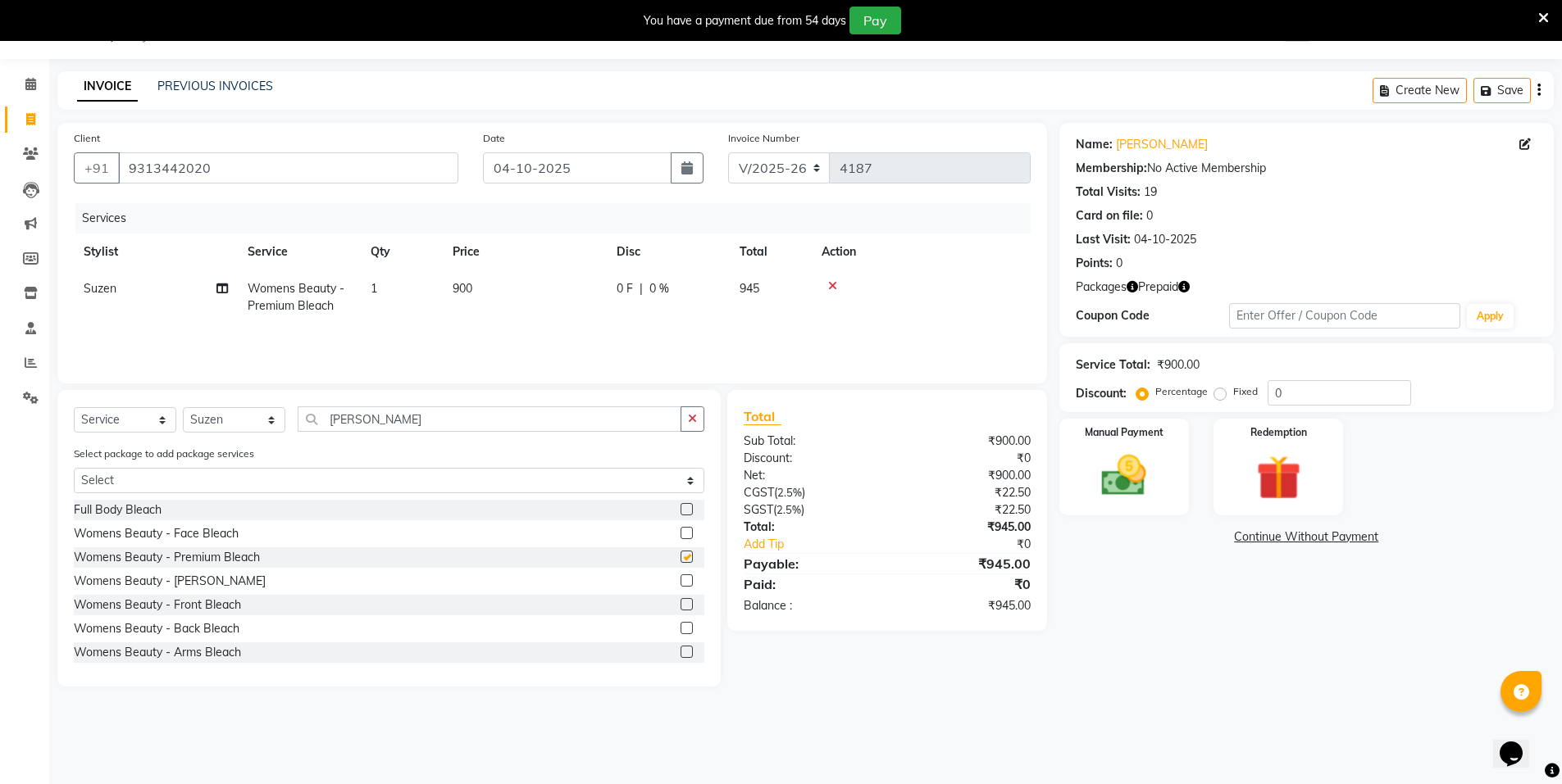
checkbox input "false"
click at [378, 423] on input "blea" at bounding box center [489, 419] width 384 height 25
type input "b"
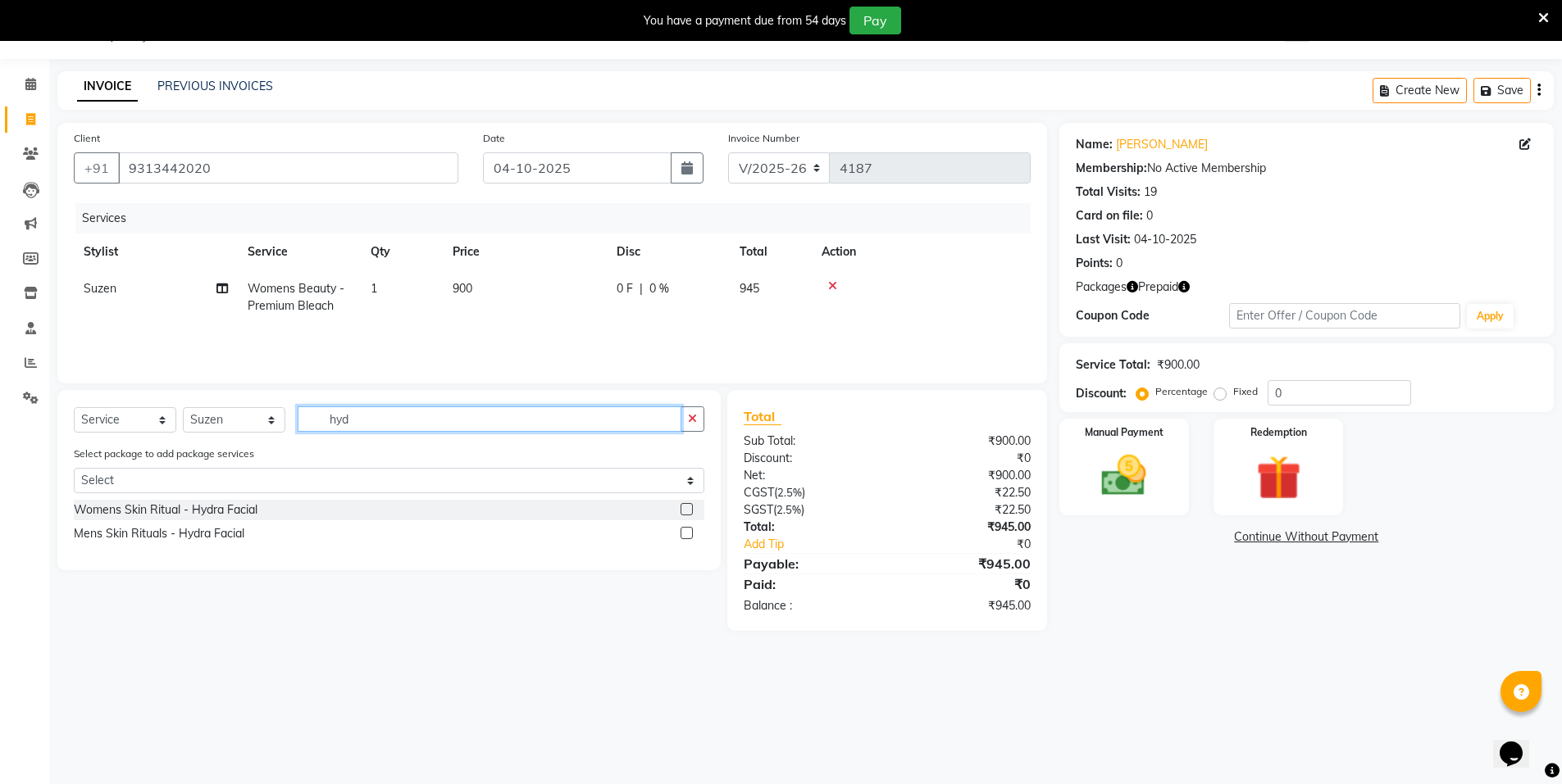
type input "hyd"
click at [688, 509] on label at bounding box center [686, 509] width 12 height 12
click at [688, 509] on input "checkbox" at bounding box center [685, 509] width 10 height 10
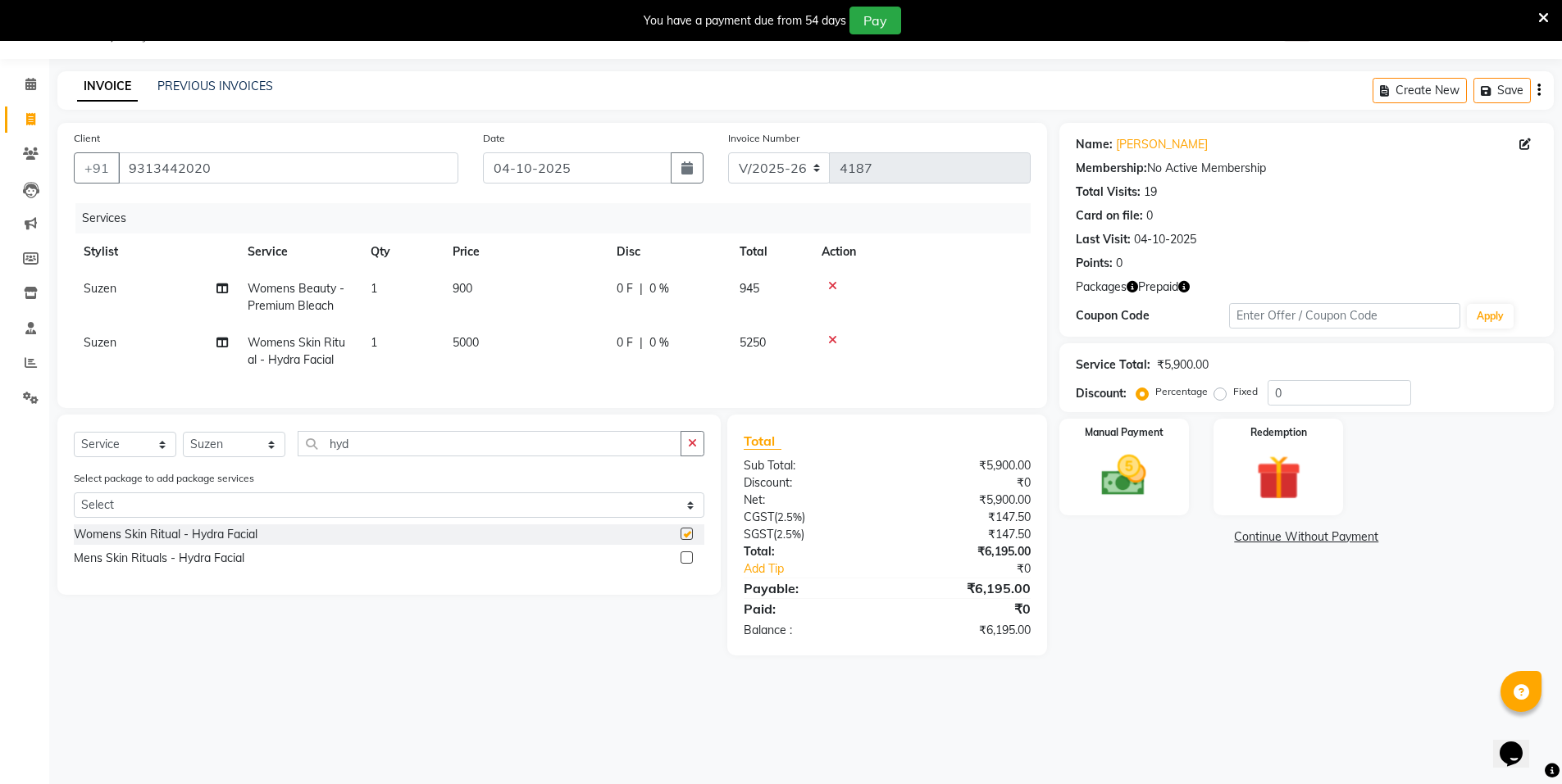
checkbox input "false"
click at [1254, 470] on img at bounding box center [1279, 478] width 76 height 58
click at [1276, 534] on span "Package 1" at bounding box center [1267, 540] width 57 height 19
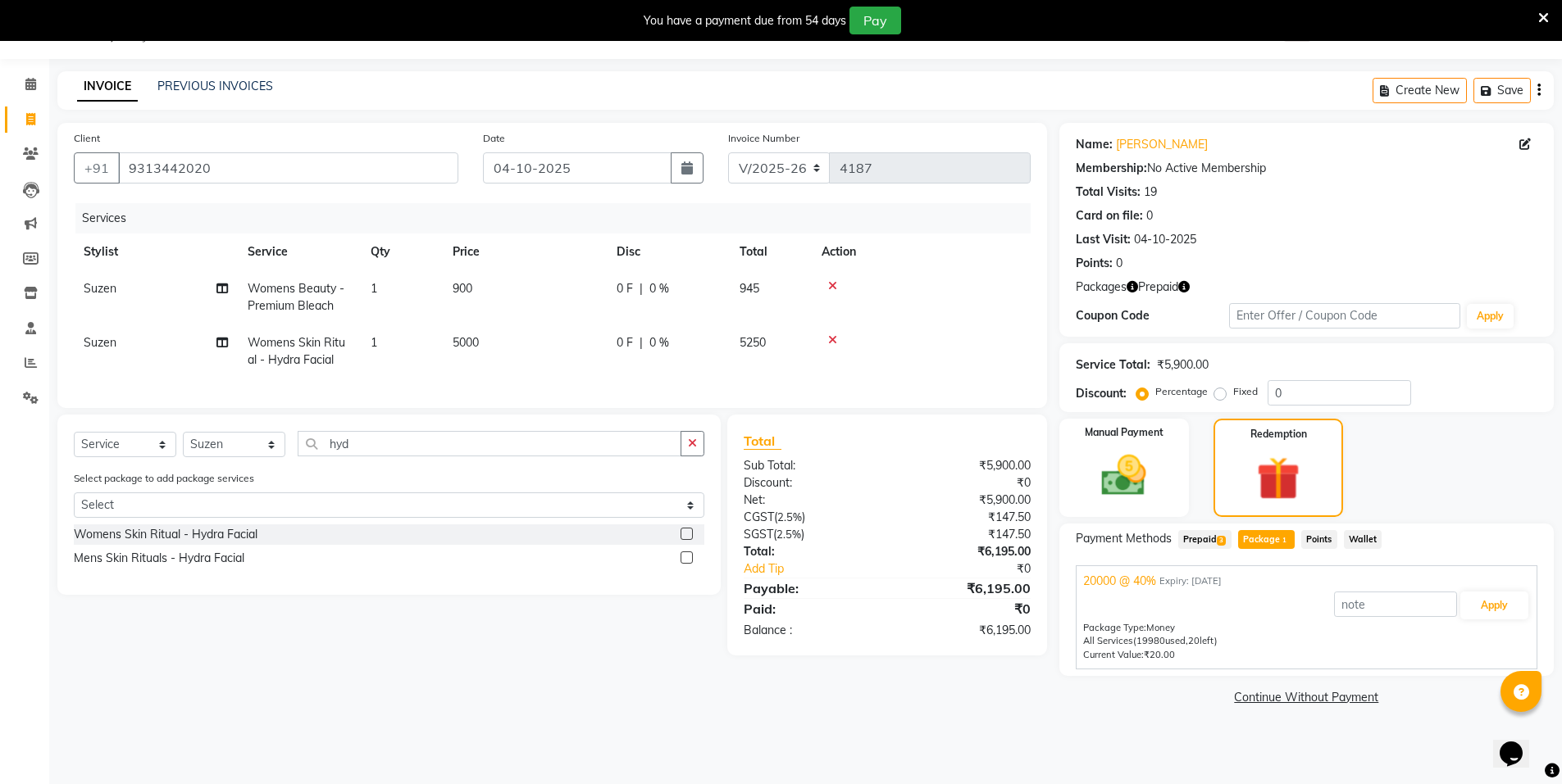
click at [1186, 536] on span "Prepaid 3" at bounding box center [1204, 540] width 53 height 19
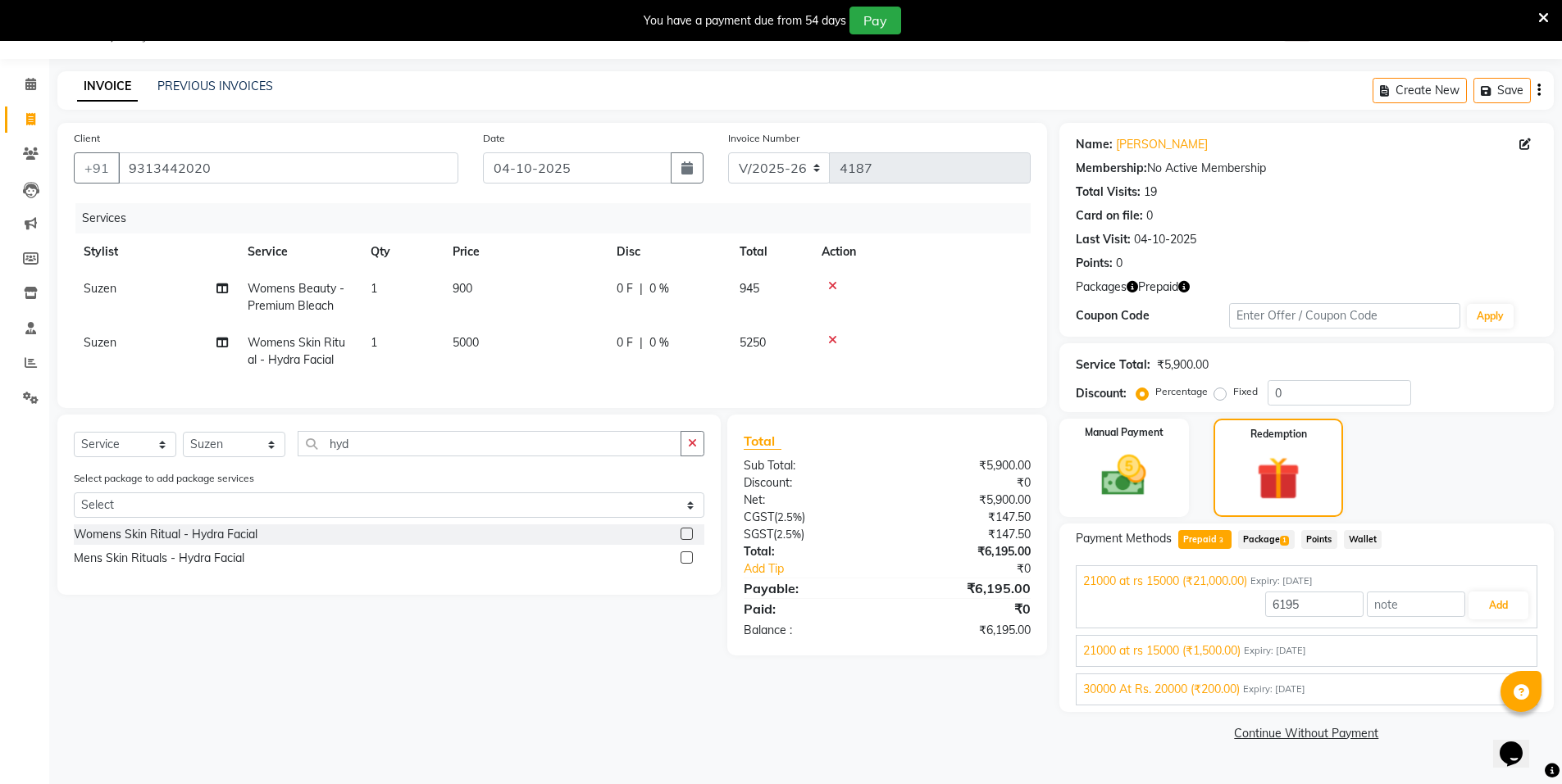
click at [1241, 653] on span "21000 at rs 15000 (₹1,500.00)" at bounding box center [1162, 651] width 158 height 17
click at [1478, 638] on button "Add" at bounding box center [1498, 644] width 59 height 28
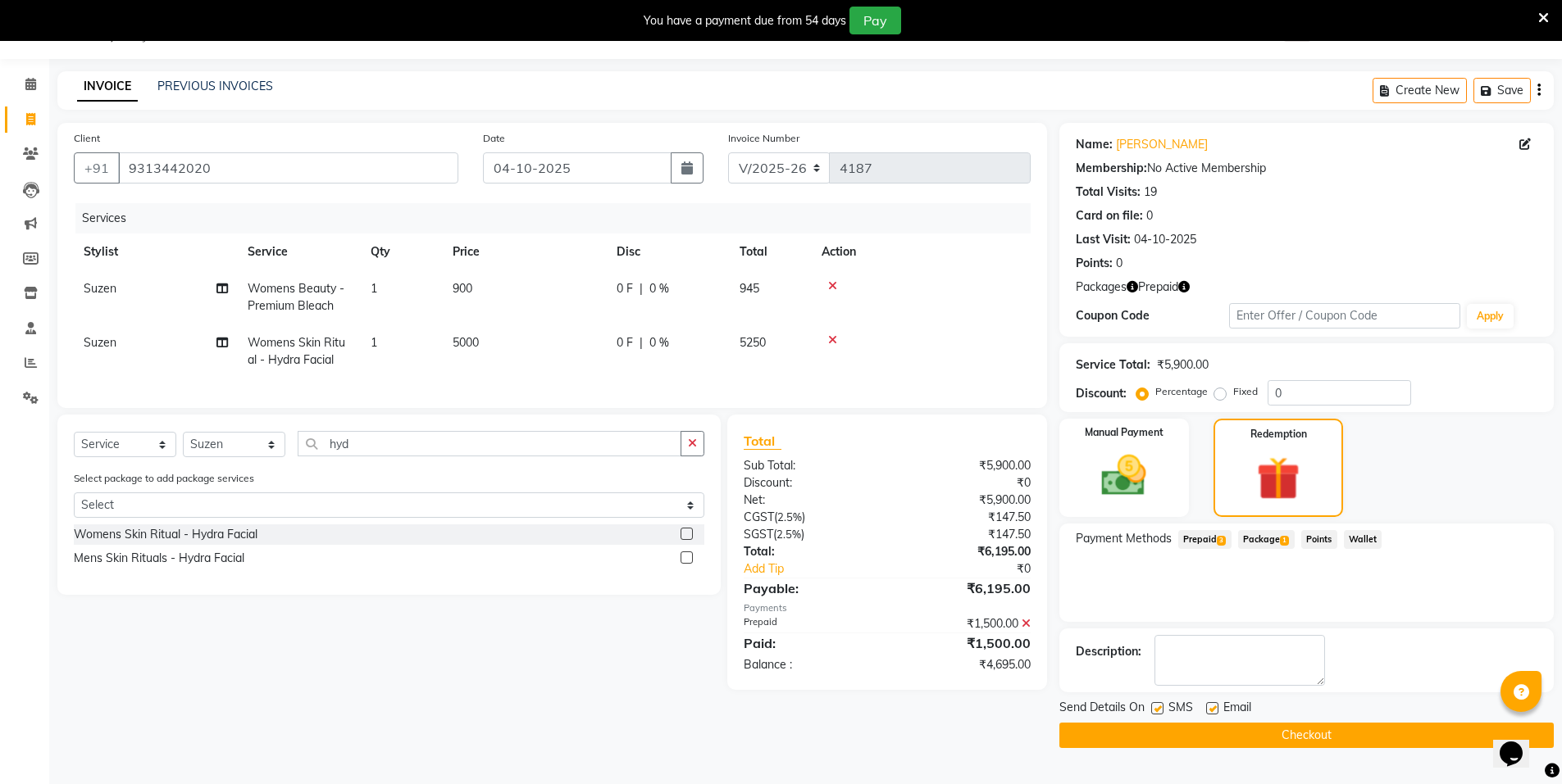
click at [1335, 737] on button "Checkout" at bounding box center [1307, 735] width 495 height 25
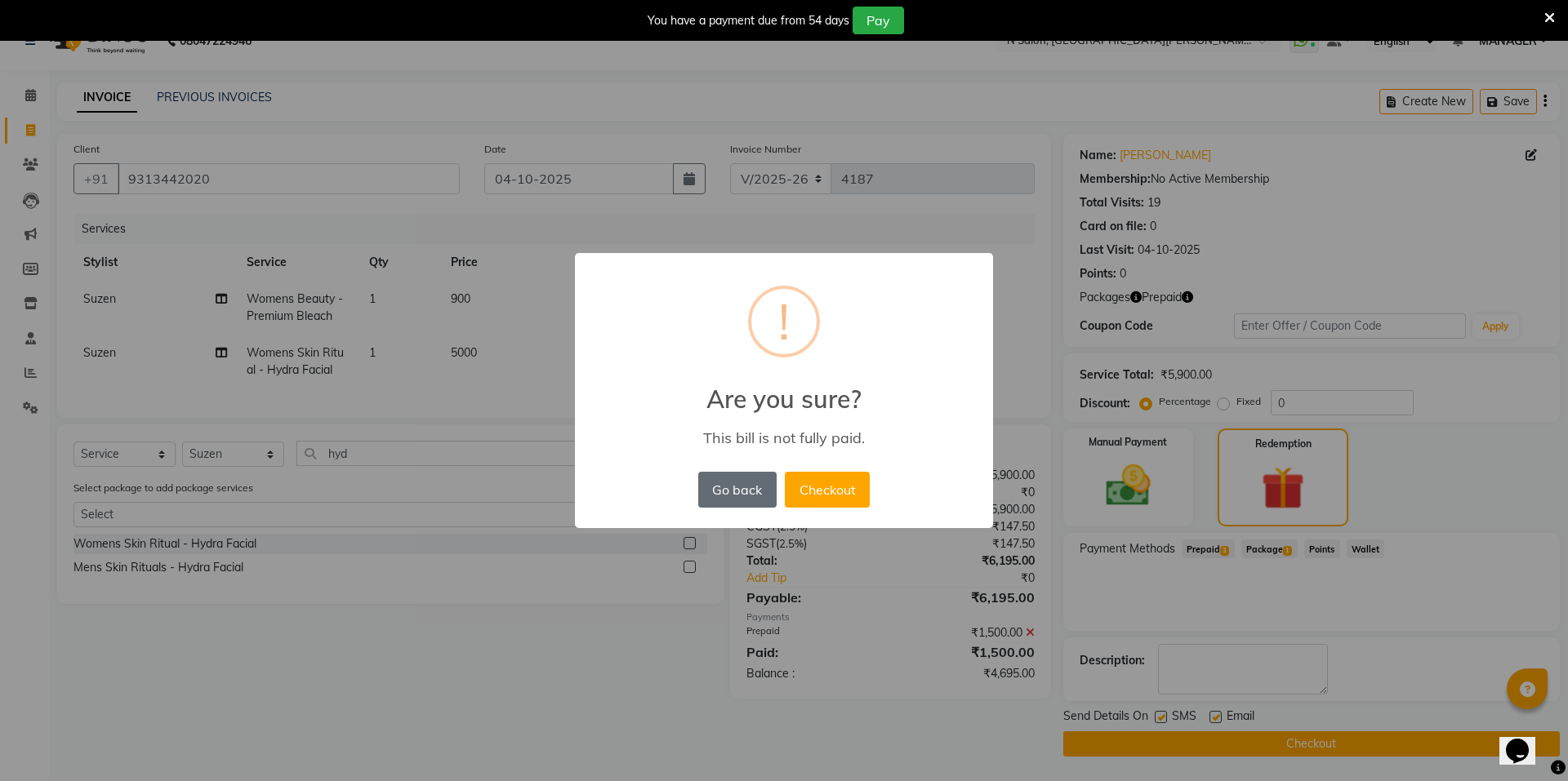
click at [727, 493] on button "Go back" at bounding box center [737, 490] width 78 height 36
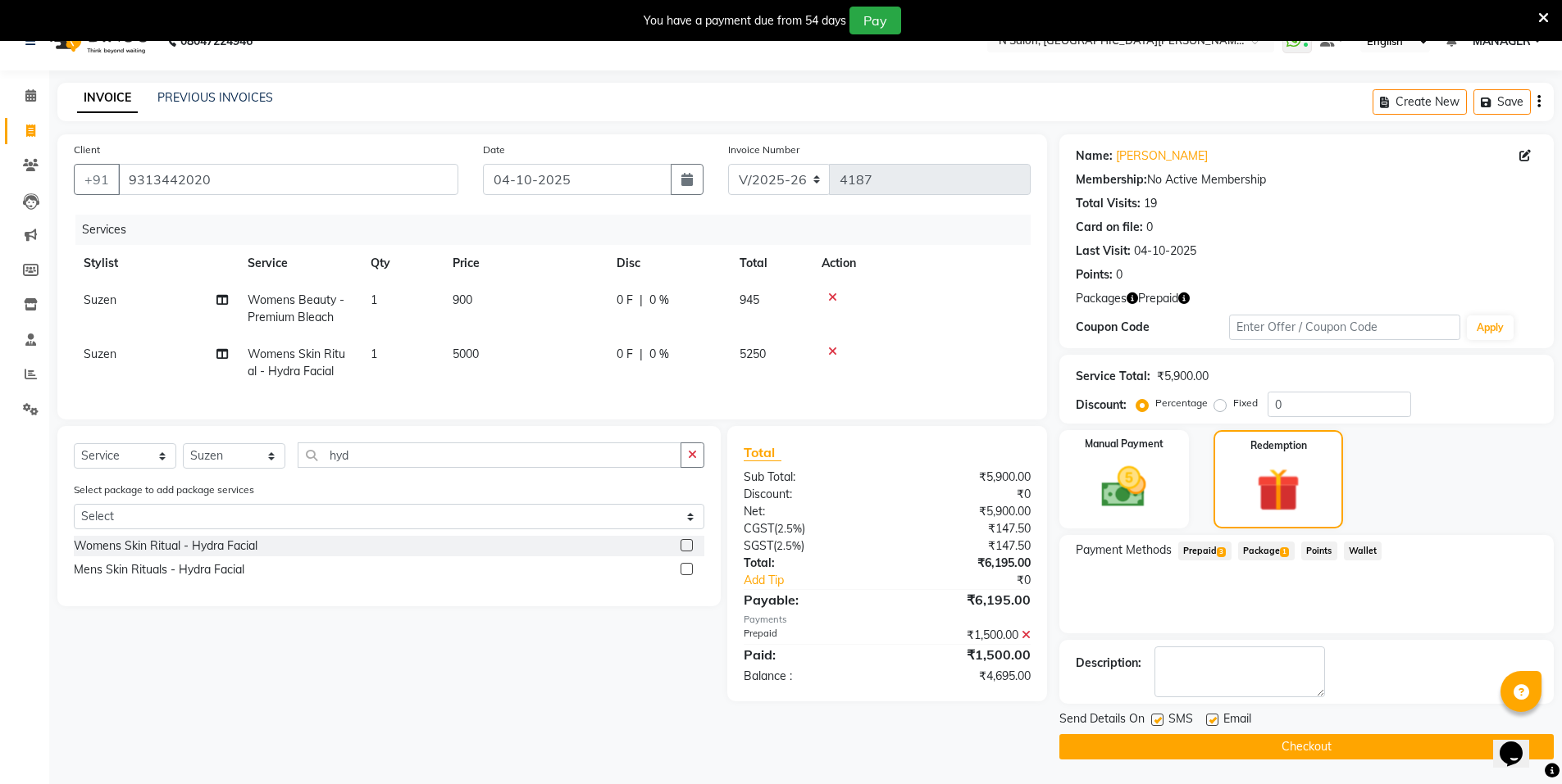
click at [1198, 550] on span "Prepaid 3" at bounding box center [1204, 551] width 53 height 19
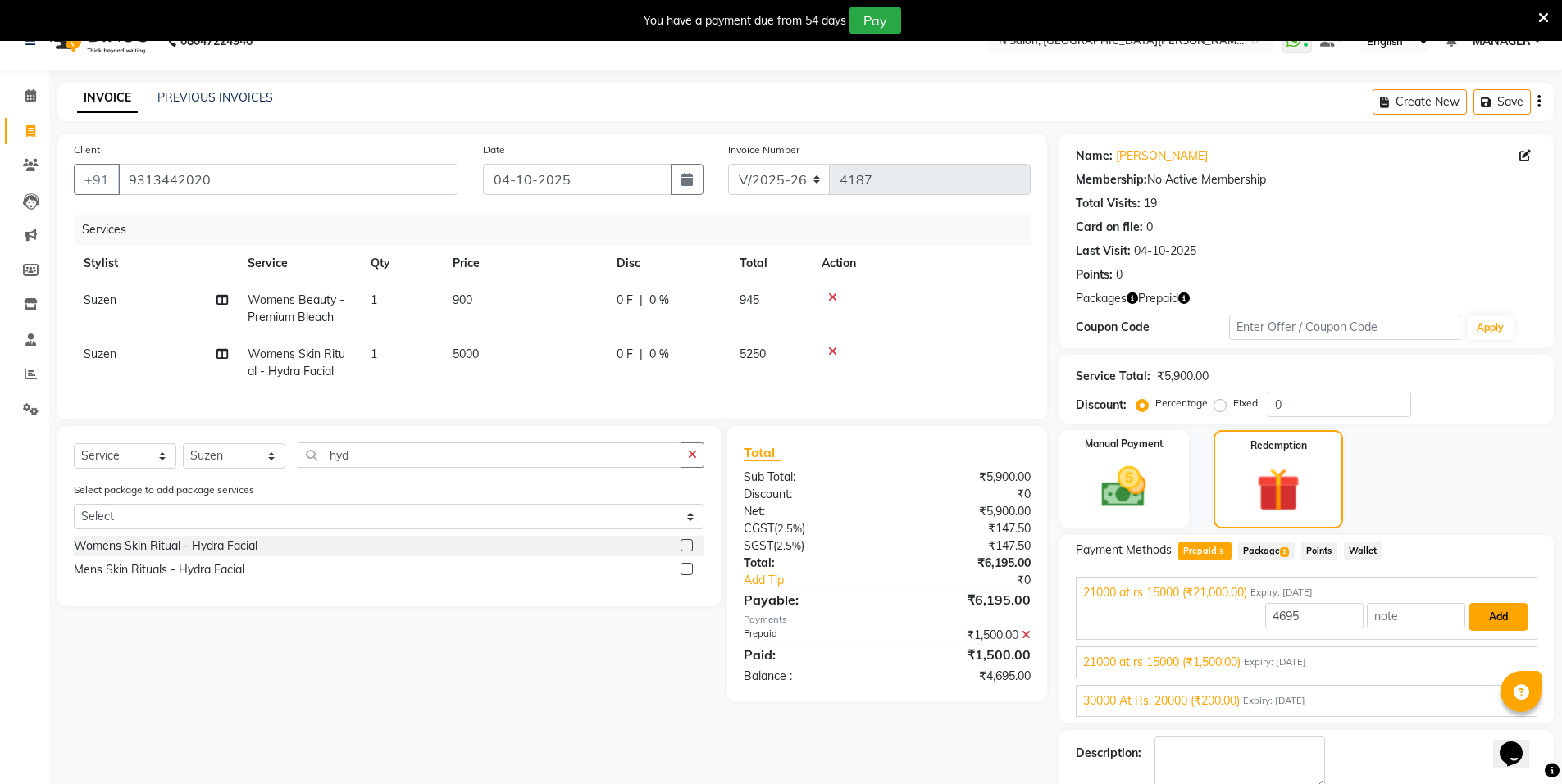
click at [1494, 615] on button "Add" at bounding box center [1498, 617] width 59 height 28
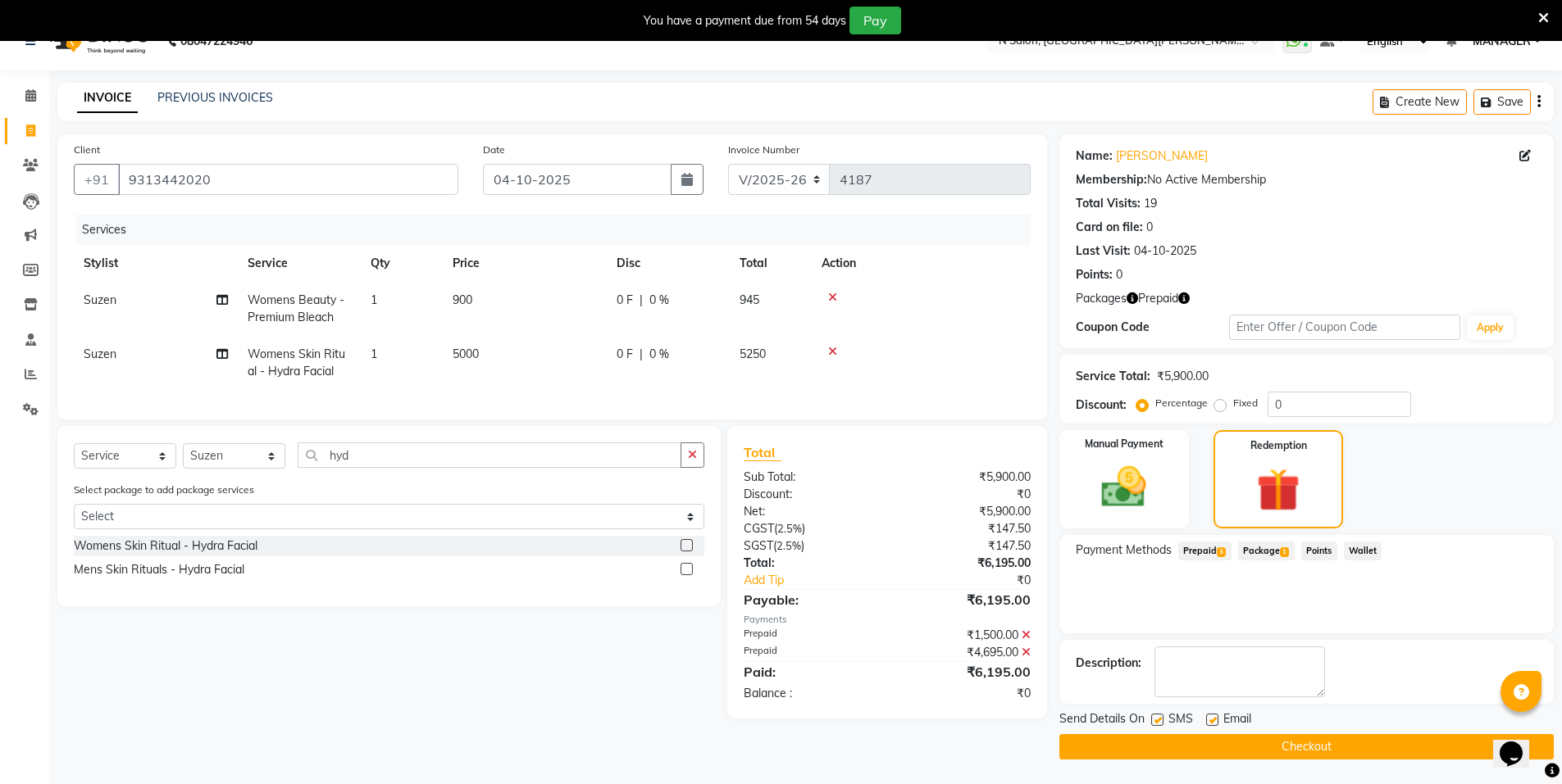
click at [1352, 746] on button "Checkout" at bounding box center [1307, 746] width 495 height 25
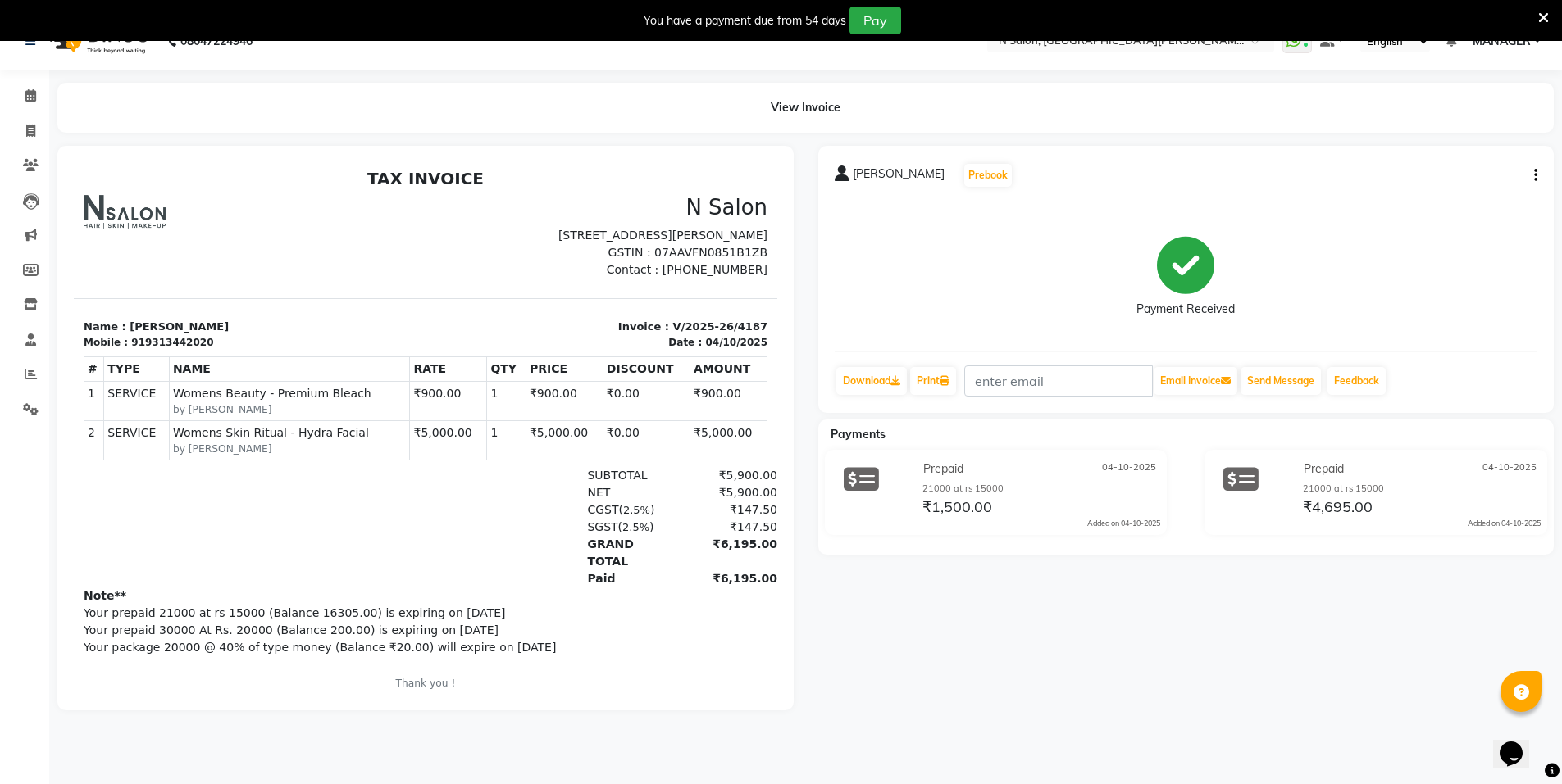
click at [1535, 176] on icon "button" at bounding box center [1536, 175] width 3 height 1
click at [1447, 199] on div "Edit Invoice" at bounding box center [1453, 196] width 112 height 21
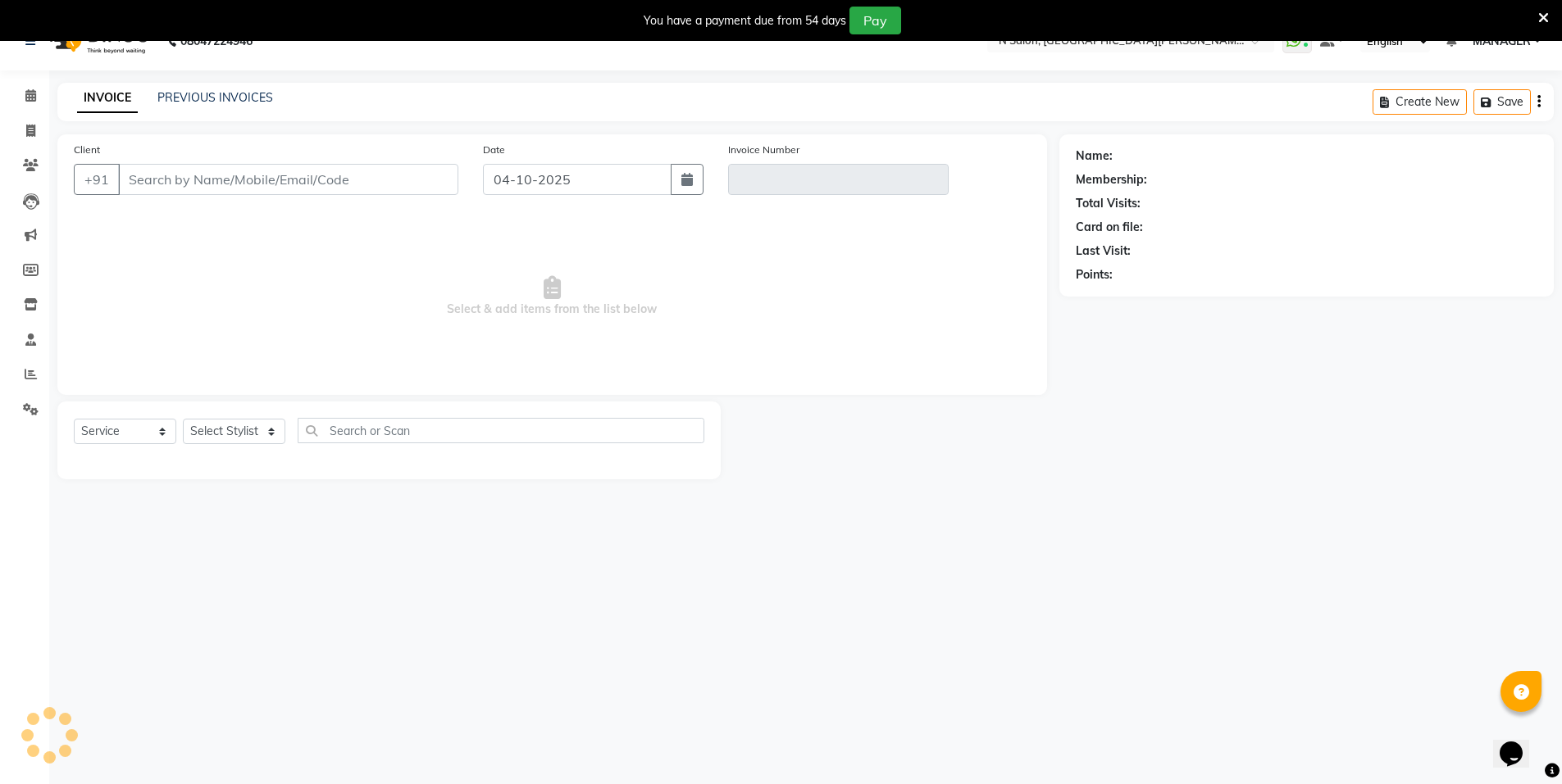
scroll to position [41, 0]
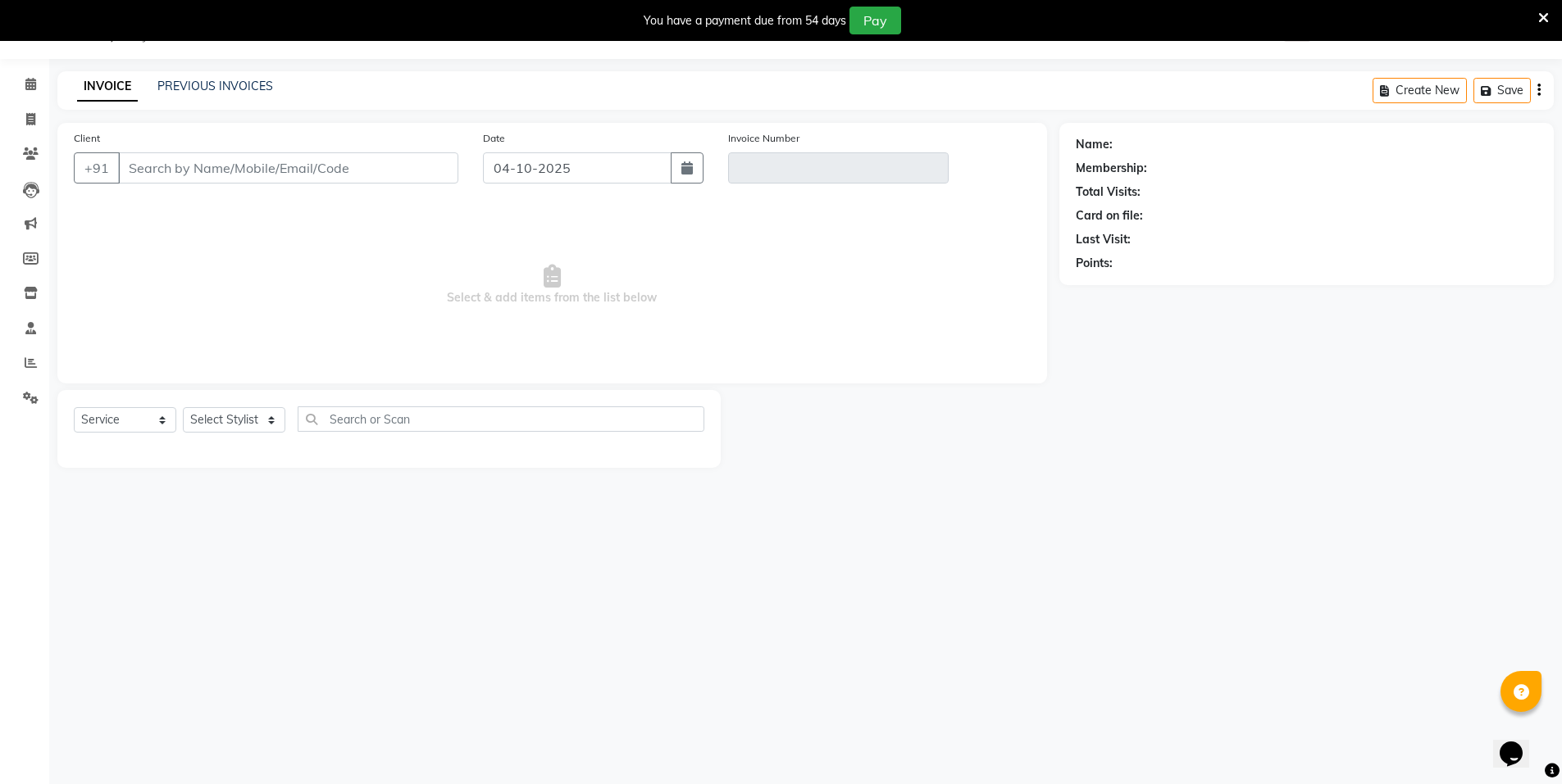
select select "P"
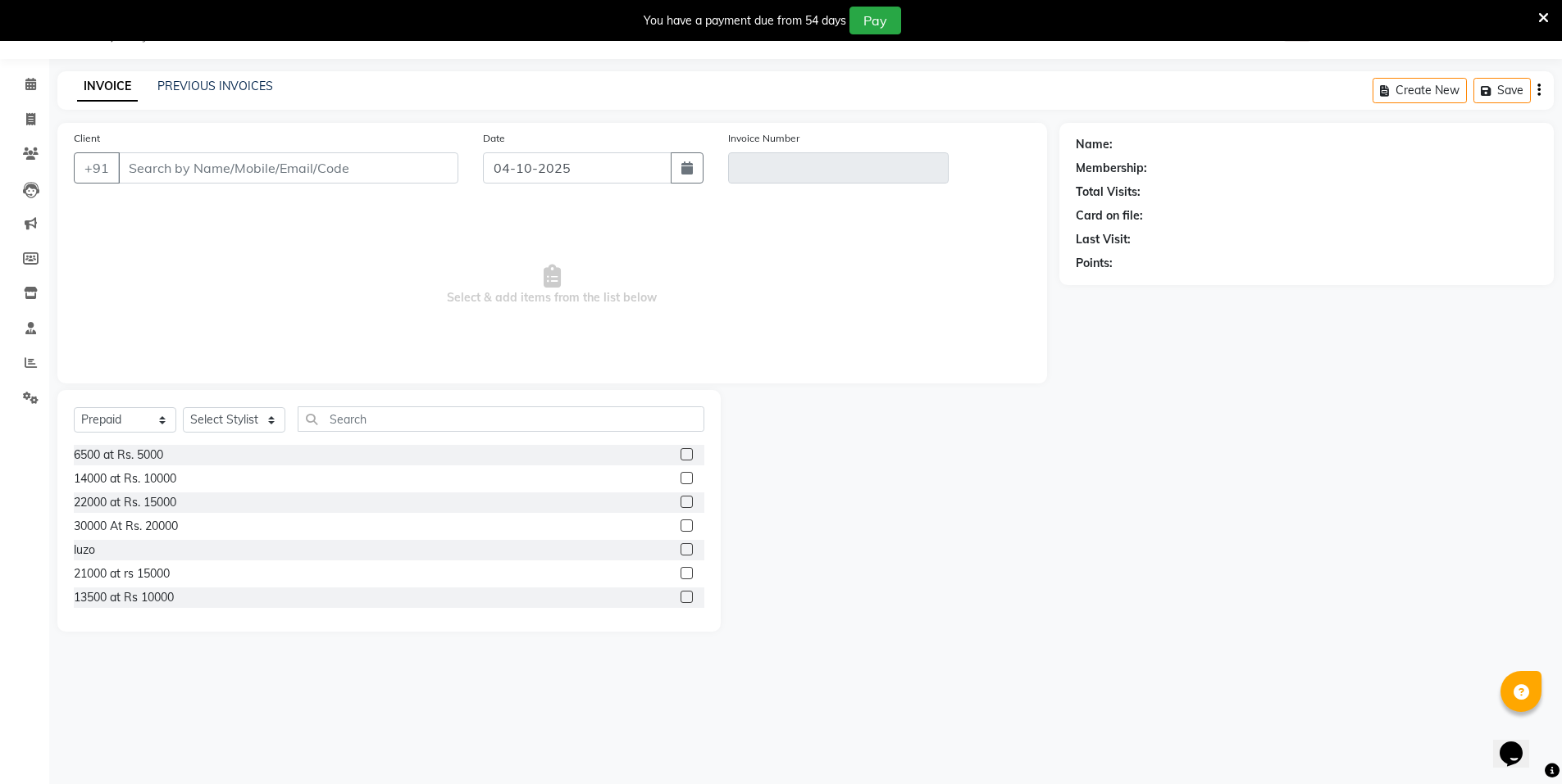
type input "9313442020"
type input "V/2025-26/4187"
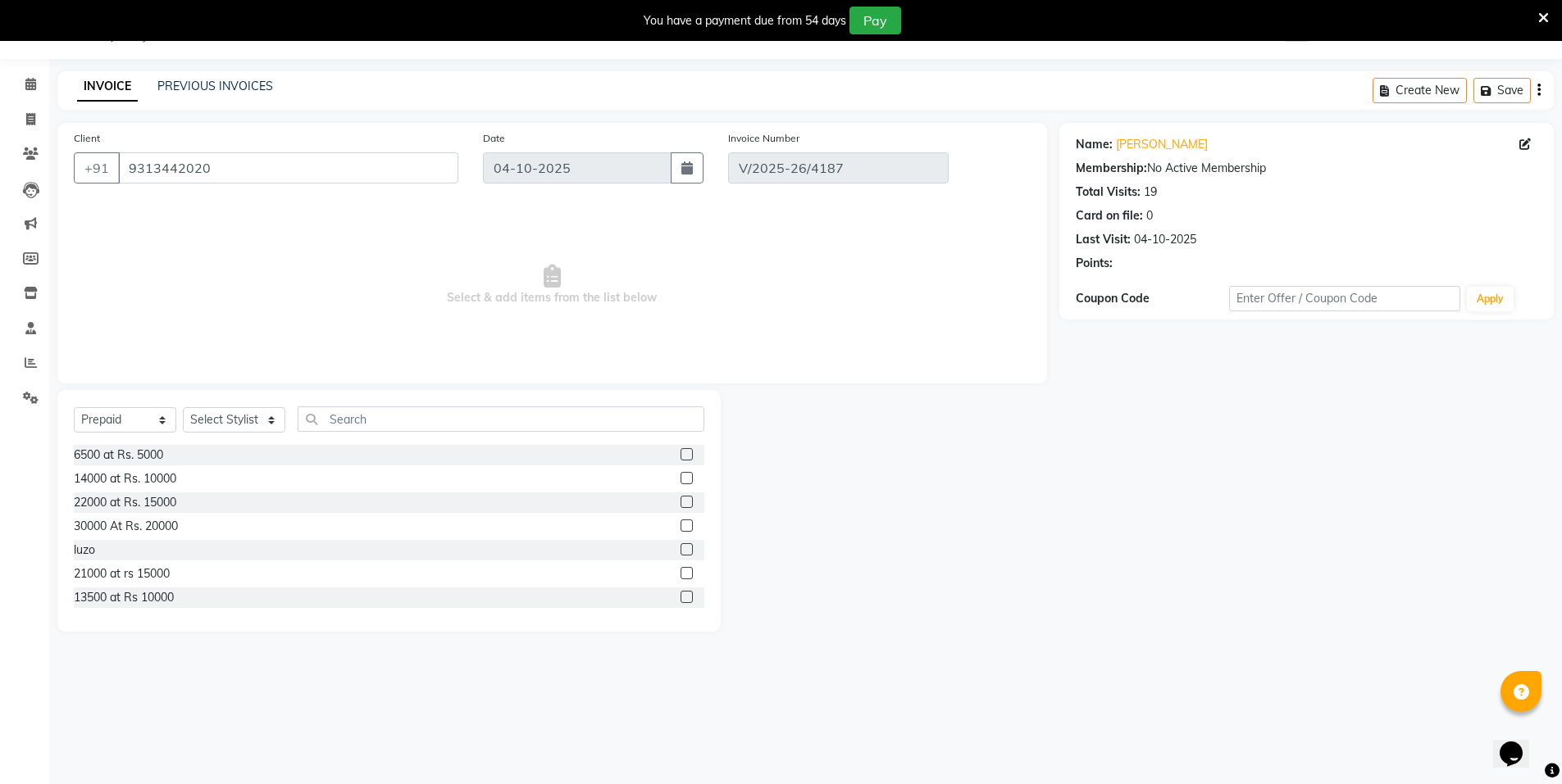
select select "select"
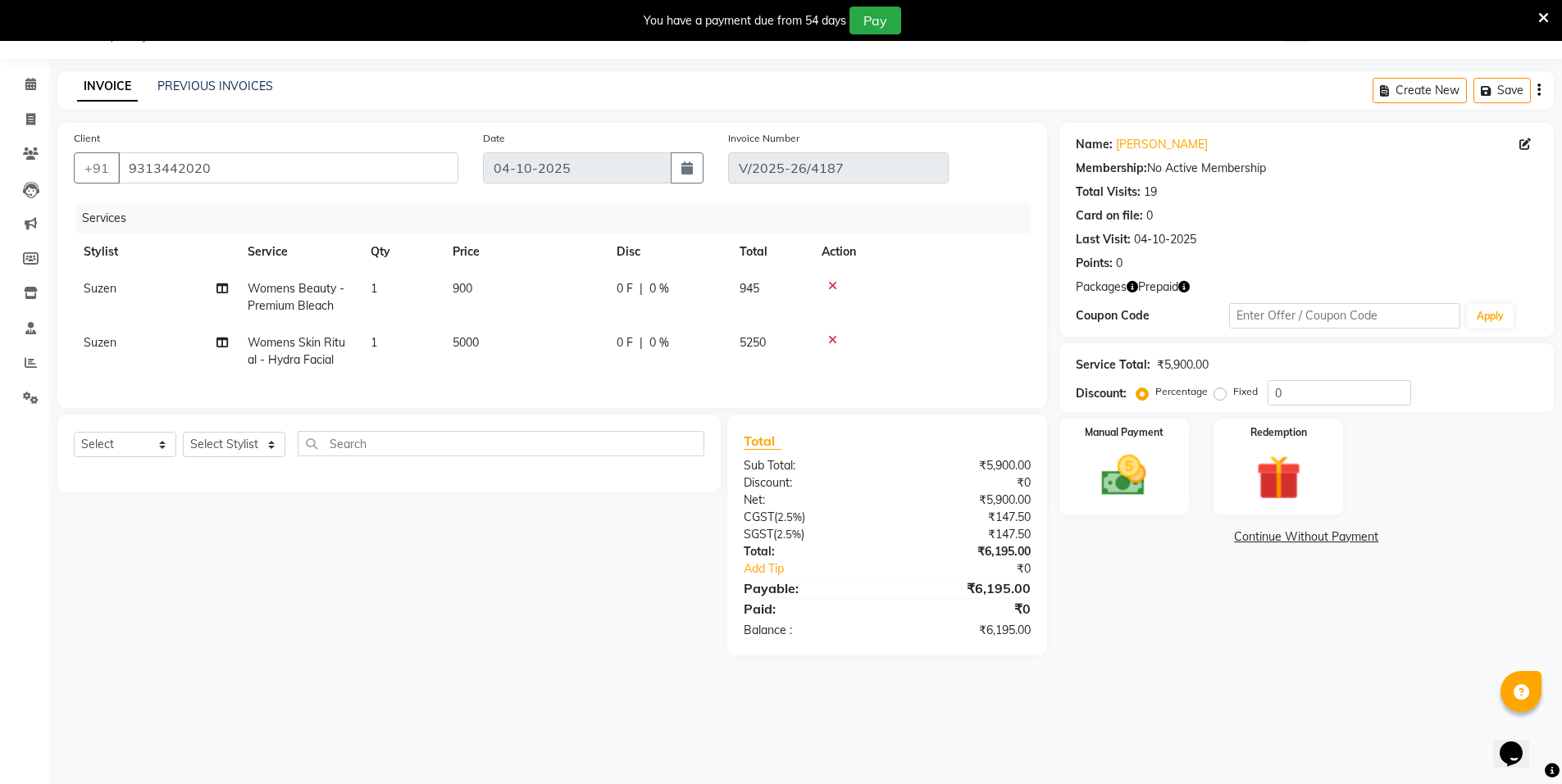
click at [491, 332] on td "5000" at bounding box center [525, 351] width 164 height 54
select select "15673"
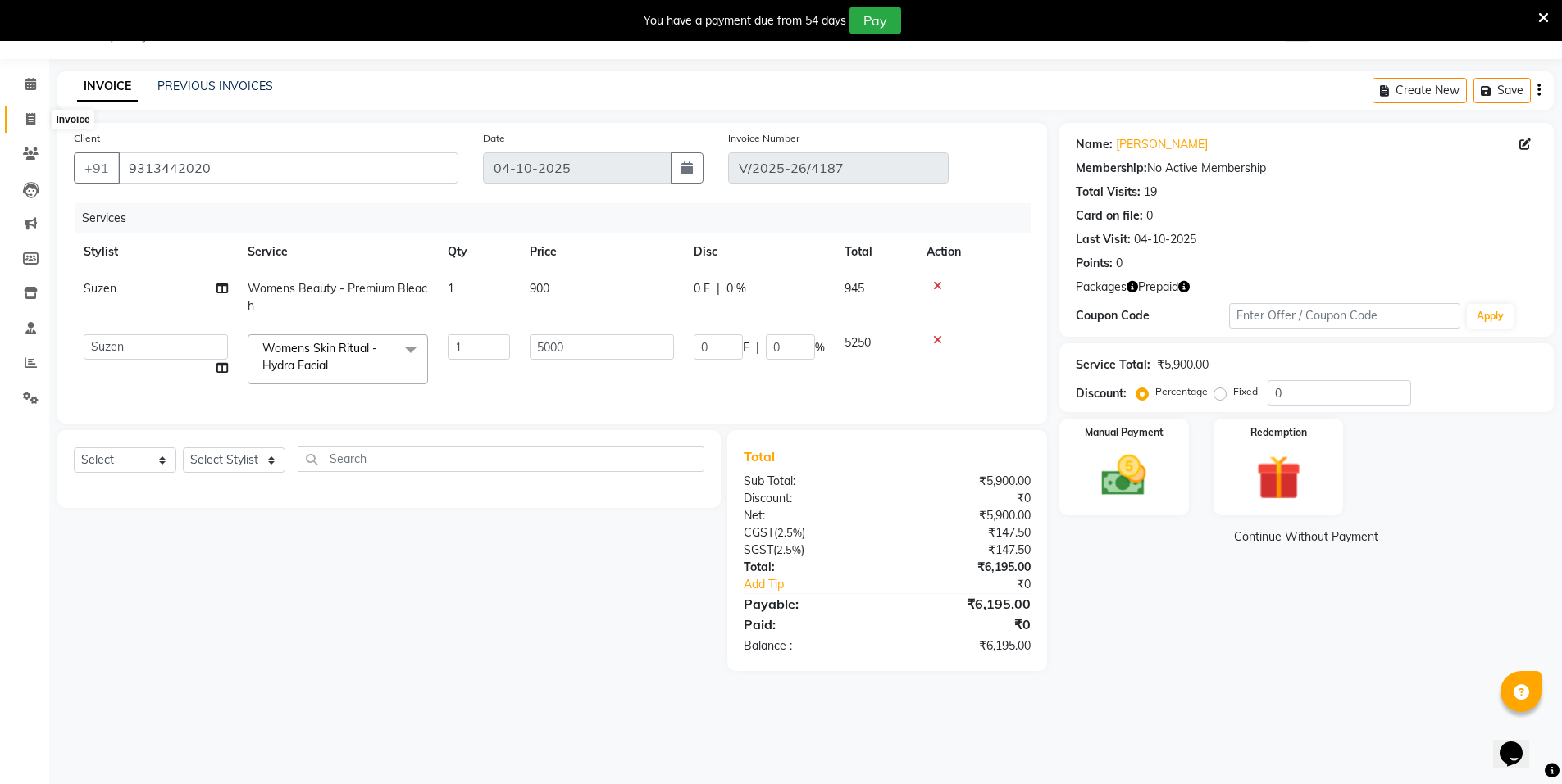
click at [28, 123] on icon at bounding box center [31, 119] width 9 height 12
select select "3472"
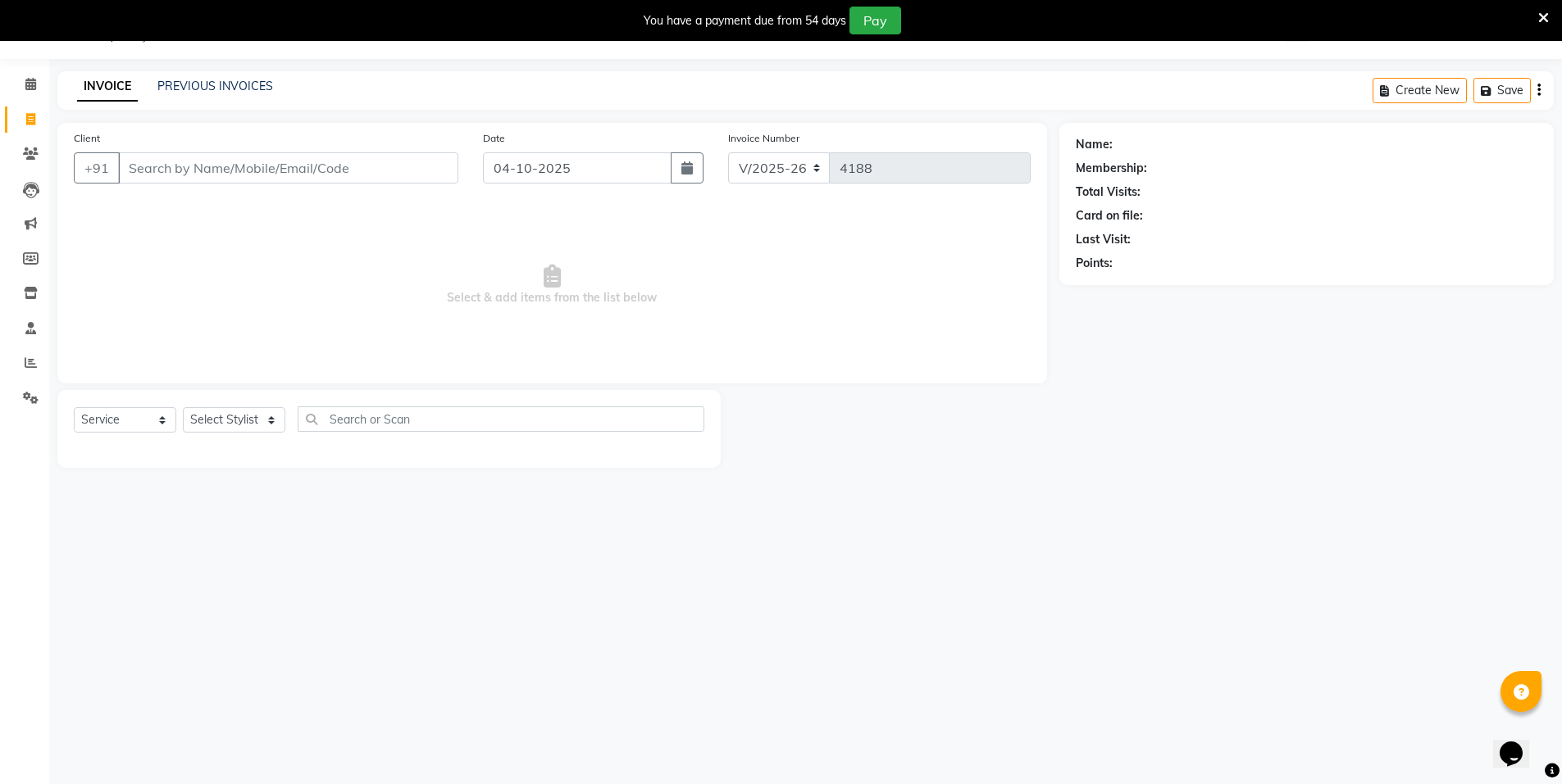
select select "P"
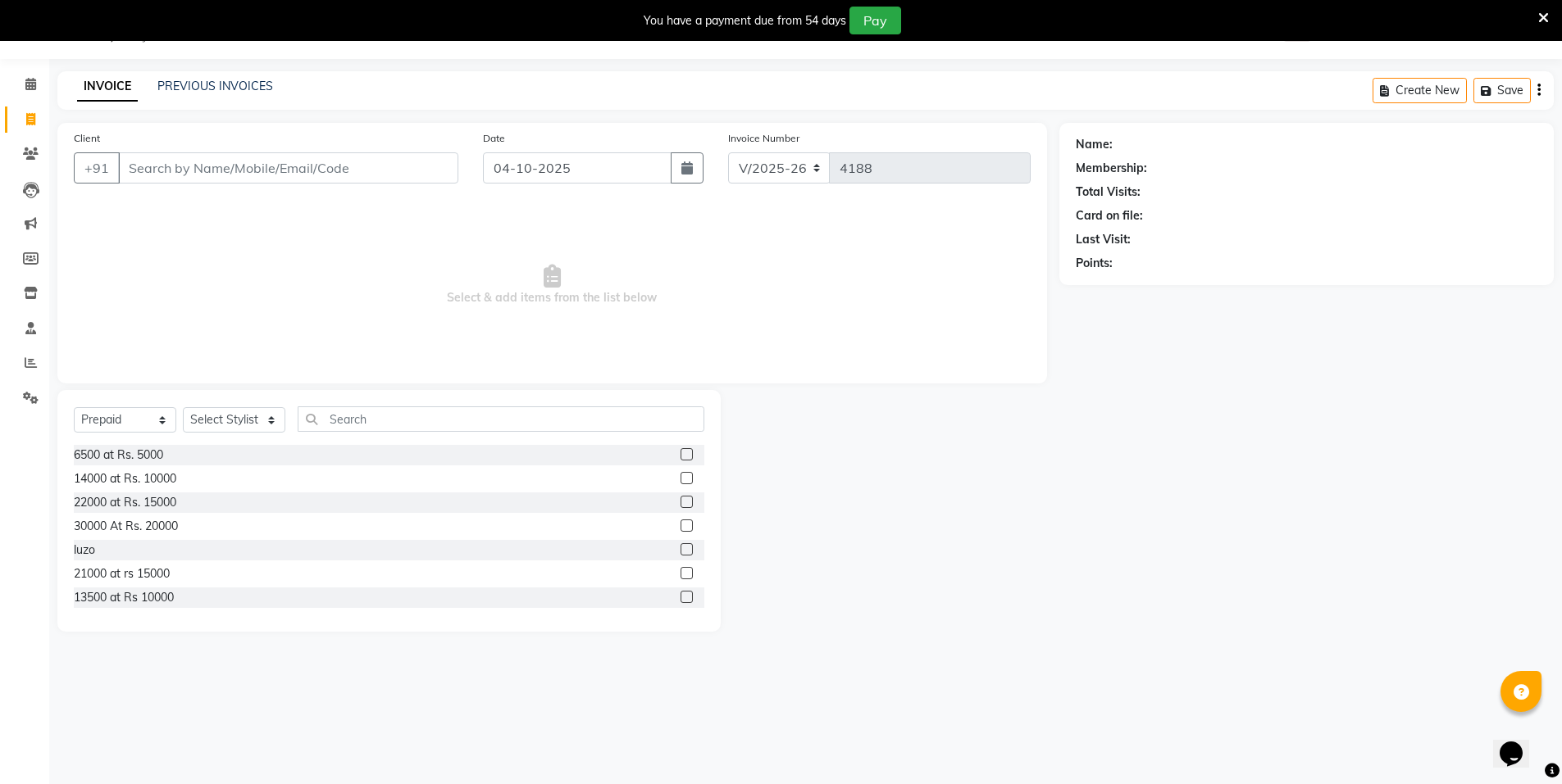
click at [161, 174] on input "Client" at bounding box center [288, 168] width 341 height 31
type input "s"
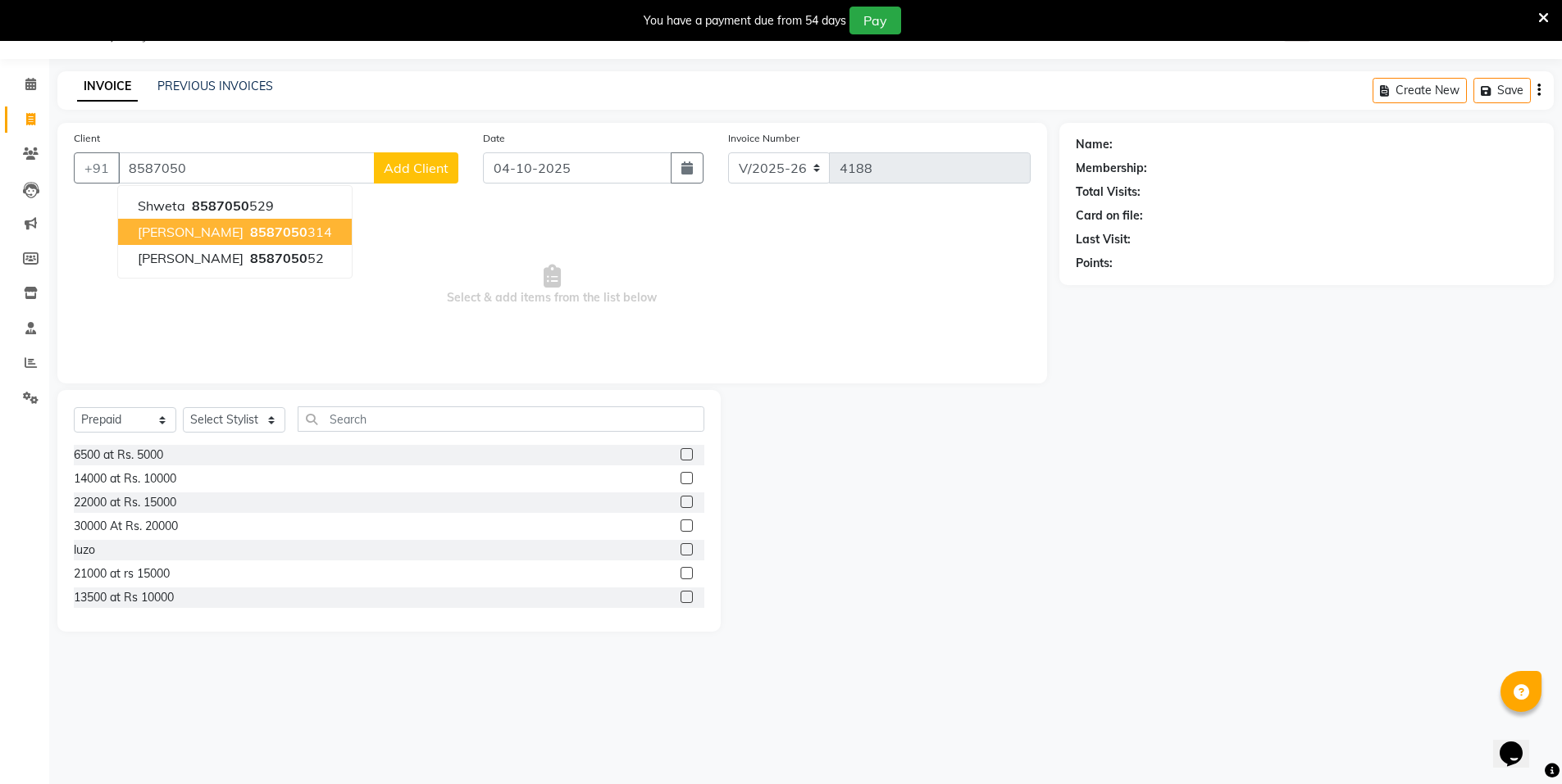
click at [276, 237] on span "8587050" at bounding box center [278, 231] width 58 height 16
type input "8587050314"
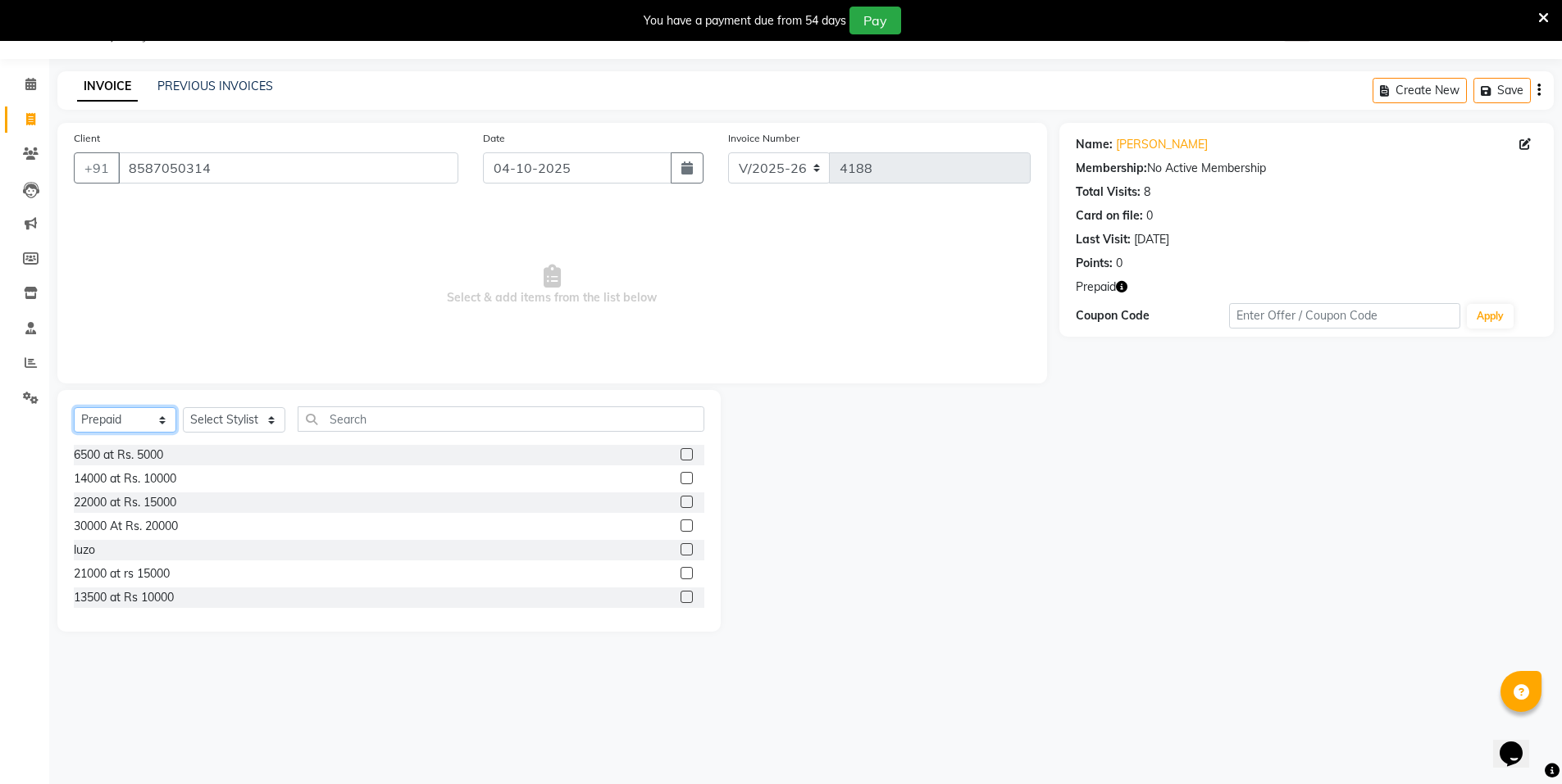
click at [134, 415] on select "Select Service Product Membership Package Voucher Prepaid Gift Card" at bounding box center [125, 420] width 103 height 25
select select "service"
click at [74, 408] on select "Select Service Product Membership Package Voucher Prepaid Gift Card" at bounding box center [125, 420] width 103 height 25
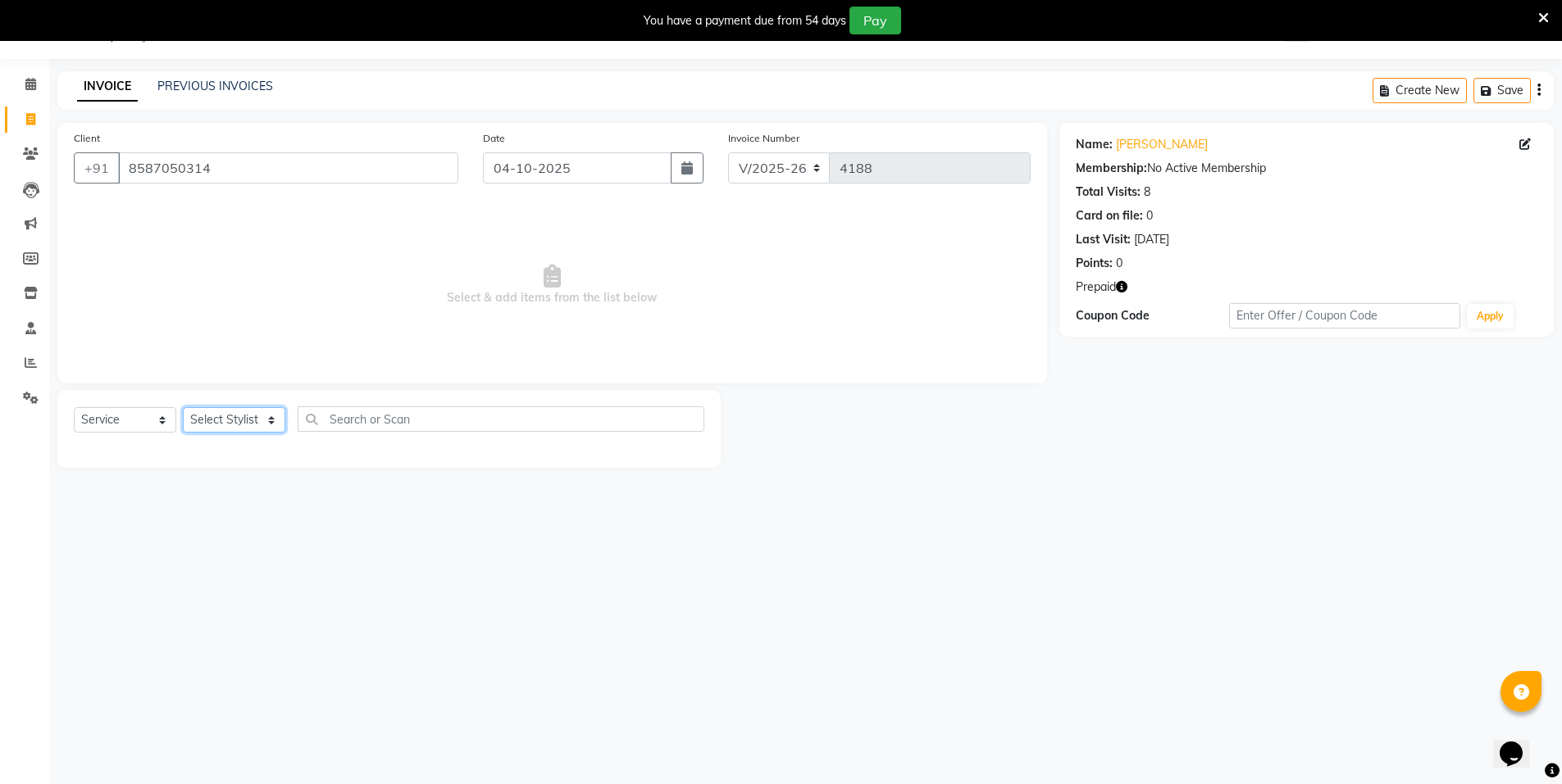
click at [223, 422] on select "Select Stylist Anju Faiz Faizal MANAGER MD..... Pankaj Pradeep Sahil NAWAB same…" at bounding box center [234, 420] width 103 height 25
select select "15673"
click at [183, 408] on select "Select Stylist Anju Faiz Faizal MANAGER MD..... Pankaj Pradeep Sahil NAWAB same…" at bounding box center [234, 420] width 103 height 25
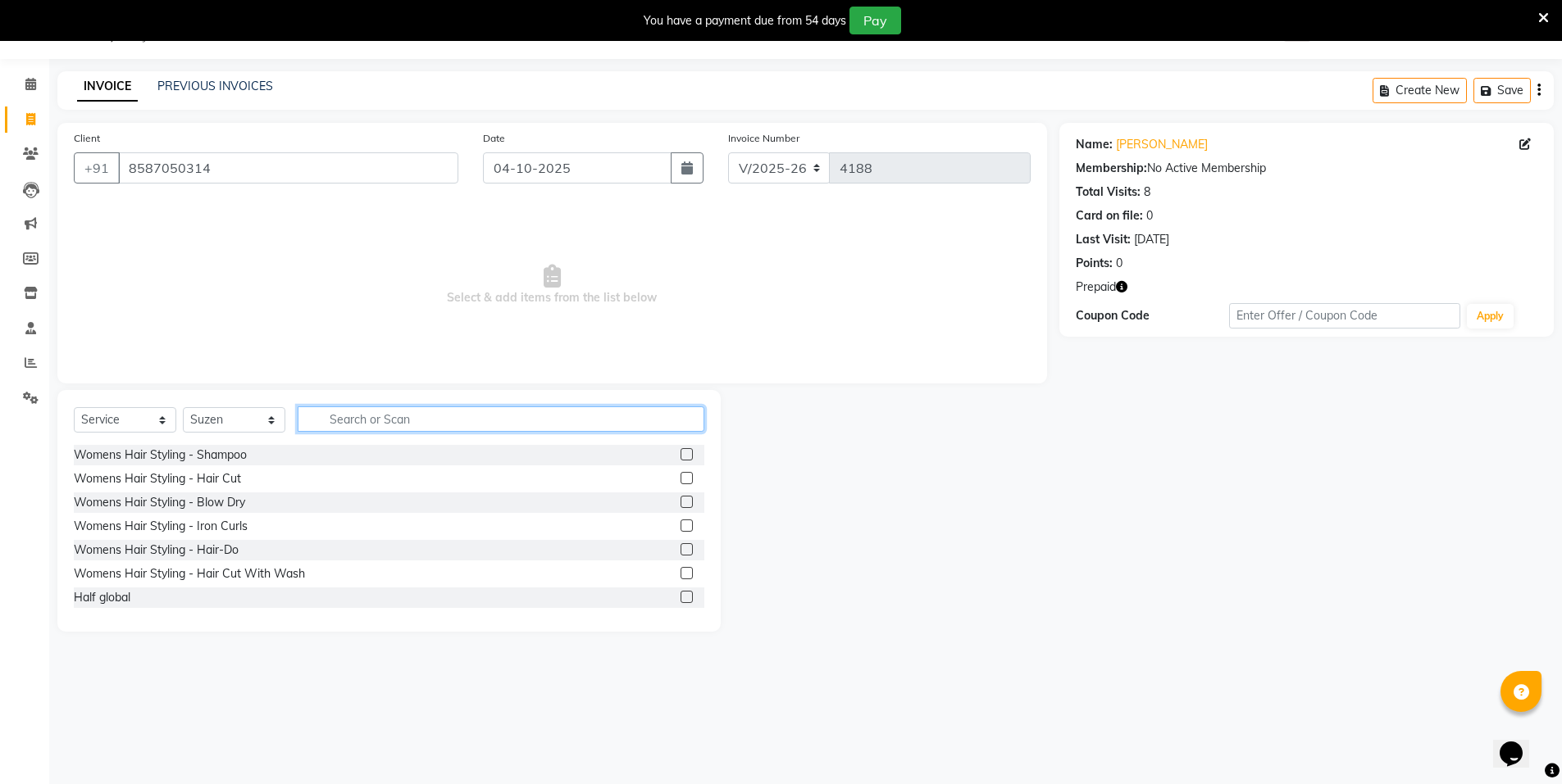
click at [375, 416] on input "text" at bounding box center [500, 419] width 407 height 25
type input "arms"
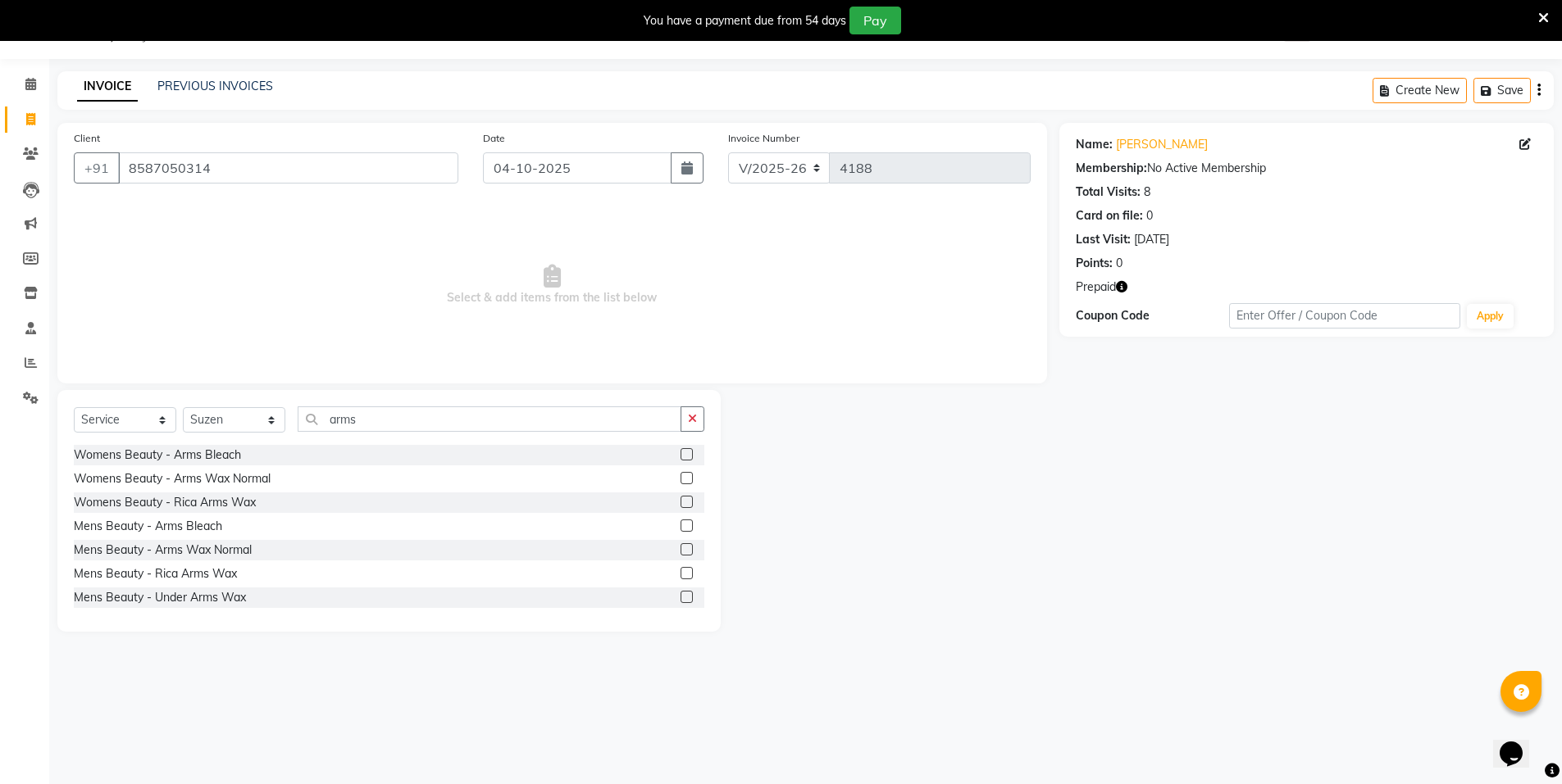
click at [680, 501] on label at bounding box center [686, 502] width 12 height 12
click at [680, 501] on input "checkbox" at bounding box center [685, 502] width 10 height 10
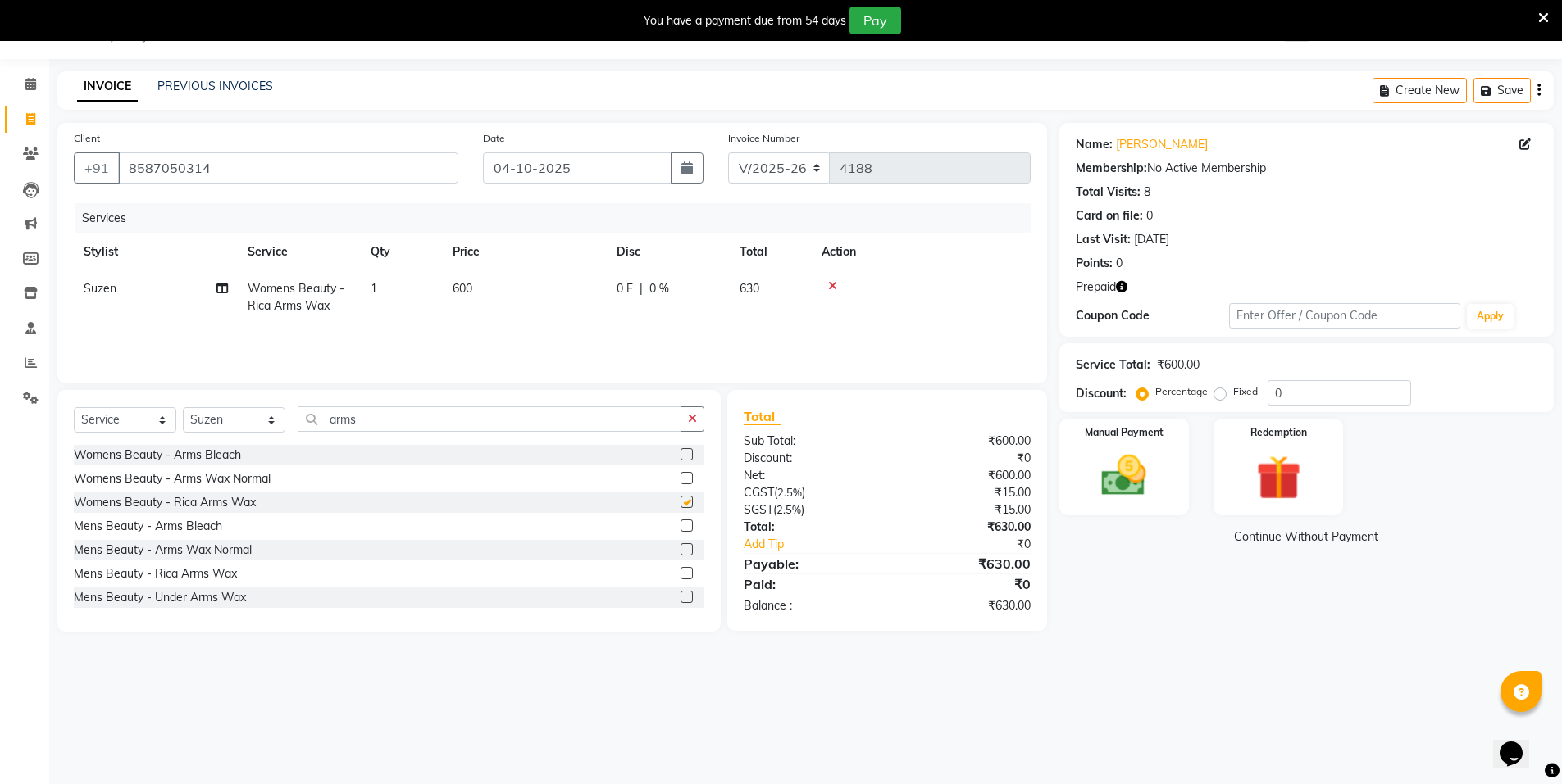
checkbox input "false"
click at [401, 426] on input "arms" at bounding box center [489, 419] width 384 height 25
type input "a"
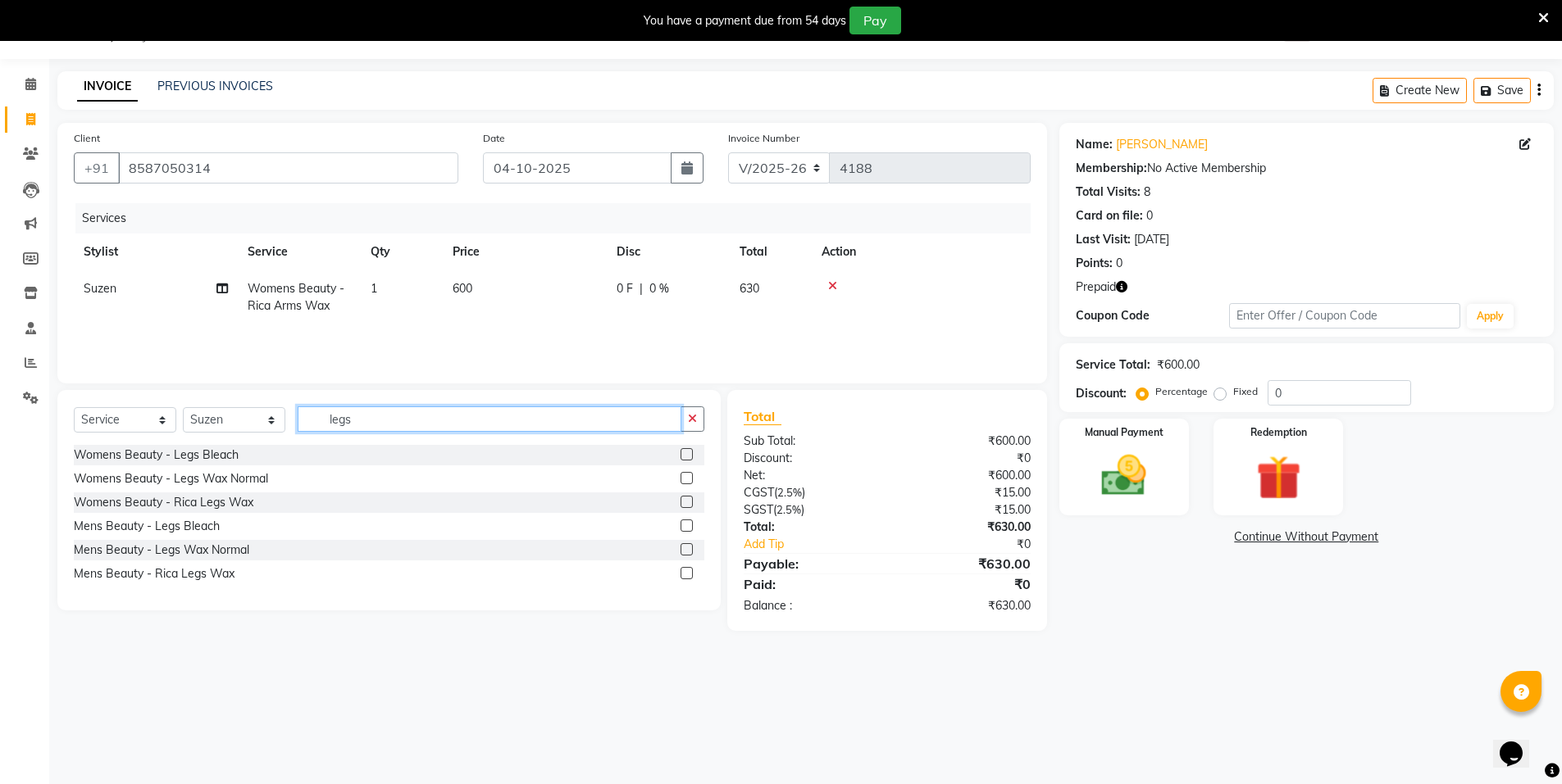
type input "legs"
click at [681, 503] on label at bounding box center [686, 502] width 12 height 12
click at [681, 503] on input "checkbox" at bounding box center [685, 502] width 10 height 10
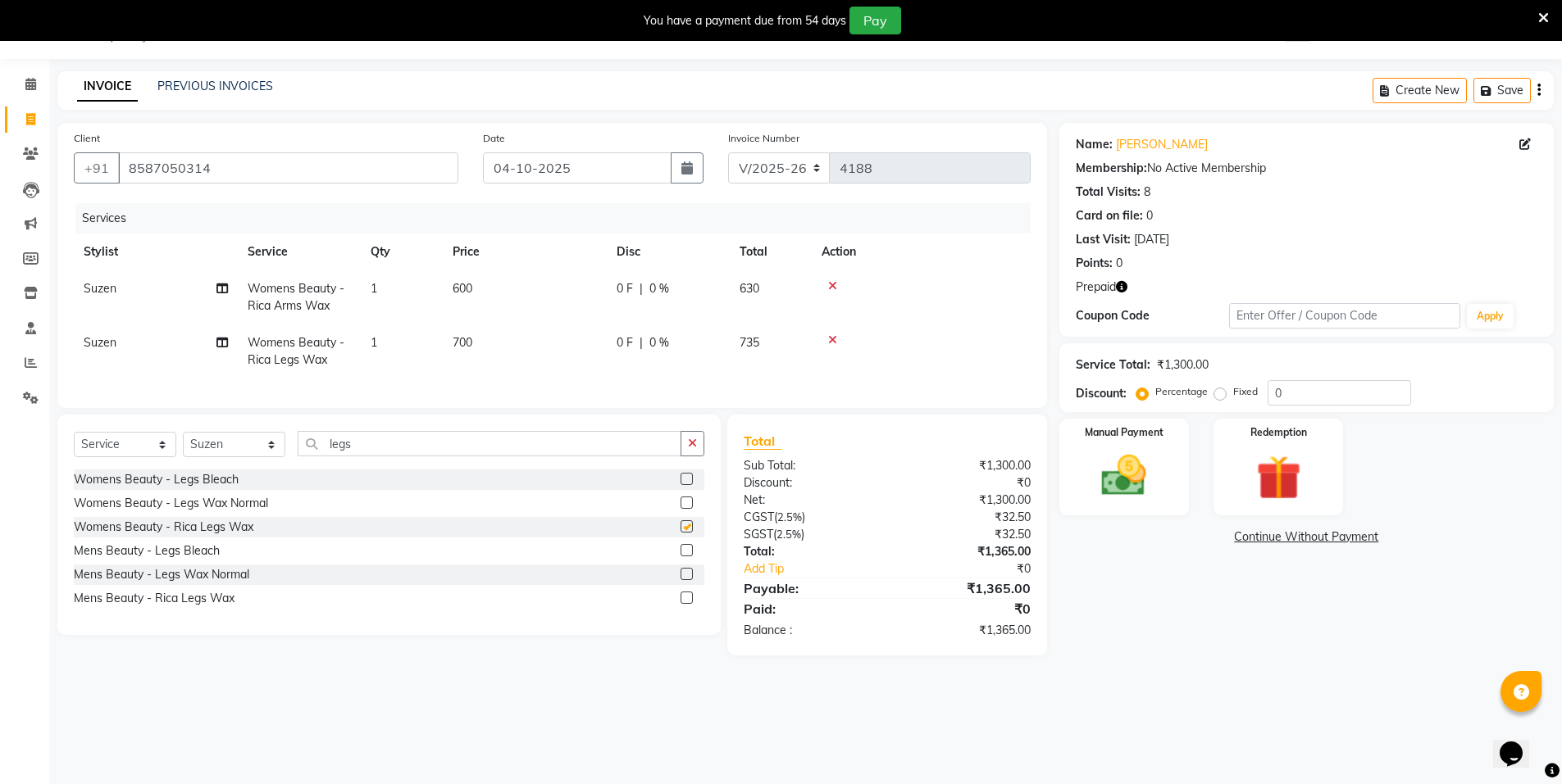
checkbox input "false"
click at [370, 457] on input "legs" at bounding box center [489, 443] width 384 height 25
type input "l"
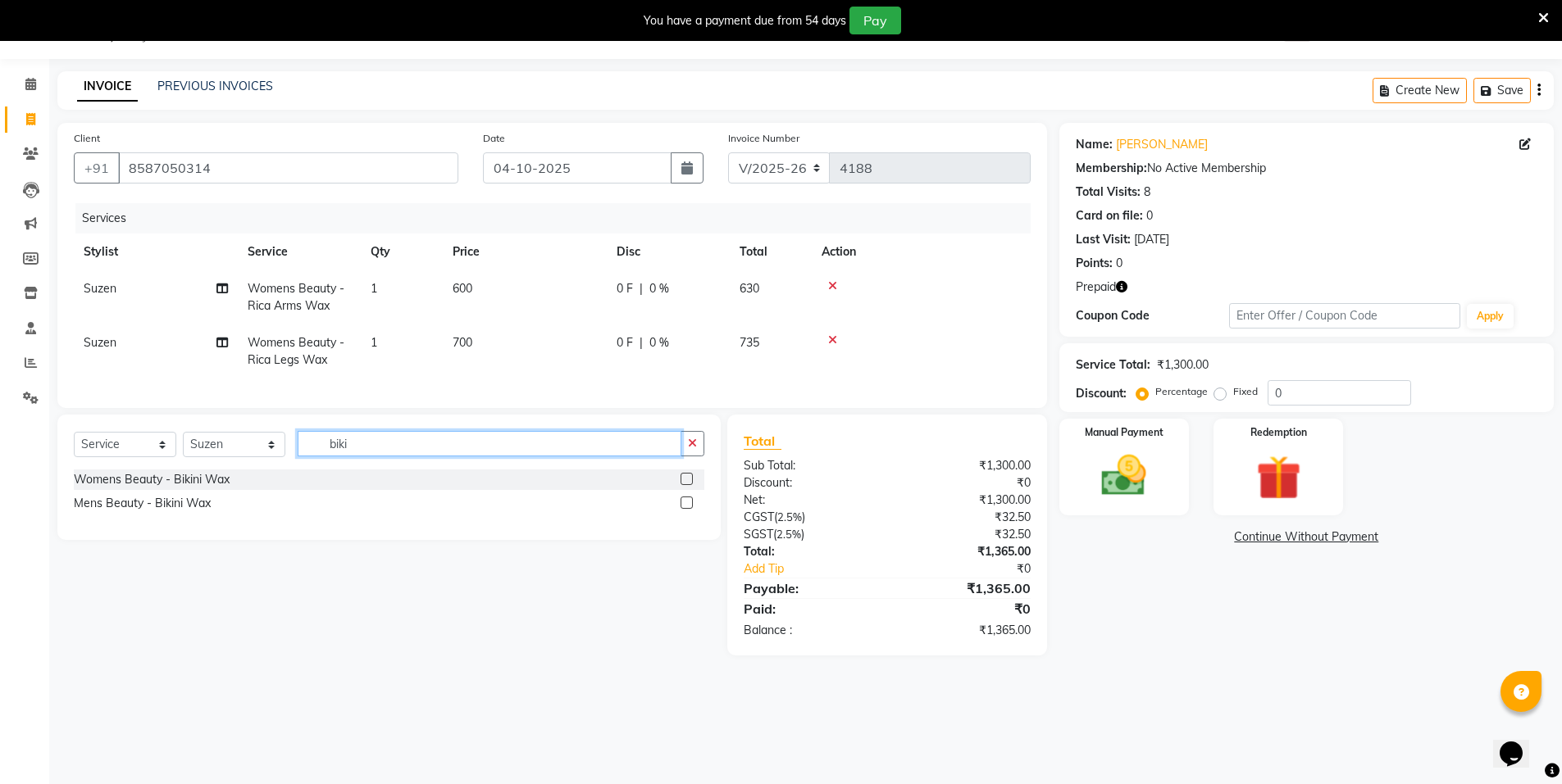
type input "biki"
click at [688, 485] on label at bounding box center [686, 478] width 12 height 12
click at [688, 485] on input "checkbox" at bounding box center [685, 479] width 10 height 10
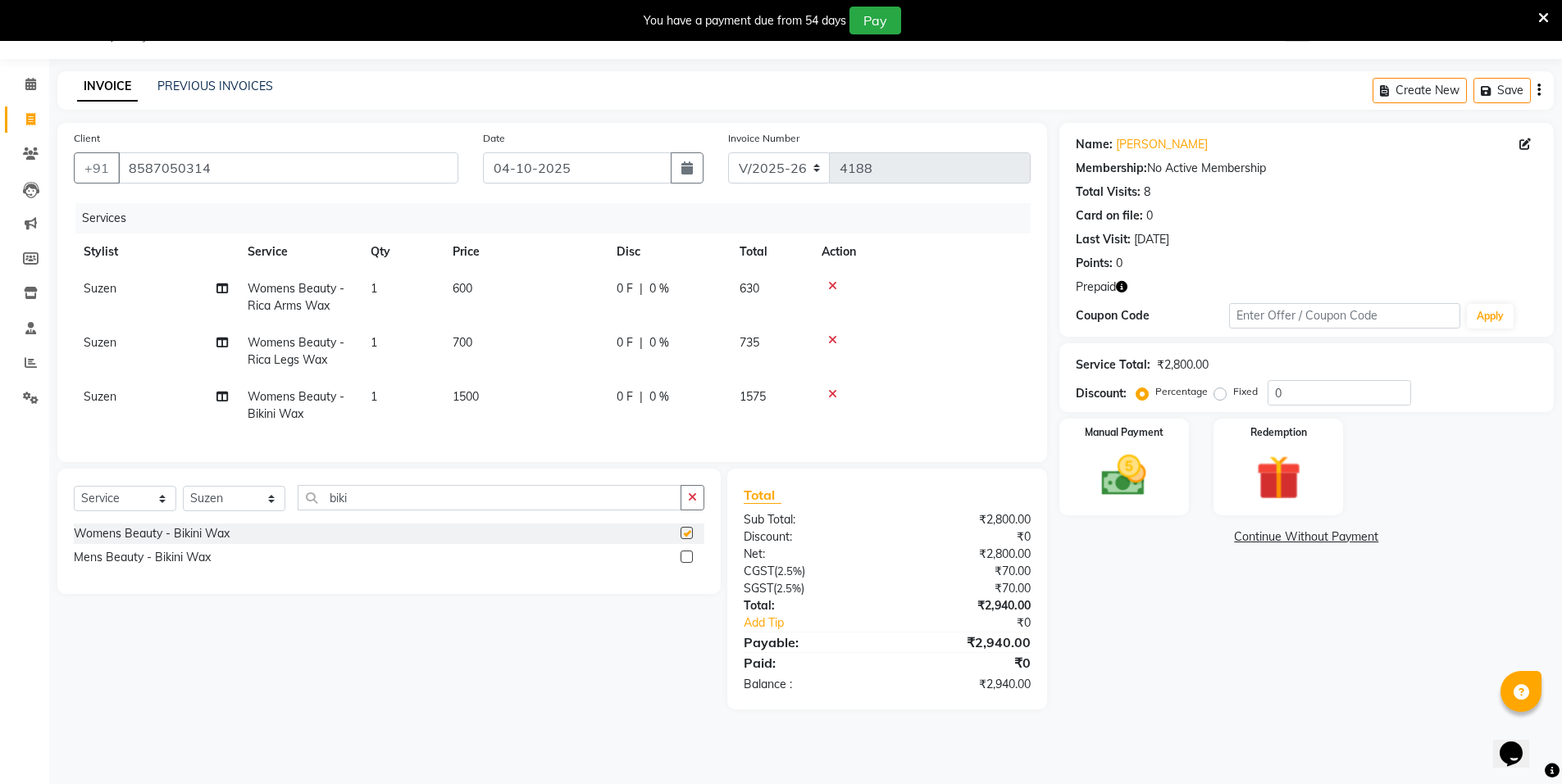
checkbox input "false"
click at [366, 510] on input "biki" at bounding box center [489, 497] width 384 height 25
type input "b"
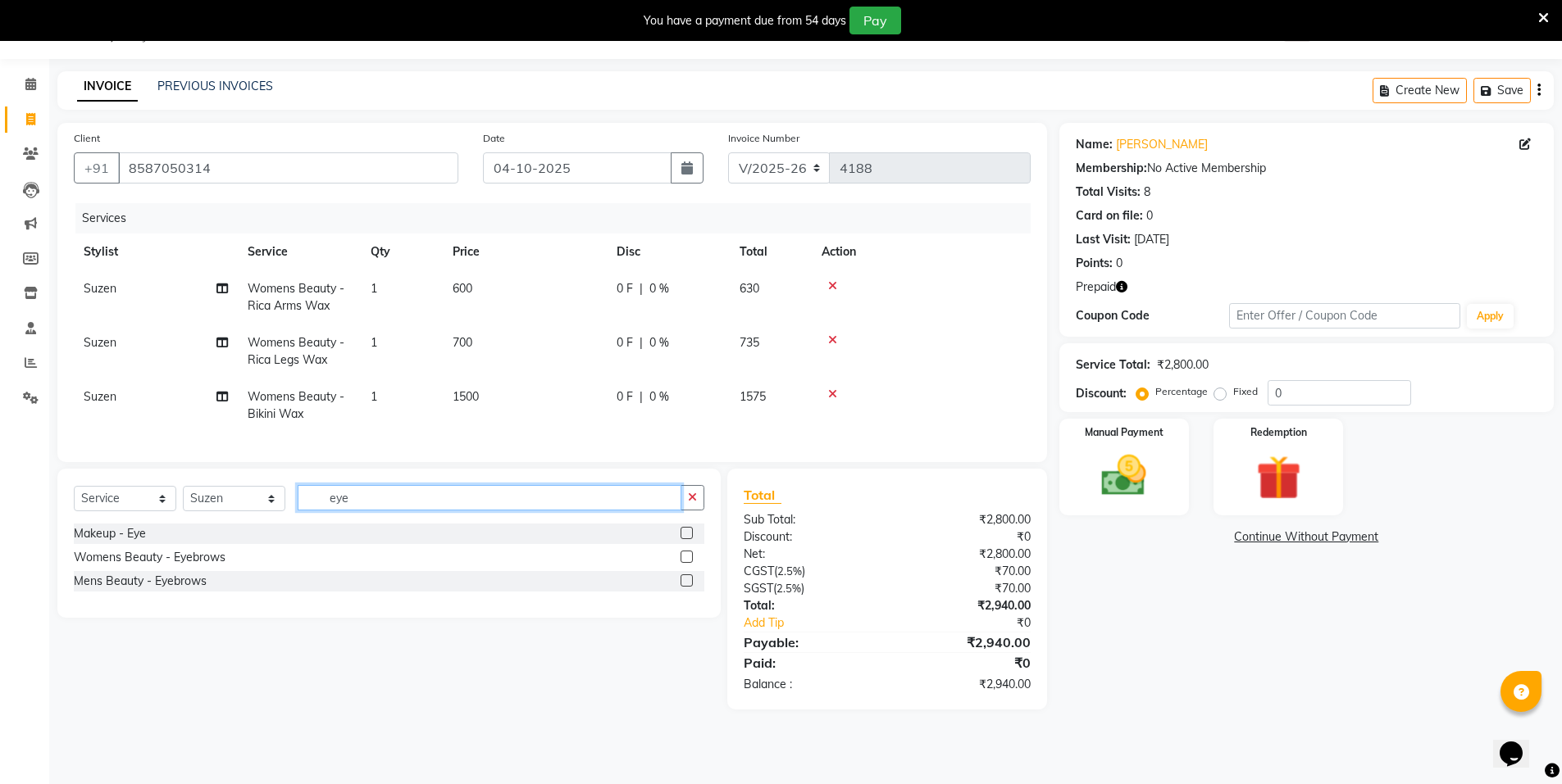
type input "eye"
click at [686, 563] on label at bounding box center [686, 557] width 12 height 12
click at [686, 563] on input "checkbox" at bounding box center [685, 558] width 10 height 10
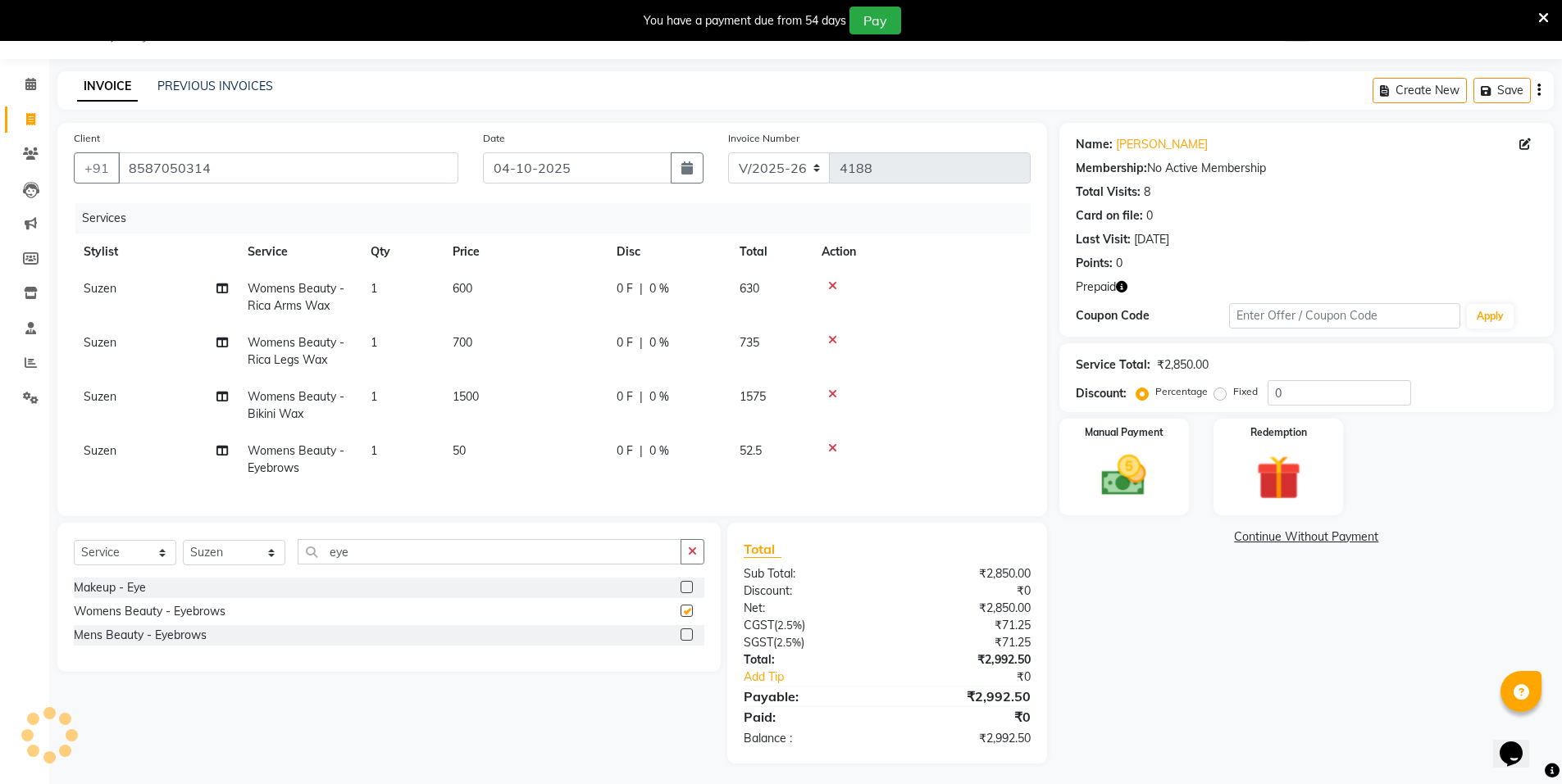
scroll to position [58, 0]
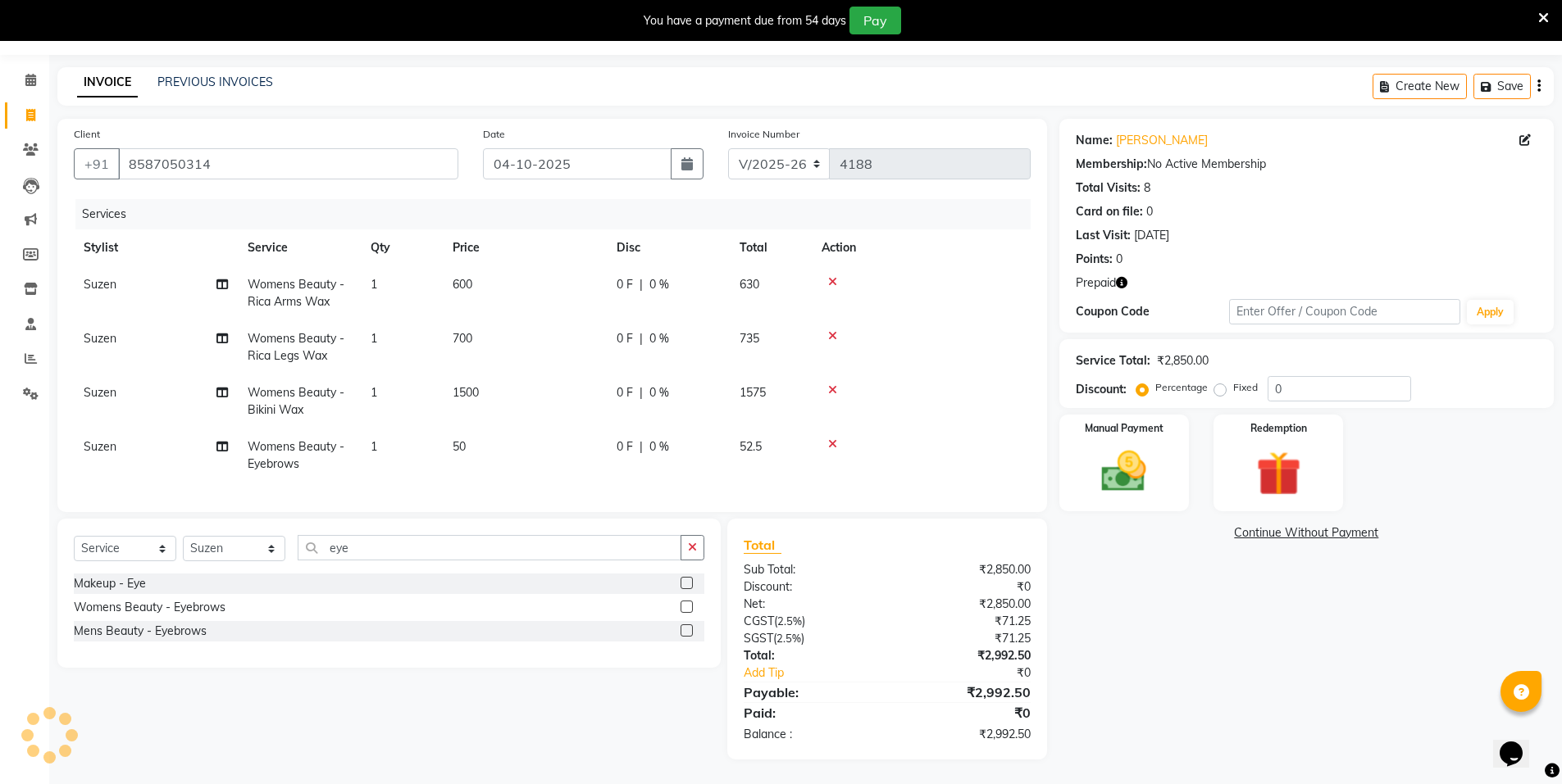
checkbox input "false"
click at [399, 545] on input "eye" at bounding box center [489, 547] width 384 height 25
type input "e"
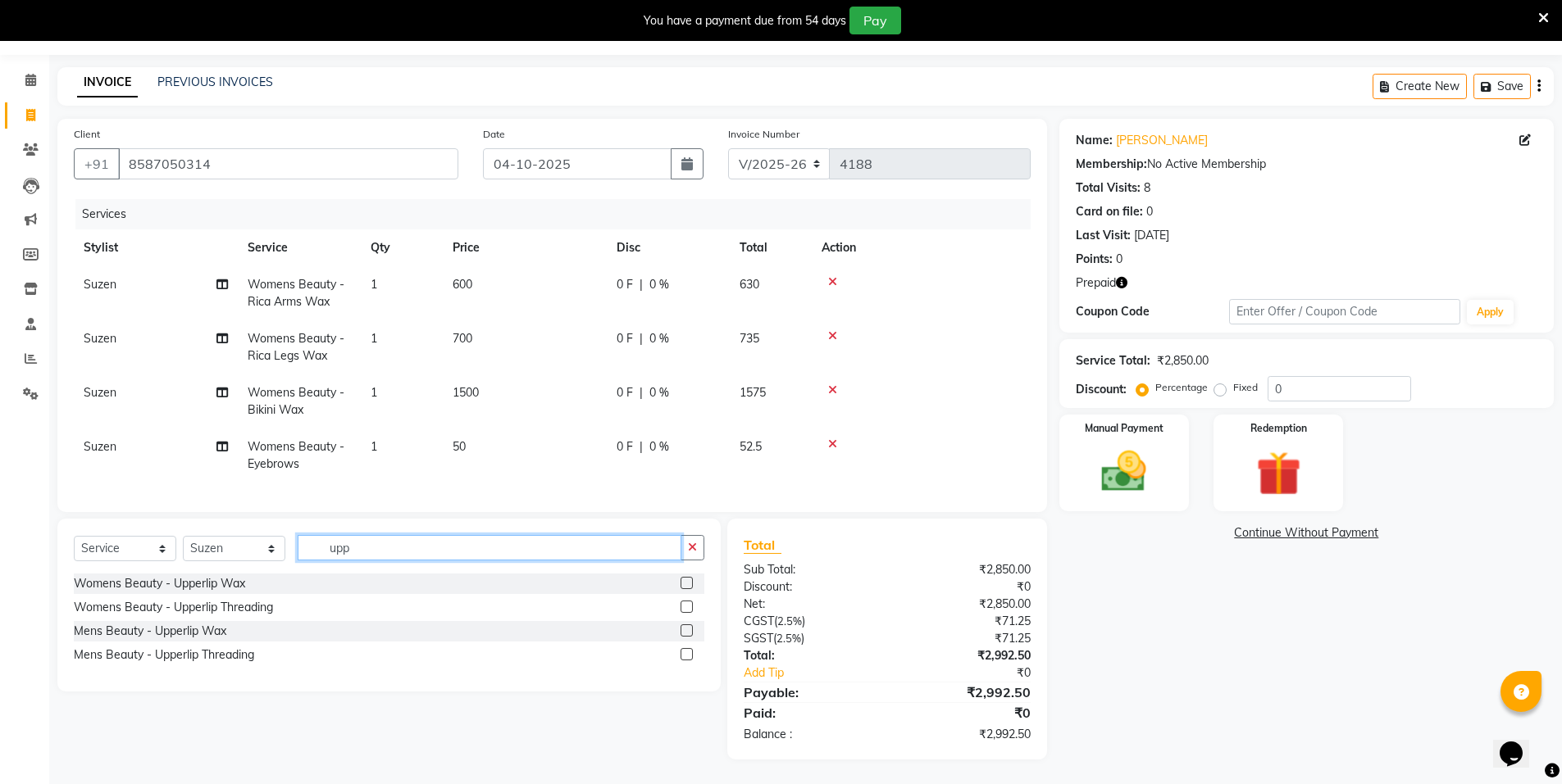
type input "upp"
click at [682, 584] on label at bounding box center [686, 583] width 12 height 12
click at [682, 584] on input "checkbox" at bounding box center [685, 583] width 10 height 10
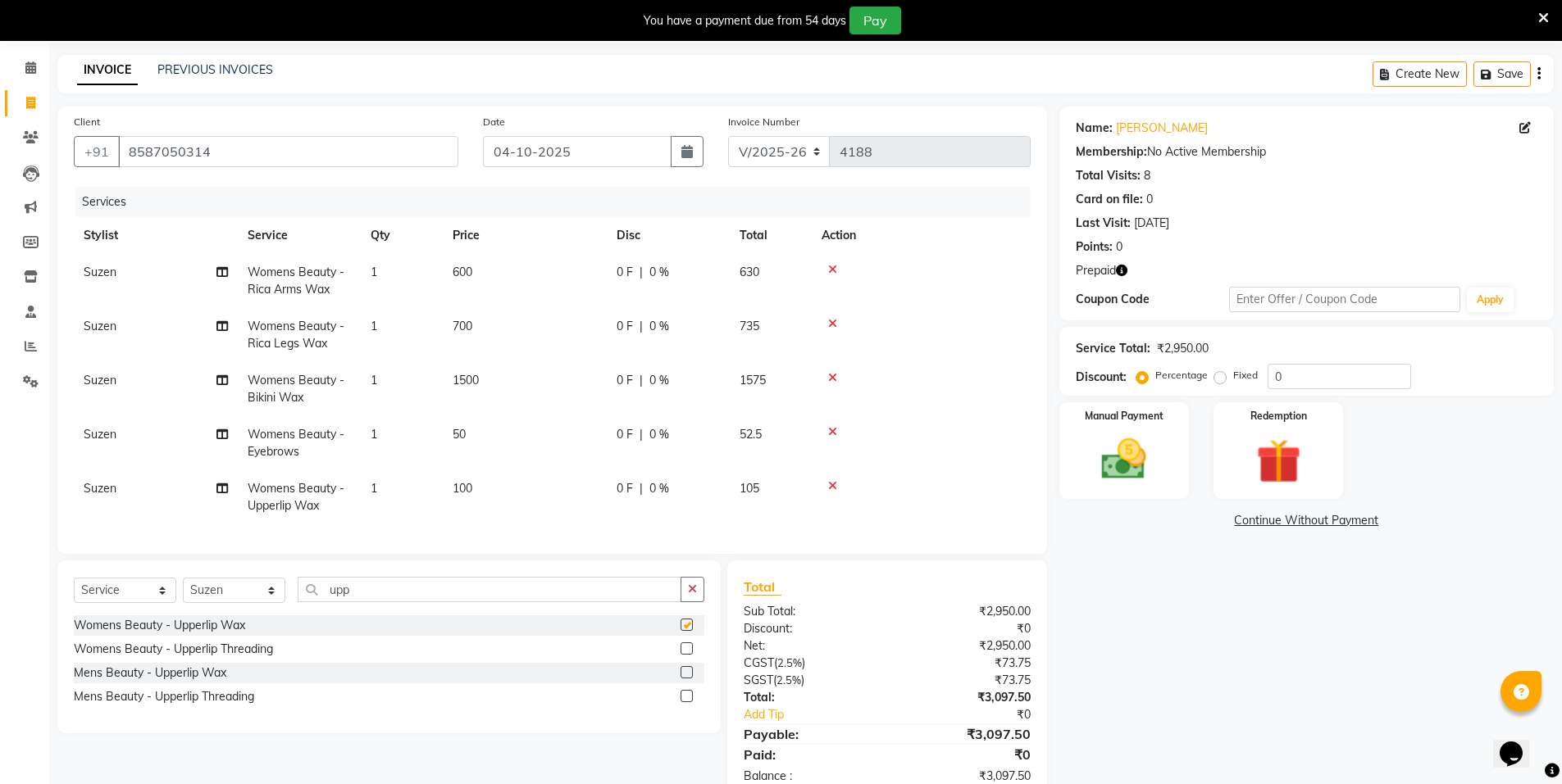
checkbox input "false"
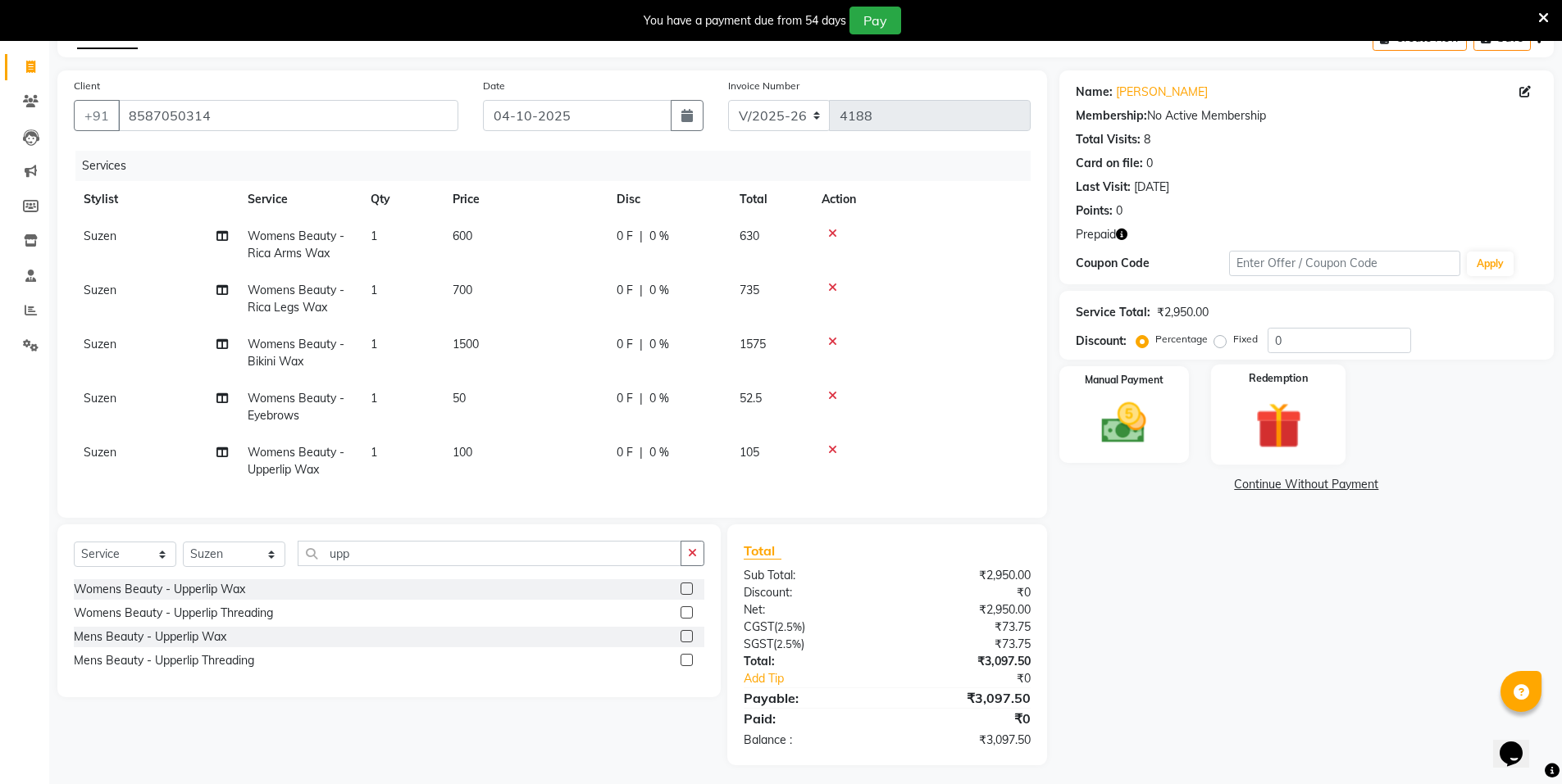
scroll to position [111, 0]
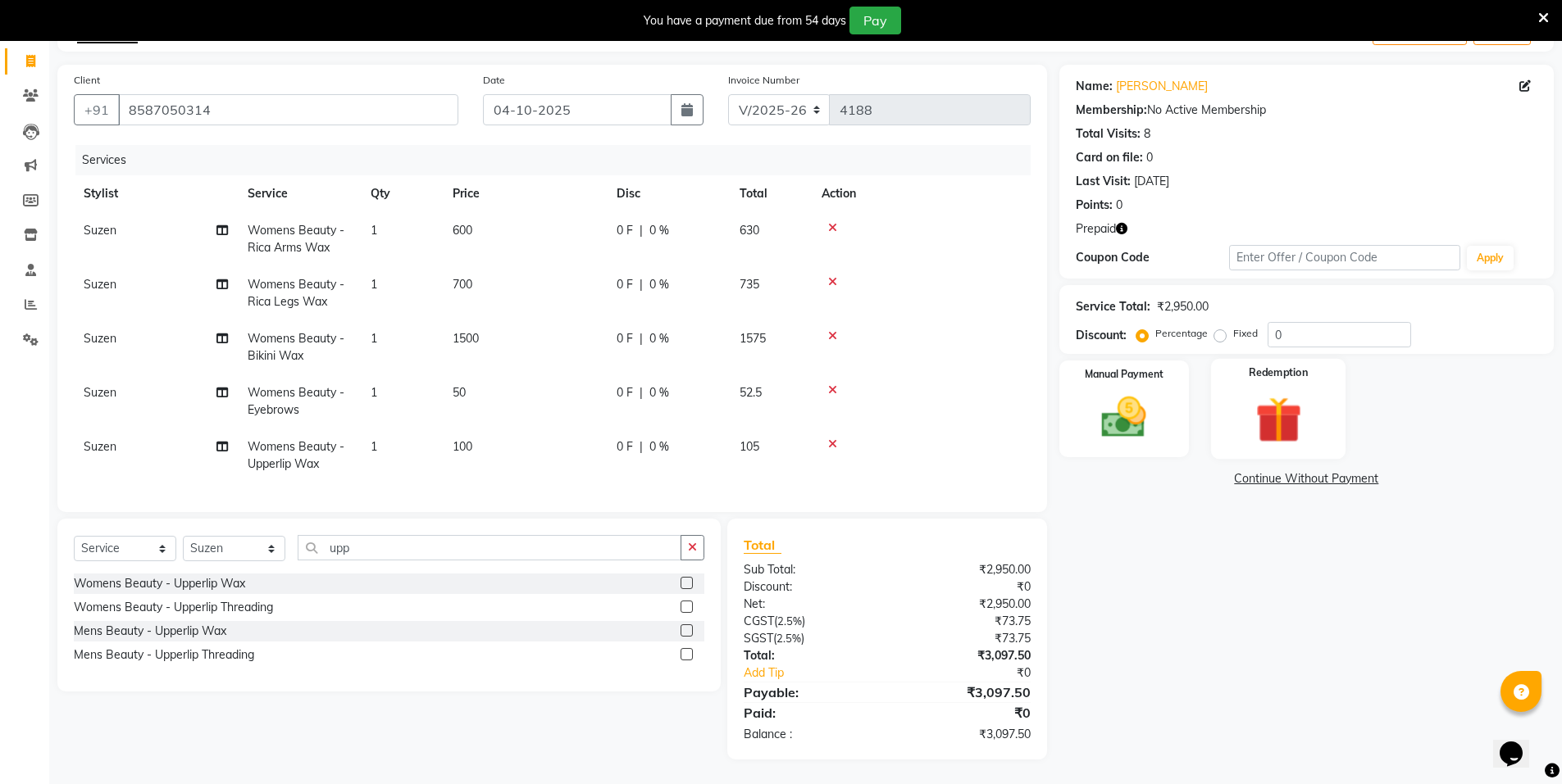
click at [1263, 429] on img at bounding box center [1279, 420] width 76 height 58
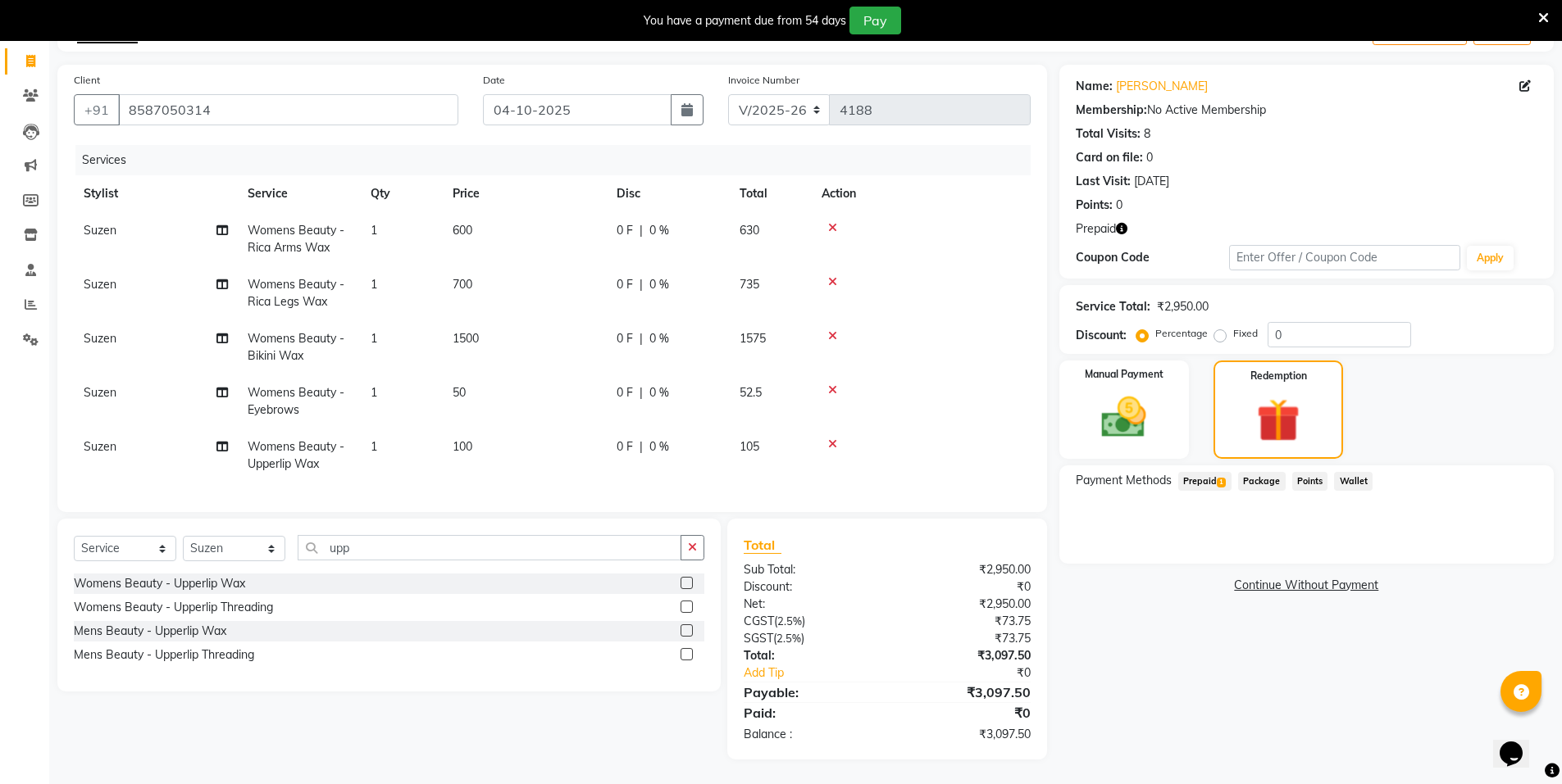
click at [1197, 472] on span "Prepaid 1" at bounding box center [1204, 481] width 53 height 19
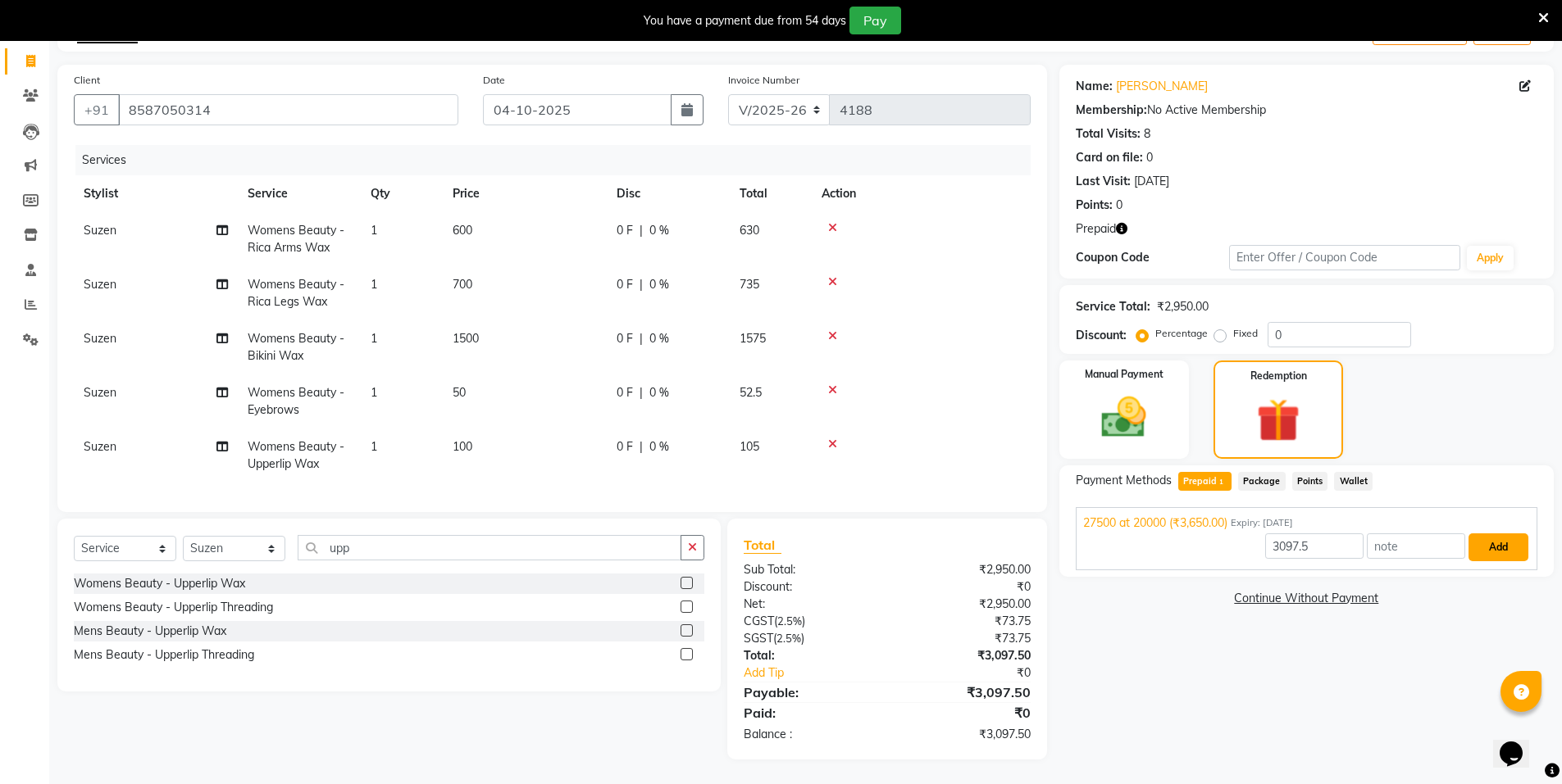
click at [1500, 534] on button "Add" at bounding box center [1498, 548] width 59 height 28
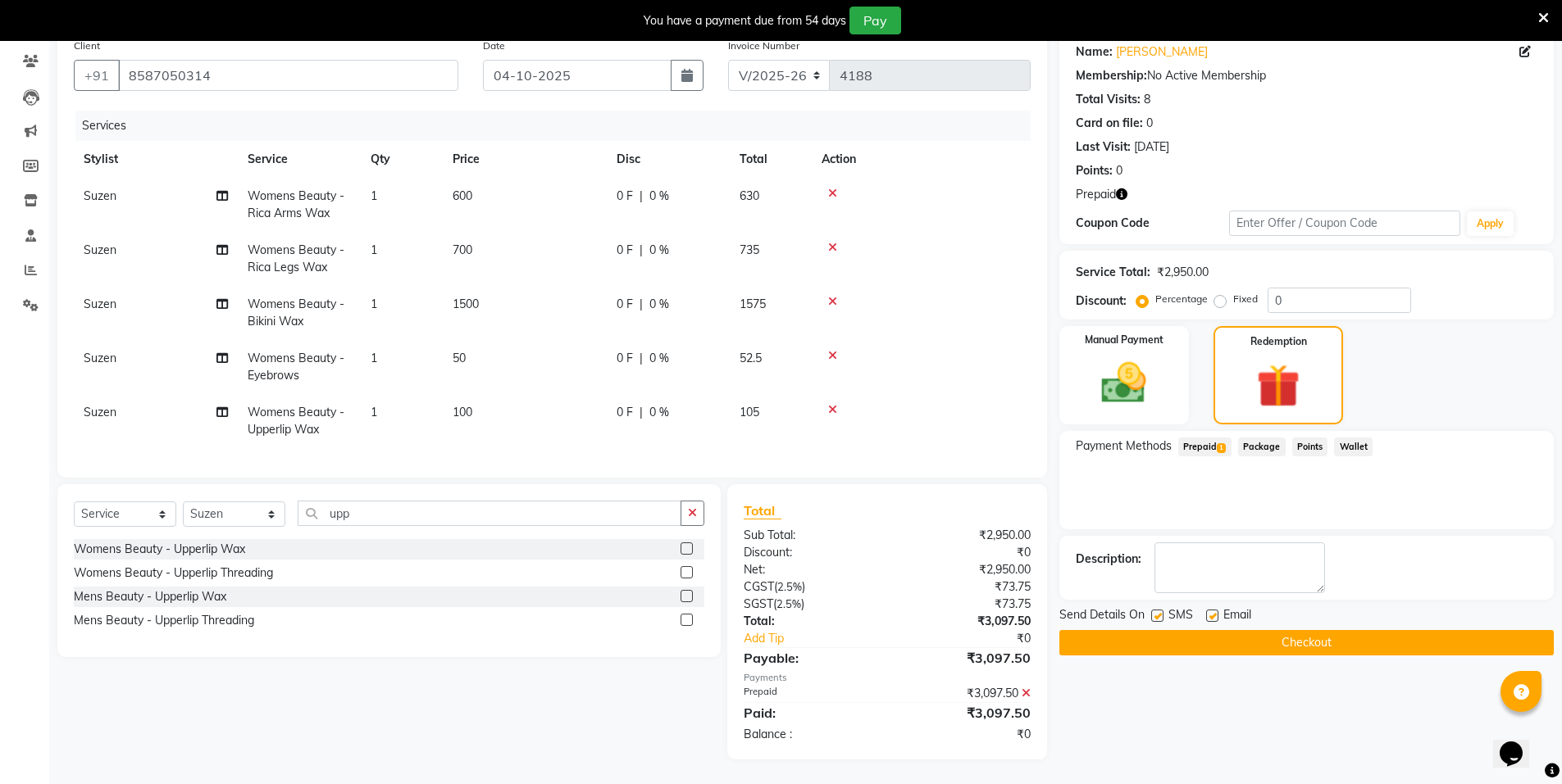
scroll to position [146, 0]
click at [1270, 630] on button "Checkout" at bounding box center [1307, 642] width 495 height 25
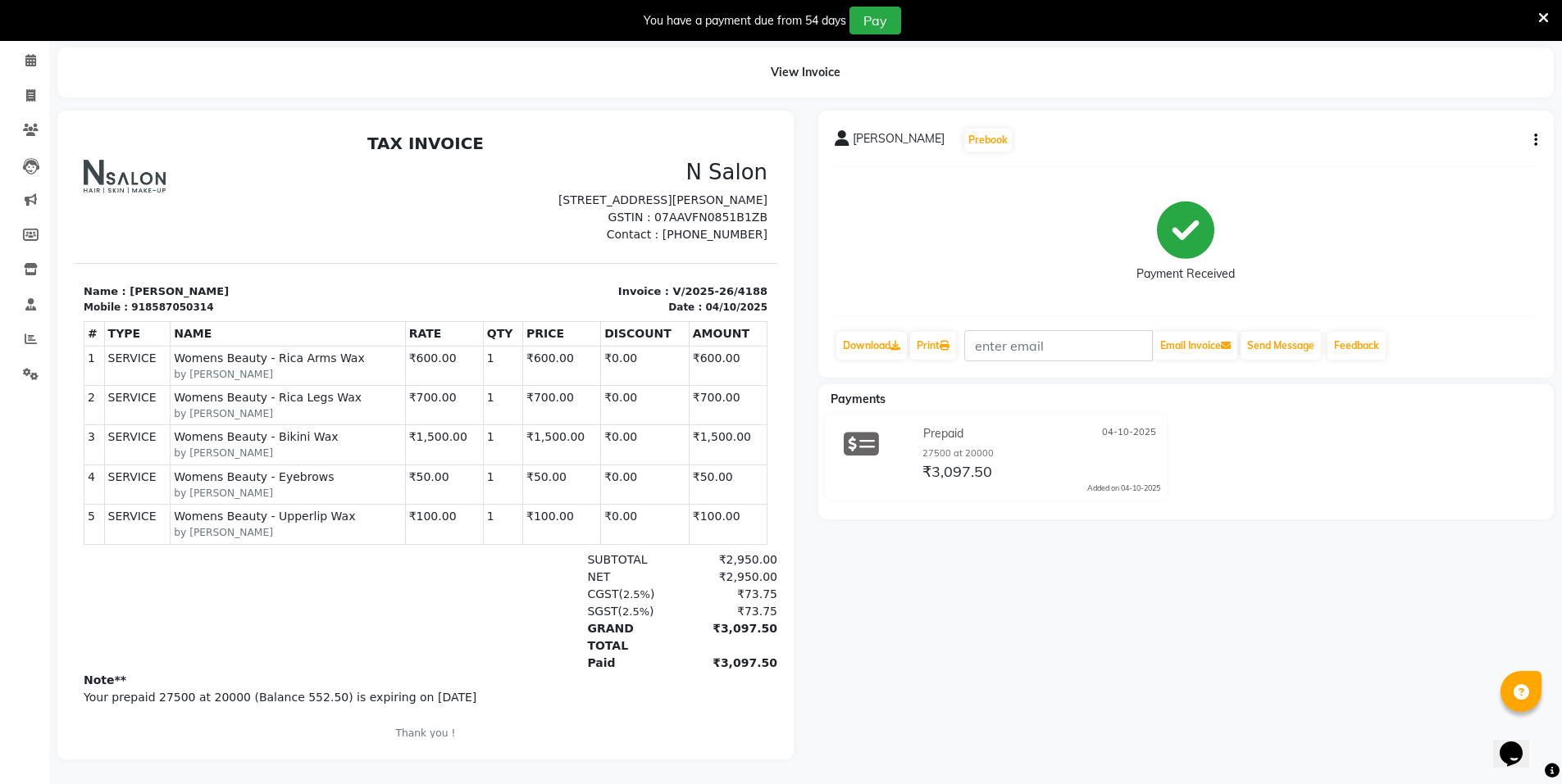
click at [1533, 132] on button "button" at bounding box center [1533, 141] width 9 height 17
click at [1391, 203] on div "Payment Received" at bounding box center [1185, 242] width 703 height 123
click at [38, 87] on span at bounding box center [30, 96] width 28 height 19
select select "3472"
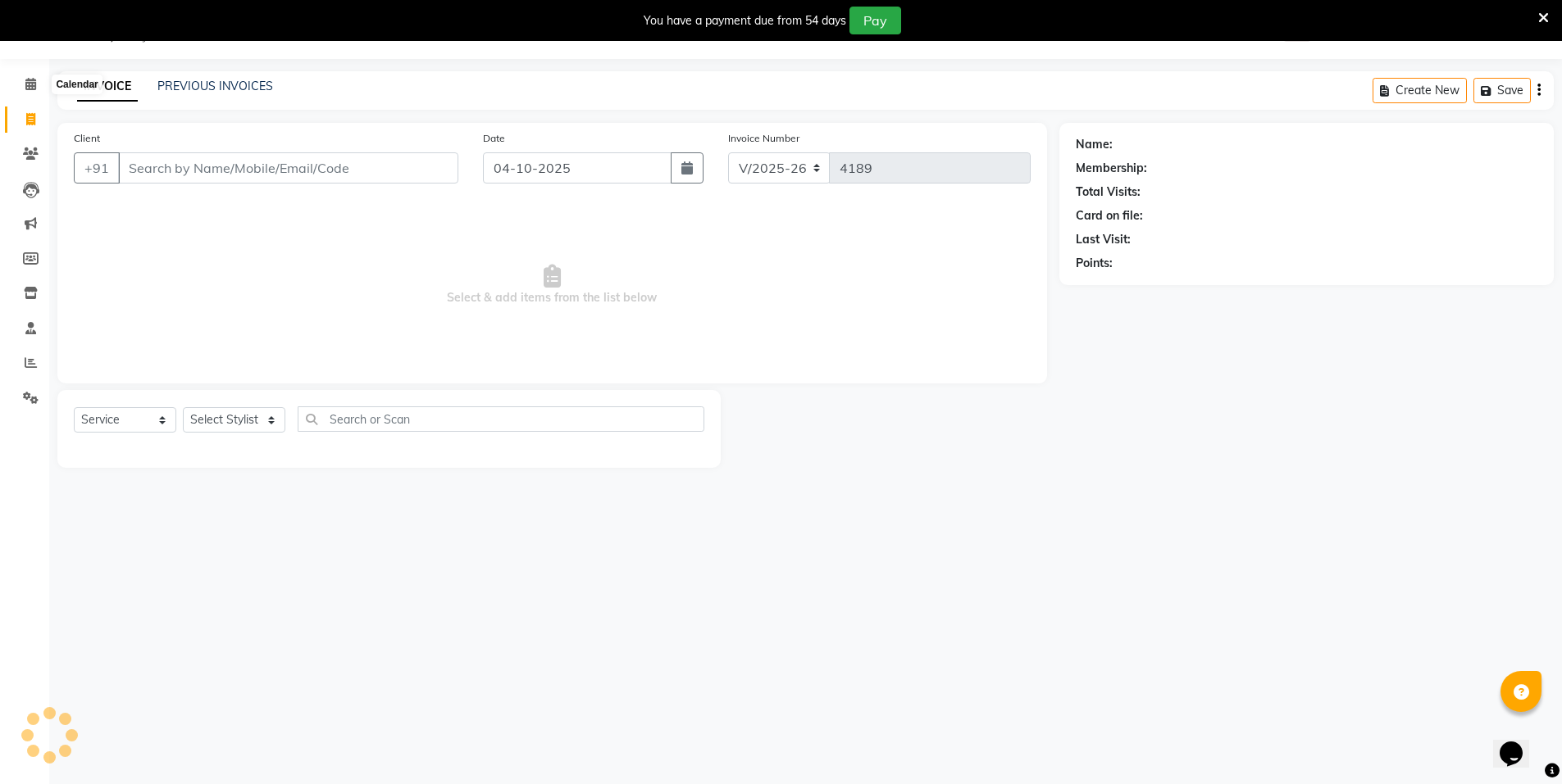
scroll to position [41, 0]
select select "P"
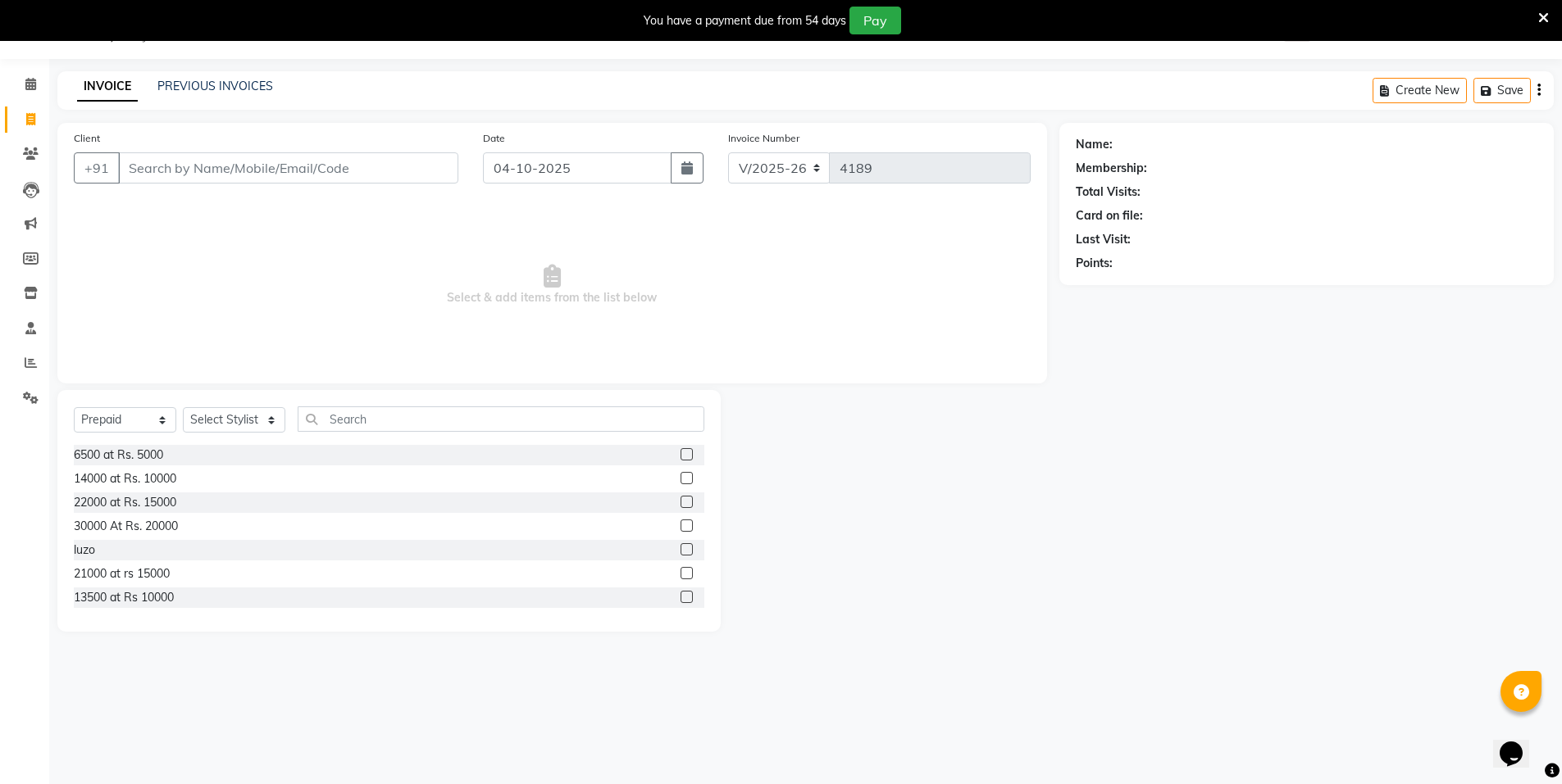
click at [183, 164] on input "Client" at bounding box center [288, 168] width 341 height 31
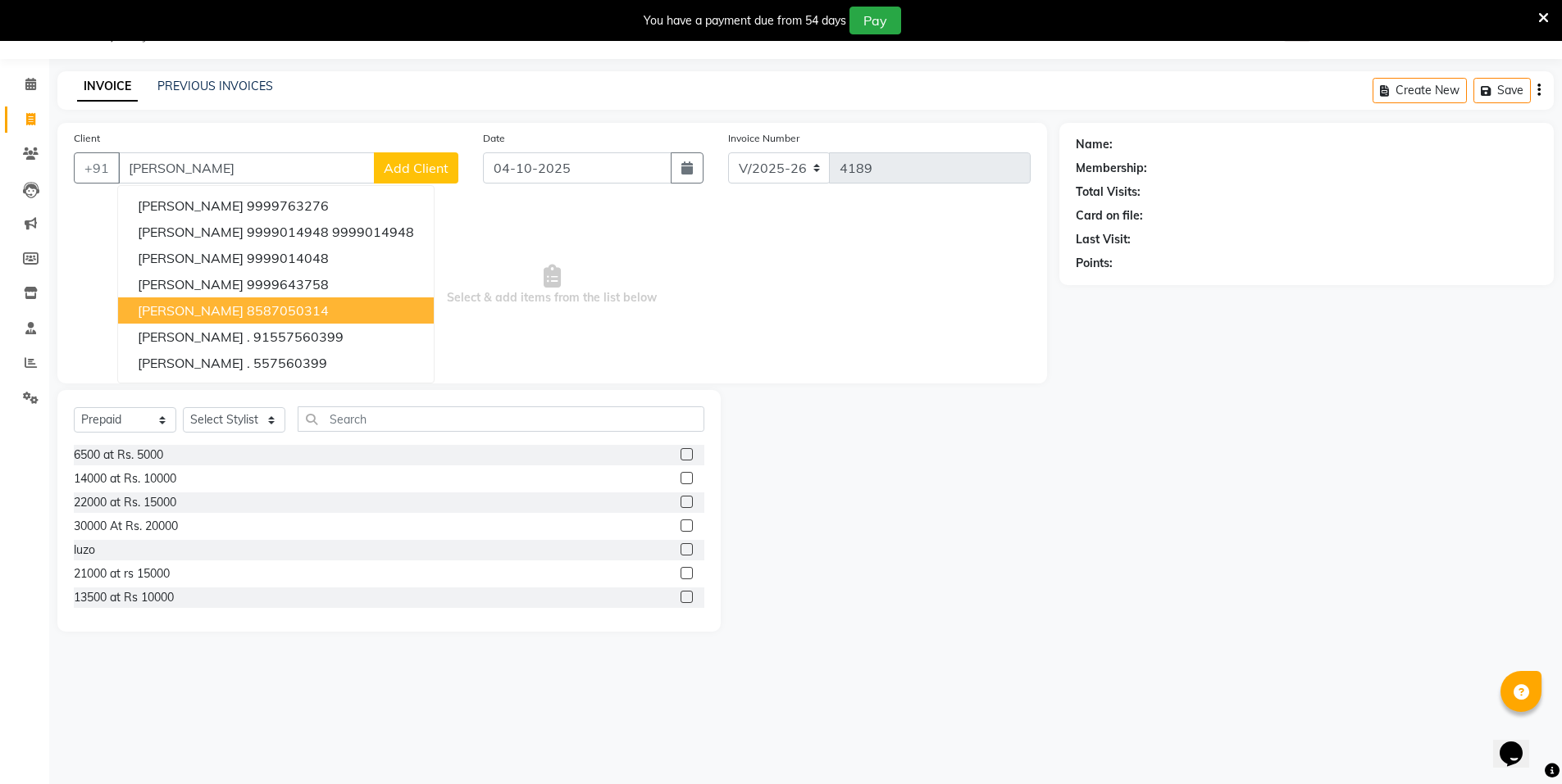
click at [301, 313] on ngb-highlight "8587050314" at bounding box center [288, 310] width 82 height 16
type input "8587050314"
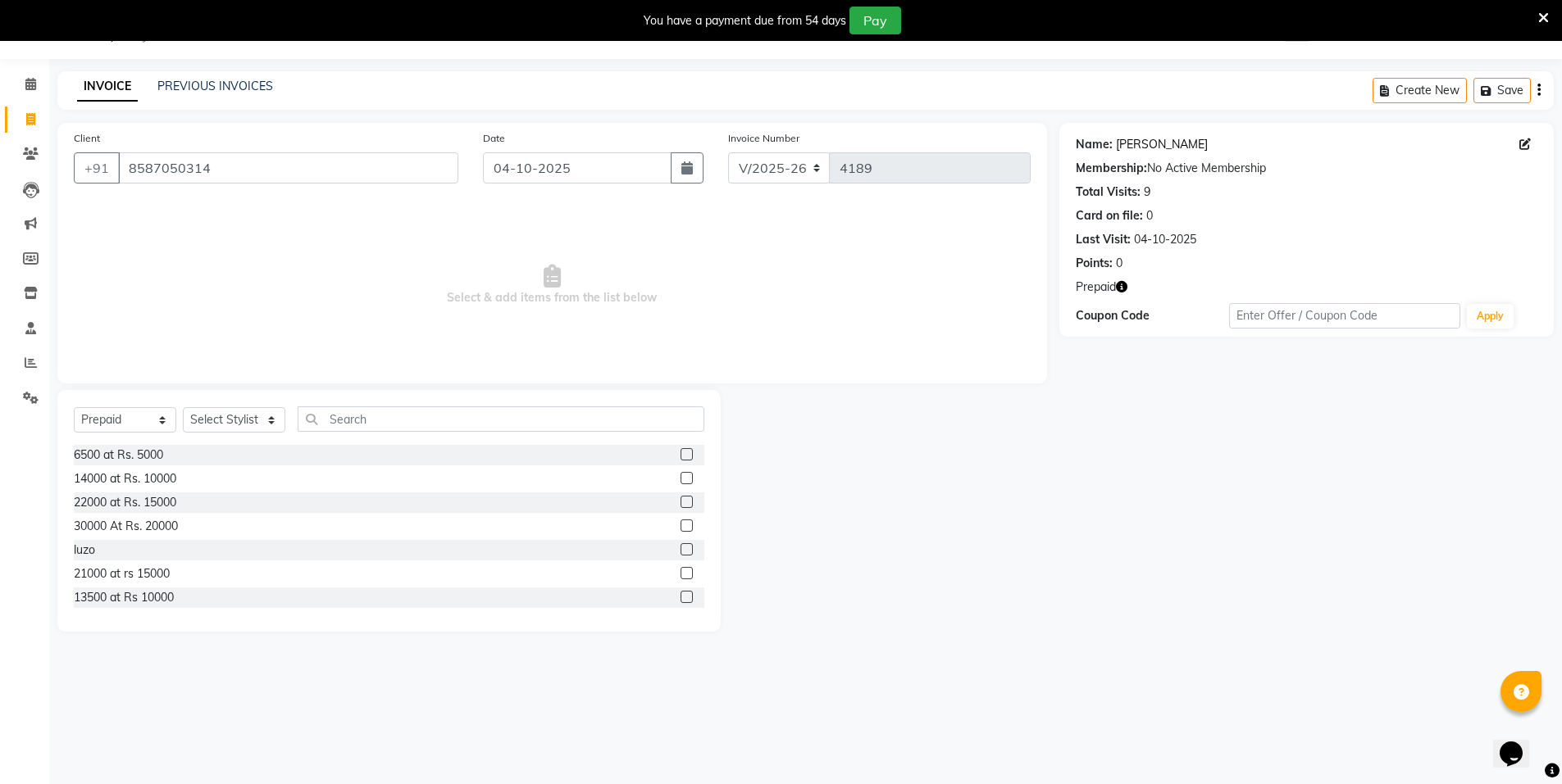
click at [1121, 146] on link "Shubhangi Jain" at bounding box center [1161, 144] width 92 height 17
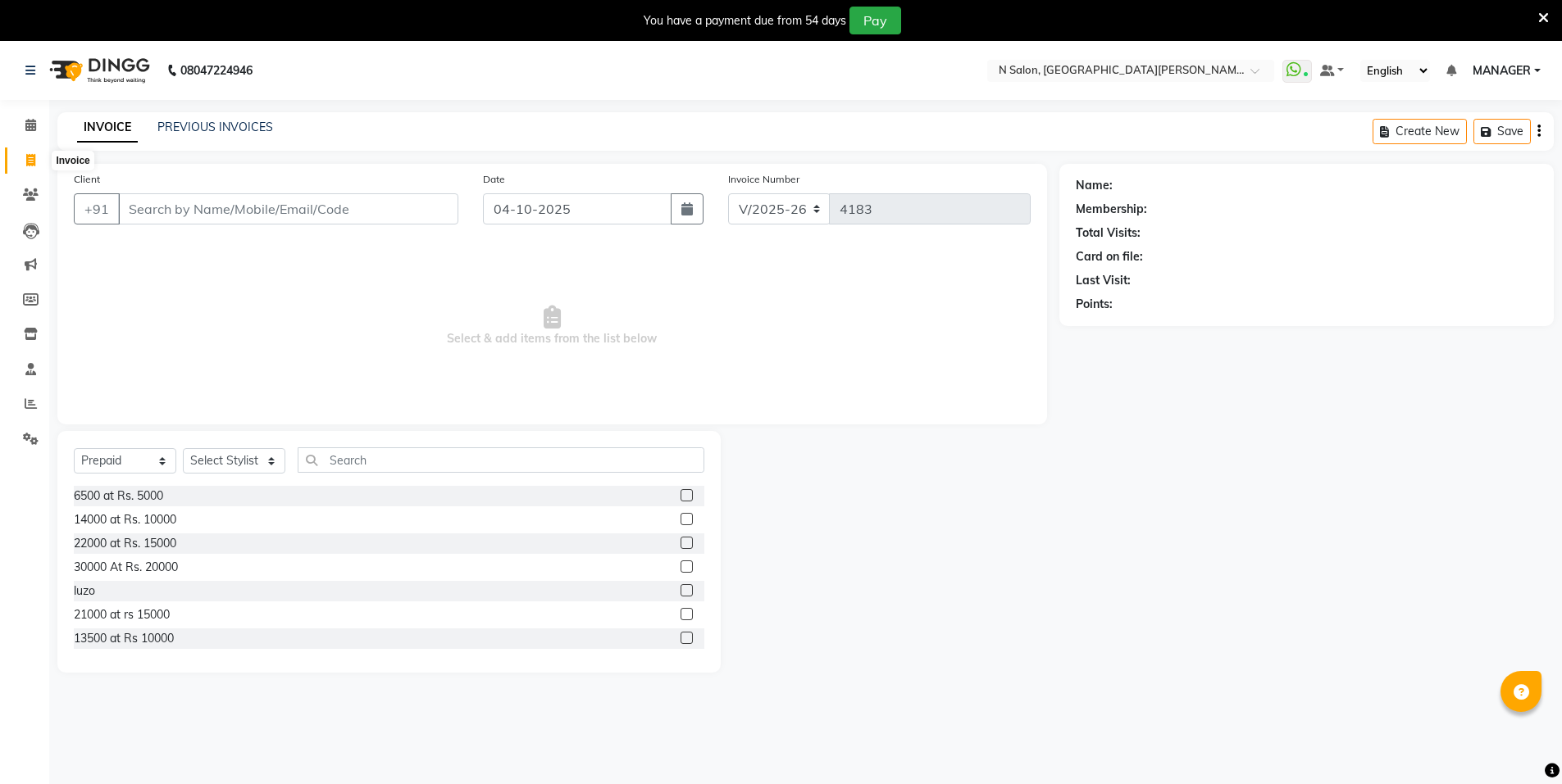
select select "3472"
select select "P"
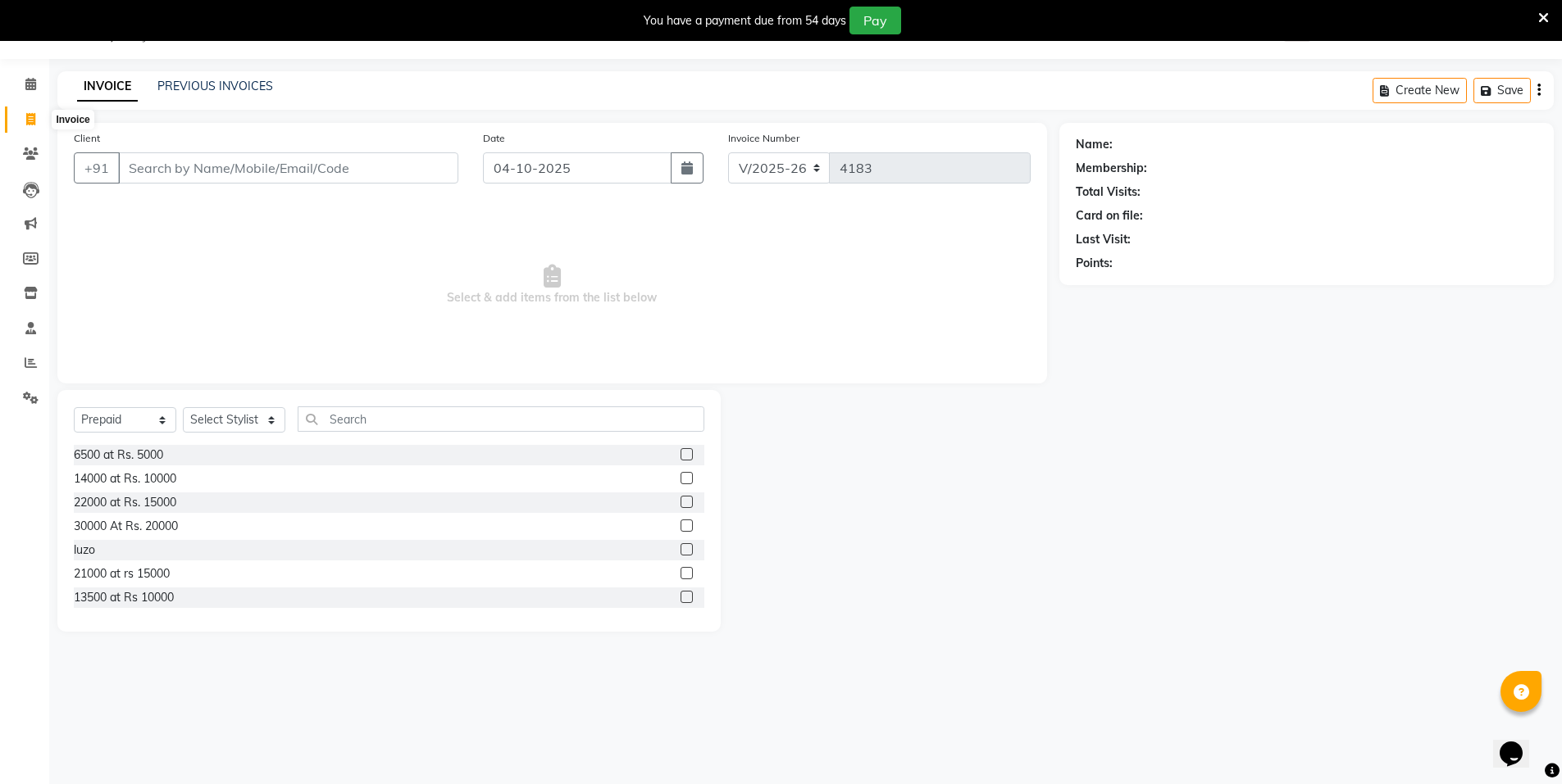
click at [28, 119] on icon at bounding box center [31, 119] width 9 height 12
select select "service"
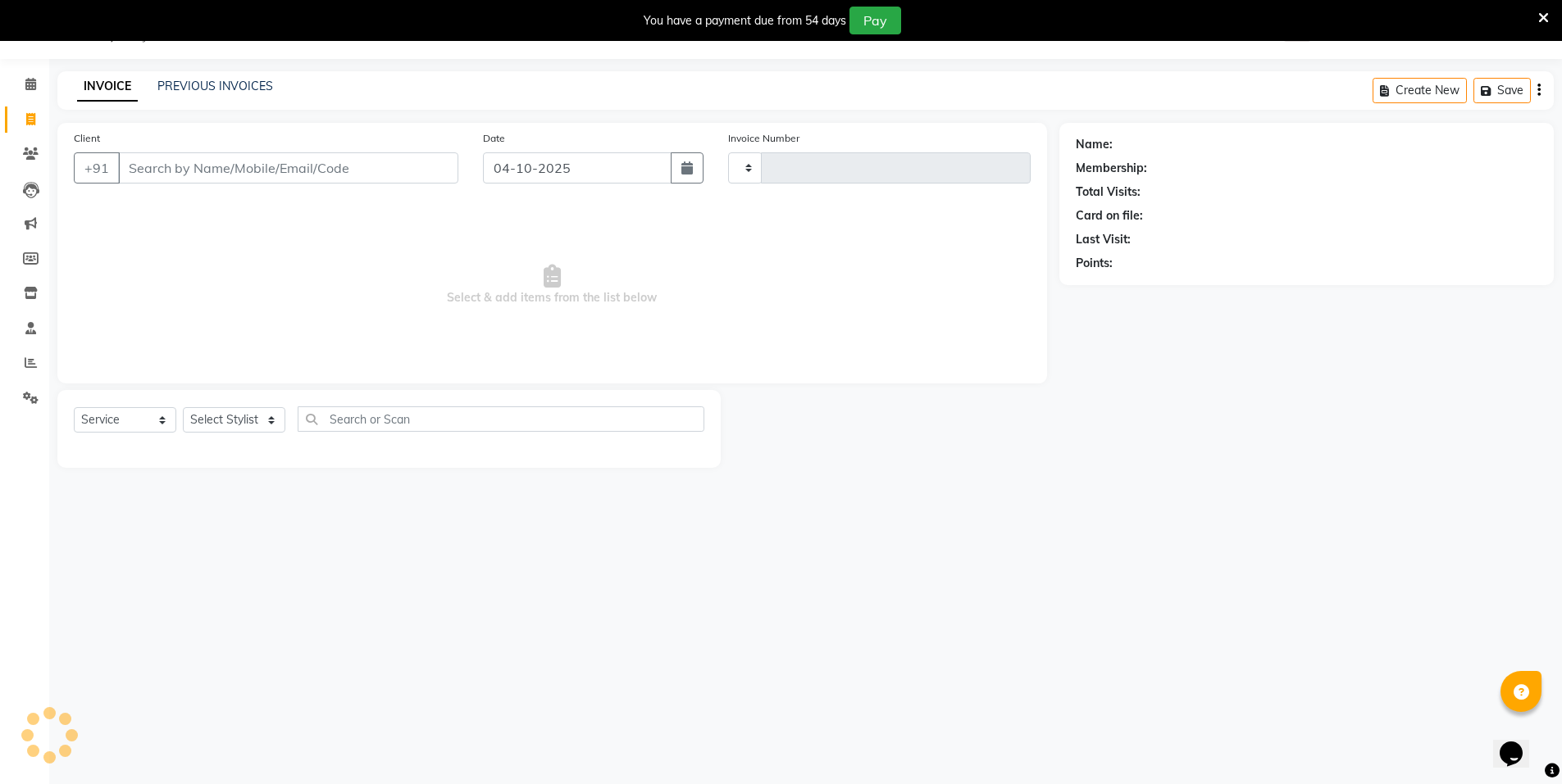
type input "4186"
select select "3472"
select select "P"
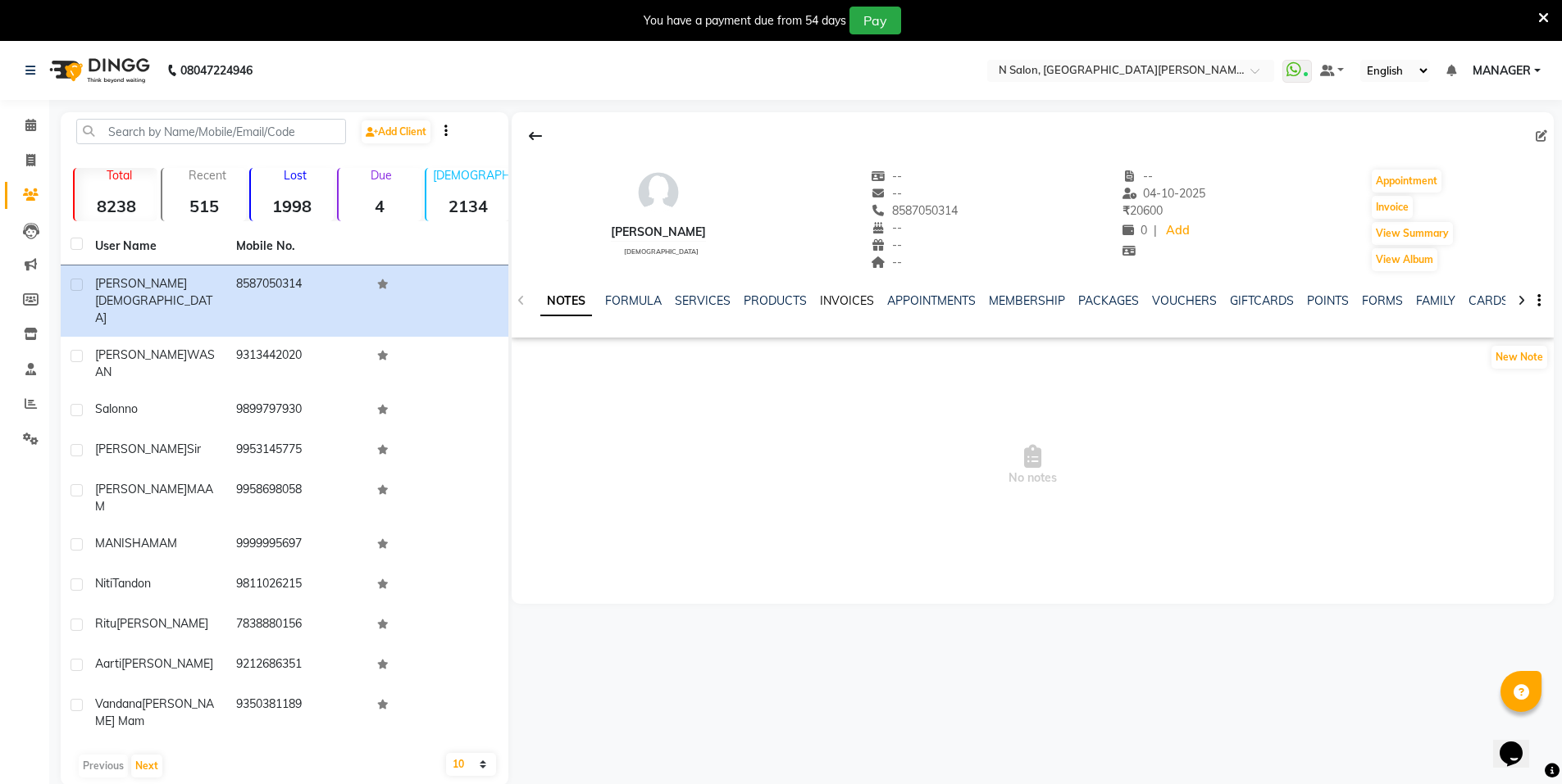
click at [853, 300] on link "INVOICES" at bounding box center [847, 301] width 54 height 15
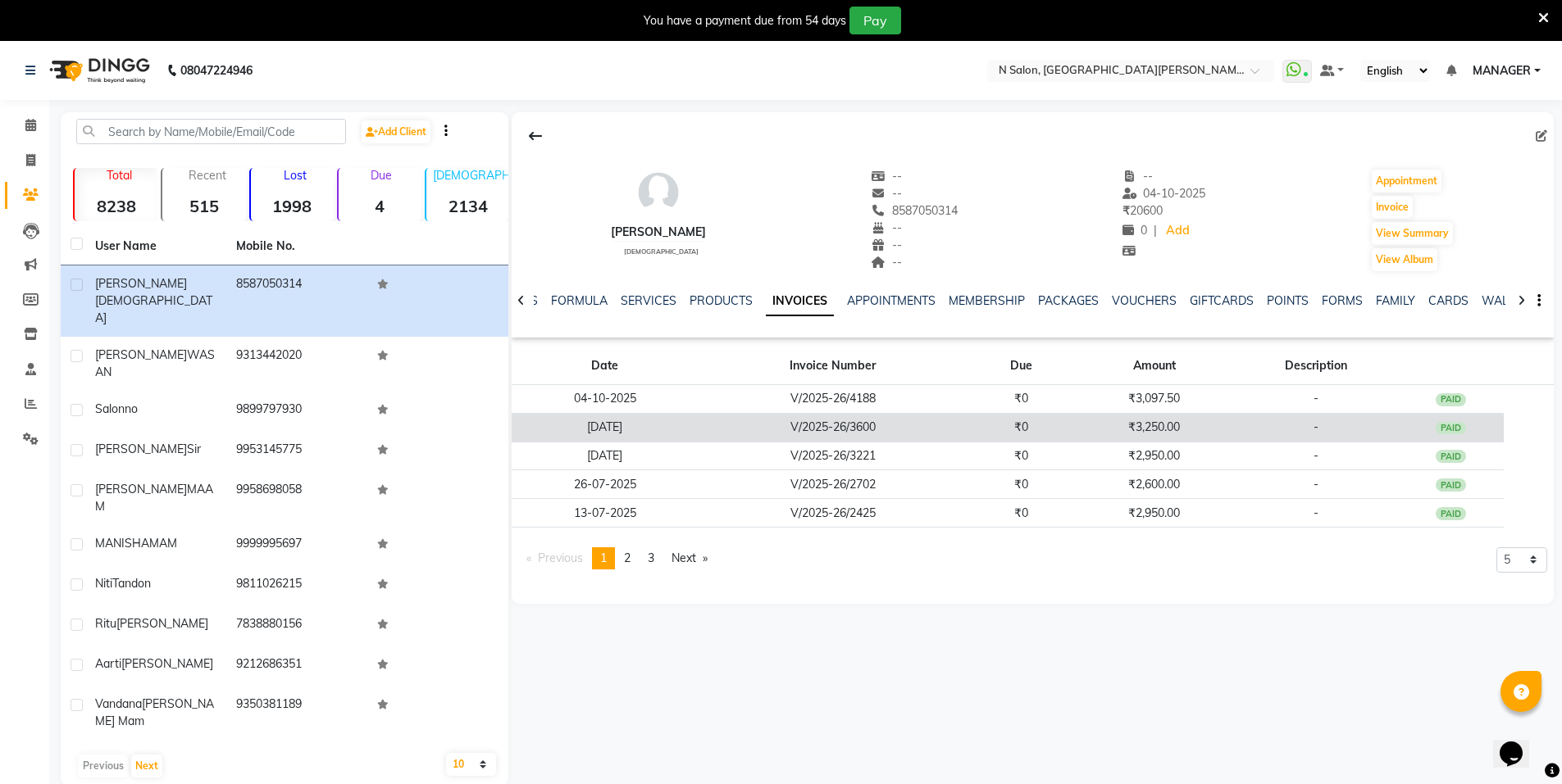
click at [615, 426] on td "[DATE]" at bounding box center [604, 427] width 186 height 28
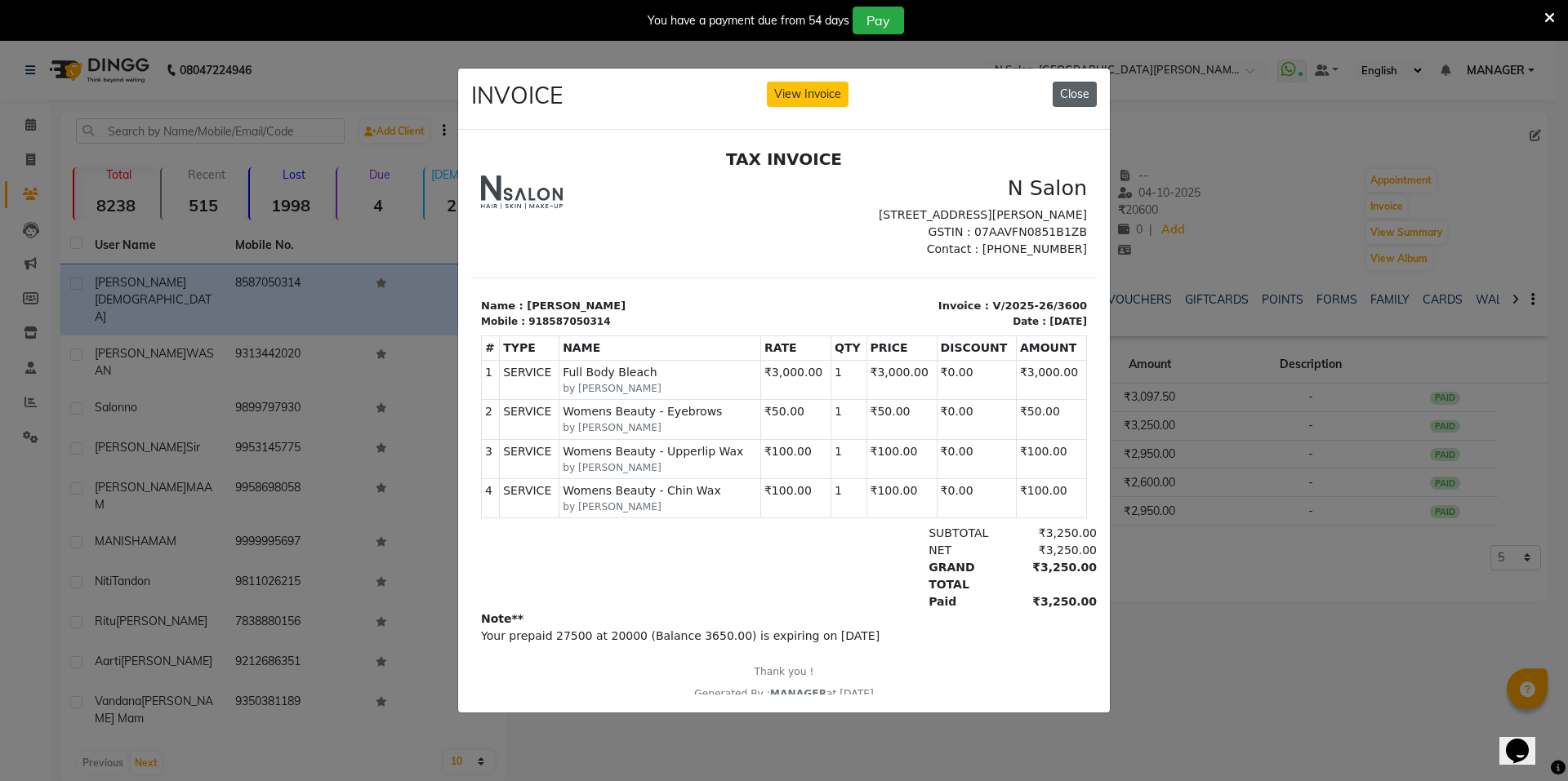
click at [1079, 90] on button "Close" at bounding box center [1074, 94] width 44 height 25
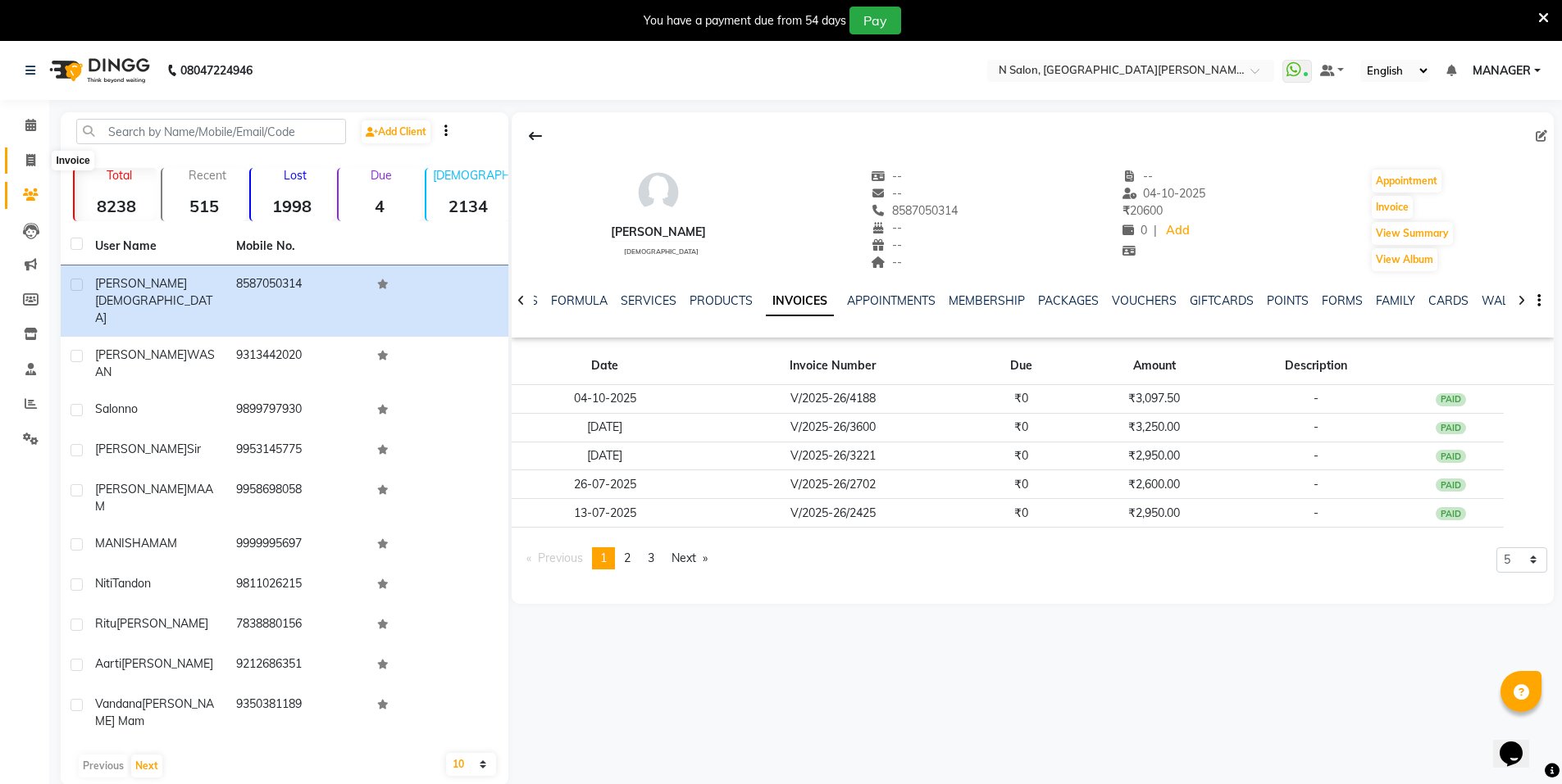
click at [40, 166] on span at bounding box center [30, 161] width 28 height 19
select select "service"
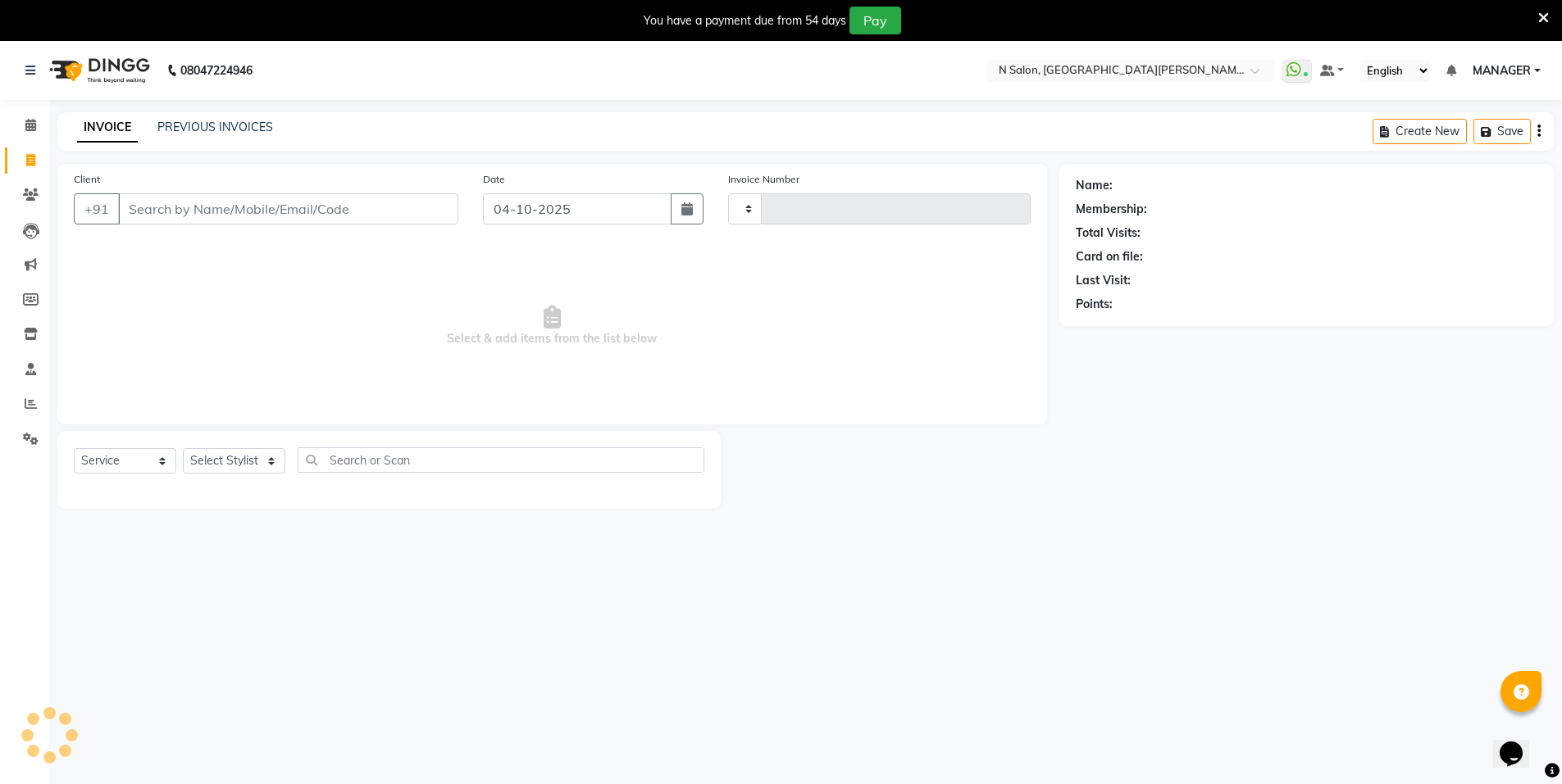
scroll to position [41, 0]
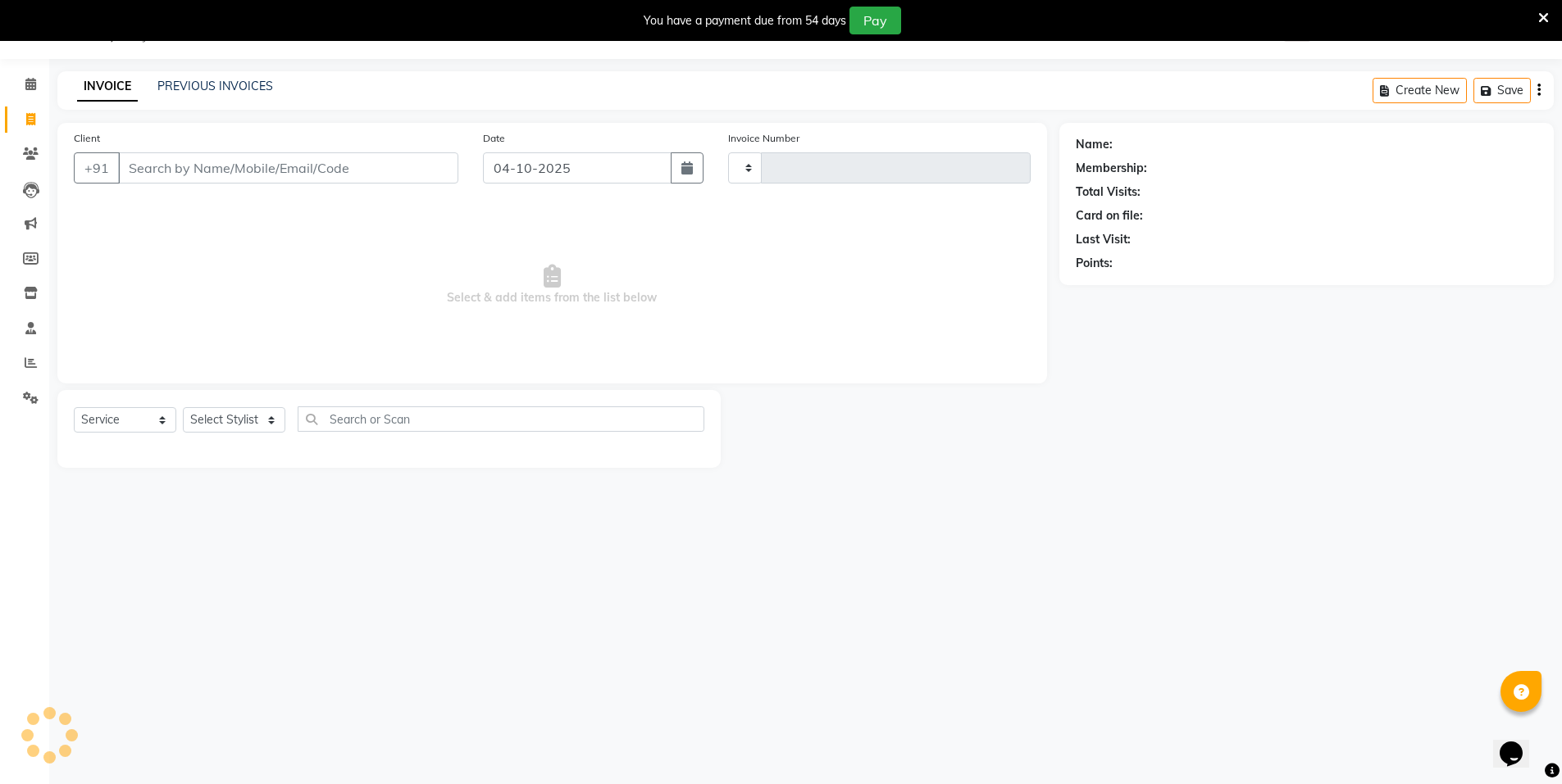
type input "4189"
select select "3472"
select select "P"
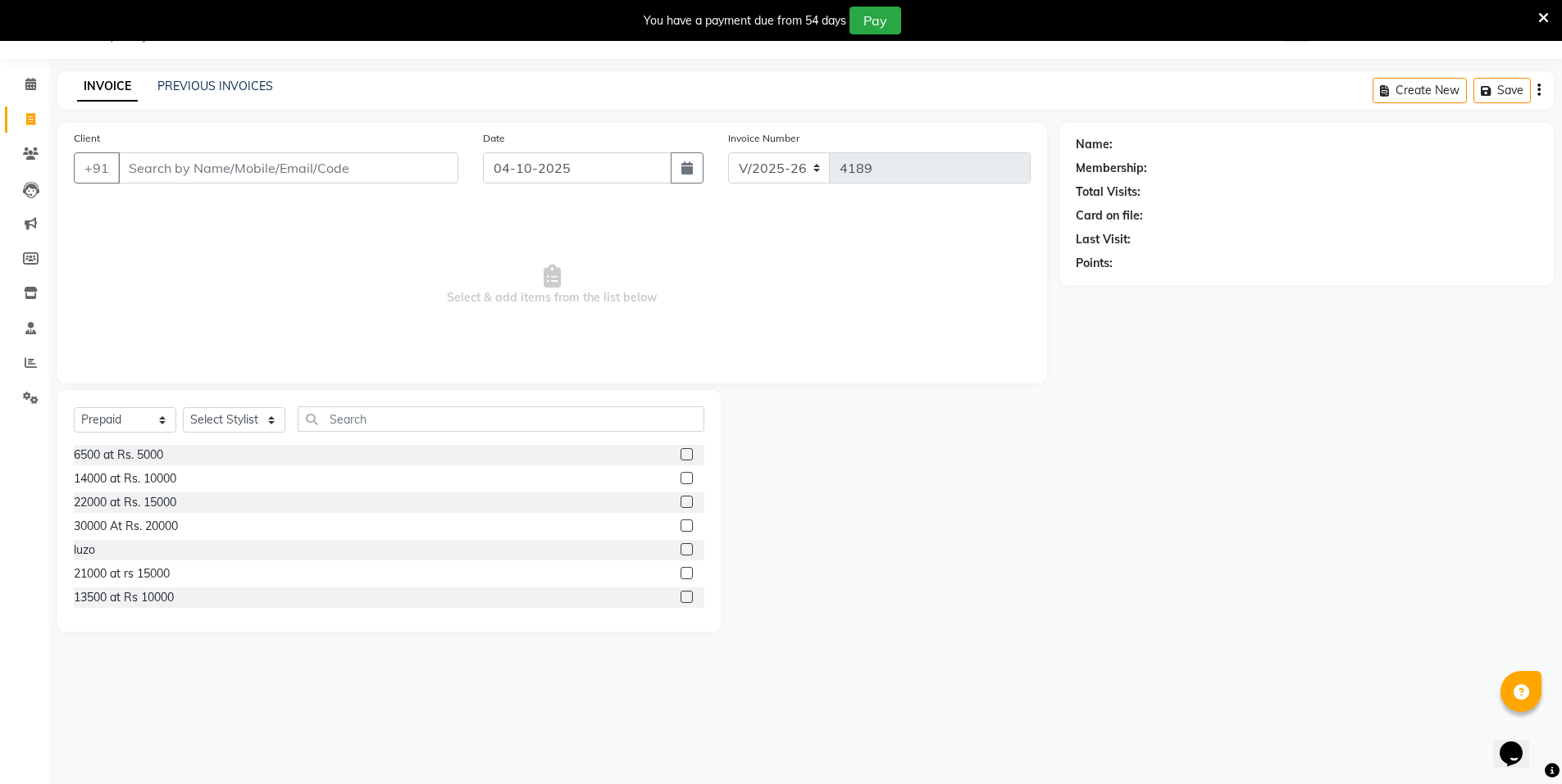
click at [246, 167] on input "Client" at bounding box center [288, 168] width 341 height 31
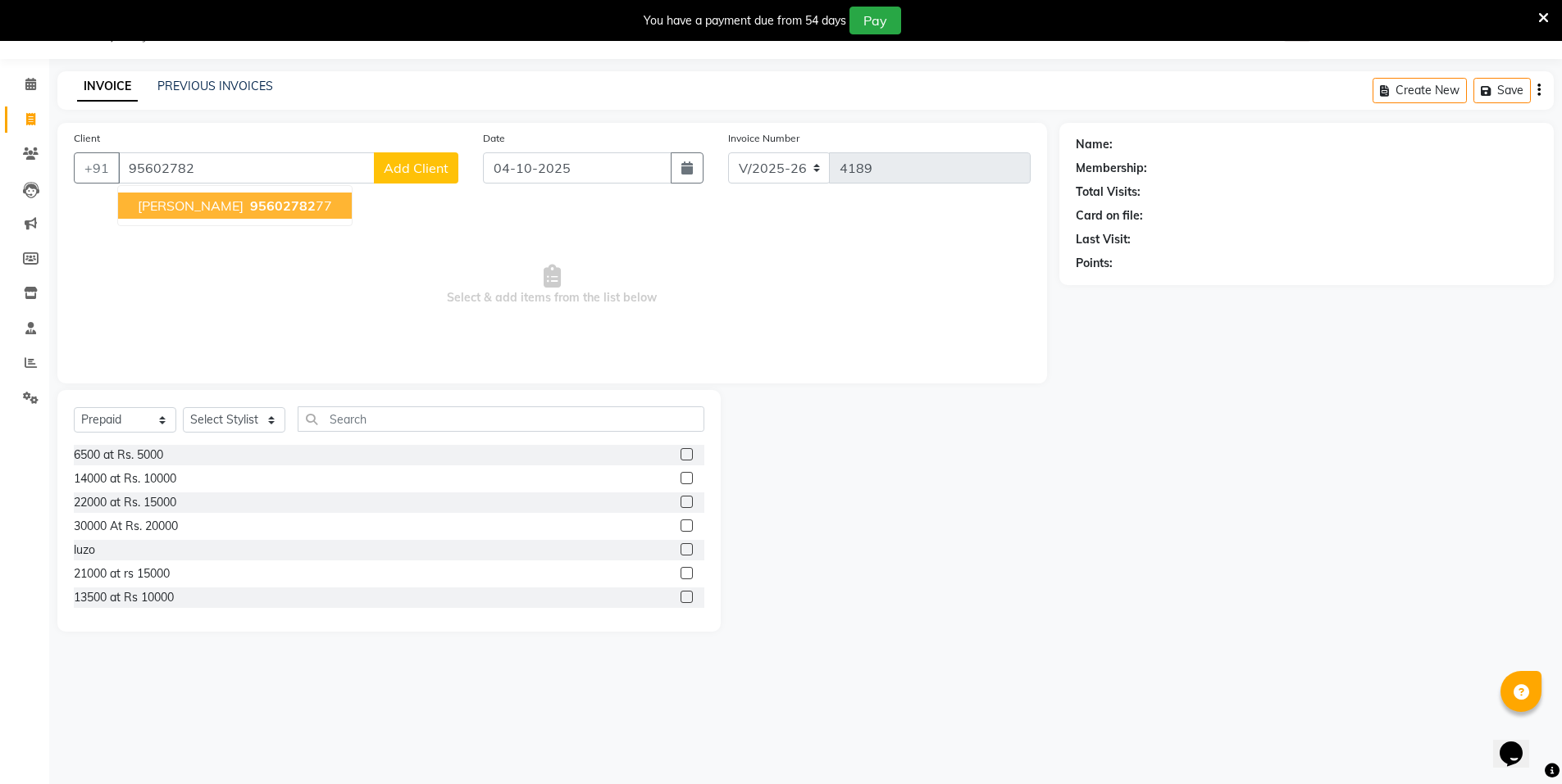
click at [259, 208] on span "95602782" at bounding box center [283, 205] width 66 height 16
type input "9560278277"
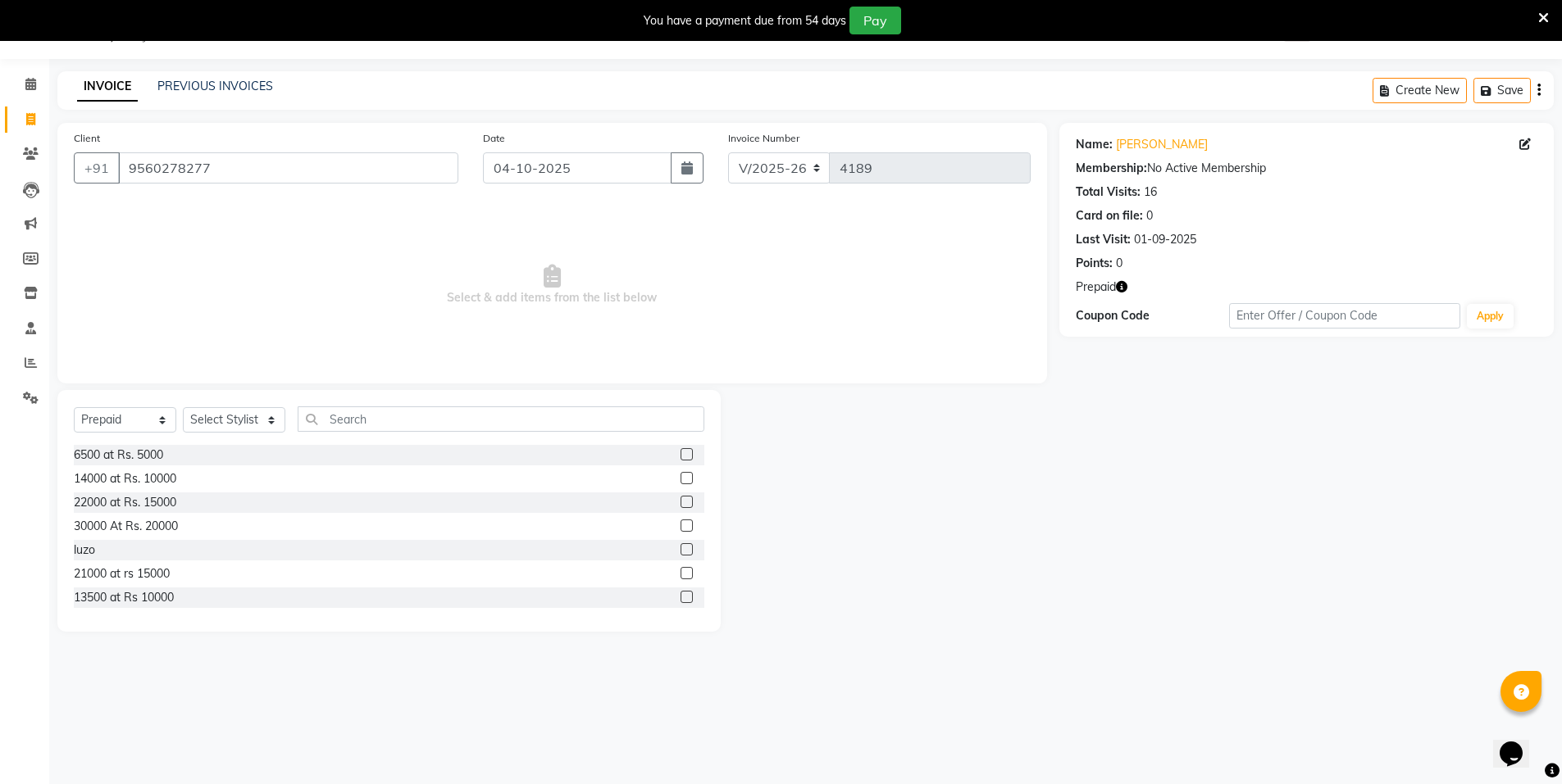
click at [1125, 290] on icon "button" at bounding box center [1121, 287] width 11 height 11
click at [1116, 412] on div "Name: Disha Sukhija Membership: No Active Membership Total Visits: 16 Card on f…" at bounding box center [1313, 377] width 507 height 509
click at [120, 419] on select "Select Service Product Membership Package Voucher Prepaid Gift Card" at bounding box center [125, 420] width 103 height 25
select select "service"
click at [74, 408] on select "Select Service Product Membership Package Voucher Prepaid Gift Card" at bounding box center [125, 420] width 103 height 25
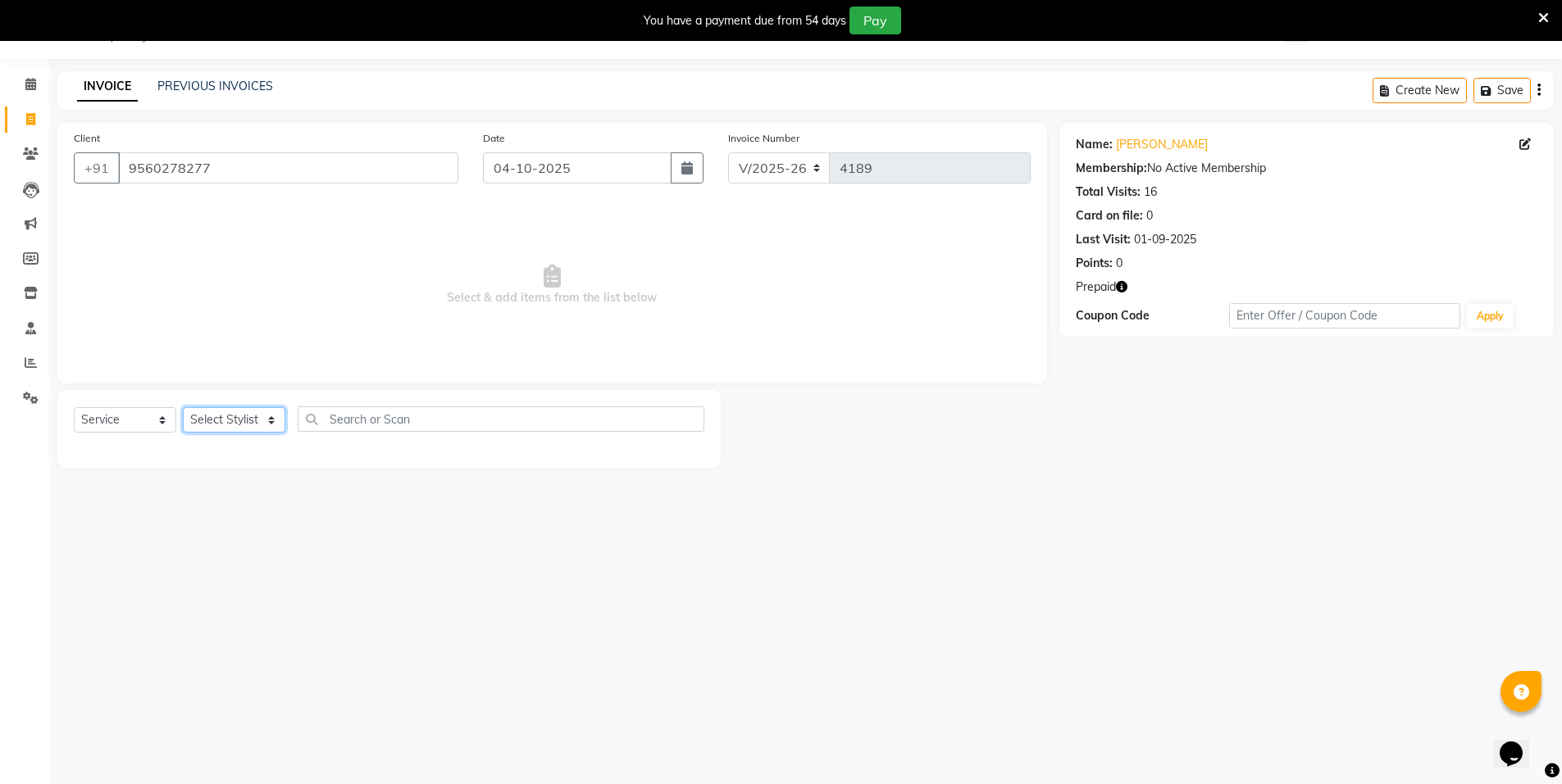
click at [234, 418] on select "Select Stylist Anju Faiz Faizal MANAGER MD..... Pankaj Pradeep Sahil NAWAB same…" at bounding box center [234, 420] width 103 height 25
select select "15674"
click at [183, 408] on select "Select Stylist Anju Faiz Faizal MANAGER MD..... Pankaj Pradeep Sahil NAWAB same…" at bounding box center [234, 420] width 103 height 25
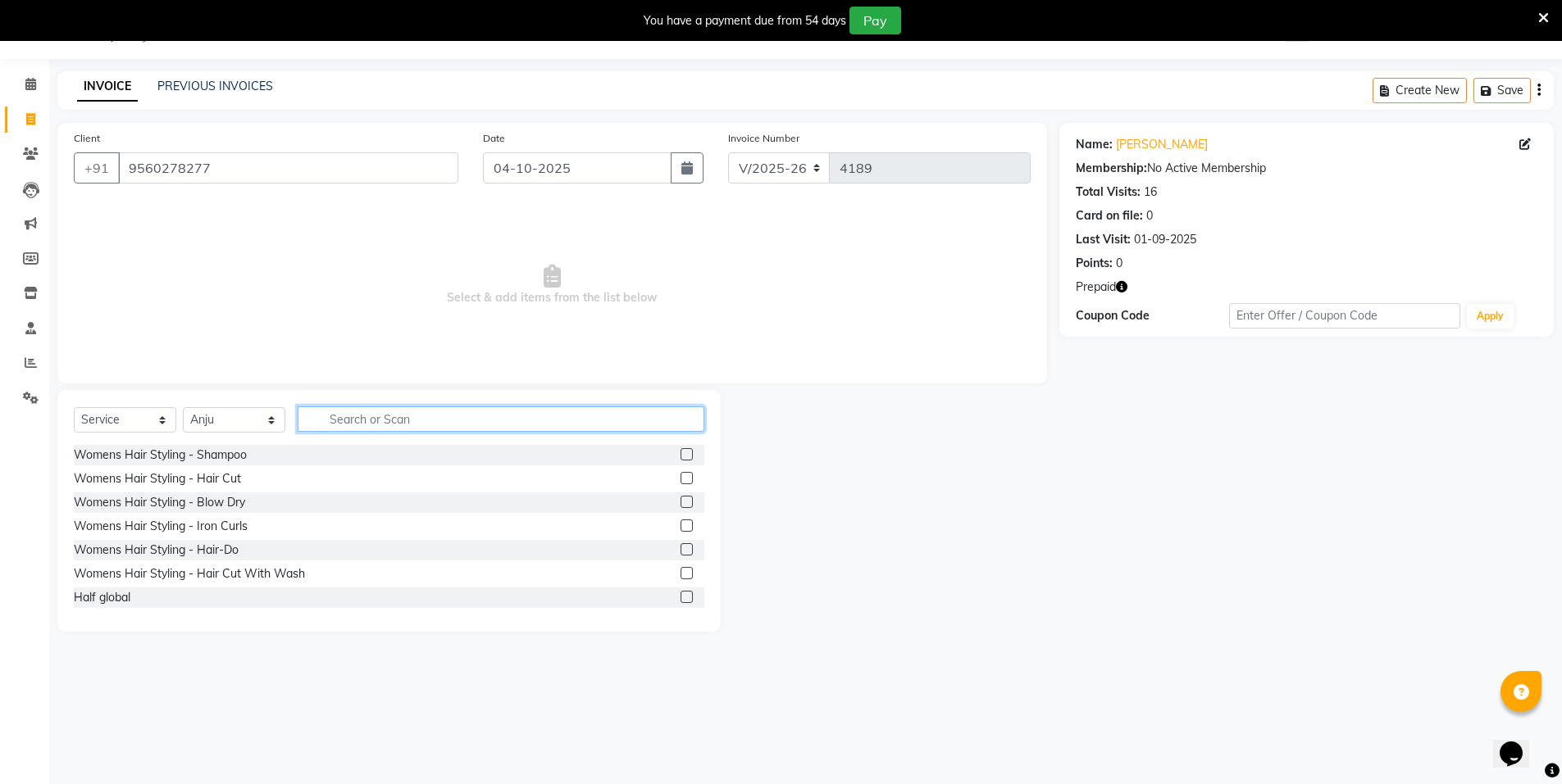
click at [383, 415] on input "text" at bounding box center [500, 419] width 407 height 25
type input "arms"
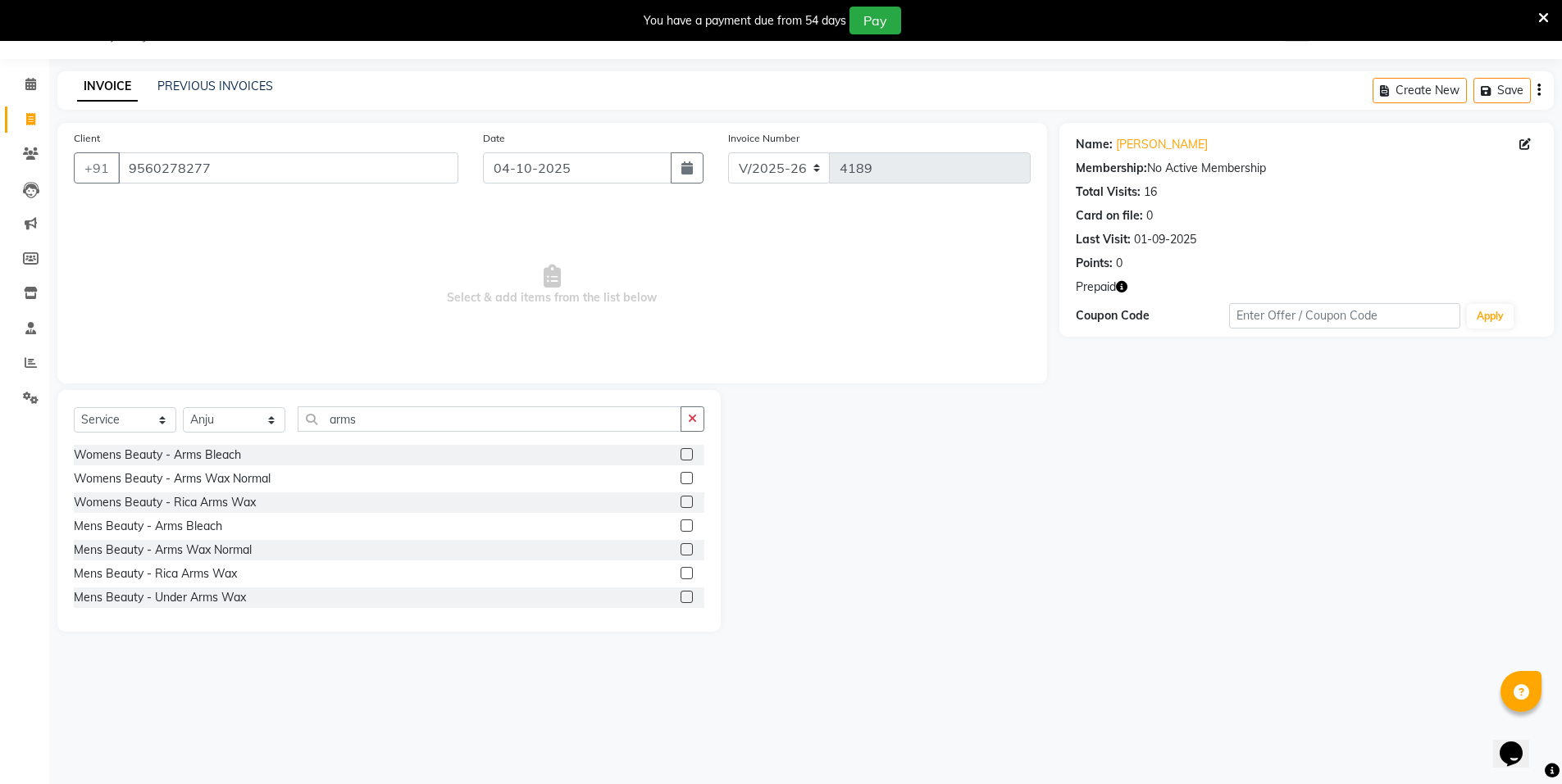
click at [680, 503] on label at bounding box center [686, 502] width 12 height 12
click at [680, 503] on input "checkbox" at bounding box center [685, 502] width 10 height 10
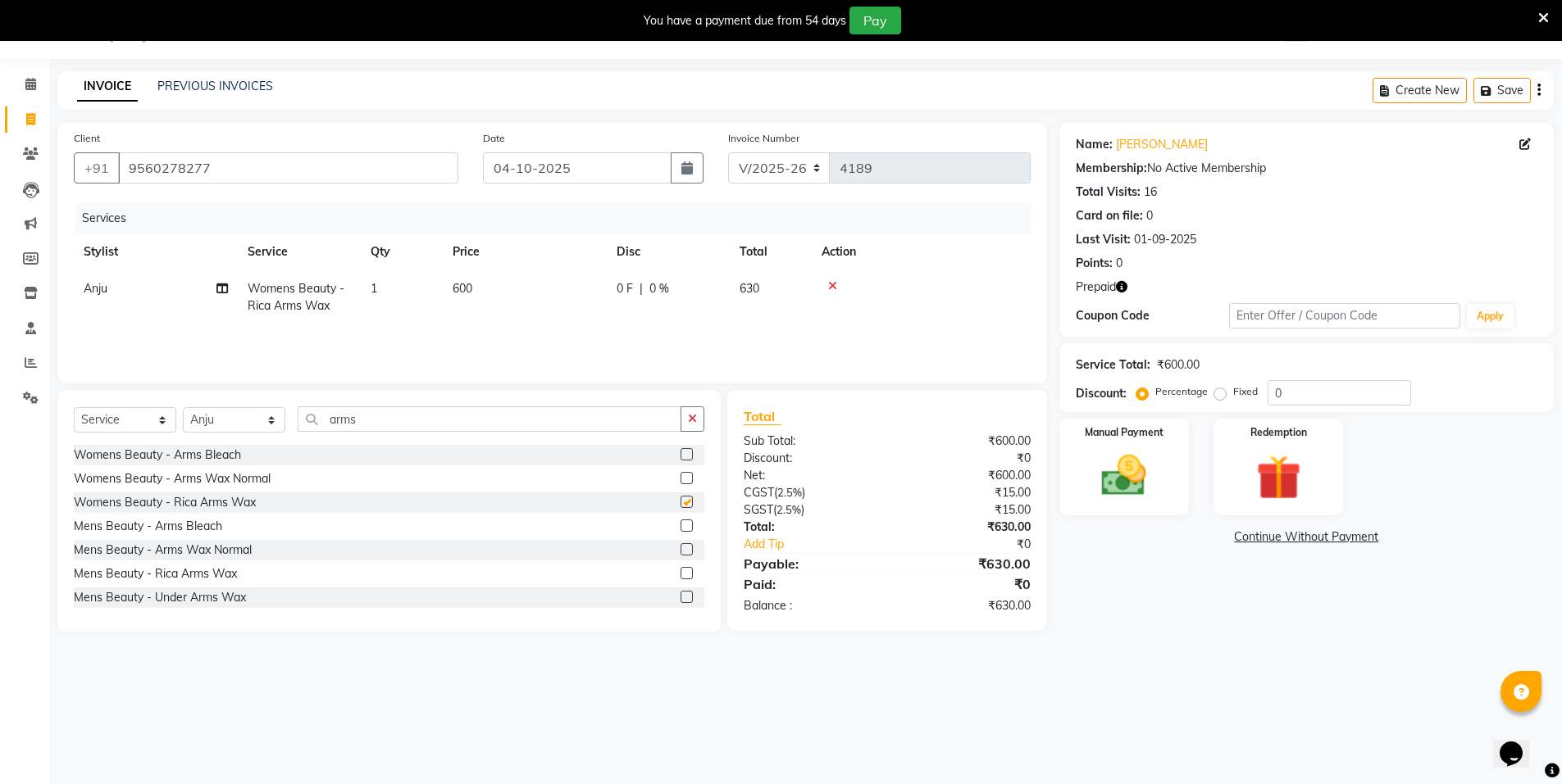
checkbox input "false"
click at [420, 428] on input "arms" at bounding box center [489, 419] width 384 height 25
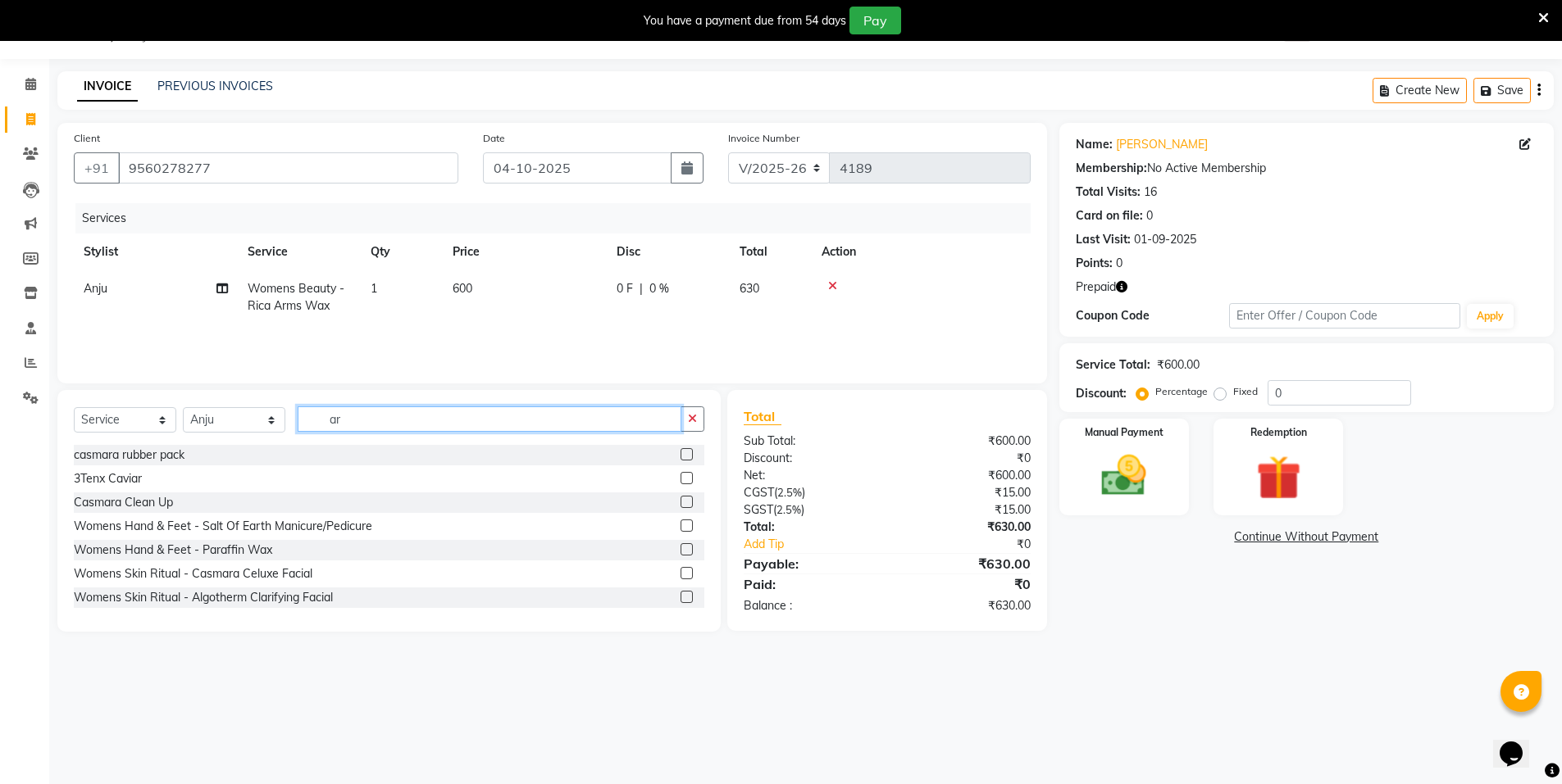
type input "a"
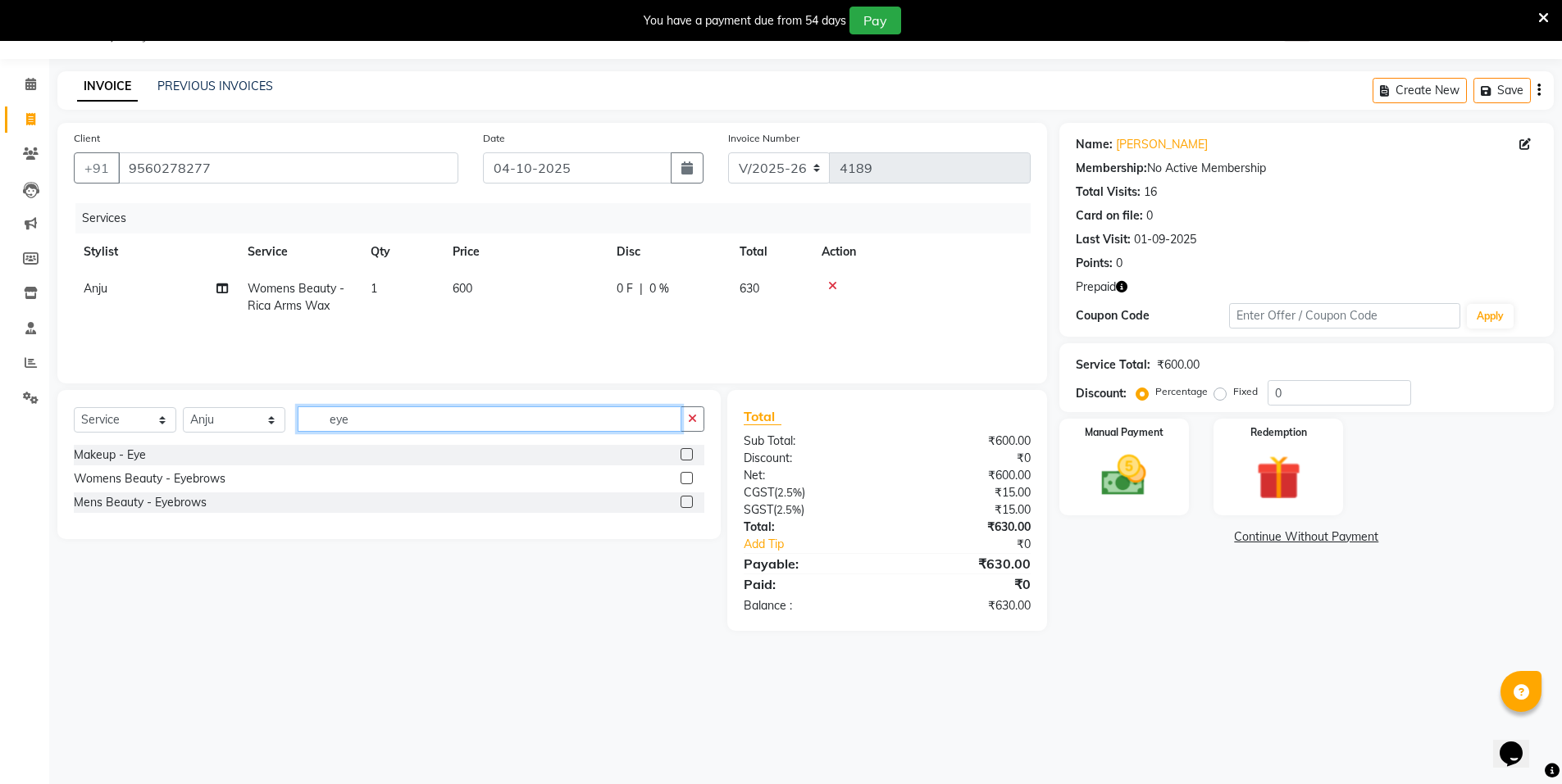
type input "eye"
click at [690, 474] on label at bounding box center [686, 477] width 12 height 12
click at [690, 474] on input "checkbox" at bounding box center [685, 478] width 10 height 10
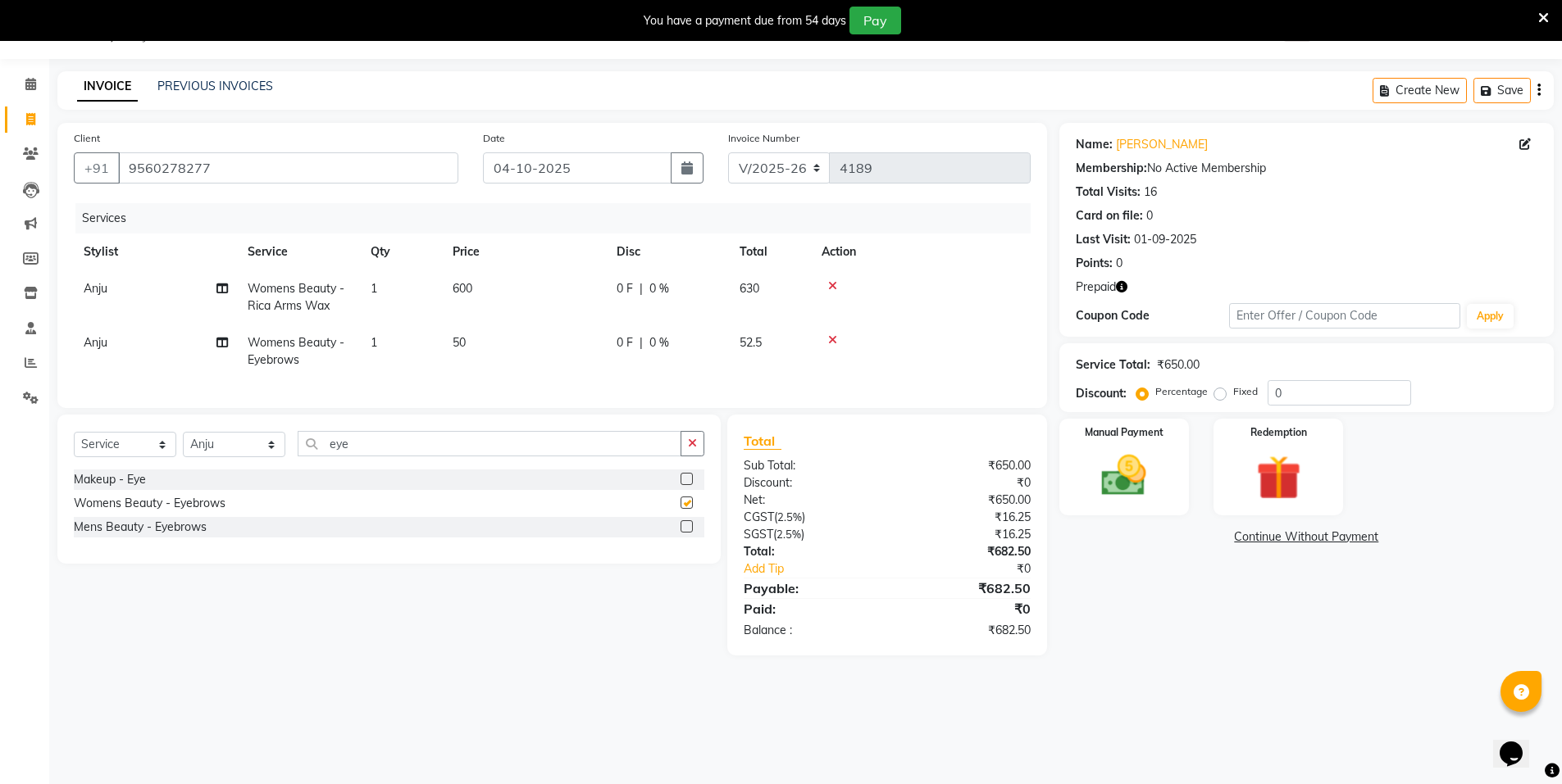
checkbox input "false"
click at [1268, 455] on img at bounding box center [1279, 478] width 76 height 58
drag, startPoint x: 1198, startPoint y: 538, endPoint x: 1232, endPoint y: 532, distance: 34.5
click at [1201, 539] on span "Prepaid 1" at bounding box center [1204, 540] width 53 height 19
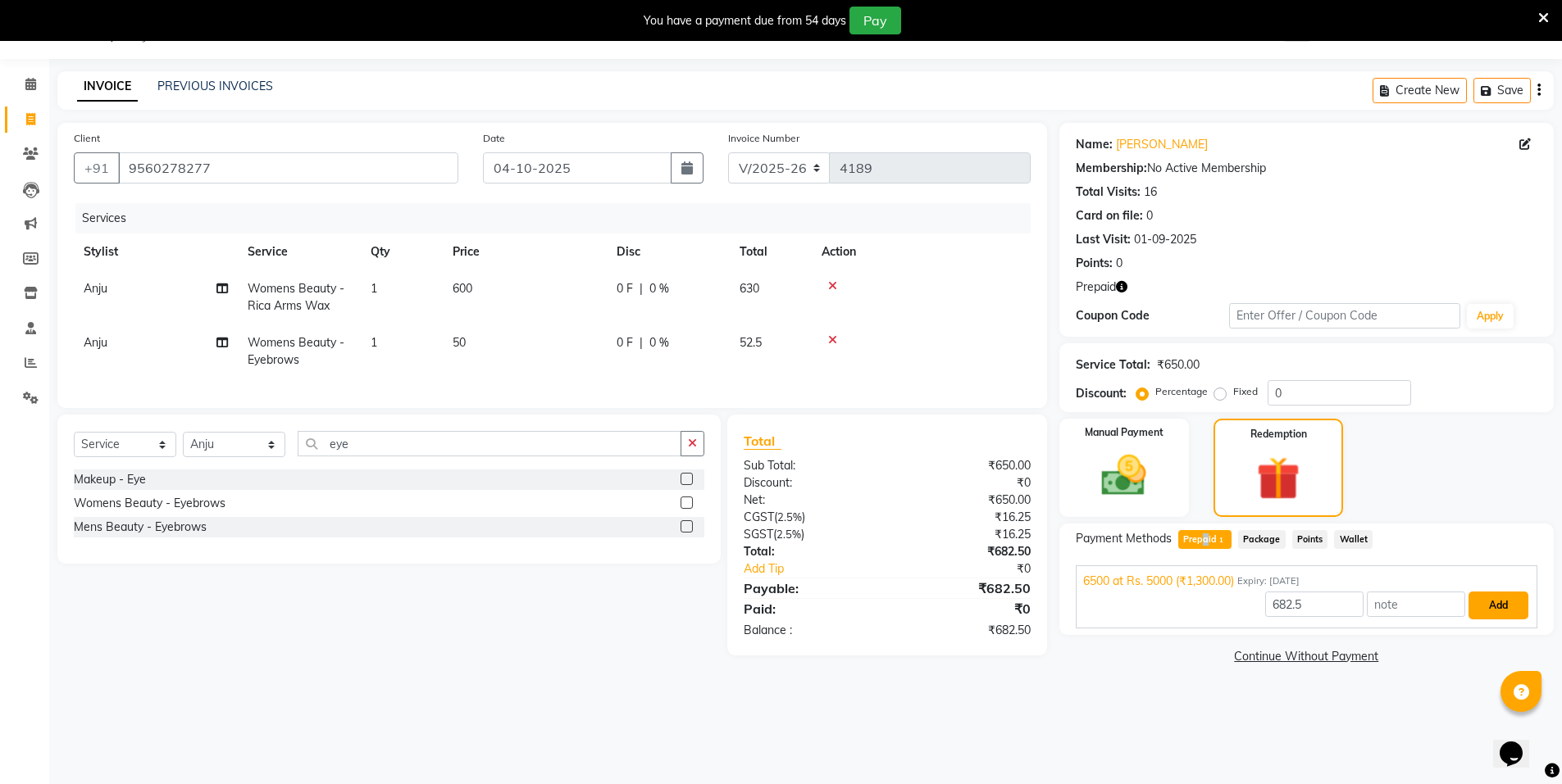
click at [1496, 605] on button "Add" at bounding box center [1498, 606] width 59 height 28
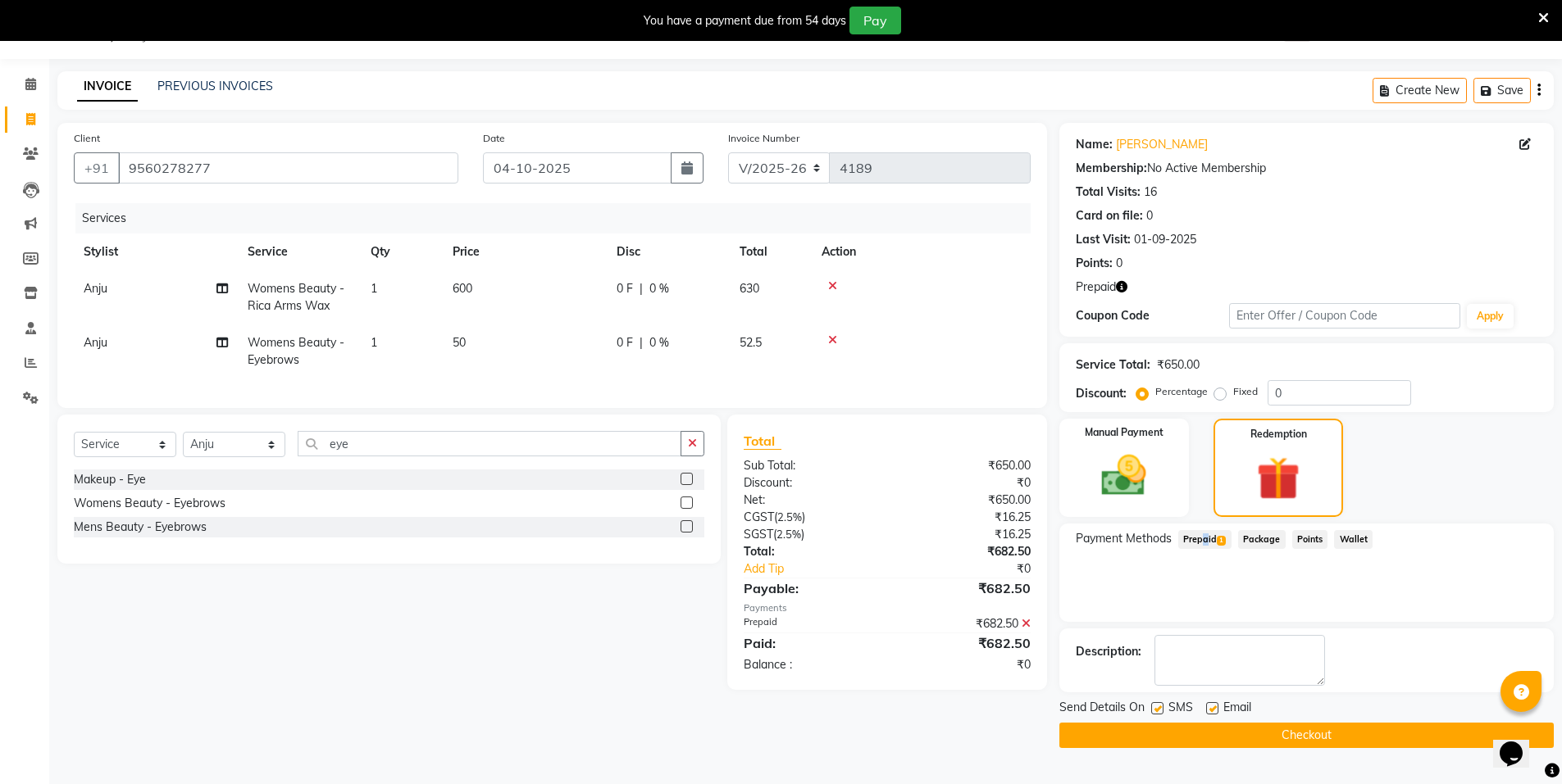
click at [1328, 739] on button "Checkout" at bounding box center [1307, 735] width 495 height 25
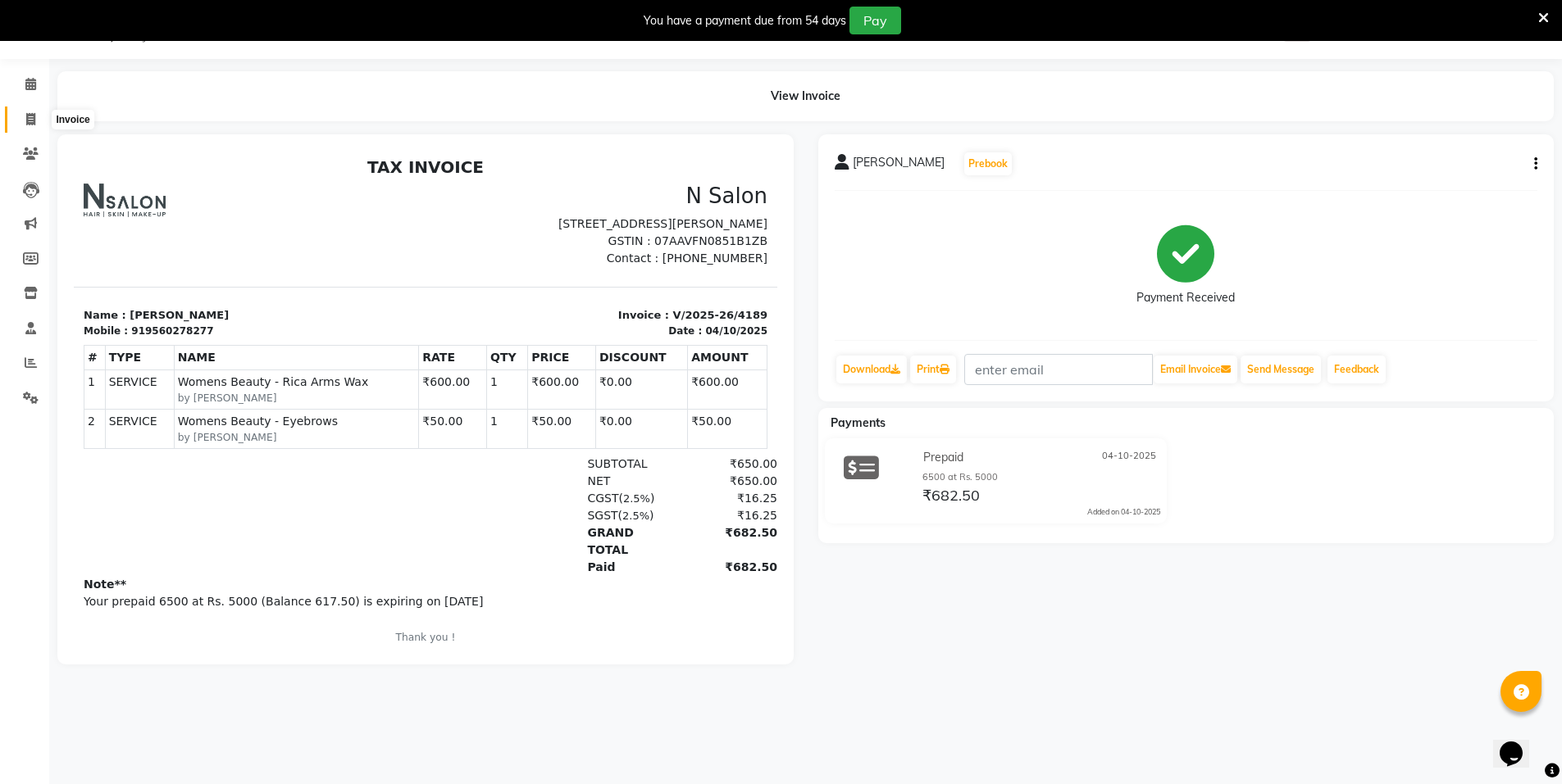
click at [35, 118] on icon at bounding box center [31, 119] width 9 height 12
select select "service"
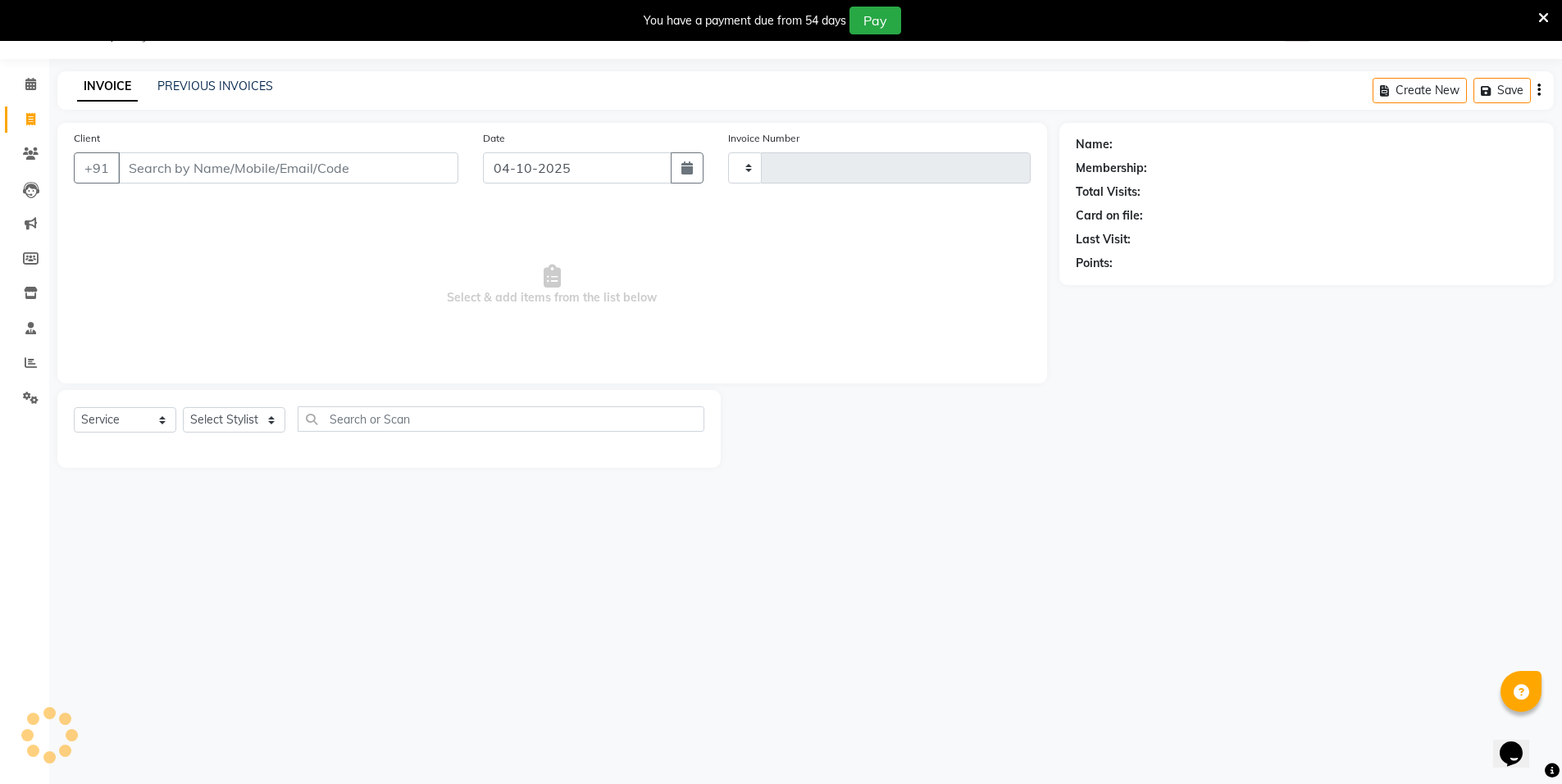
type input "4190"
select select "3472"
select select "P"
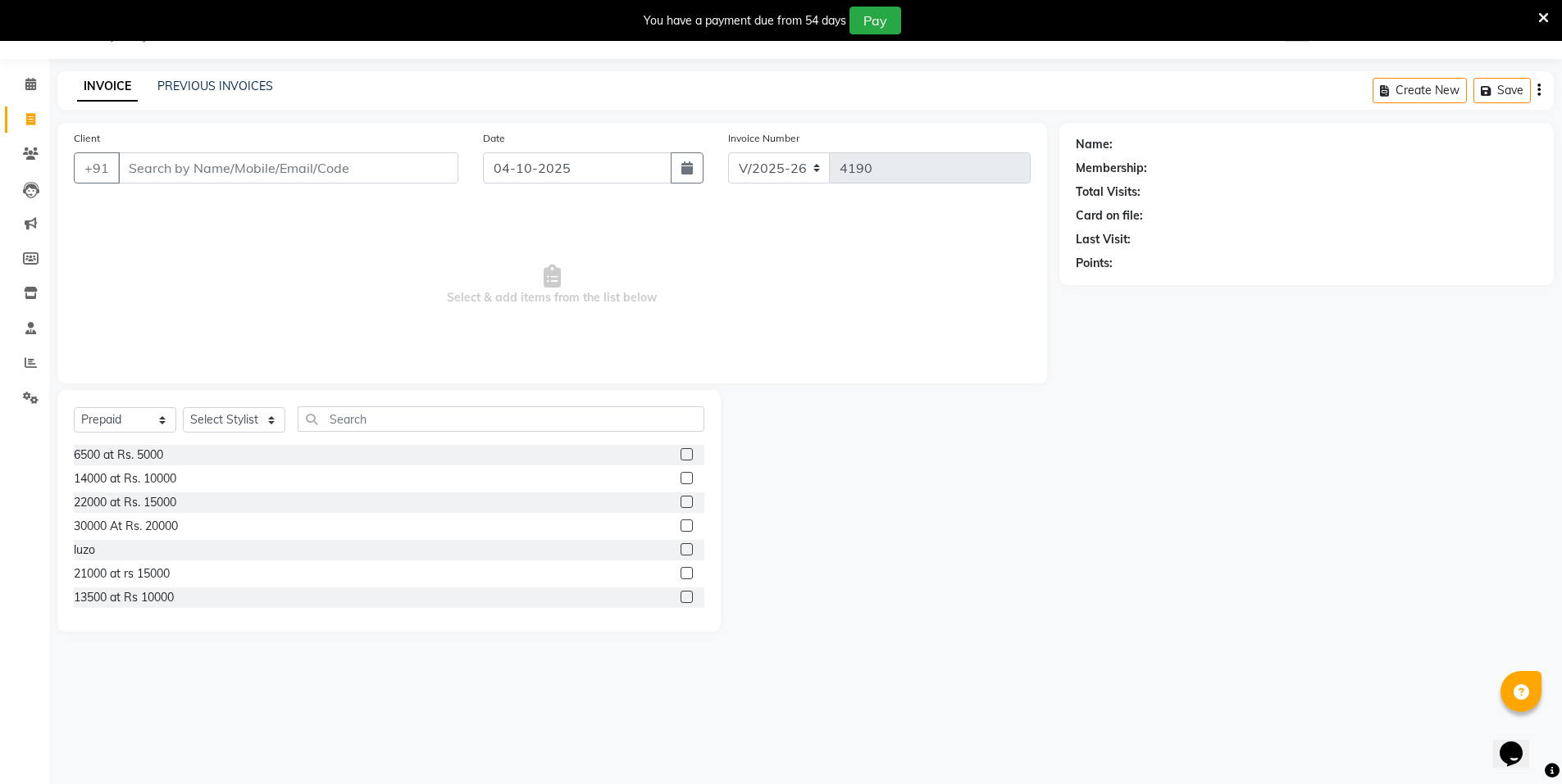
click at [193, 160] on input "Client" at bounding box center [288, 168] width 341 height 31
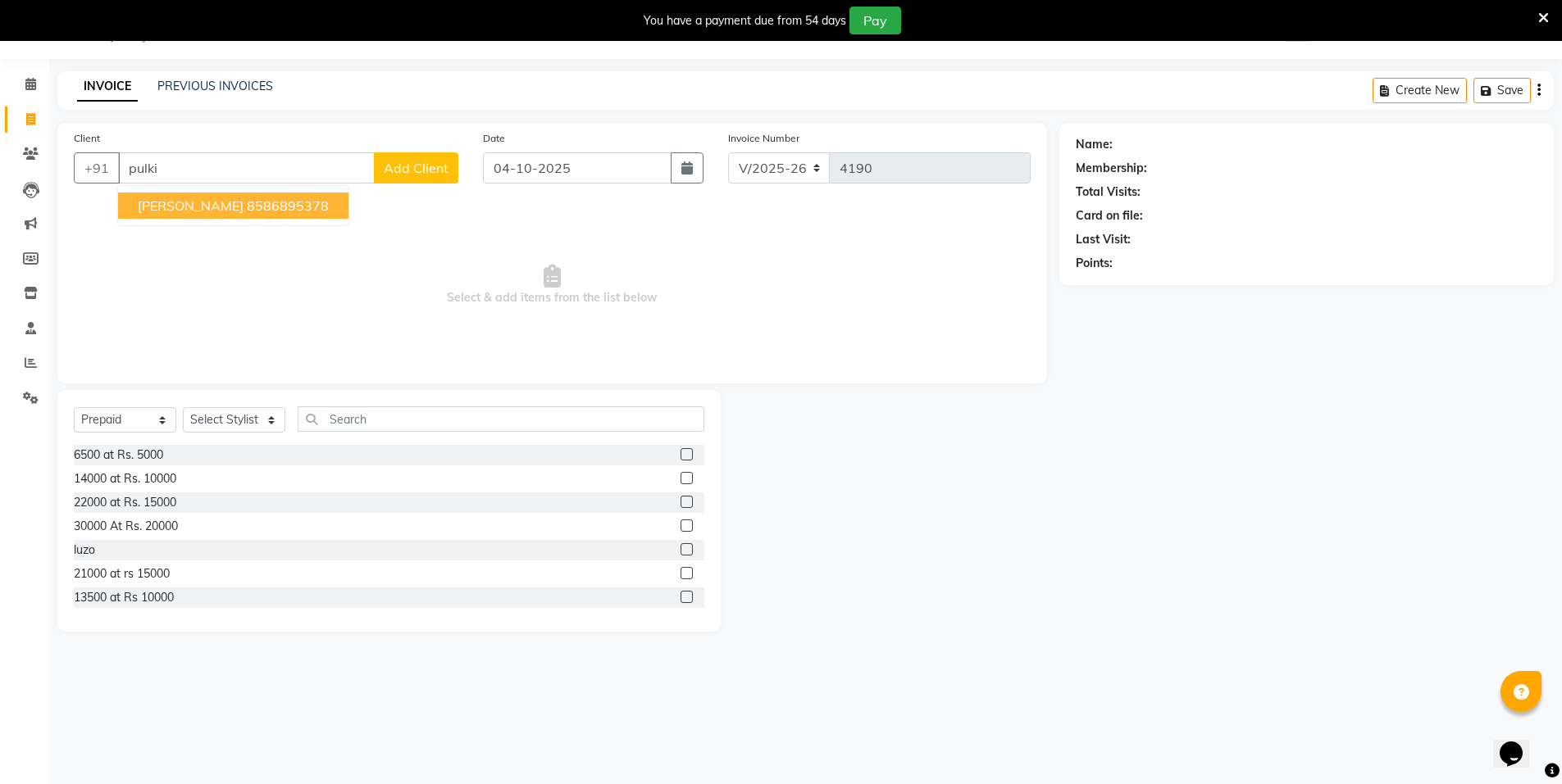
click at [247, 210] on ngb-highlight "8586895378" at bounding box center [288, 205] width 82 height 16
type input "8586895378"
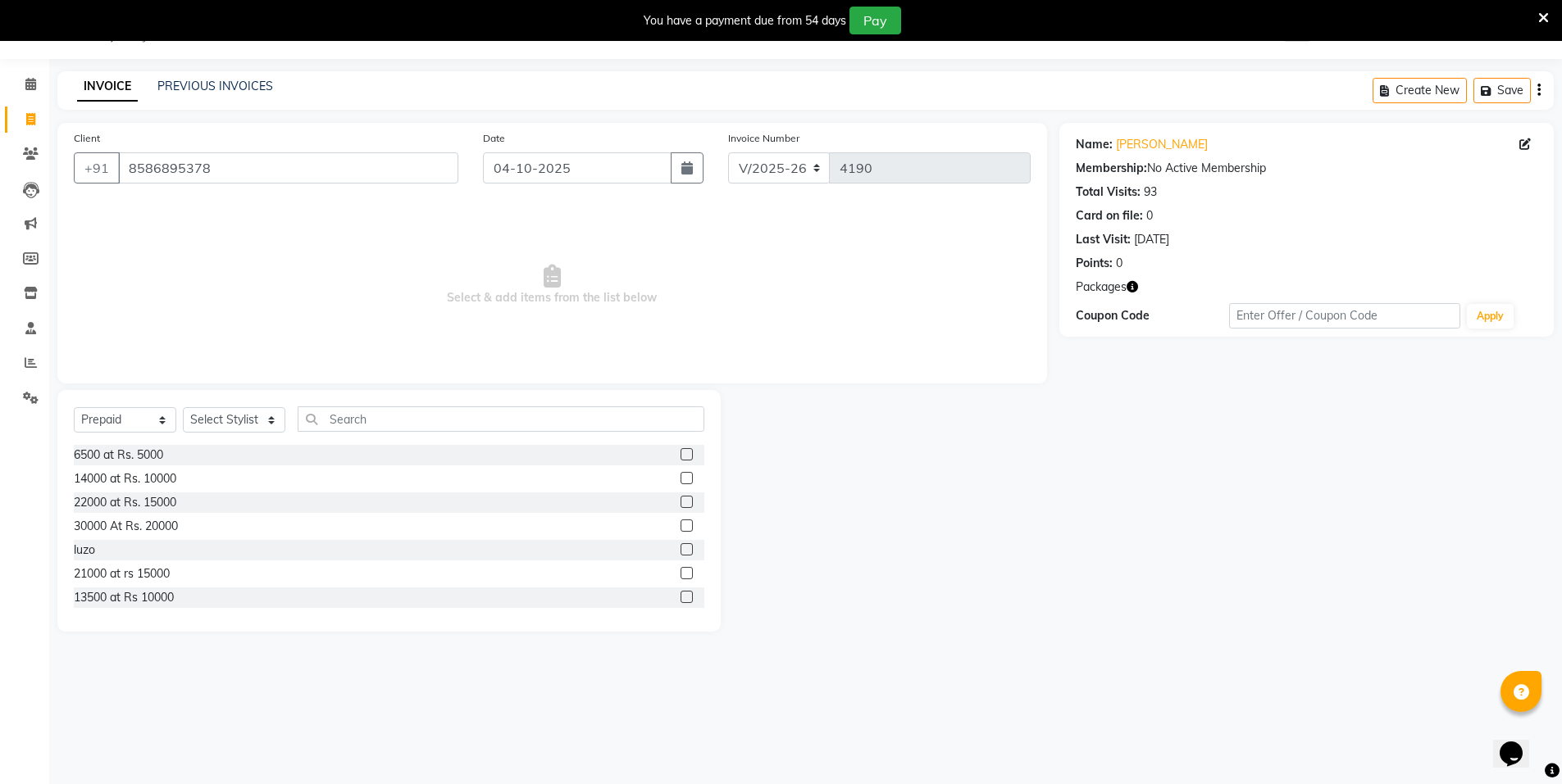
click at [1132, 287] on icon "button" at bounding box center [1133, 287] width 11 height 11
drag, startPoint x: 1151, startPoint y: 390, endPoint x: 1134, endPoint y: 226, distance: 164.9
click at [1148, 362] on div "Name: Pulkit Membership: No Active Membership Total Visits: 93 Card on file: 0 …" at bounding box center [1313, 377] width 507 height 509
click at [1141, 144] on link "Pulkit" at bounding box center [1161, 144] width 92 height 17
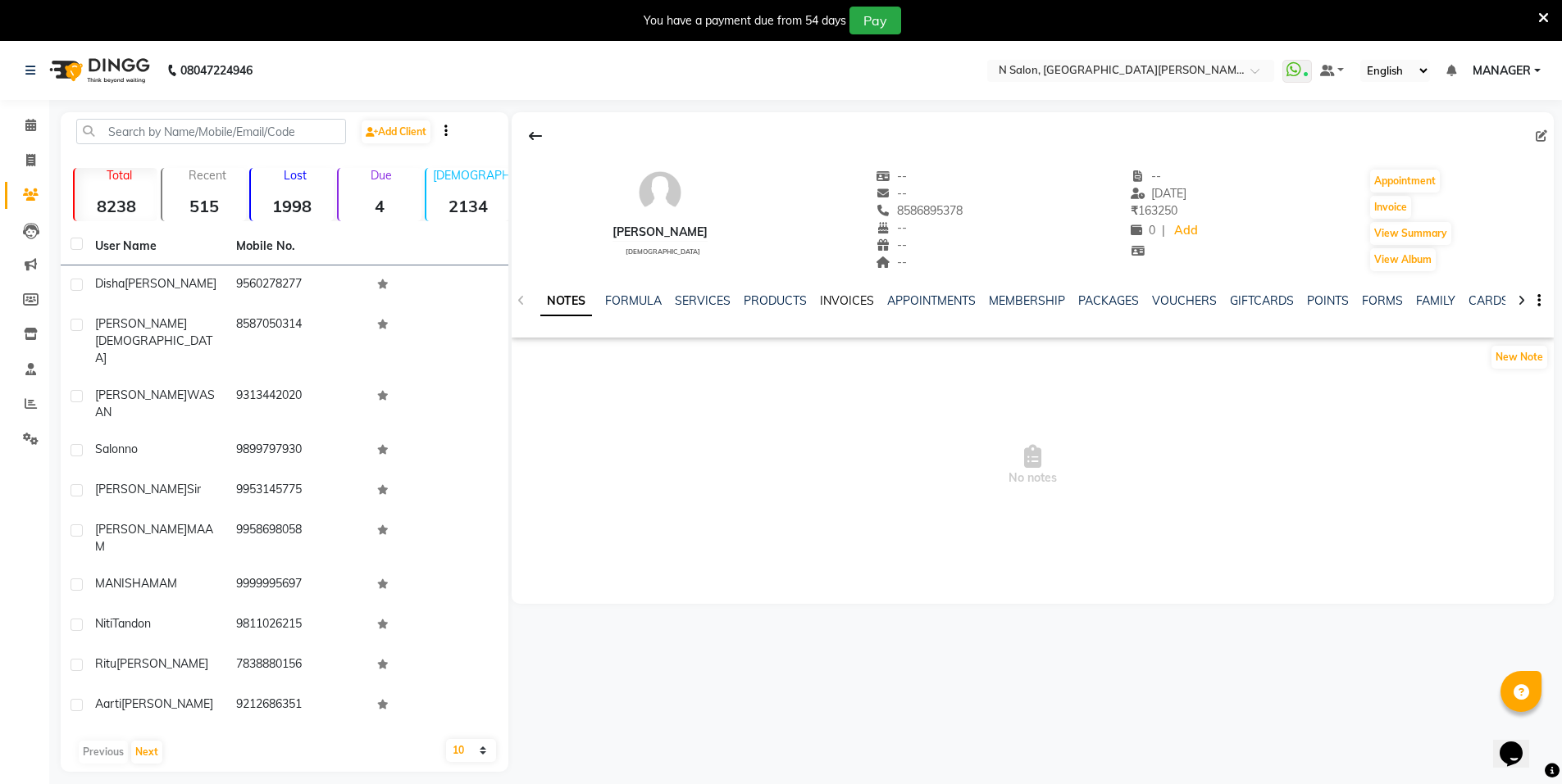
click at [860, 303] on link "INVOICES" at bounding box center [847, 301] width 54 height 15
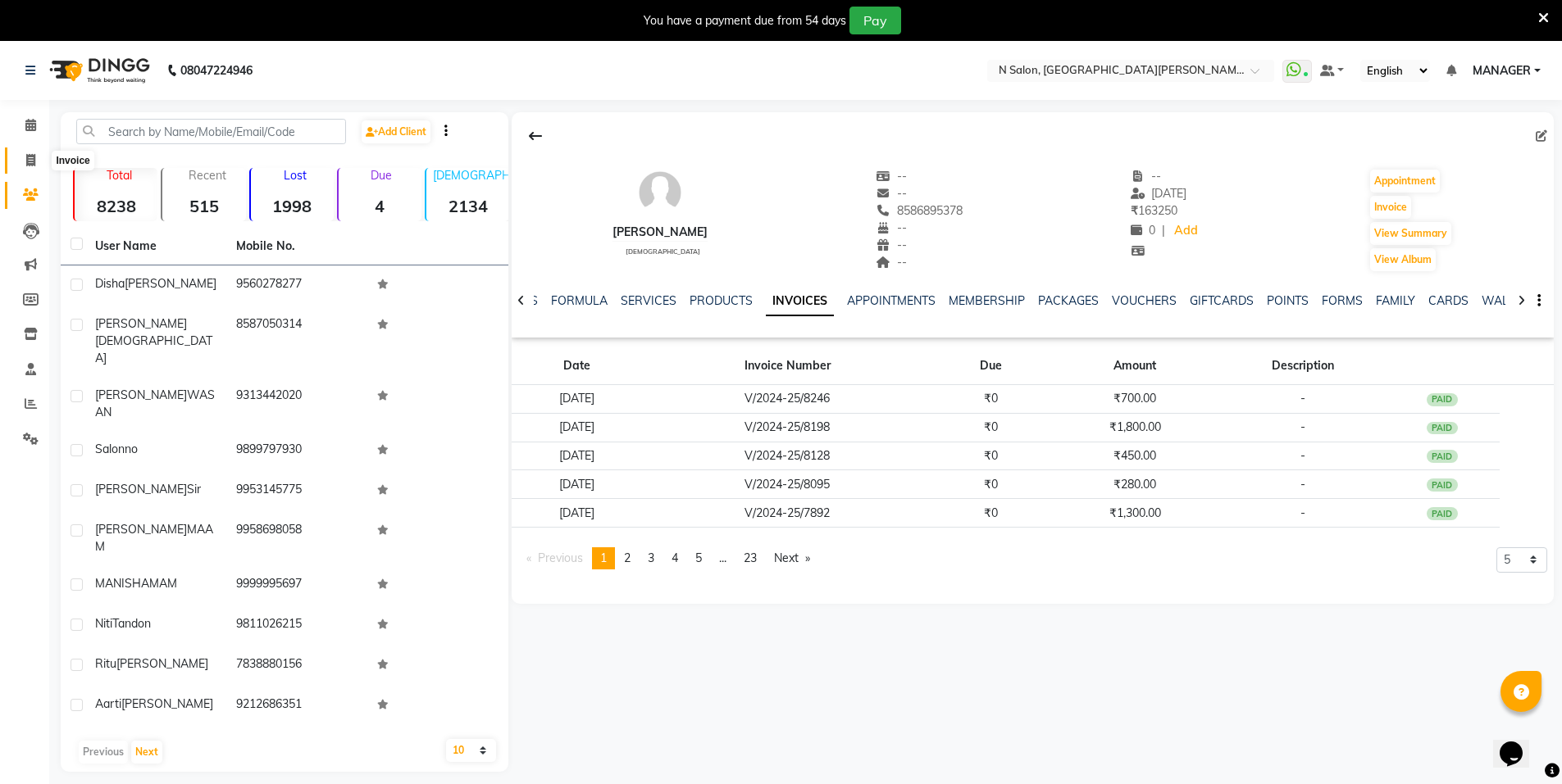
click at [29, 159] on icon at bounding box center [31, 159] width 9 height 12
select select "3472"
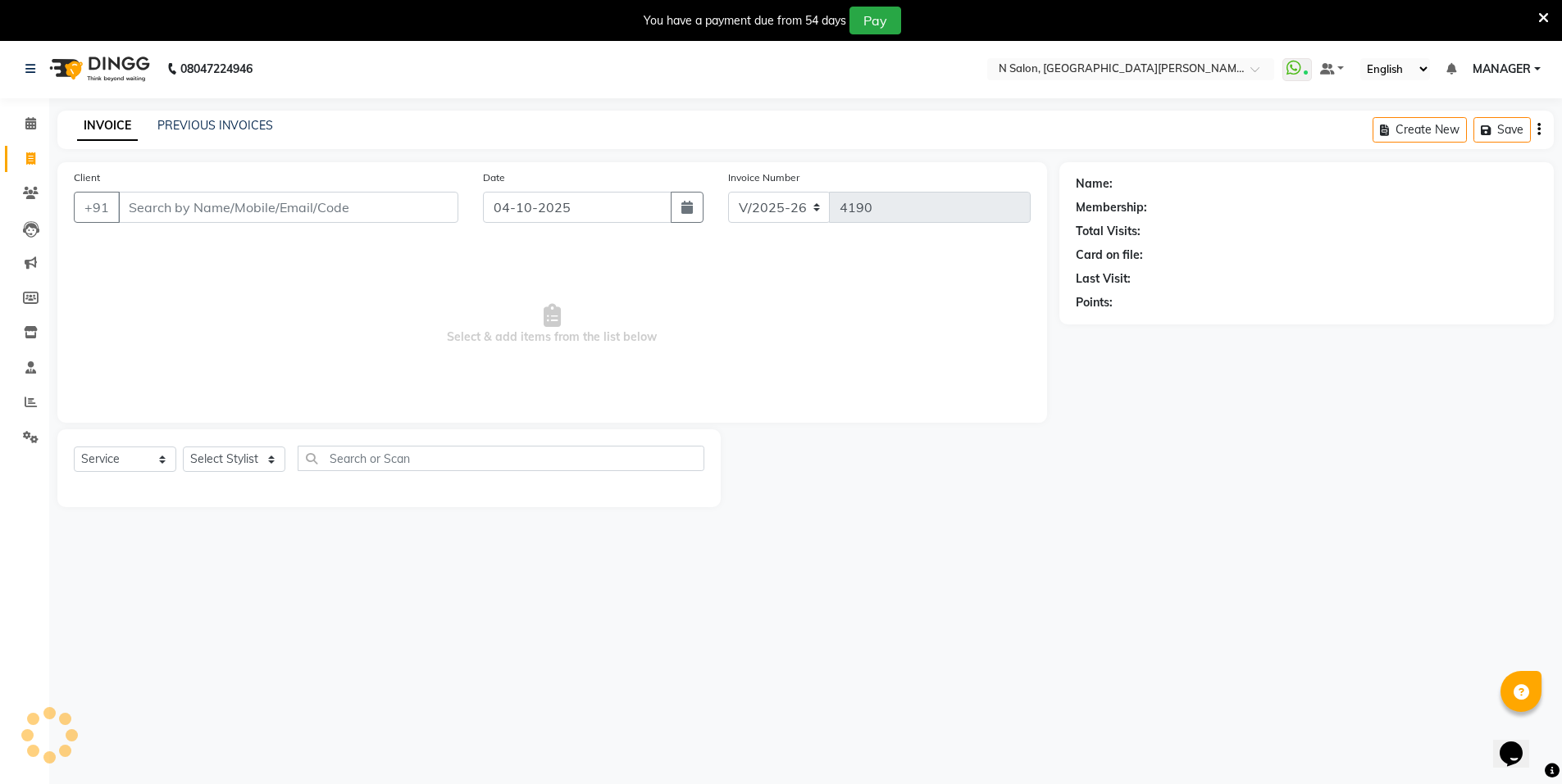
scroll to position [41, 0]
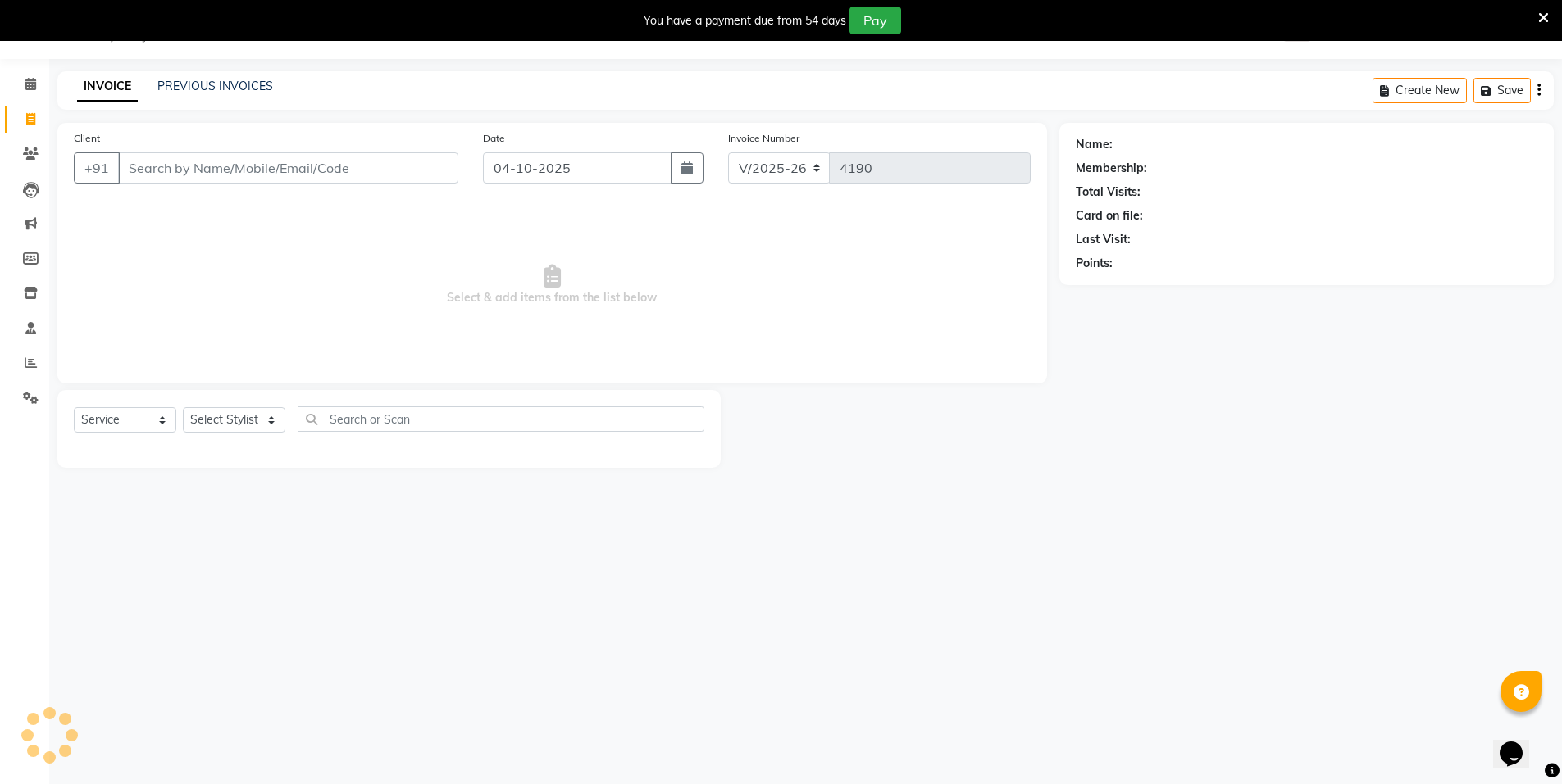
select select "P"
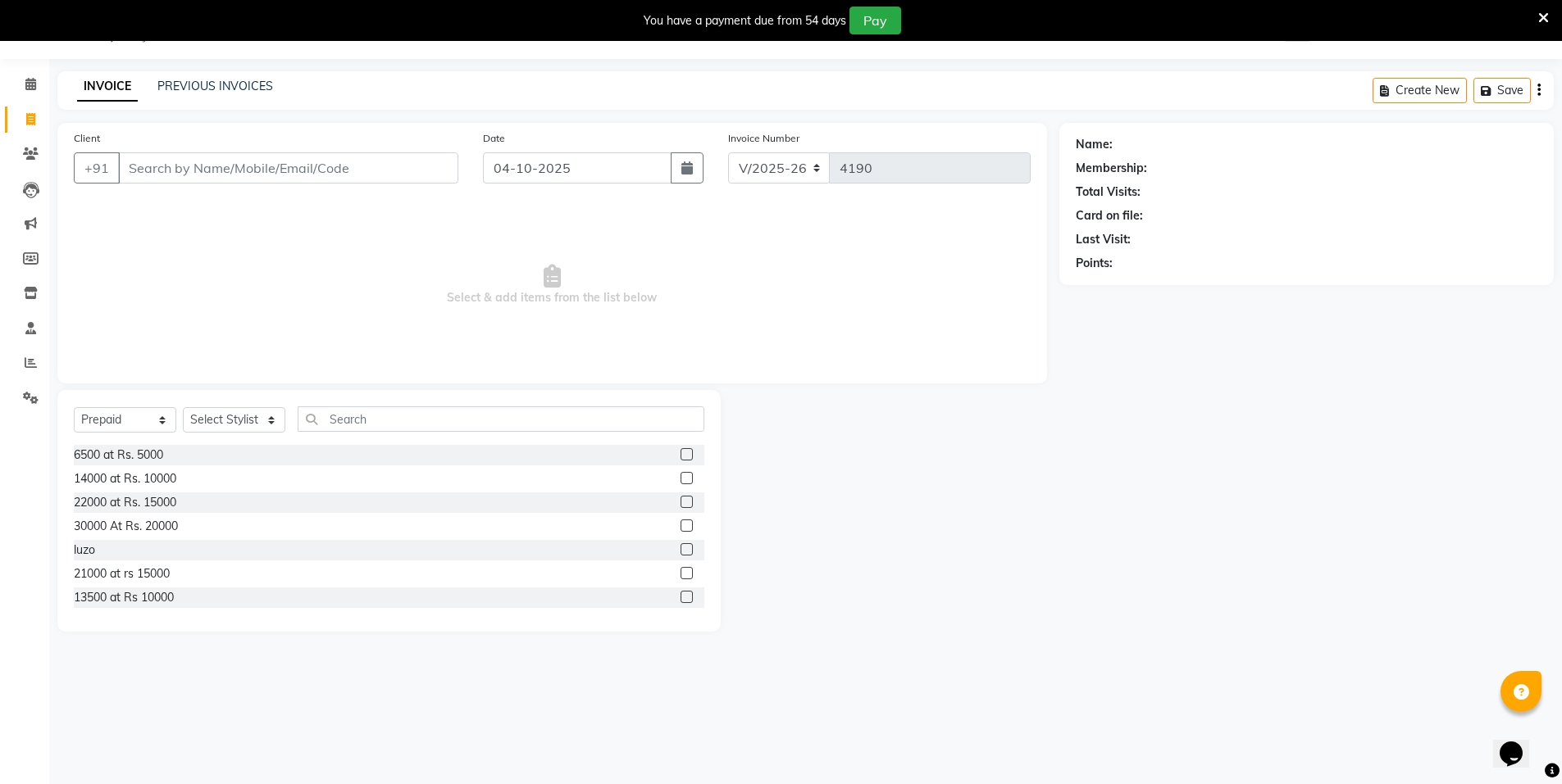
click at [128, 171] on input "Client" at bounding box center [288, 168] width 341 height 31
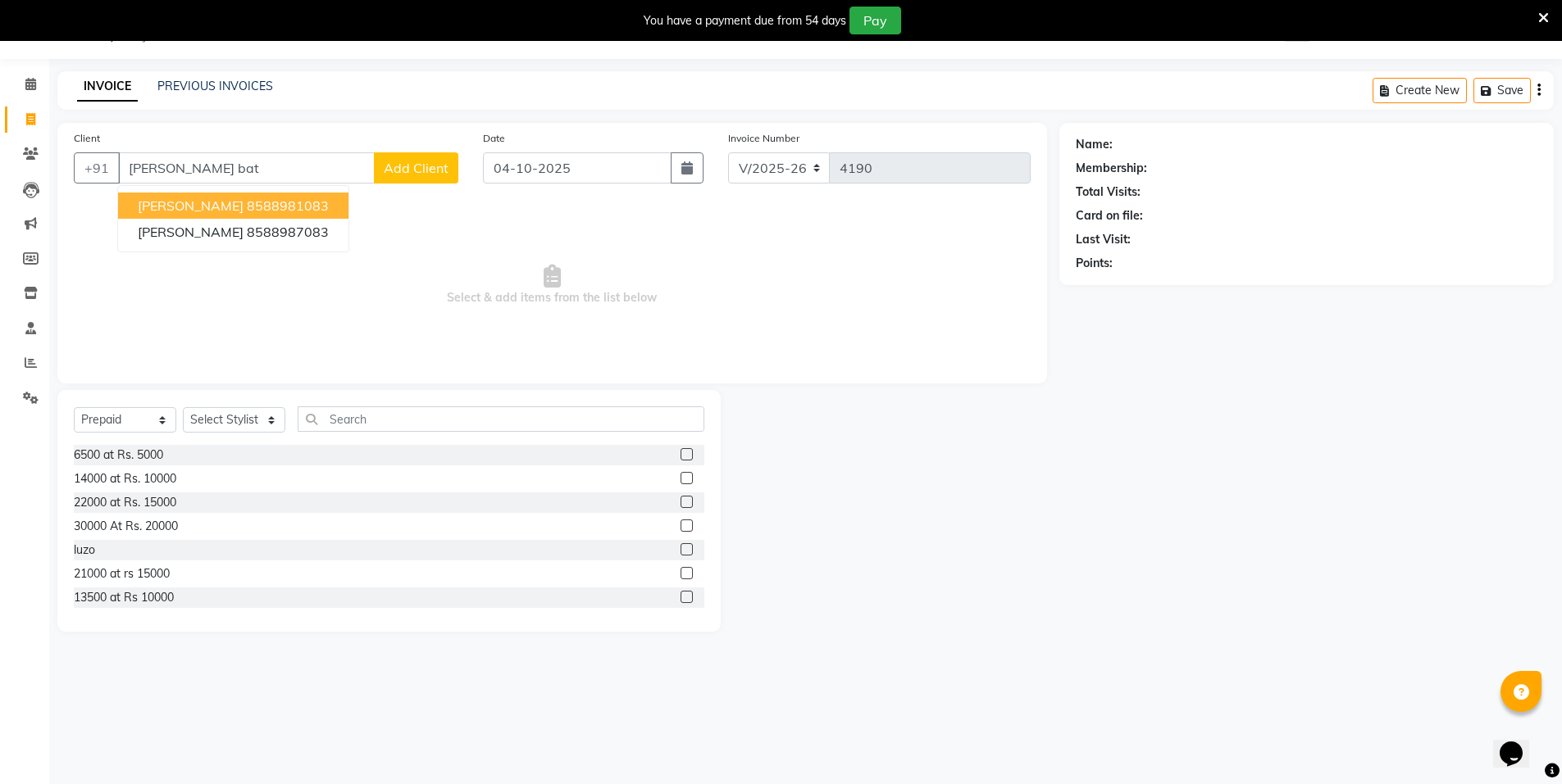
click at [247, 209] on ngb-highlight "8588981083" at bounding box center [288, 205] width 82 height 16
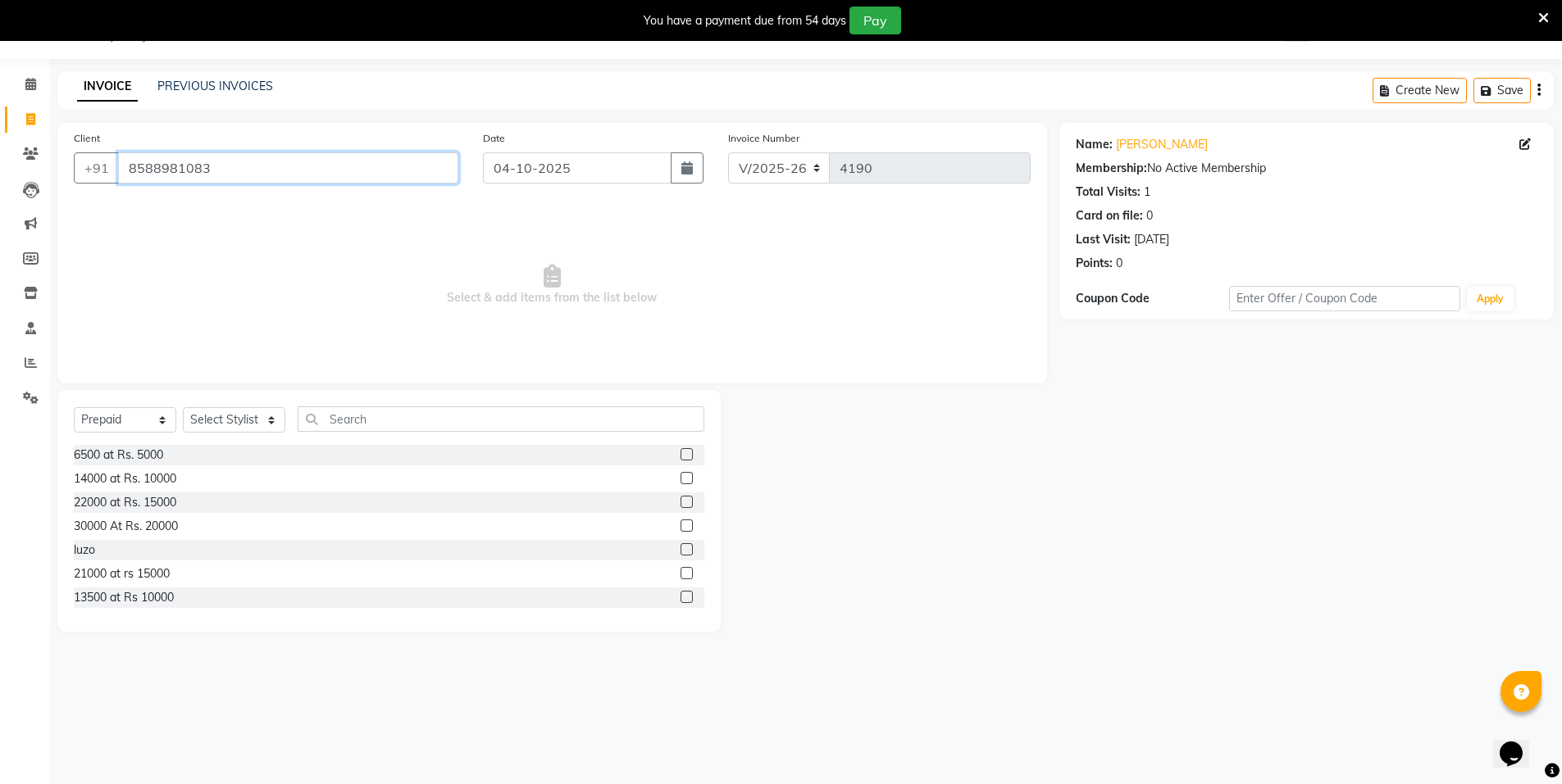
click at [278, 168] on input "8588981083" at bounding box center [288, 168] width 341 height 31
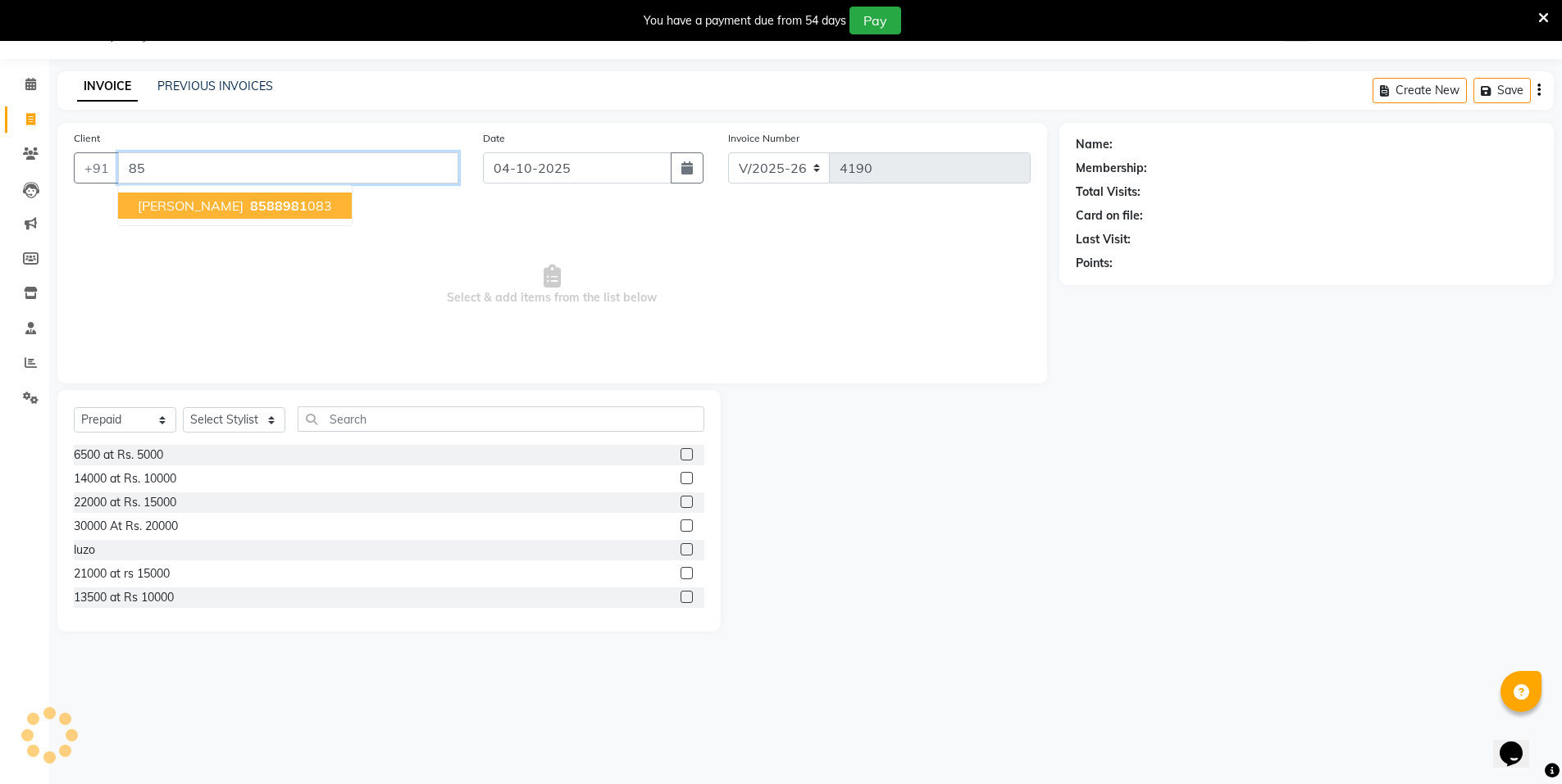
type input "8"
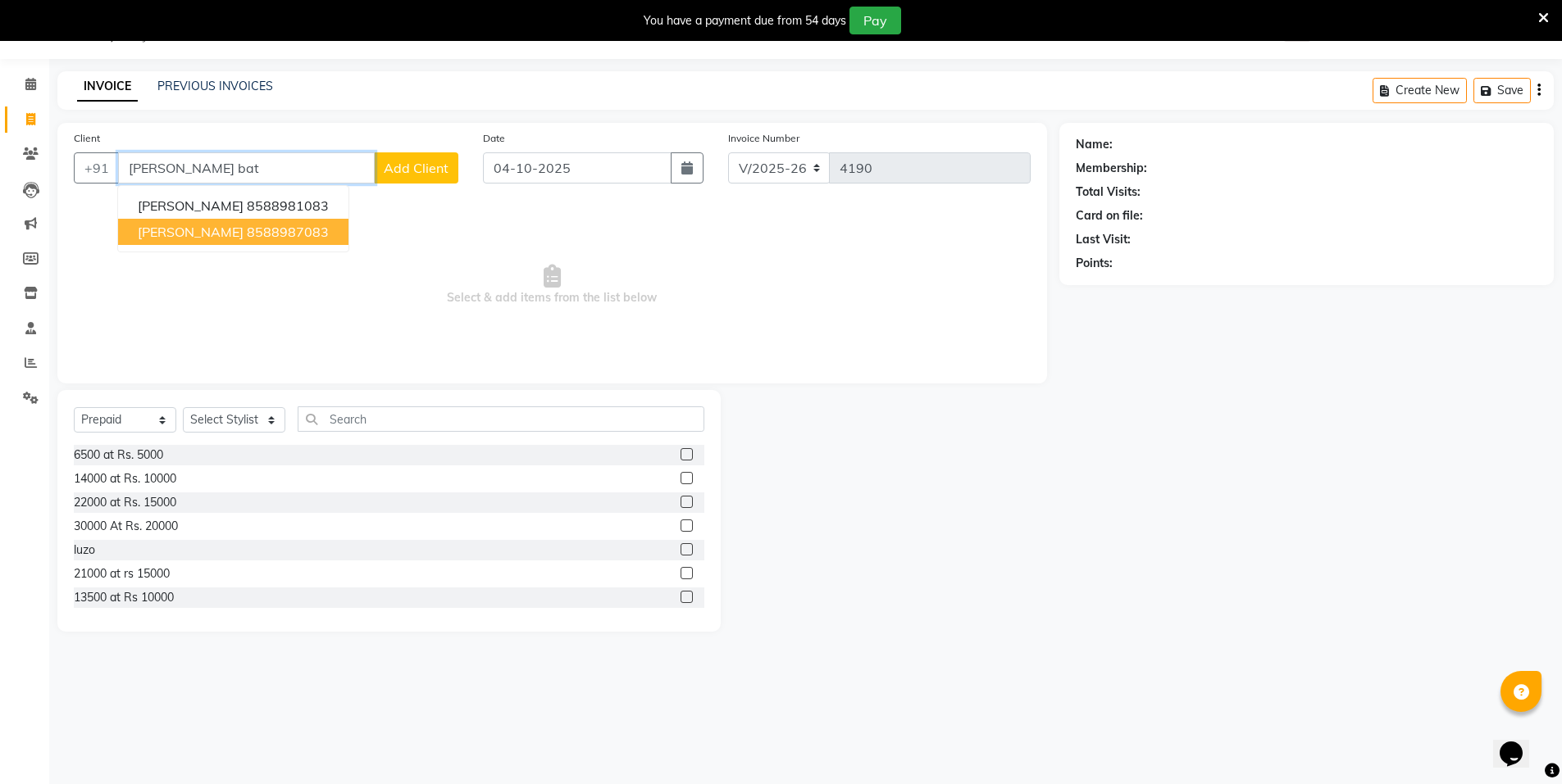
click at [257, 227] on ngb-highlight "8588987083" at bounding box center [288, 231] width 82 height 16
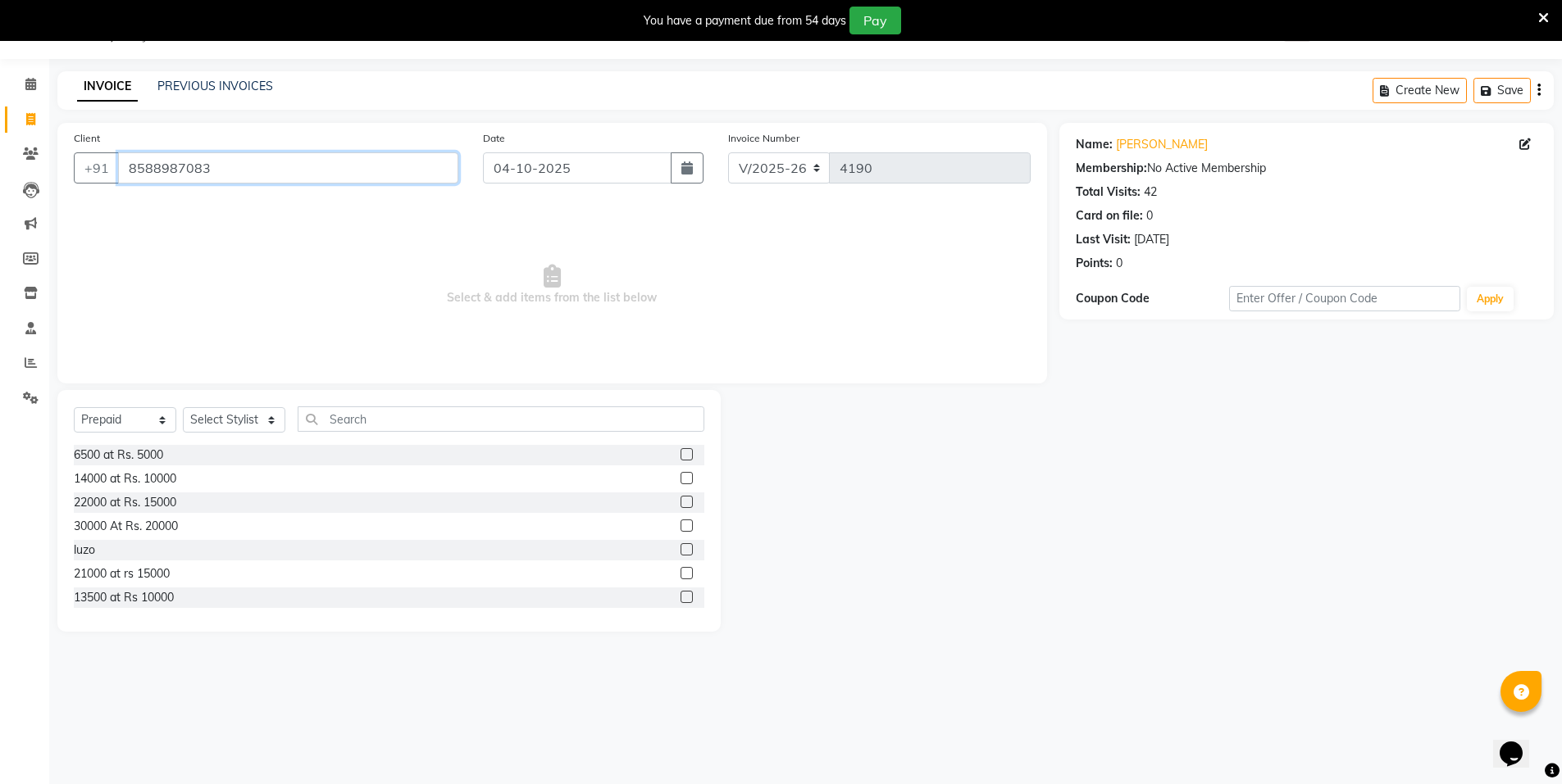
click at [279, 175] on input "8588987083" at bounding box center [288, 168] width 341 height 31
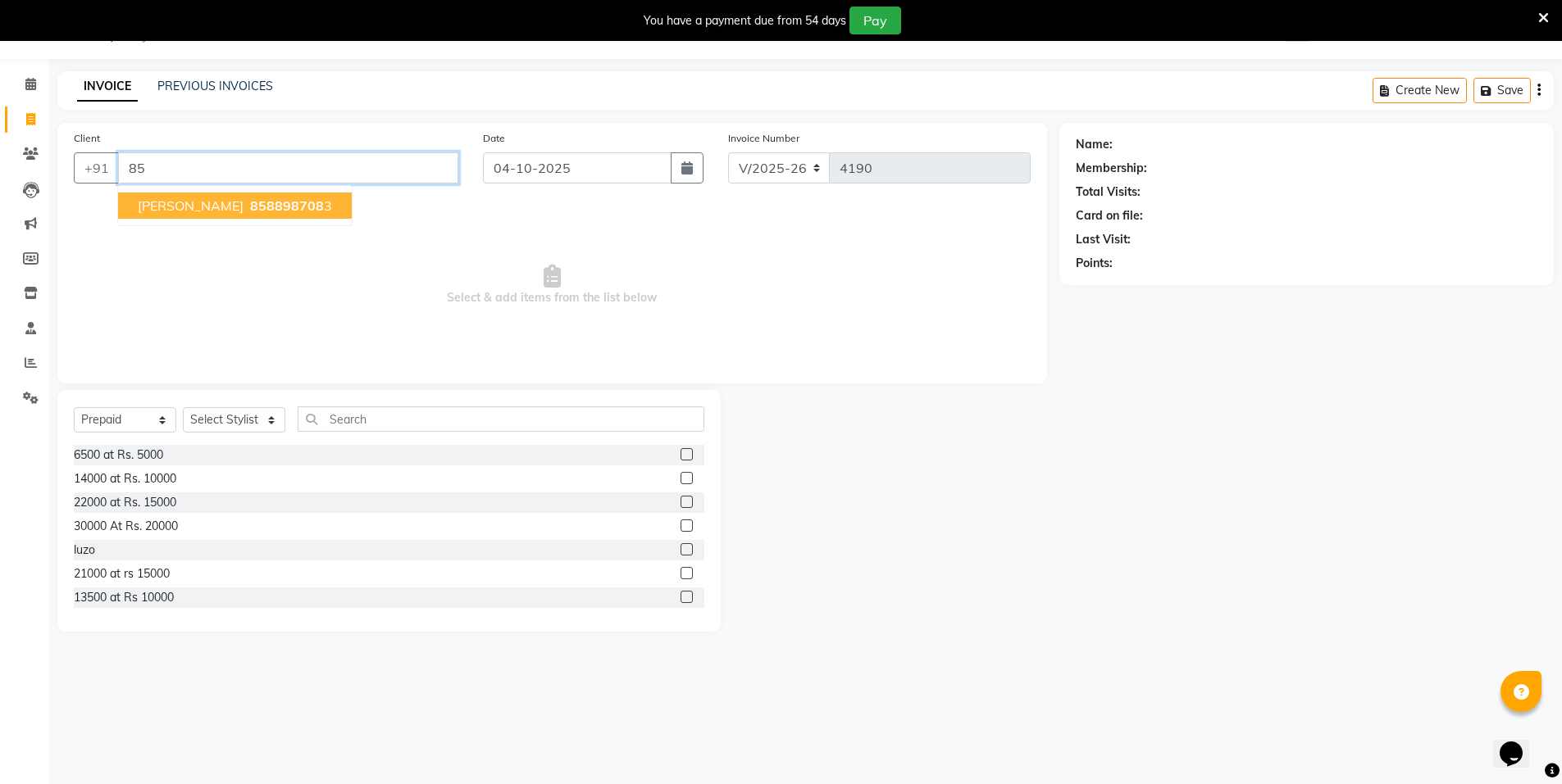
type input "8"
click at [283, 172] on input "Client" at bounding box center [288, 168] width 341 height 31
click at [271, 205] on span "85889870" at bounding box center [283, 205] width 66 height 16
type input "8588987083"
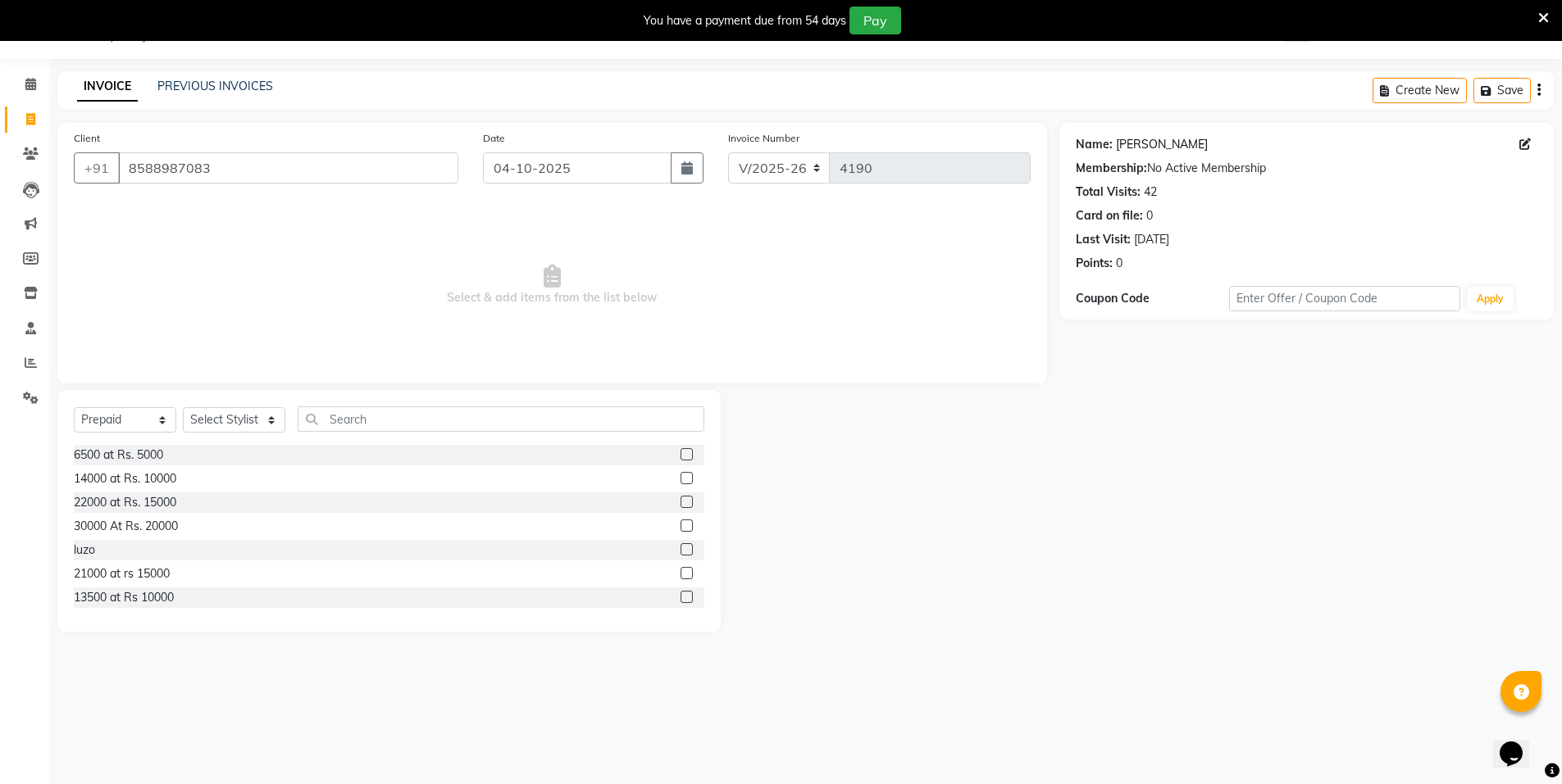
click at [1135, 150] on link "[PERSON_NAME]" at bounding box center [1161, 144] width 92 height 17
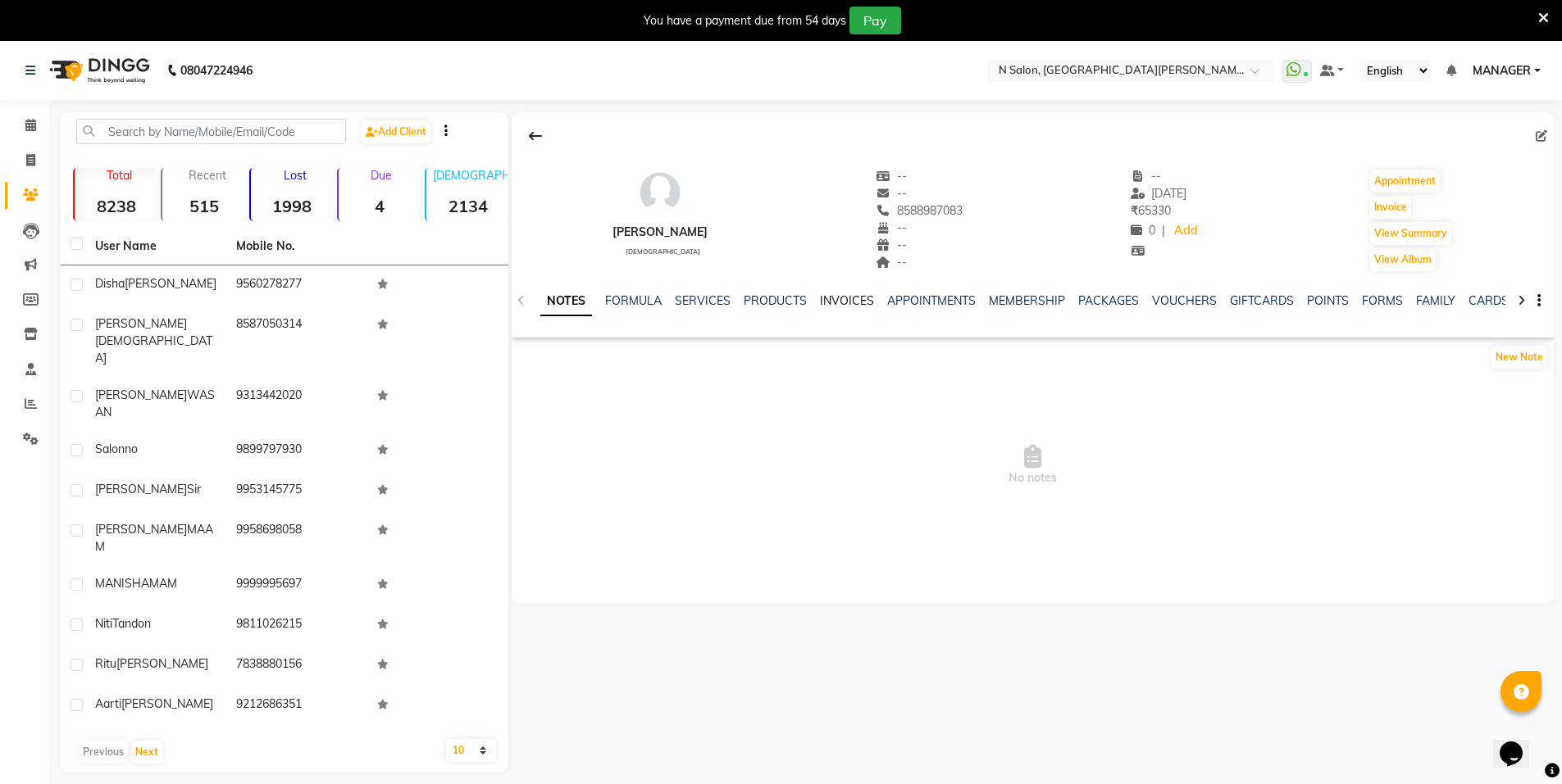
click at [826, 298] on link "INVOICES" at bounding box center [847, 301] width 54 height 15
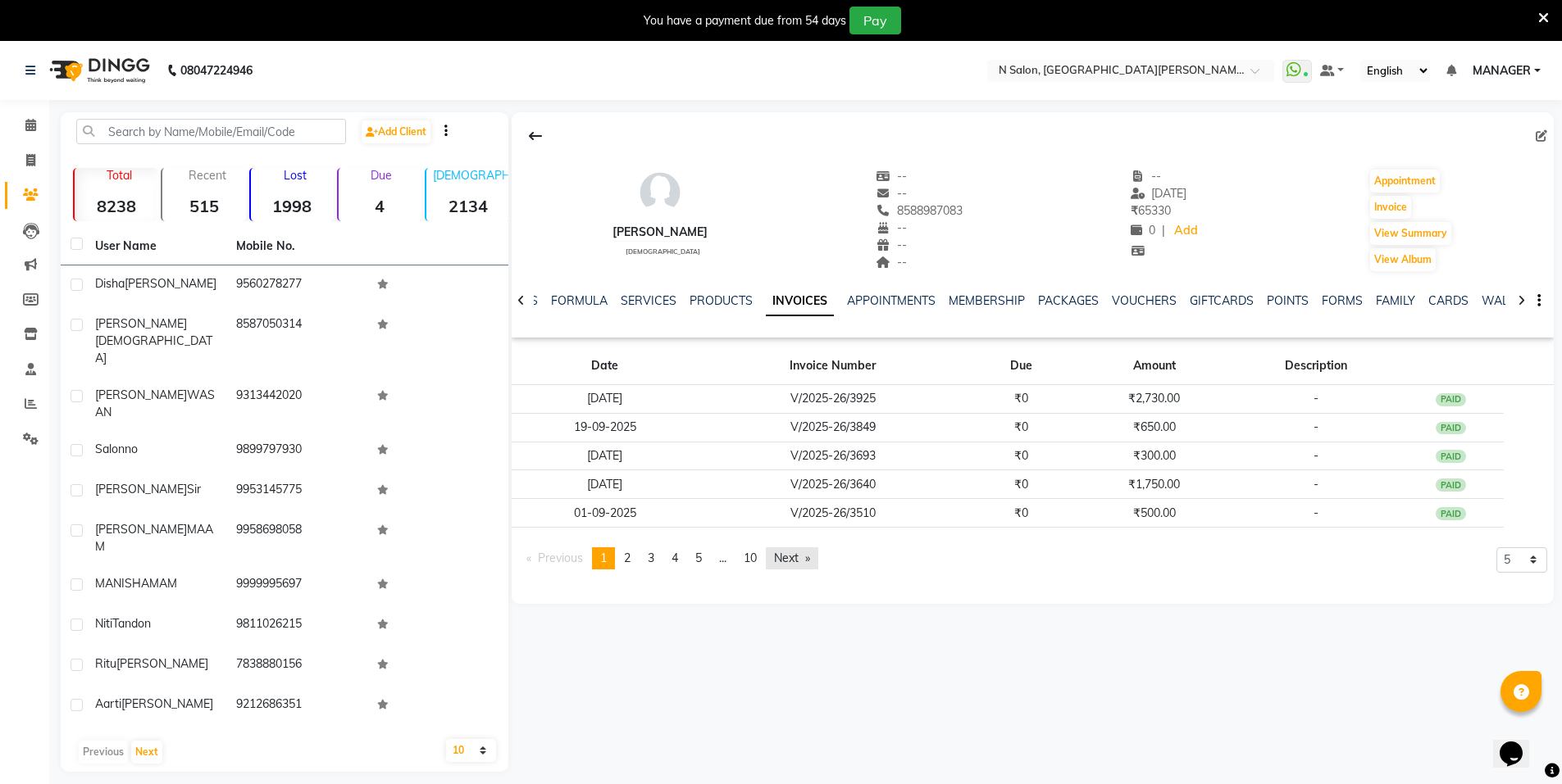
click at [813, 559] on link "Next page" at bounding box center [792, 558] width 53 height 22
click at [818, 556] on link "Next page" at bounding box center [792, 558] width 53 height 22
click at [534, 560] on link "Previous page" at bounding box center [554, 558] width 73 height 22
click at [21, 155] on span at bounding box center [30, 161] width 28 height 19
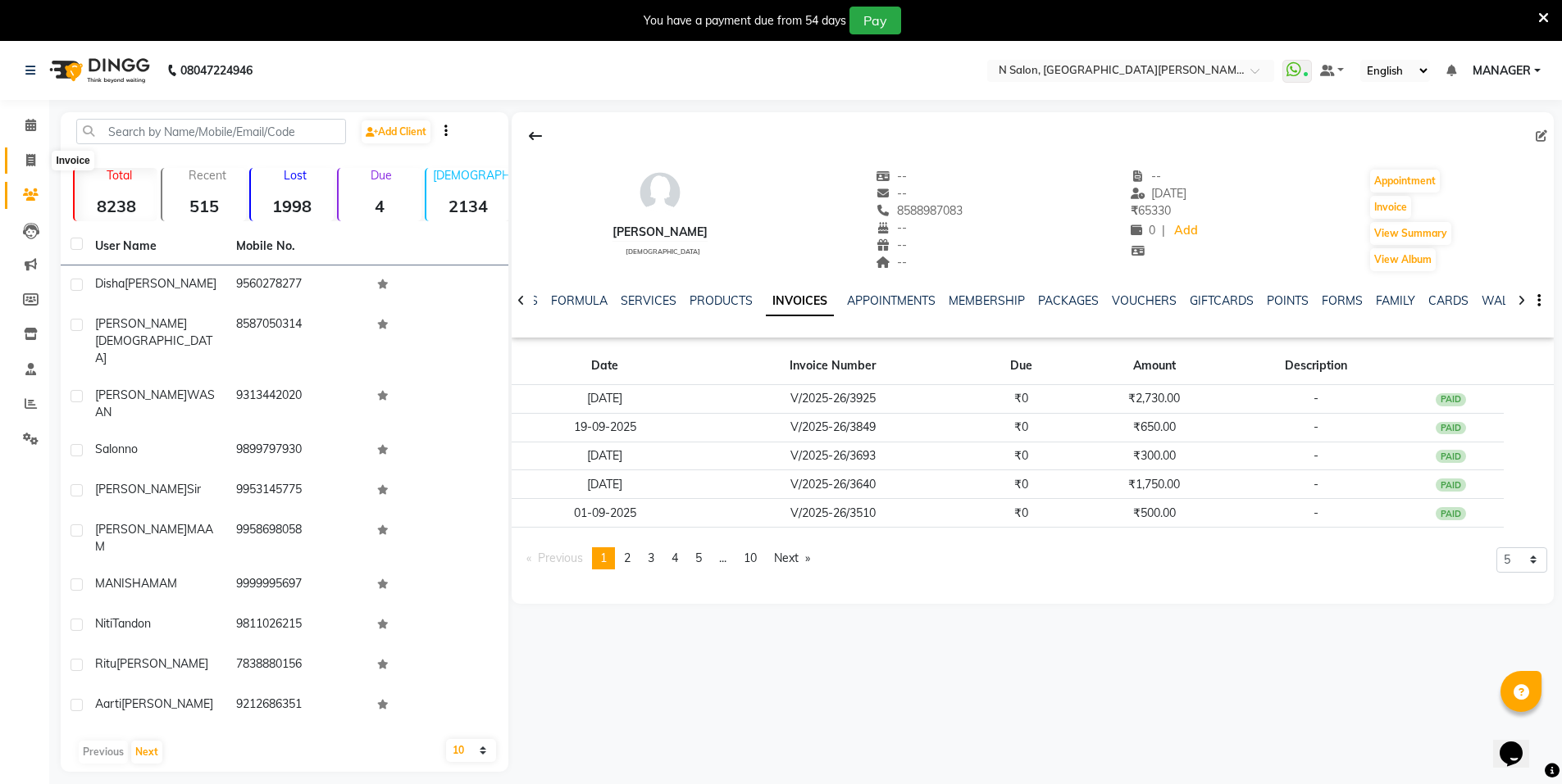
select select "service"
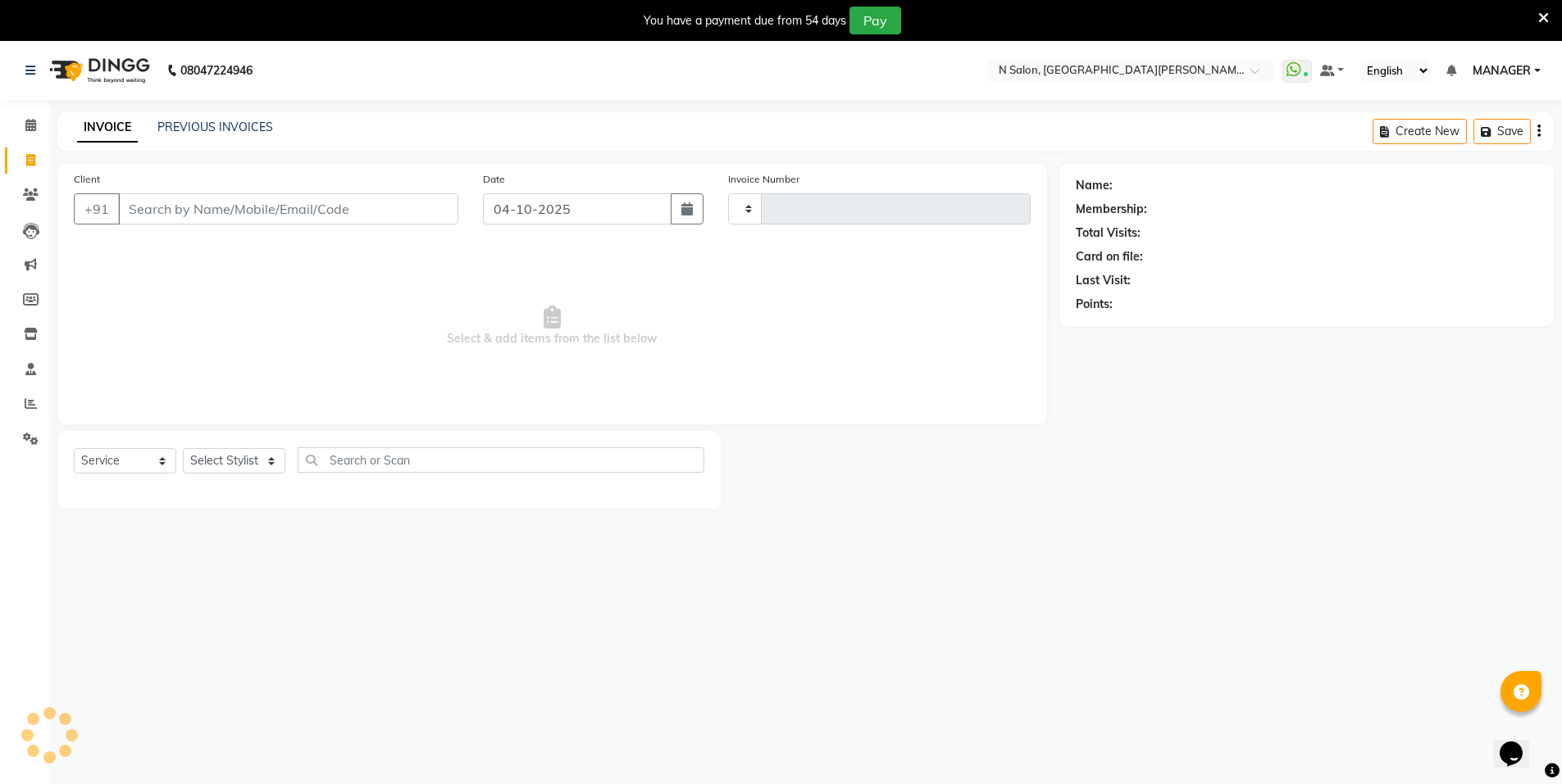
type input "4190"
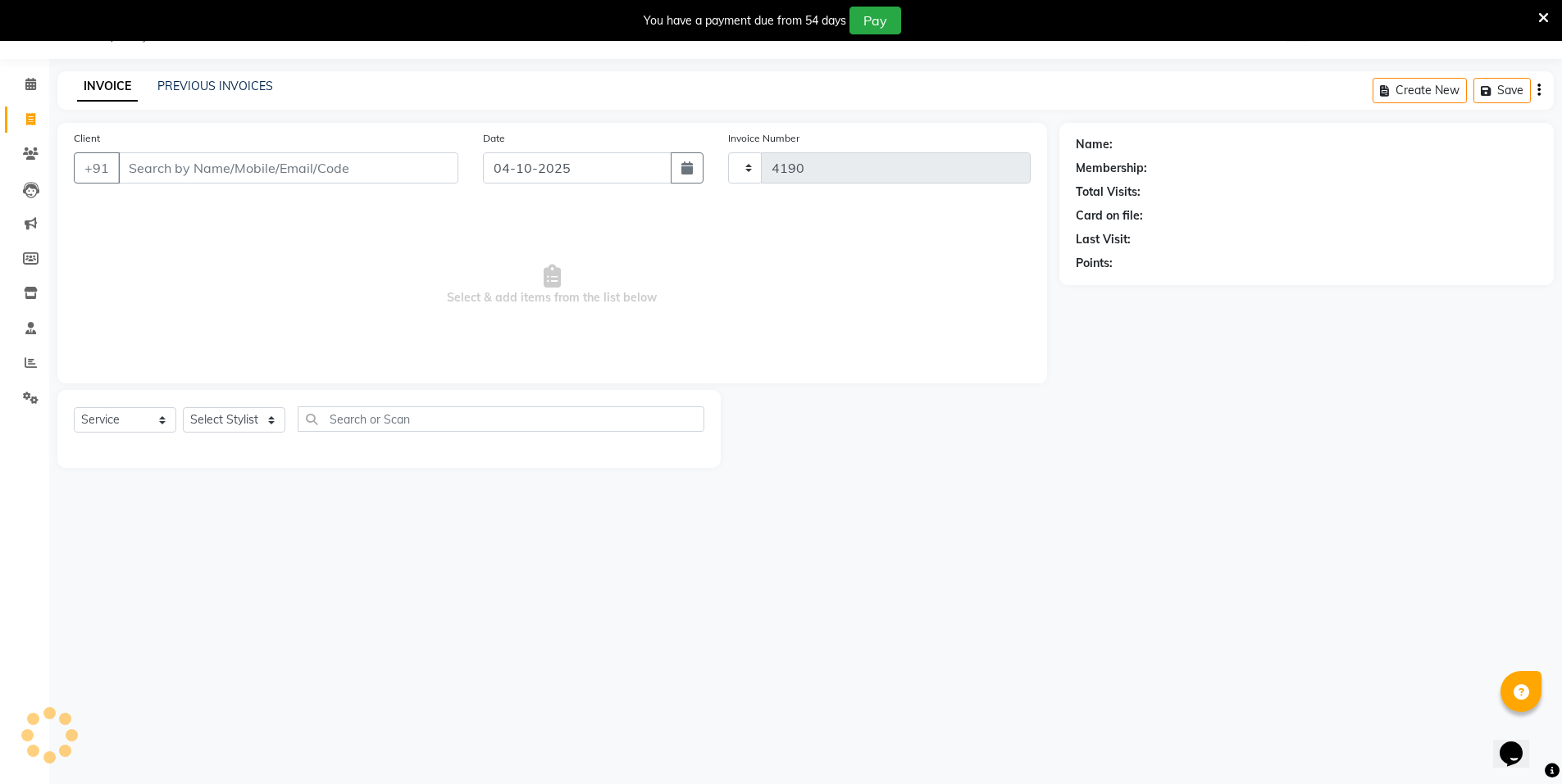
select select "3472"
select select "P"
